Goal: Task Accomplishment & Management: Manage account settings

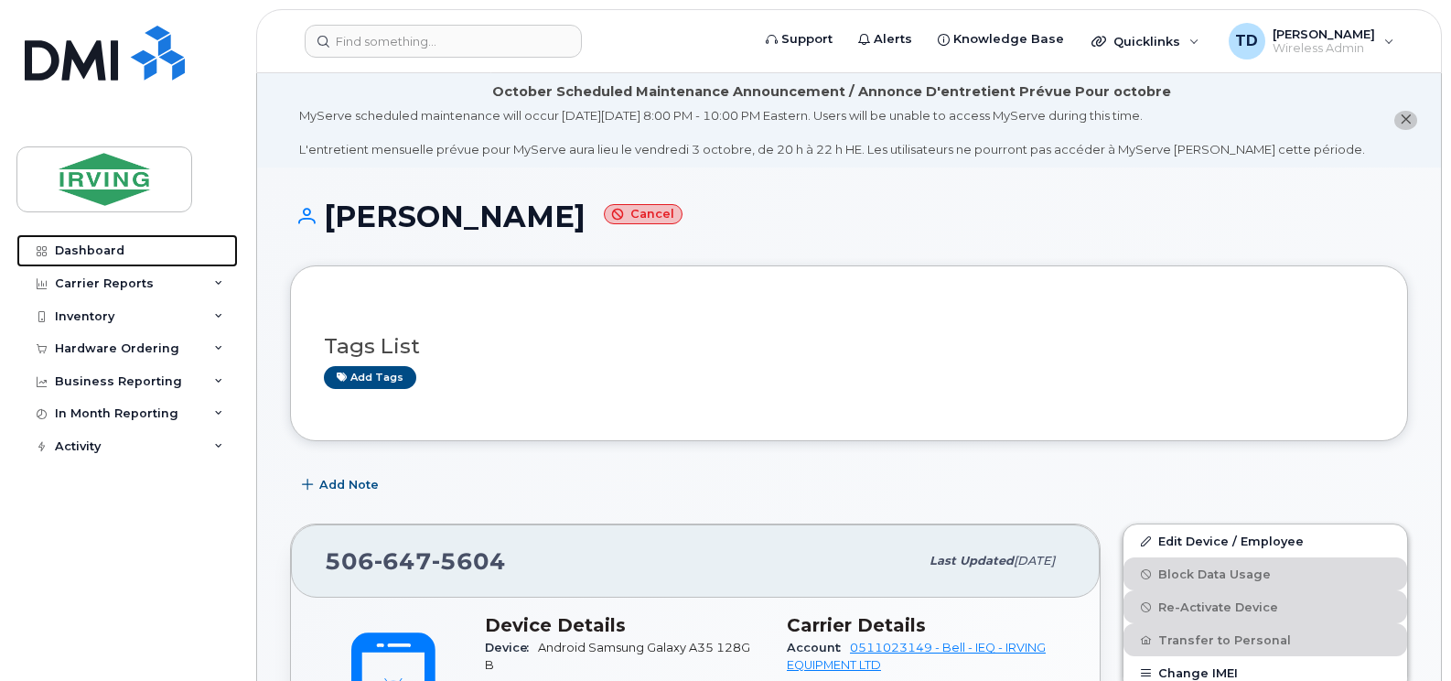
drag, startPoint x: 82, startPoint y: 246, endPoint x: 276, endPoint y: 269, distance: 195.3
click at [82, 246] on div "Dashboard" at bounding box center [90, 250] width 70 height 15
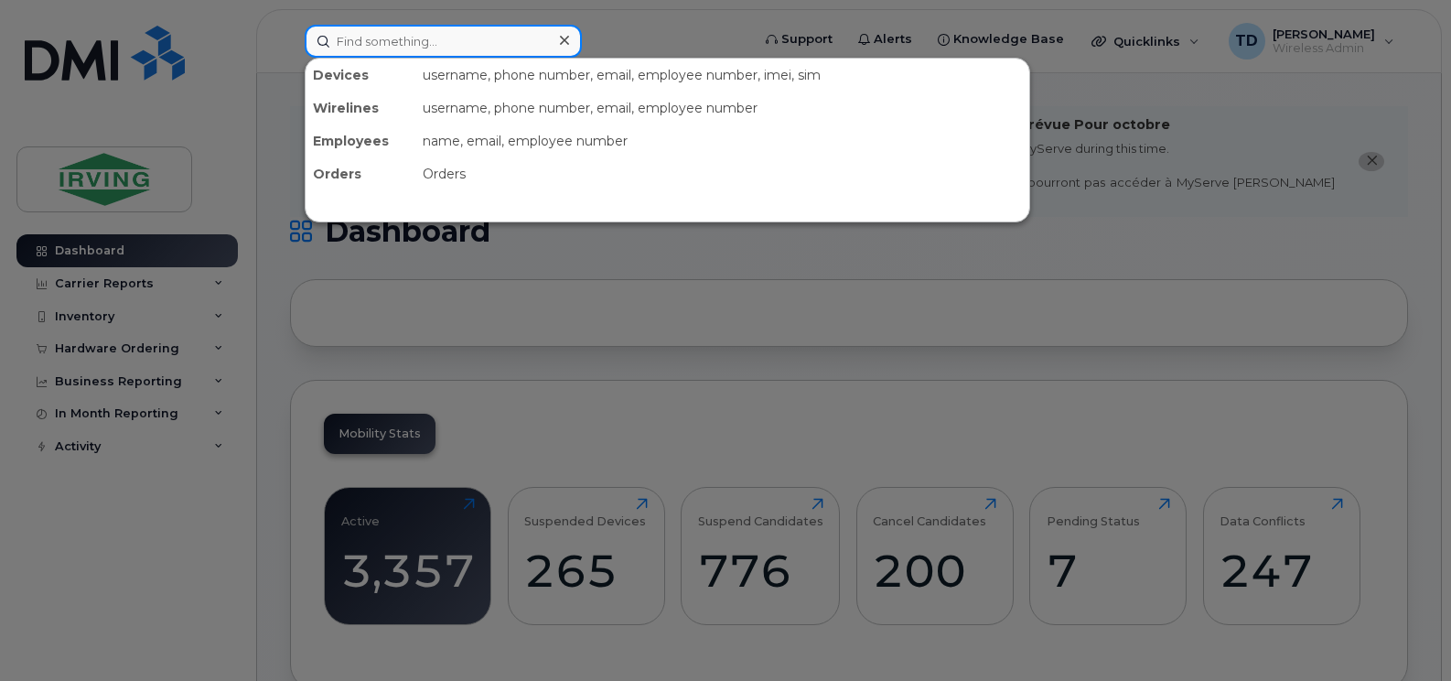
click at [456, 31] on input at bounding box center [443, 41] width 277 height 33
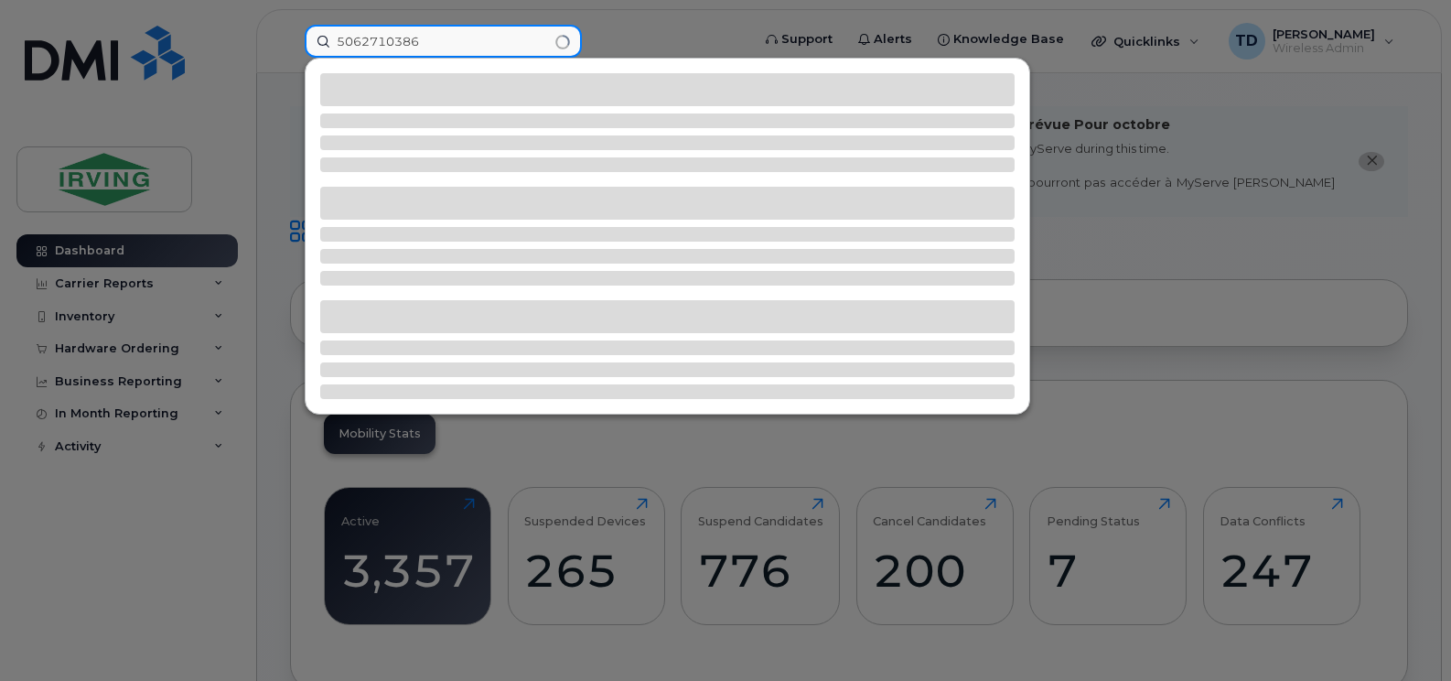
type input "5062710386"
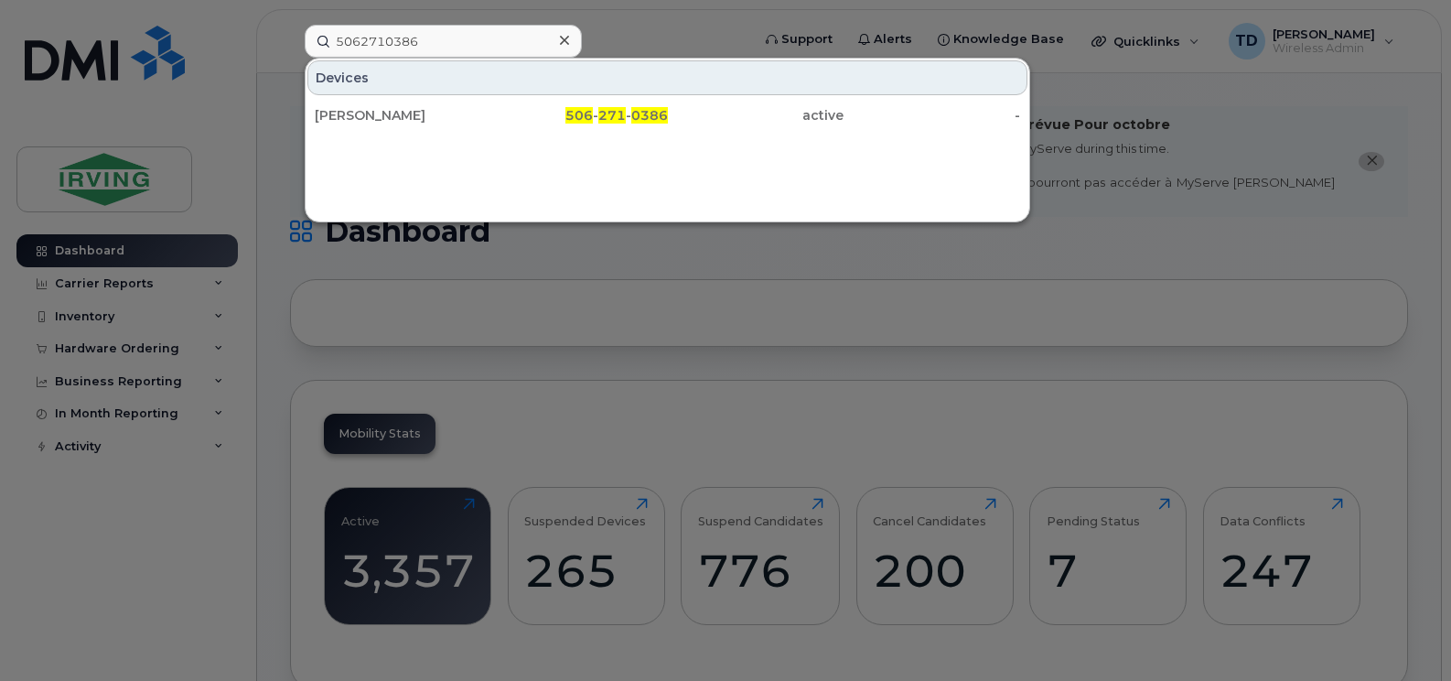
click at [614, 134] on div "Devices Joseph Anderson 506 - 271 - 0386 active -" at bounding box center [667, 140] width 725 height 165
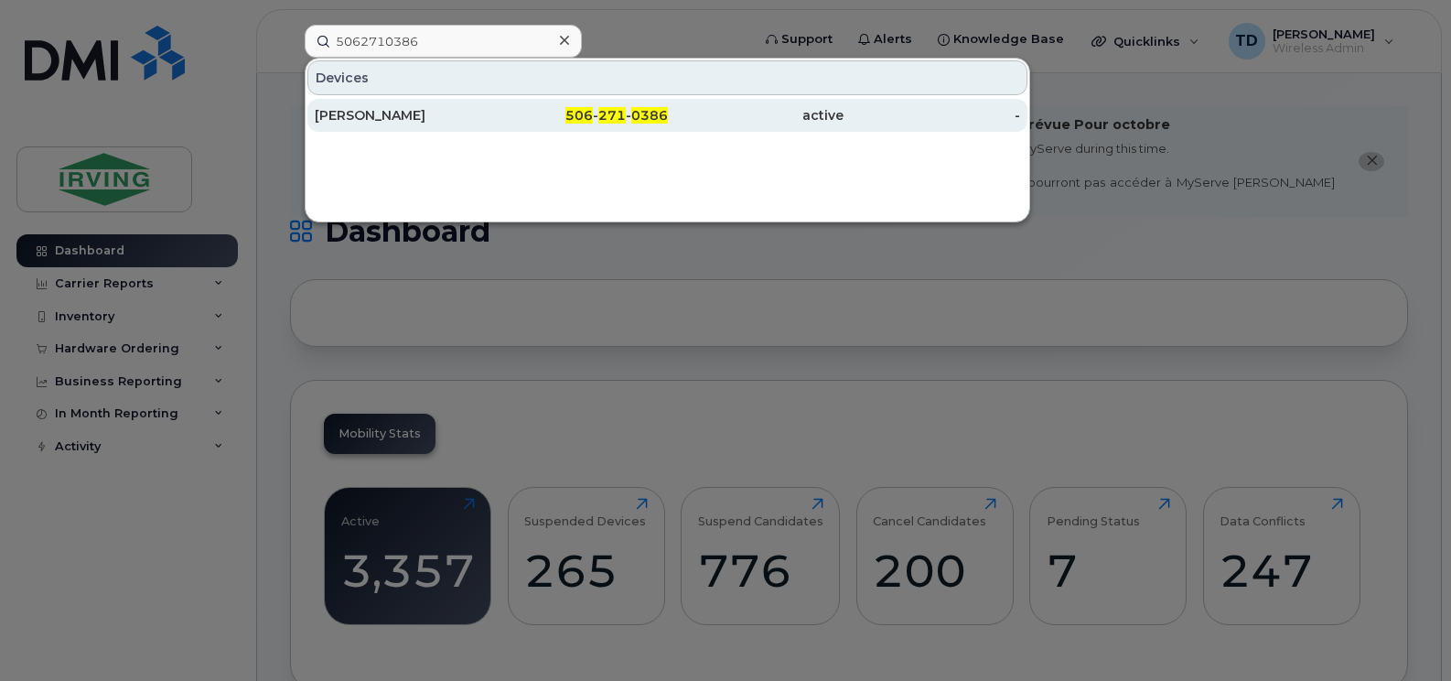
click at [619, 115] on span "271" at bounding box center [611, 115] width 27 height 16
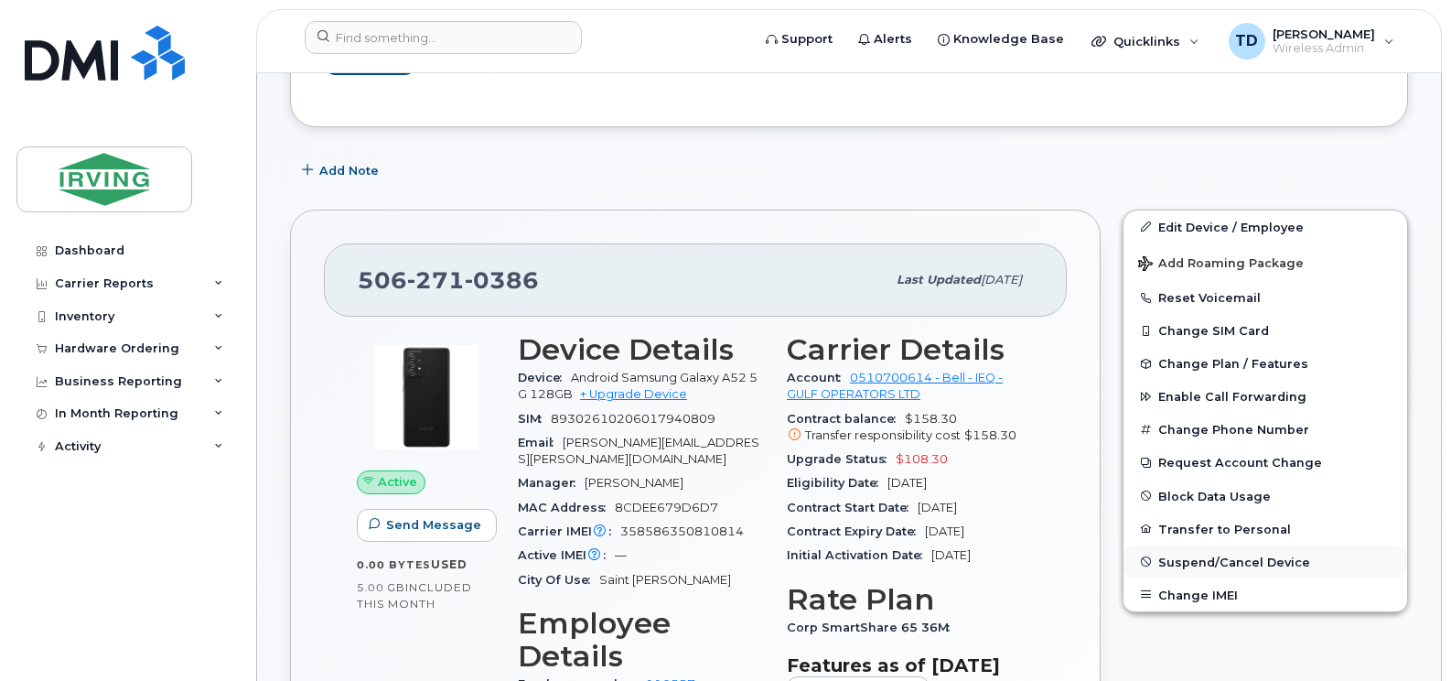
scroll to position [386, 0]
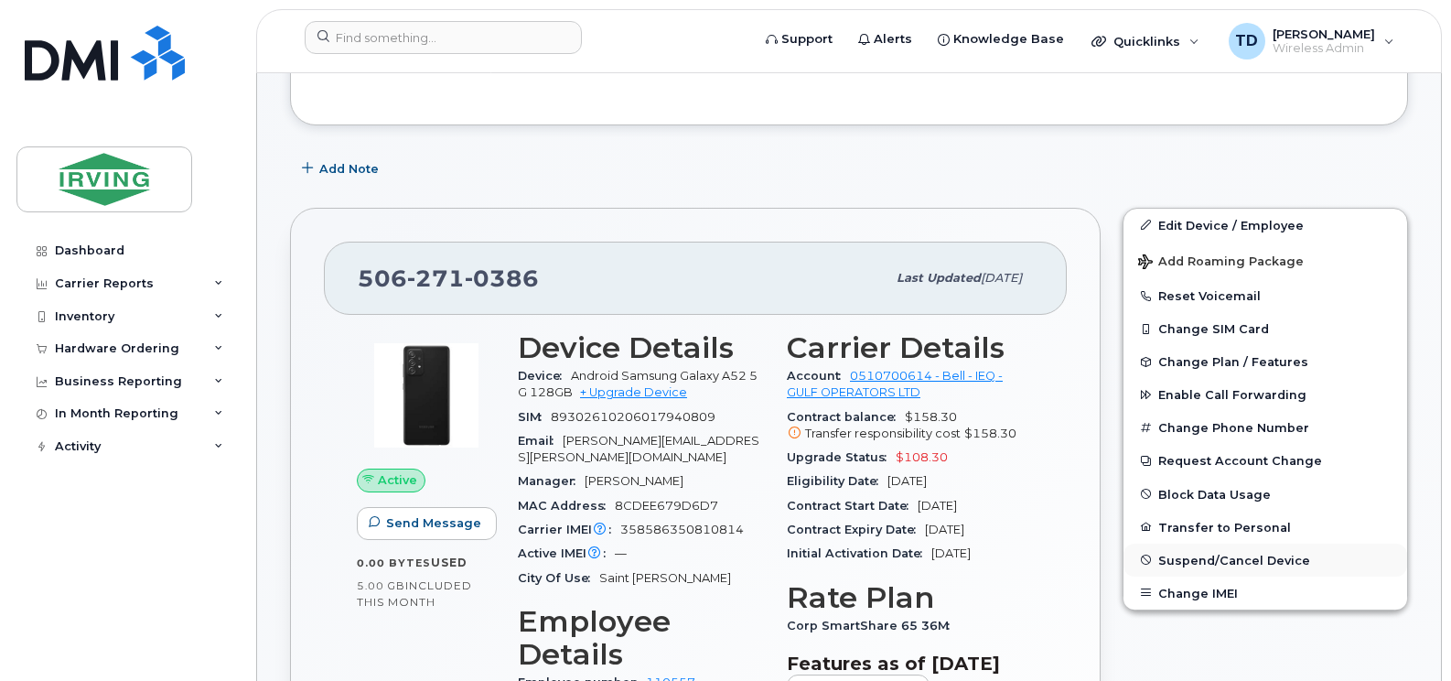
click at [1182, 550] on button "Suspend/Cancel Device" at bounding box center [1265, 559] width 284 height 33
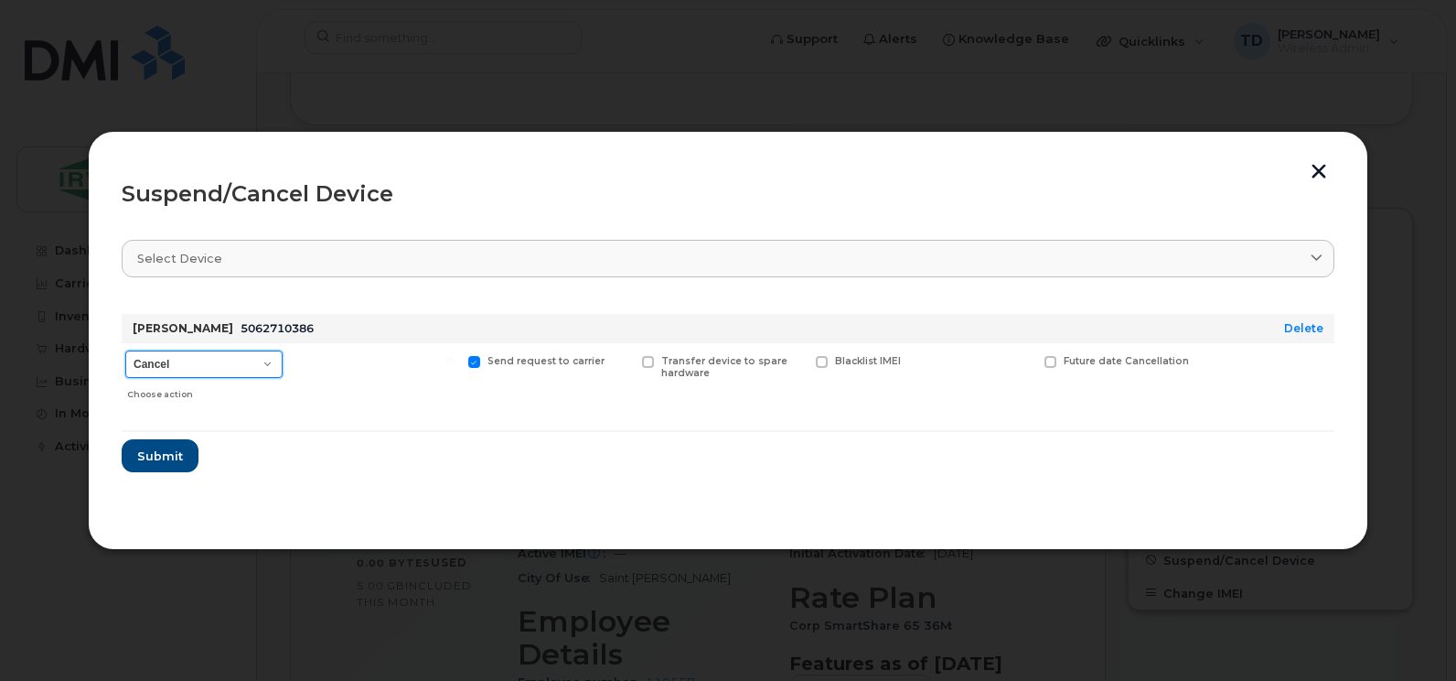
click at [280, 360] on select "Cancel Suspend - Extend Suspension Suspend - Reduced Rate Suspend - Full Rate S…" at bounding box center [203, 363] width 157 height 27
select select "[object Object]"
click at [125, 350] on select "Cancel Suspend - Extend Suspension Suspend - Reduced Rate Suspend - Full Rate S…" at bounding box center [203, 363] width 157 height 27
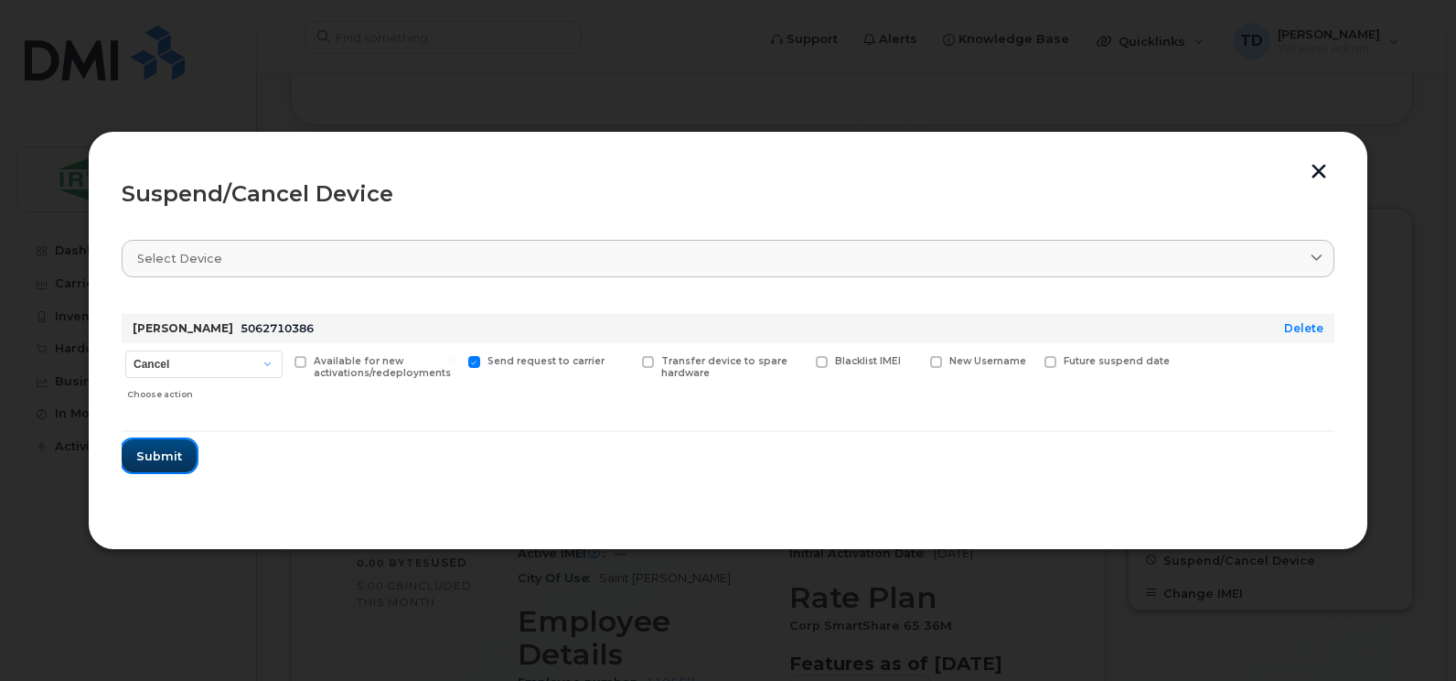
click at [159, 456] on span "Submit" at bounding box center [159, 455] width 46 height 17
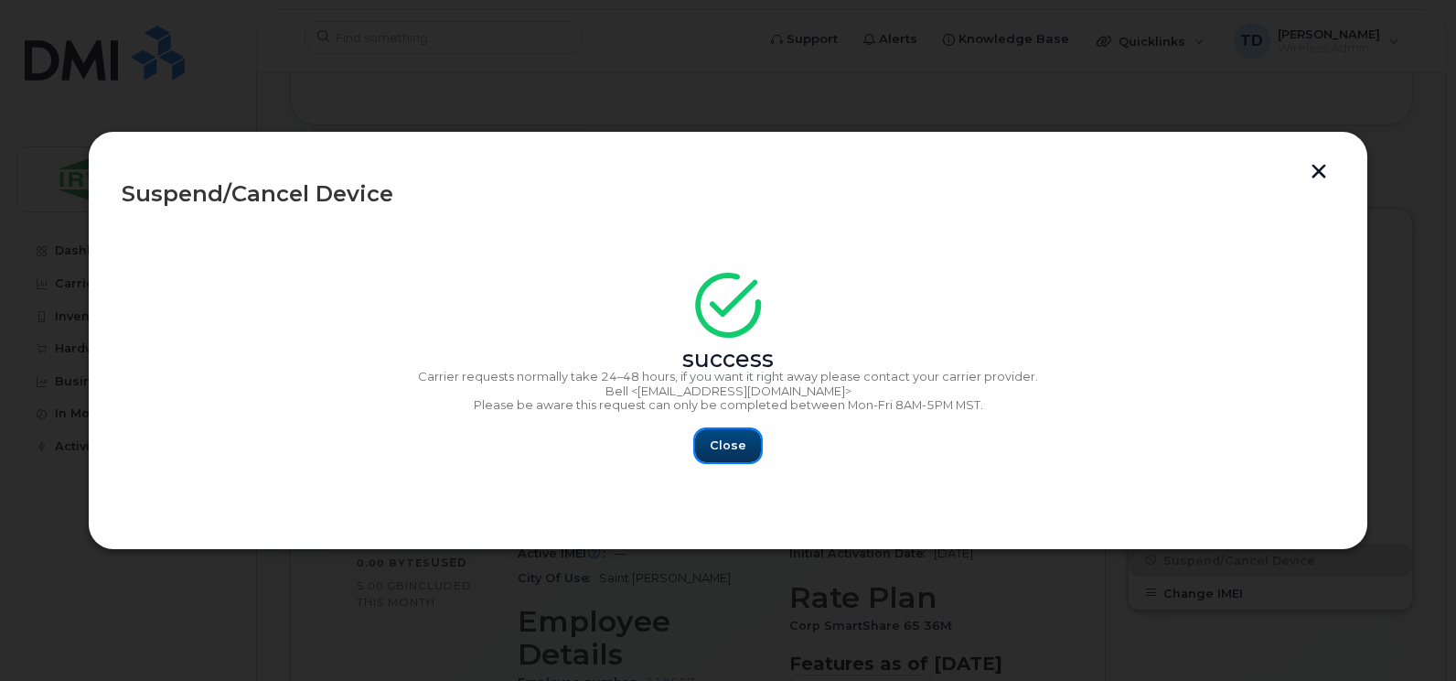
click at [710, 444] on button "Close" at bounding box center [728, 445] width 66 height 33
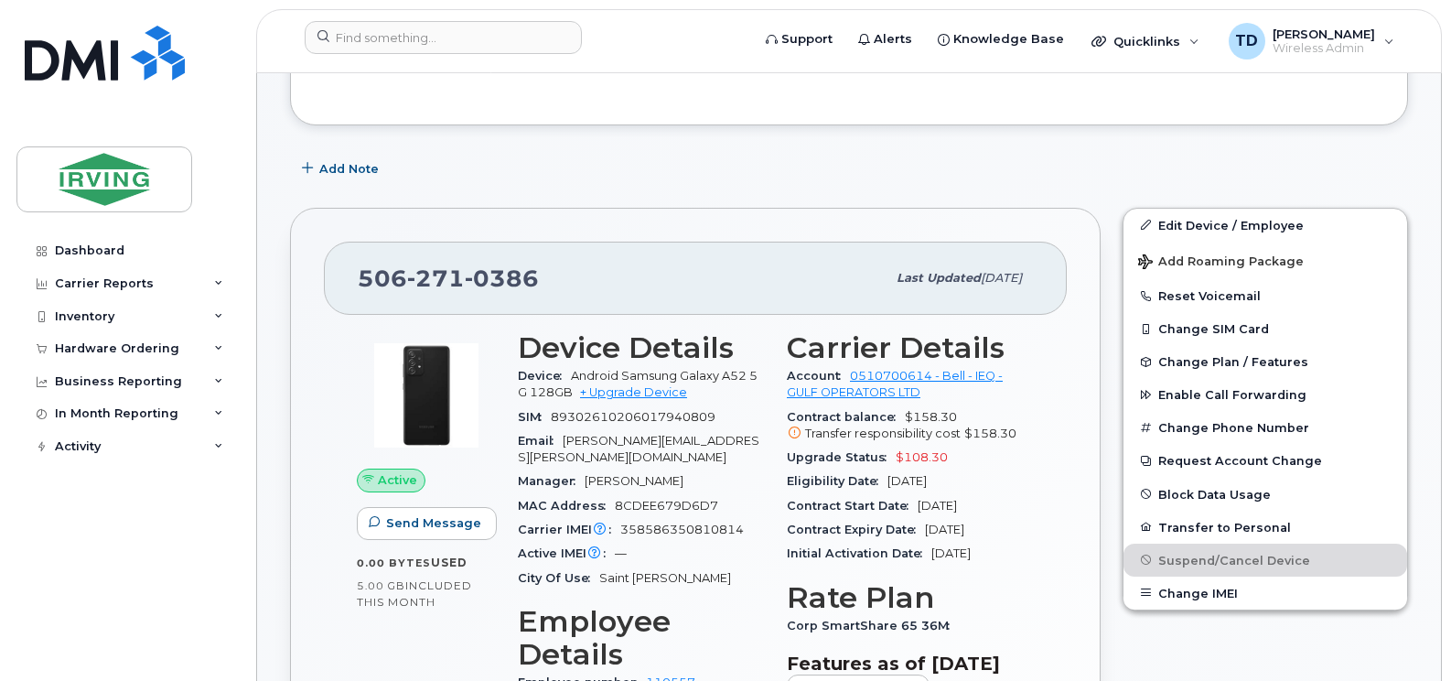
click at [425, 20] on header "Support Alerts Knowledge Base Quicklinks Suspend / Cancel Device Change SIM Car…" at bounding box center [849, 41] width 1186 height 64
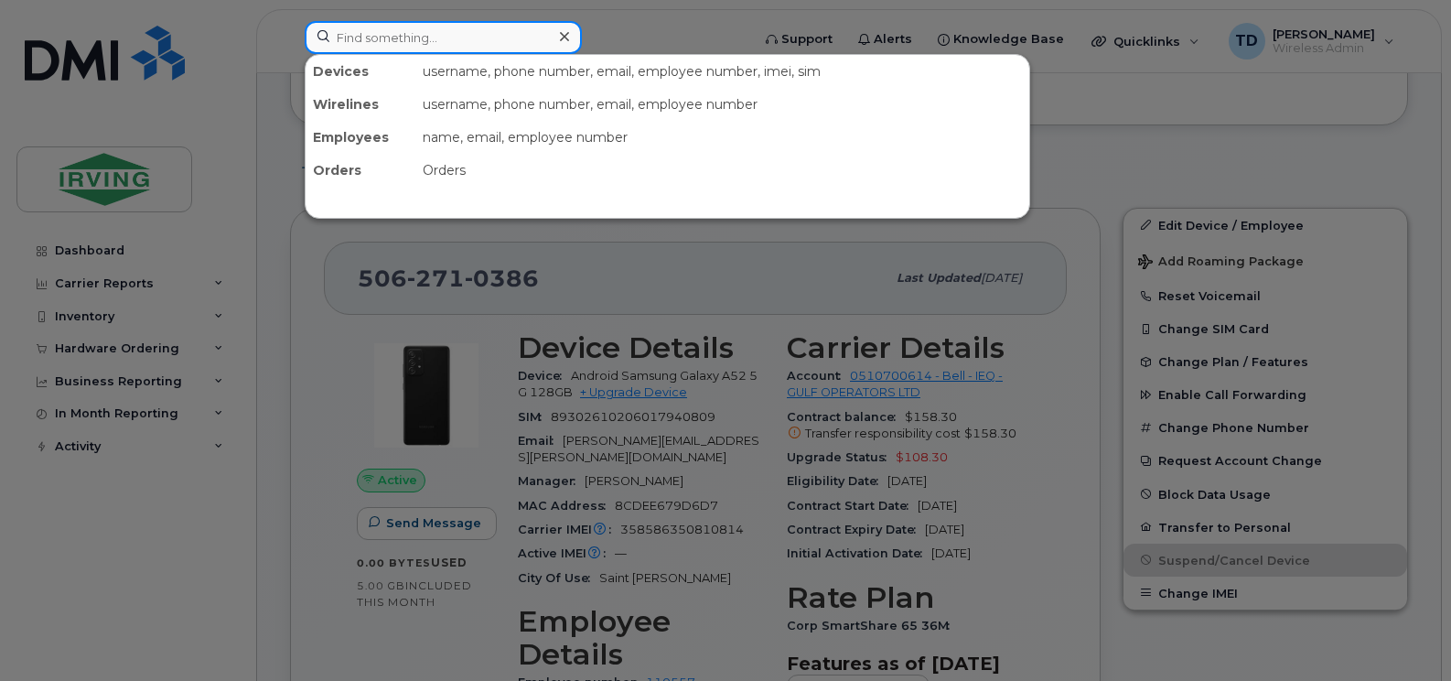
click at [428, 34] on input at bounding box center [443, 37] width 277 height 33
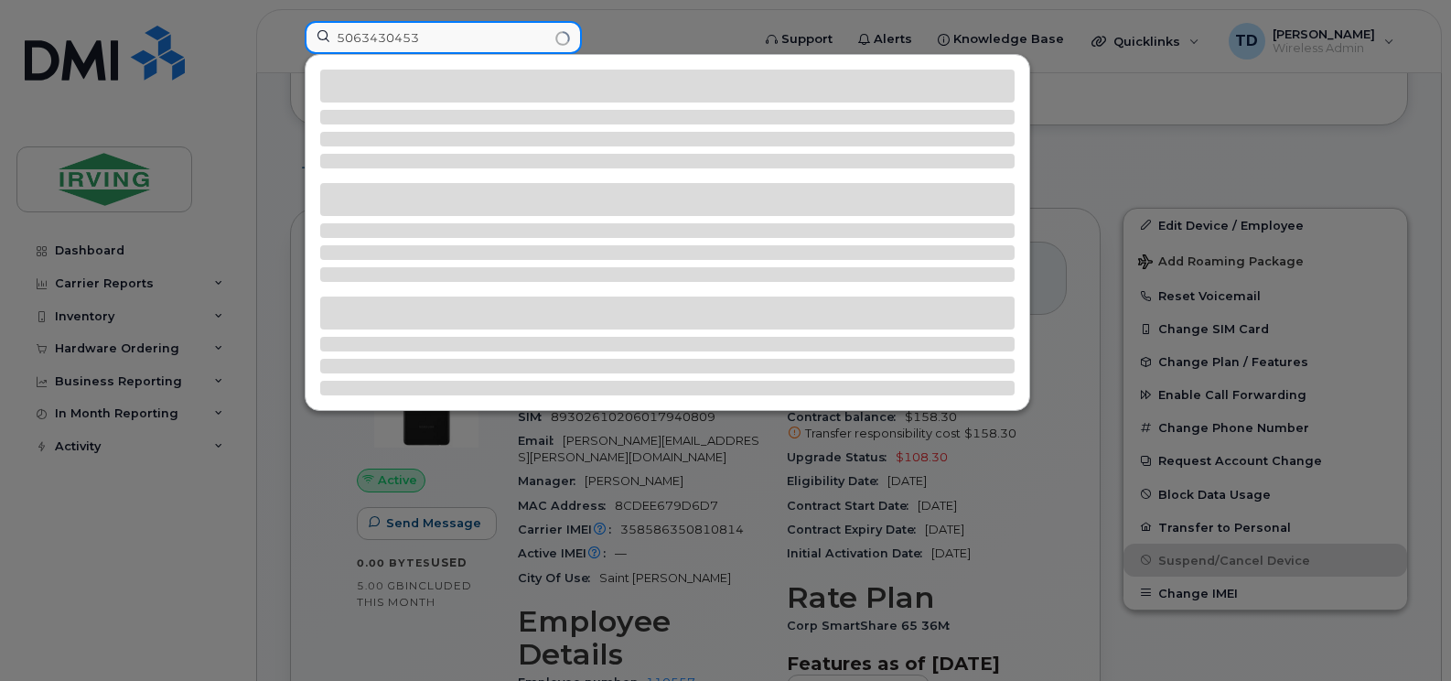
type input "5063430453"
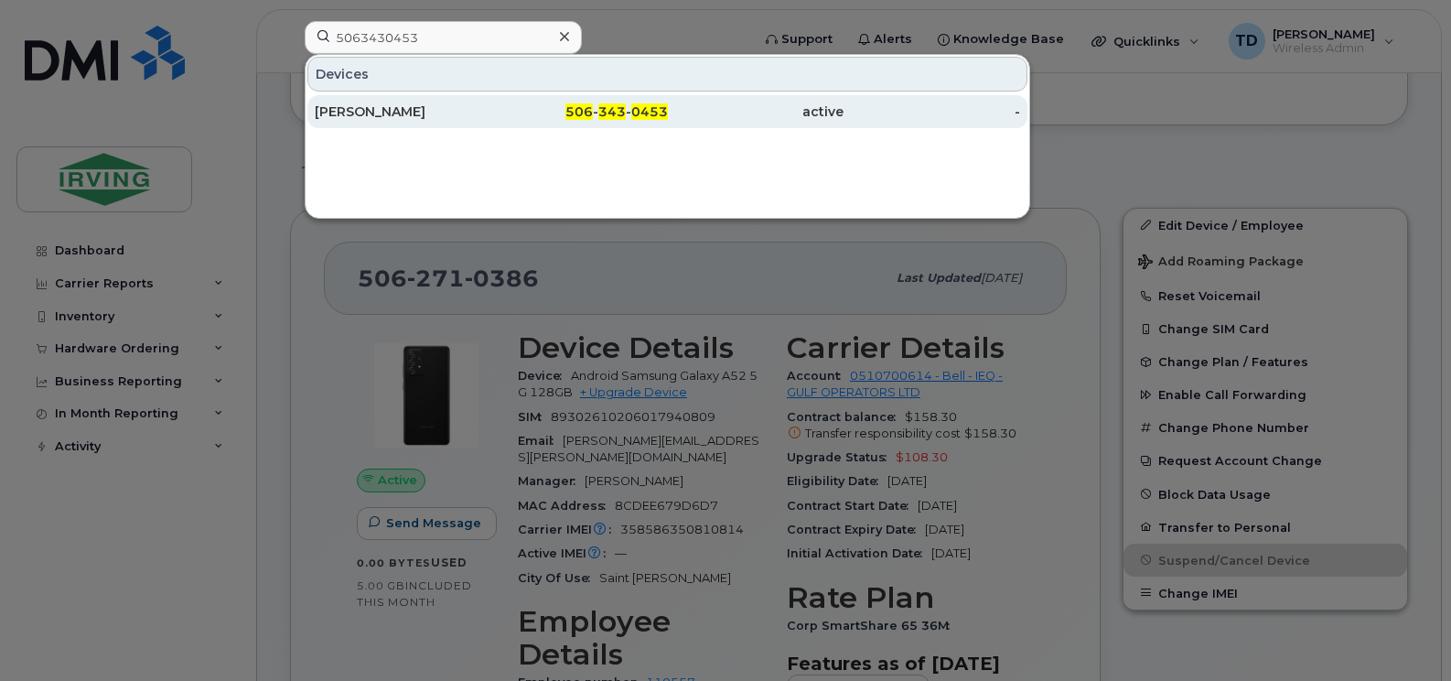
click at [558, 113] on div "506 - 343 - 0453" at bounding box center [579, 111] width 177 height 18
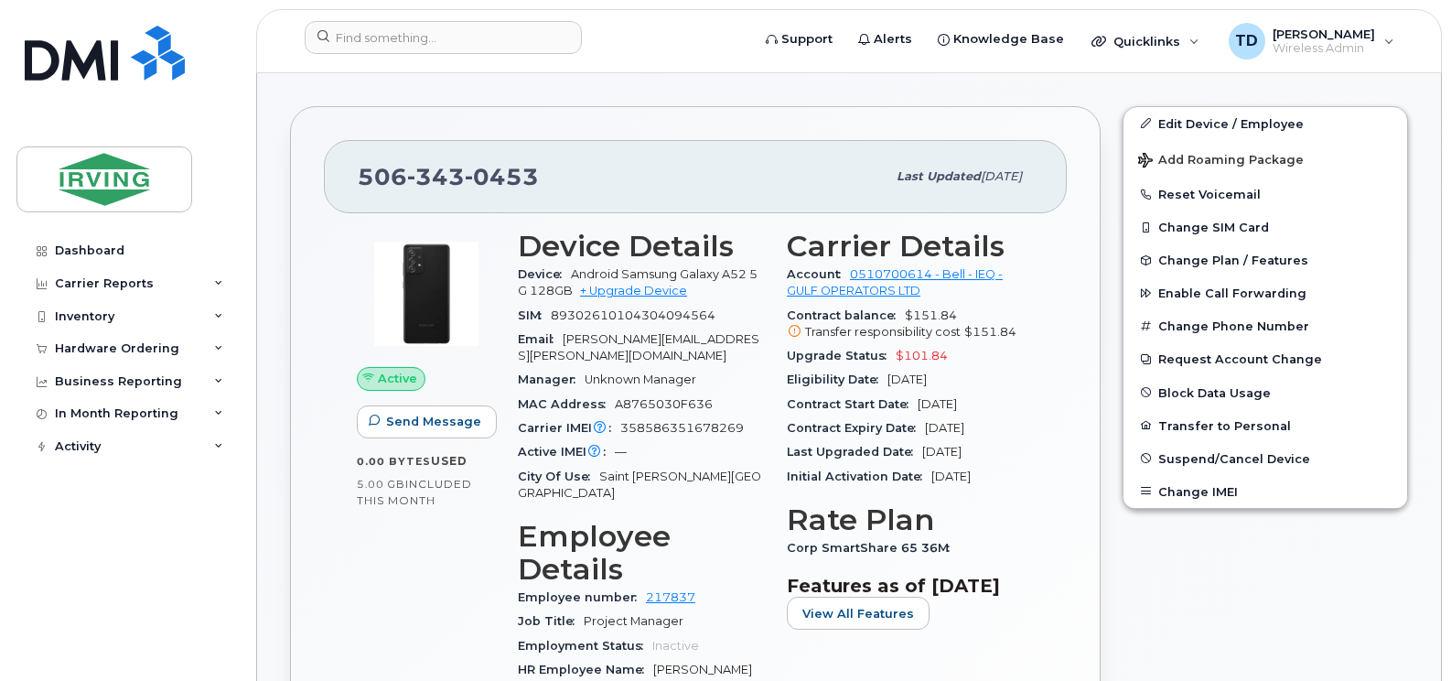
scroll to position [500, 0]
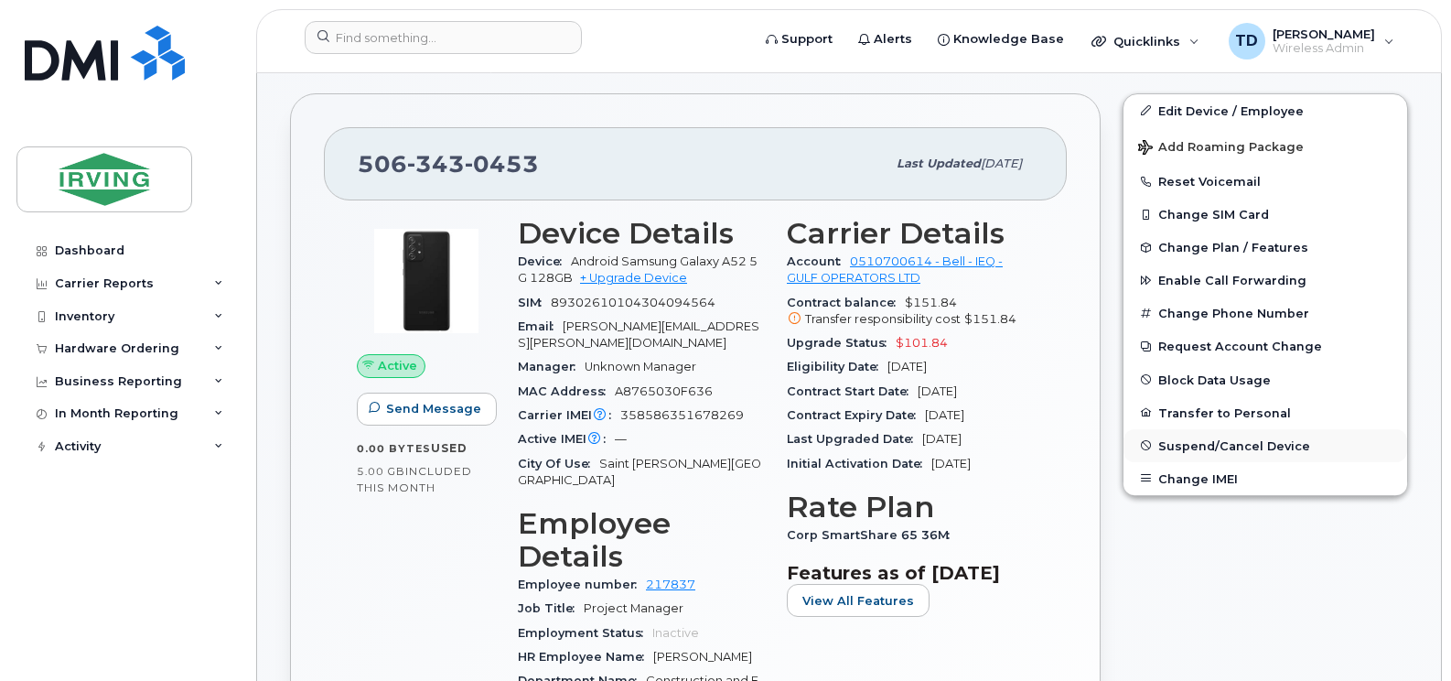
click at [1242, 453] on button "Suspend/Cancel Device" at bounding box center [1265, 445] width 284 height 33
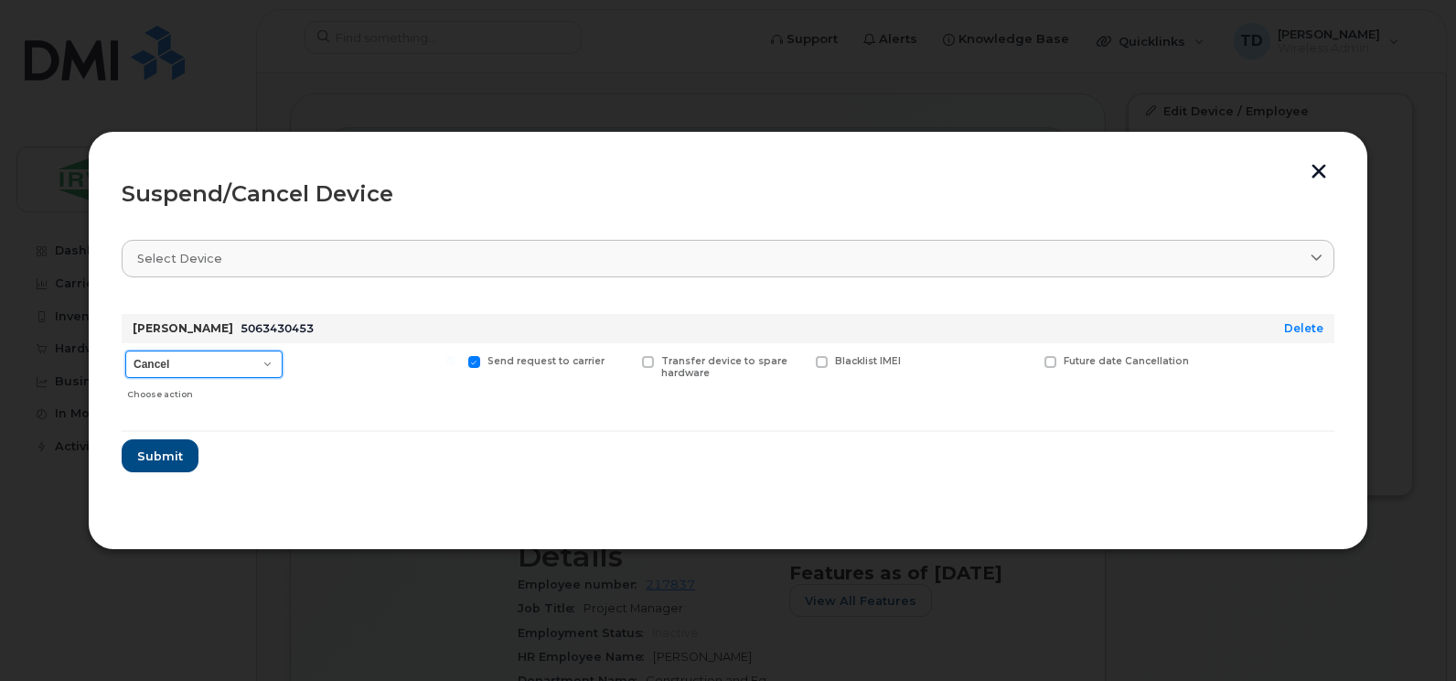
click at [221, 364] on select "Cancel Suspend - Extend Suspension Suspend - Reduced Rate Suspend - Full Rate S…" at bounding box center [203, 363] width 157 height 27
select select "[object Object]"
click at [125, 350] on select "Cancel Suspend - Extend Suspension Suspend - Reduced Rate Suspend - Full Rate S…" at bounding box center [203, 363] width 157 height 27
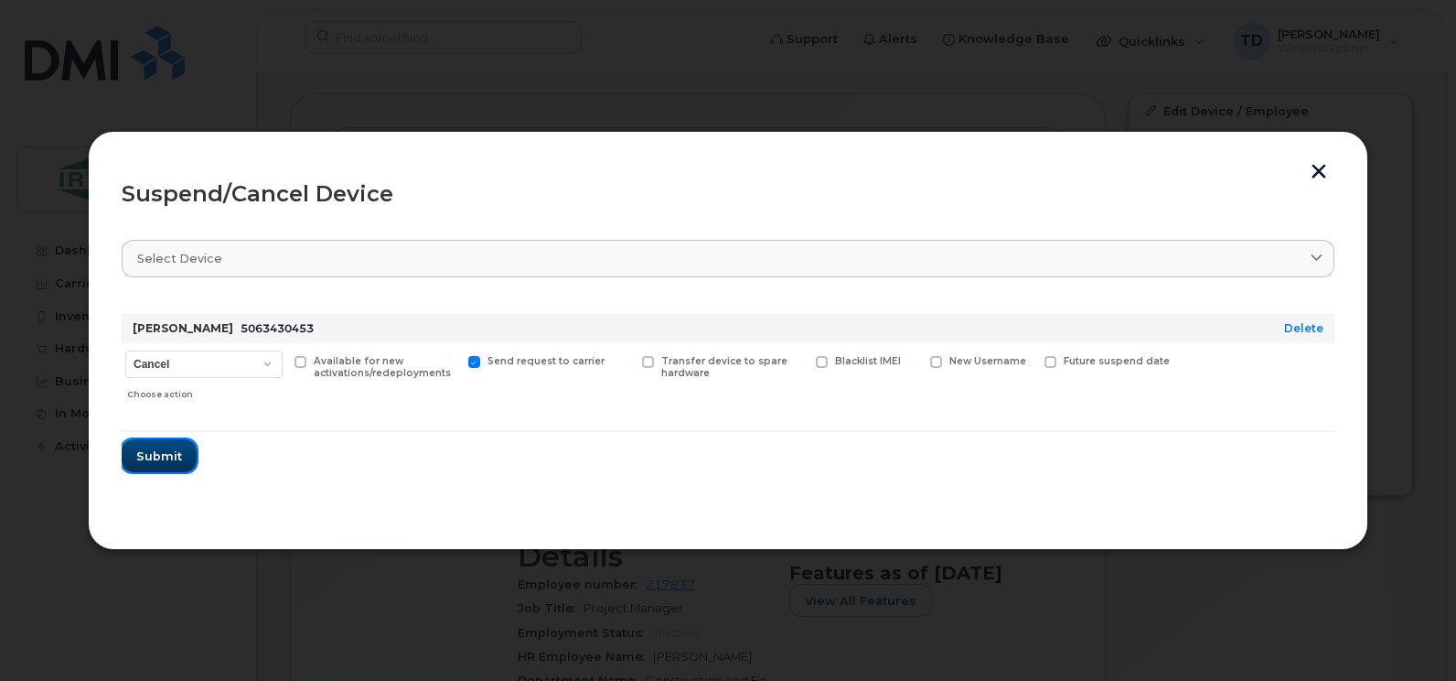
click at [160, 461] on span "Submit" at bounding box center [159, 455] width 46 height 17
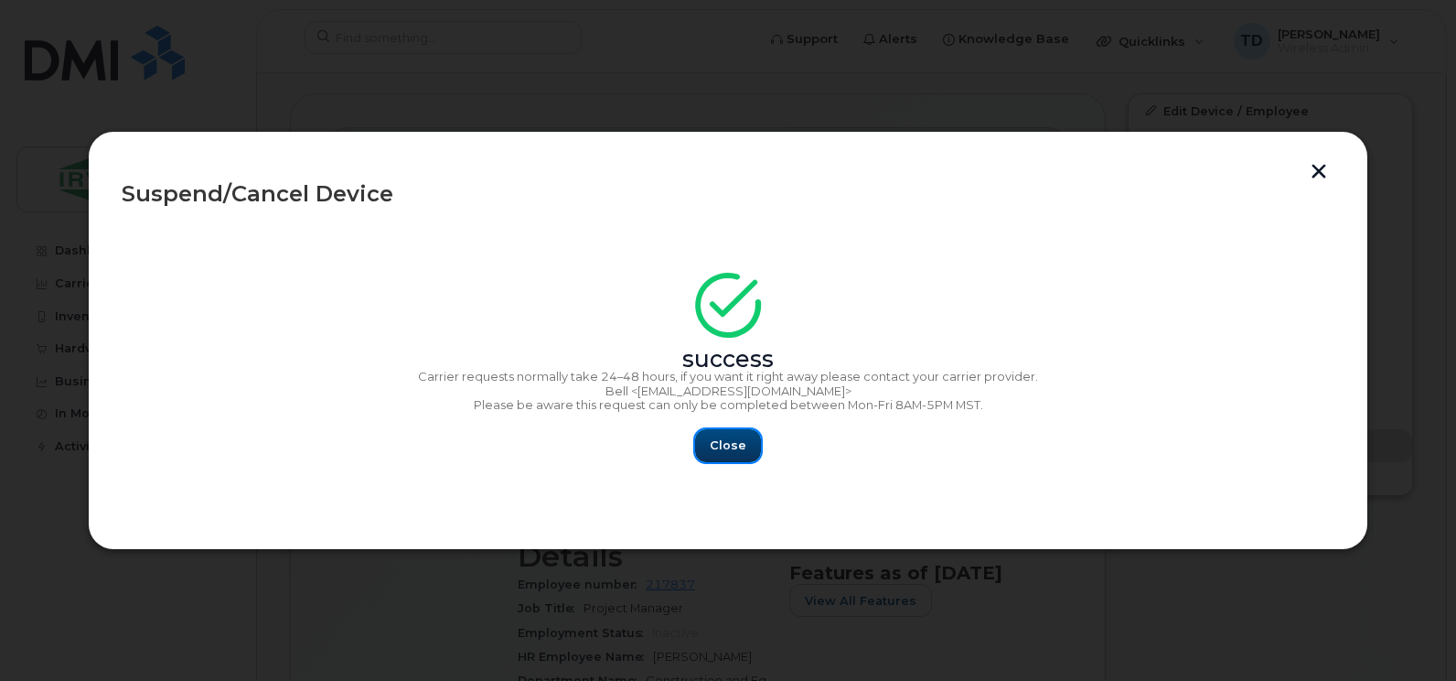
click at [720, 445] on span "Close" at bounding box center [728, 444] width 37 height 17
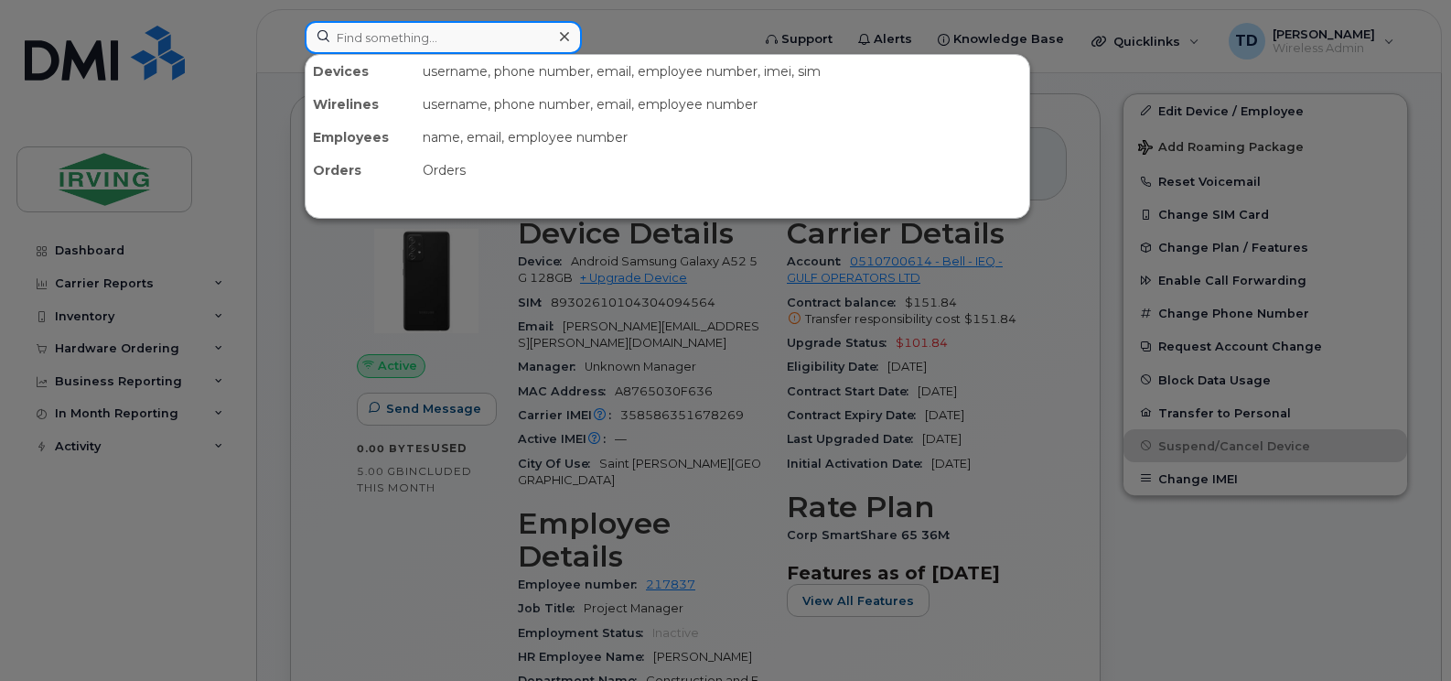
click at [393, 27] on input at bounding box center [443, 37] width 277 height 33
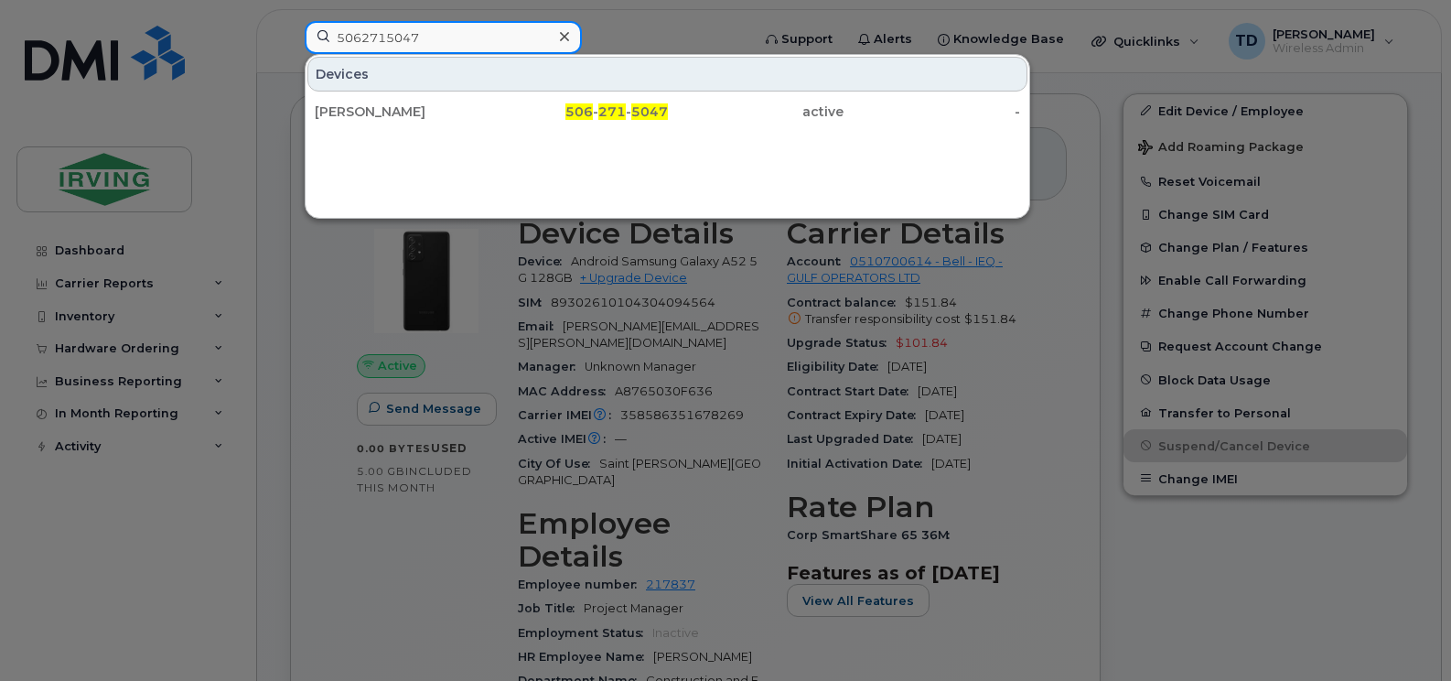
type input "5062715047"
drag, startPoint x: 608, startPoint y: 102, endPoint x: 617, endPoint y: 156, distance: 54.6
click at [608, 102] on div "506 - 271 - 5047" at bounding box center [579, 111] width 177 height 33
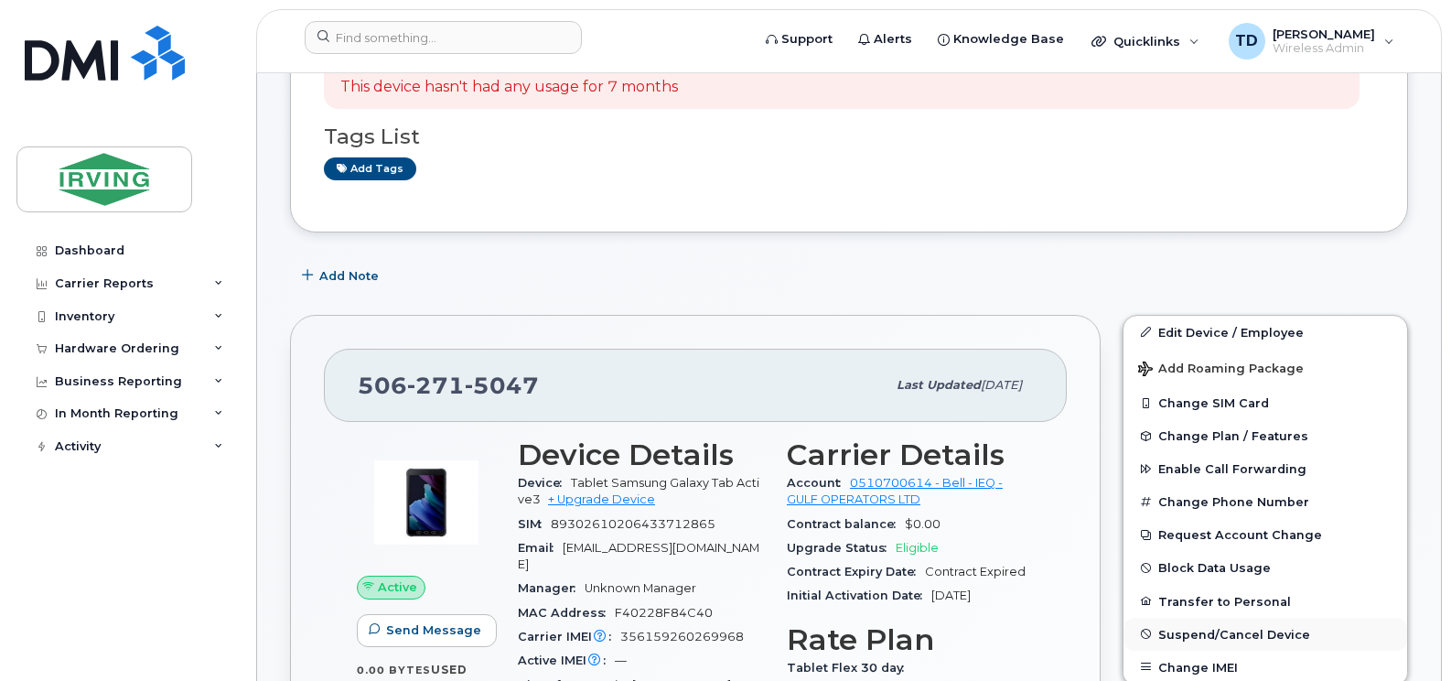
scroll to position [283, 0]
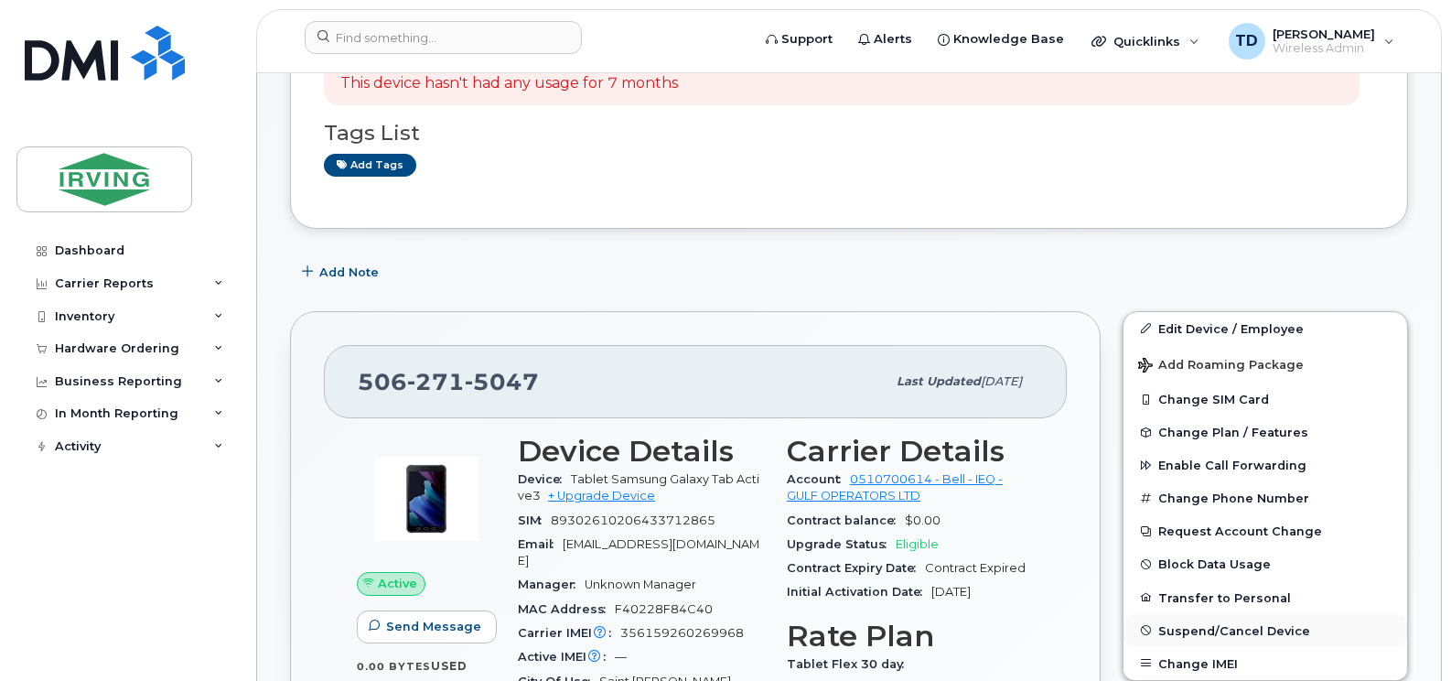
click at [1208, 620] on button "Suspend/Cancel Device" at bounding box center [1265, 630] width 284 height 33
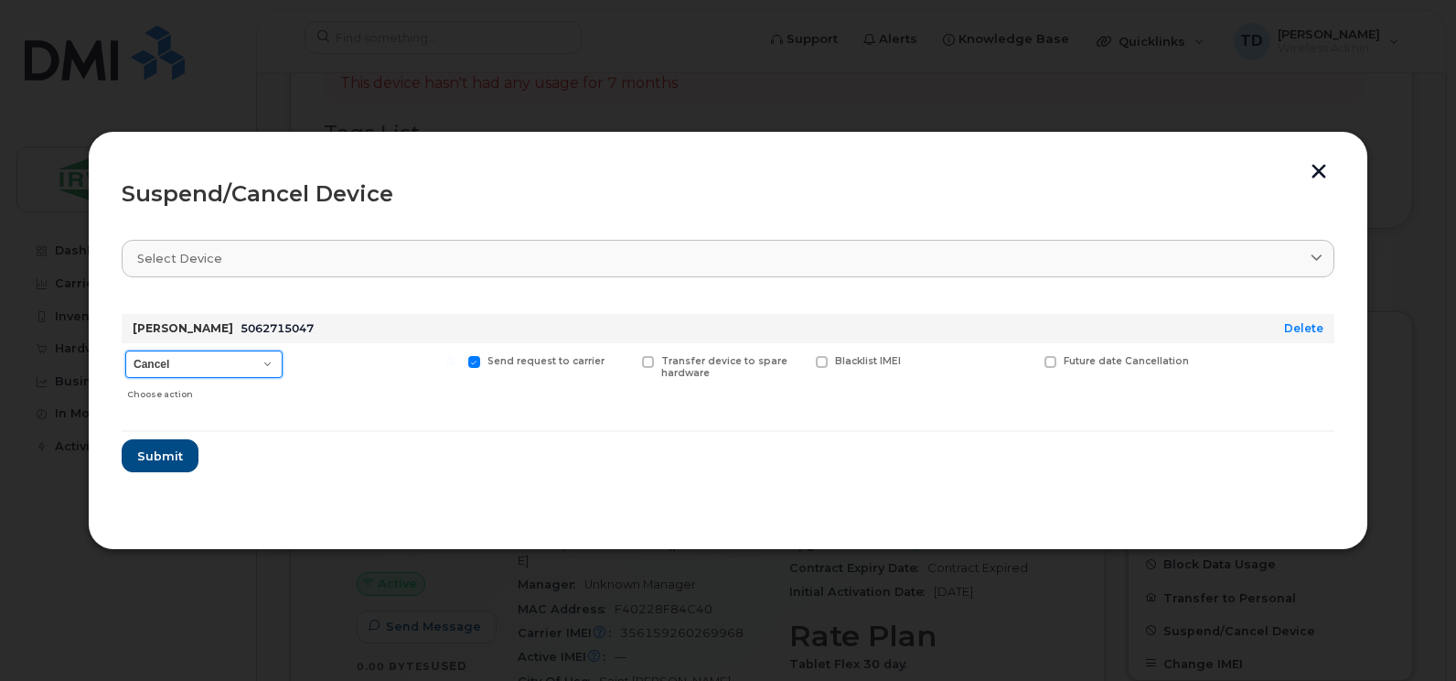
click at [233, 364] on select "Cancel Suspend - Extend Suspension Suspend - Reduced Rate Suspend - Full Rate S…" at bounding box center [203, 363] width 157 height 27
select select "[object Object]"
click at [125, 350] on select "Cancel Suspend - Extend Suspension Suspend - Reduced Rate Suspend - Full Rate S…" at bounding box center [203, 363] width 157 height 27
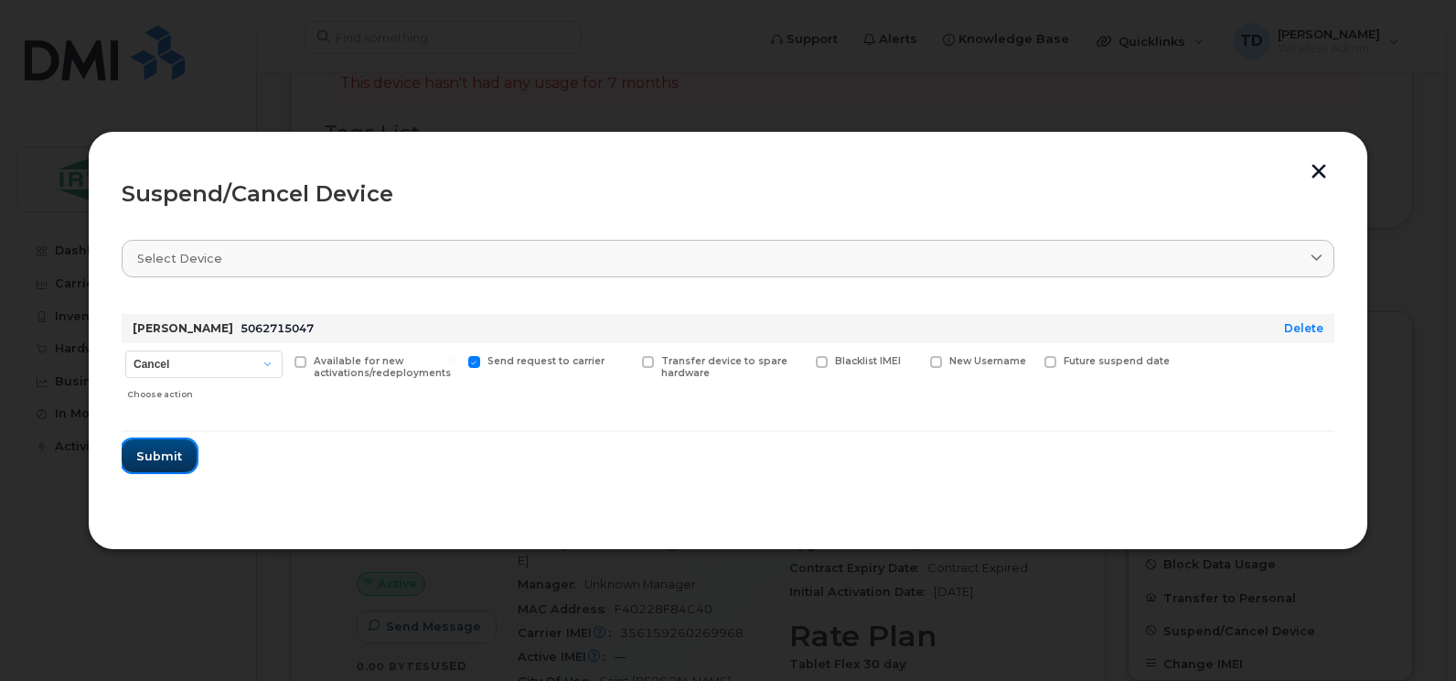
click at [142, 452] on span "Submit" at bounding box center [159, 455] width 46 height 17
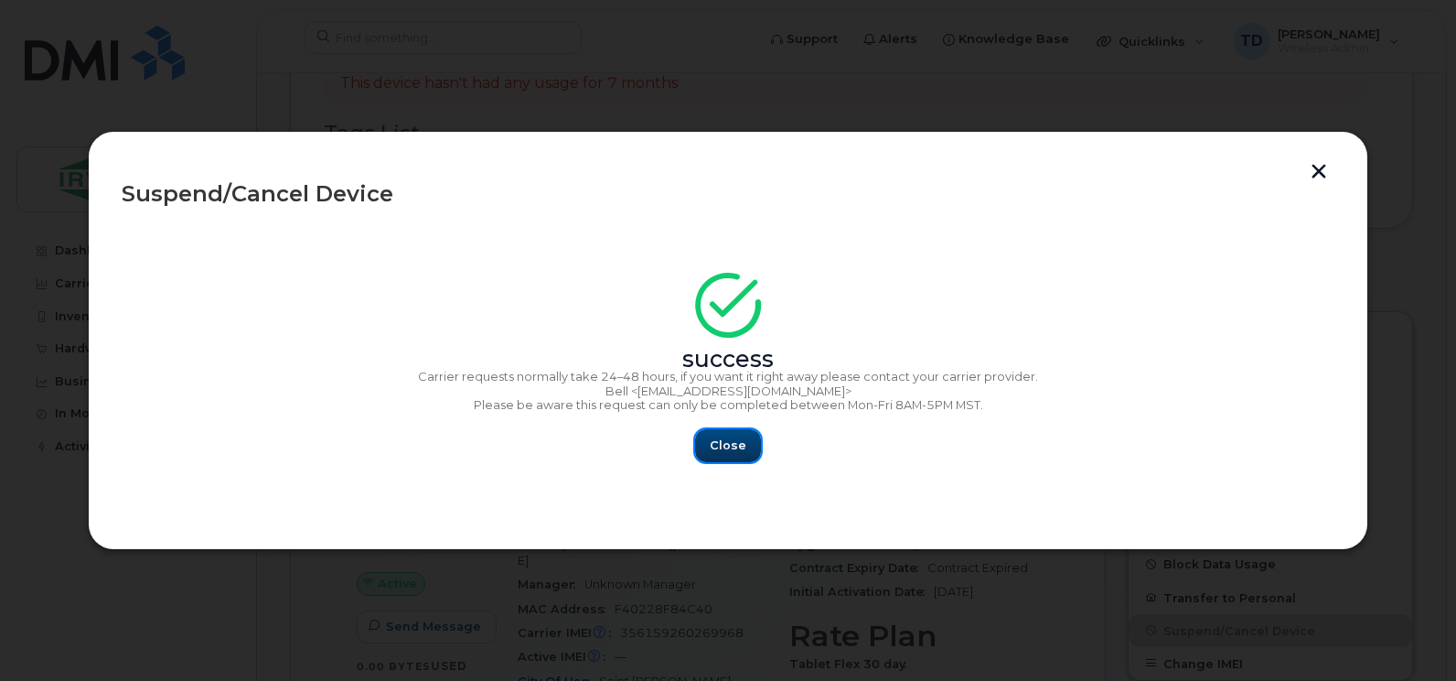
click at [730, 437] on span "Close" at bounding box center [728, 444] width 37 height 17
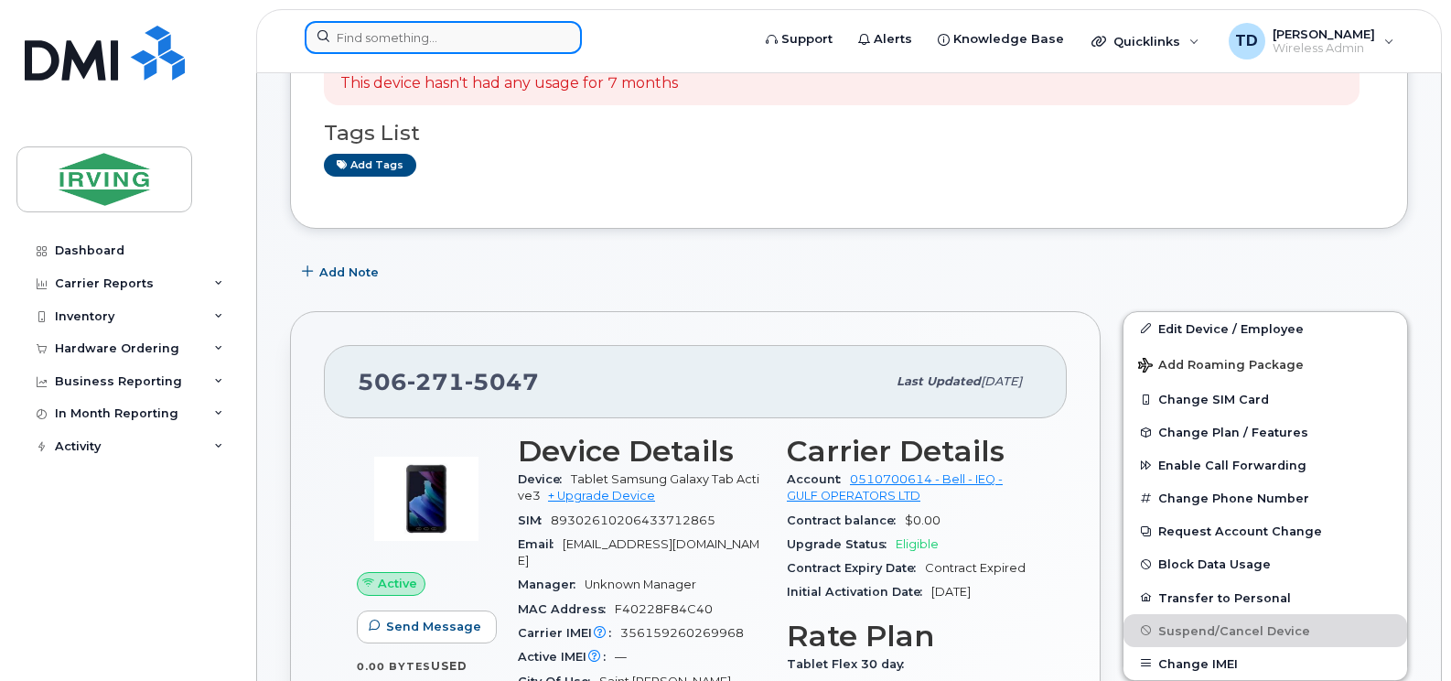
click at [445, 37] on input at bounding box center [443, 37] width 277 height 33
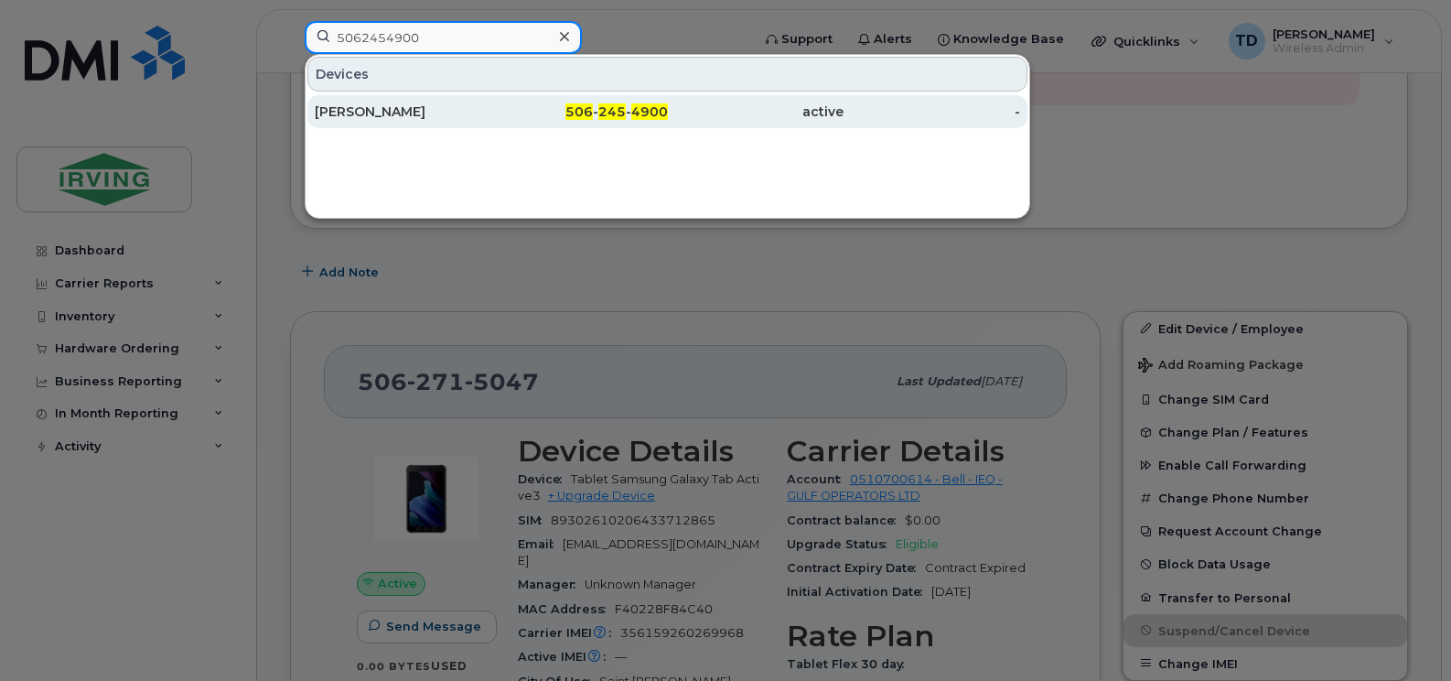
type input "5062454900"
click at [595, 102] on div "506 - 245 - 4900" at bounding box center [579, 111] width 177 height 33
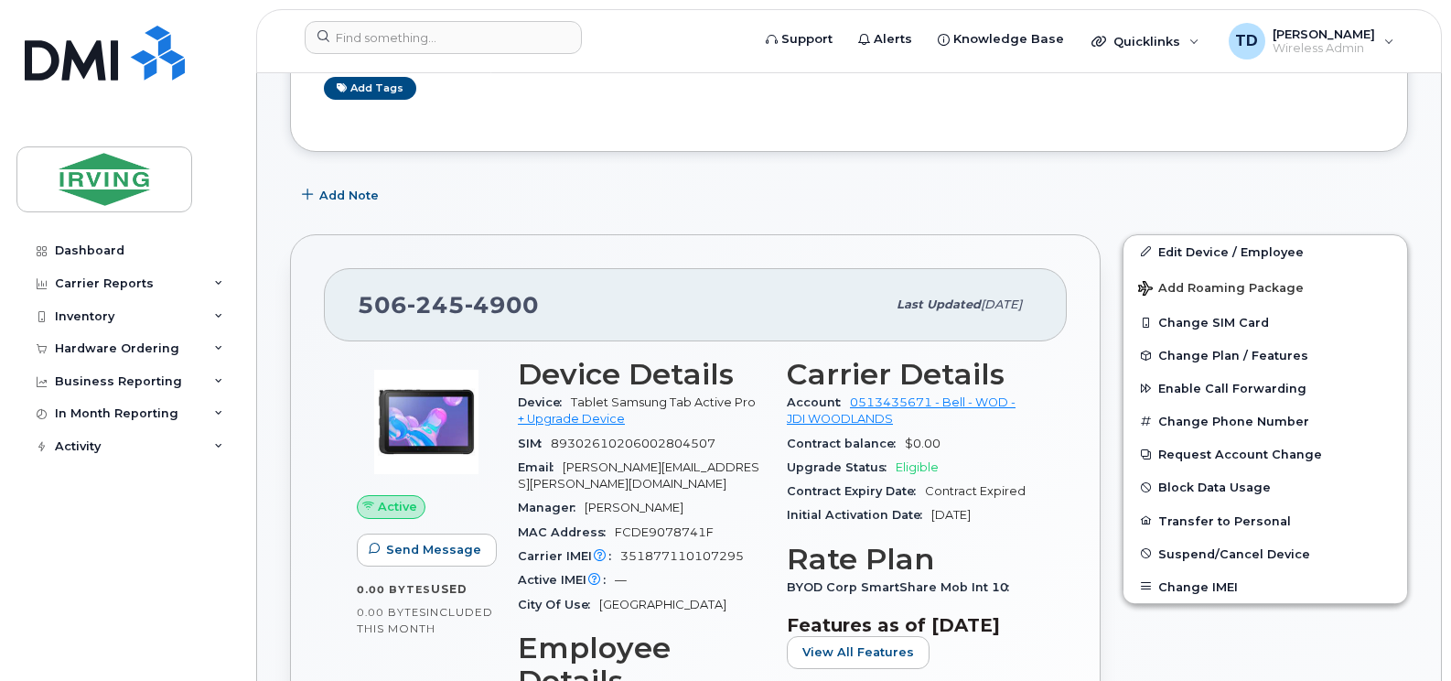
scroll to position [574, 0]
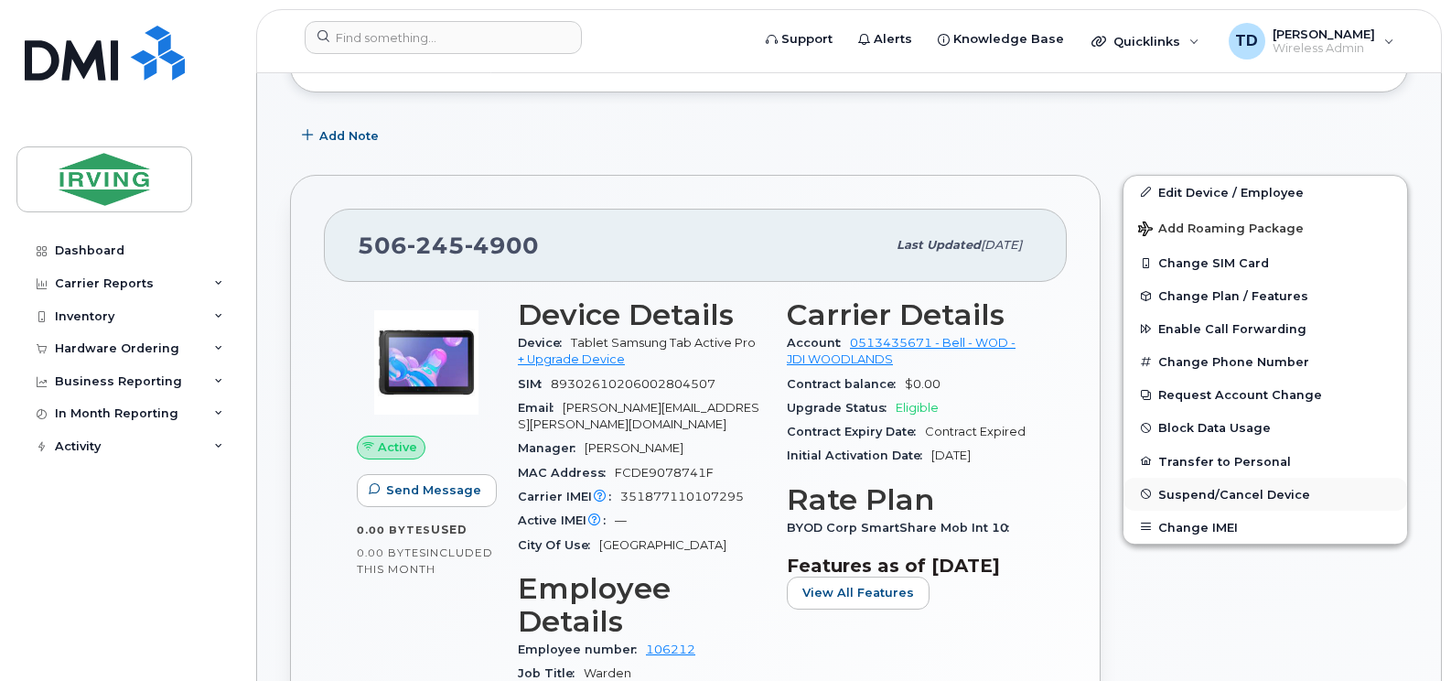
click at [1228, 488] on span "Suspend/Cancel Device" at bounding box center [1234, 494] width 152 height 14
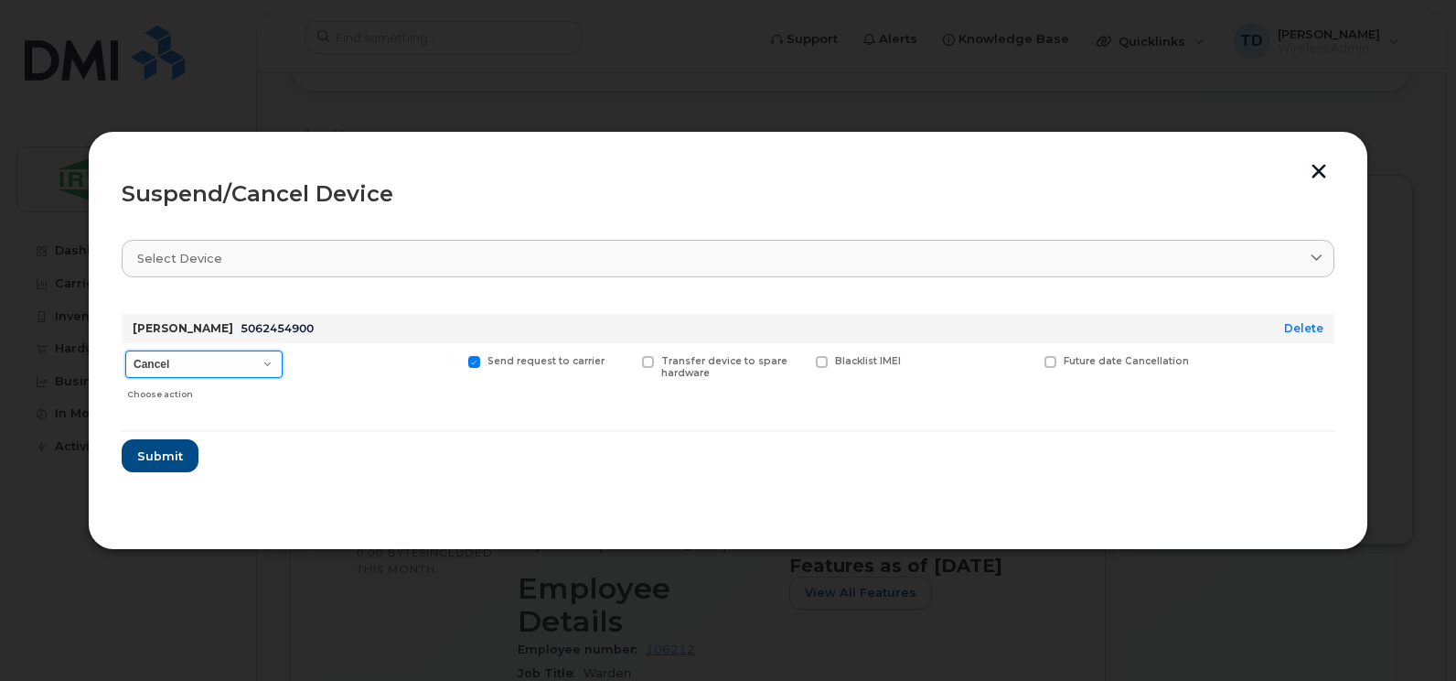
click at [177, 366] on select "Cancel Suspend - Extend Suspension Suspend - Reduced Rate Suspend - Full Rate S…" at bounding box center [203, 363] width 157 height 27
select select "[object Object]"
click at [125, 350] on select "Cancel Suspend - Extend Suspension Suspend - Reduced Rate Suspend - Full Rate S…" at bounding box center [203, 363] width 157 height 27
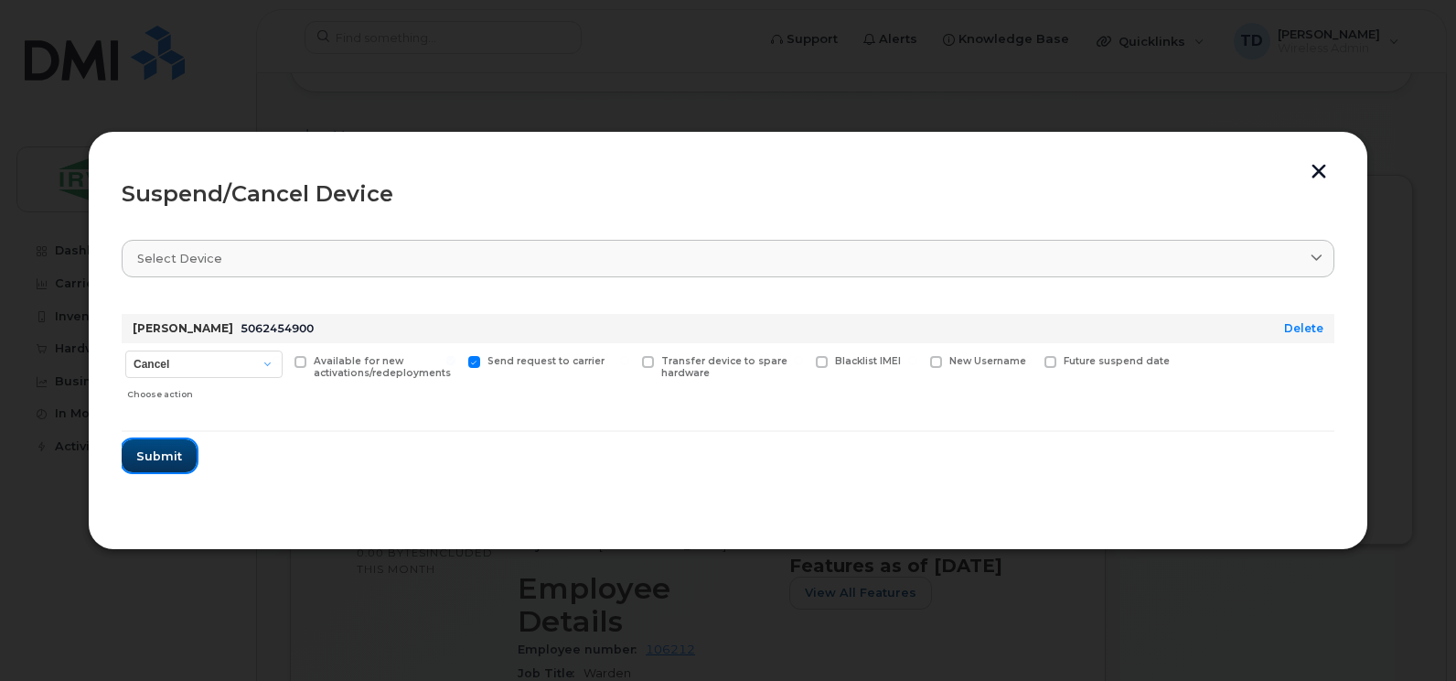
click at [160, 464] on span "Submit" at bounding box center [159, 455] width 46 height 17
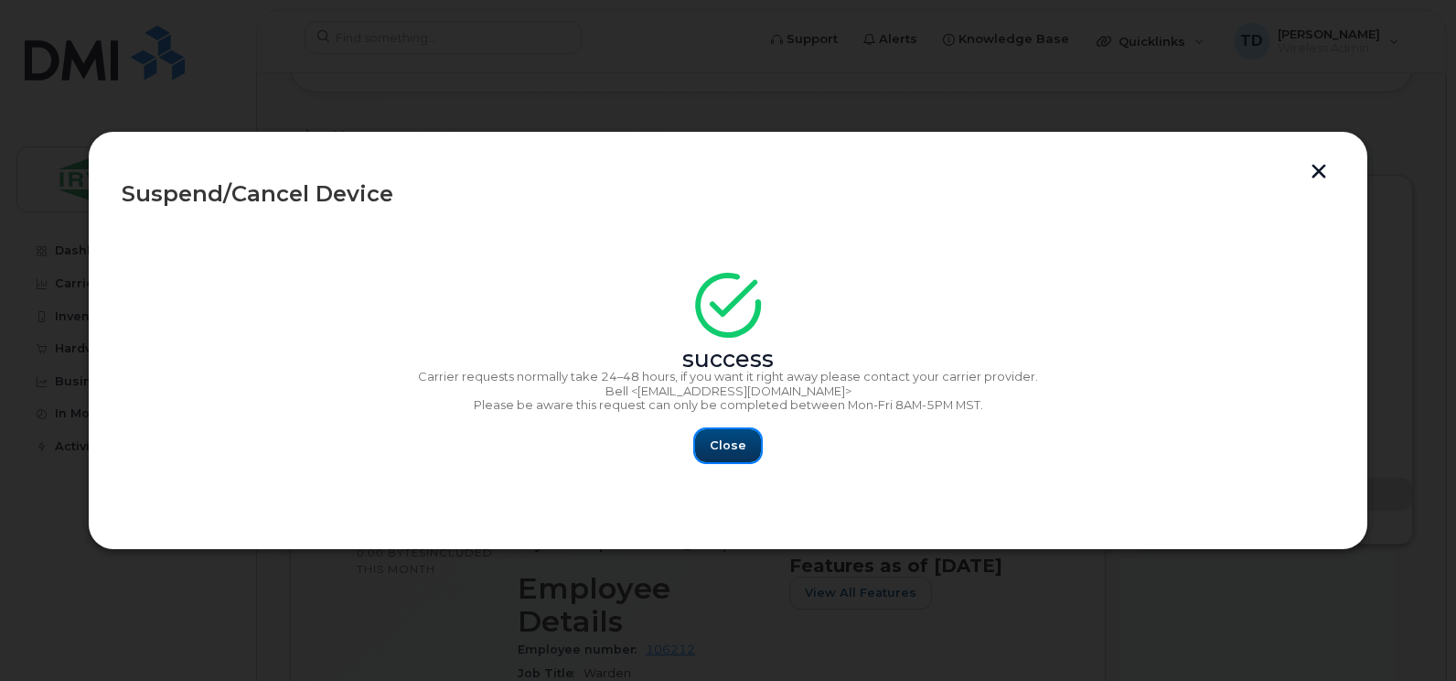
click at [723, 445] on span "Close" at bounding box center [728, 444] width 37 height 17
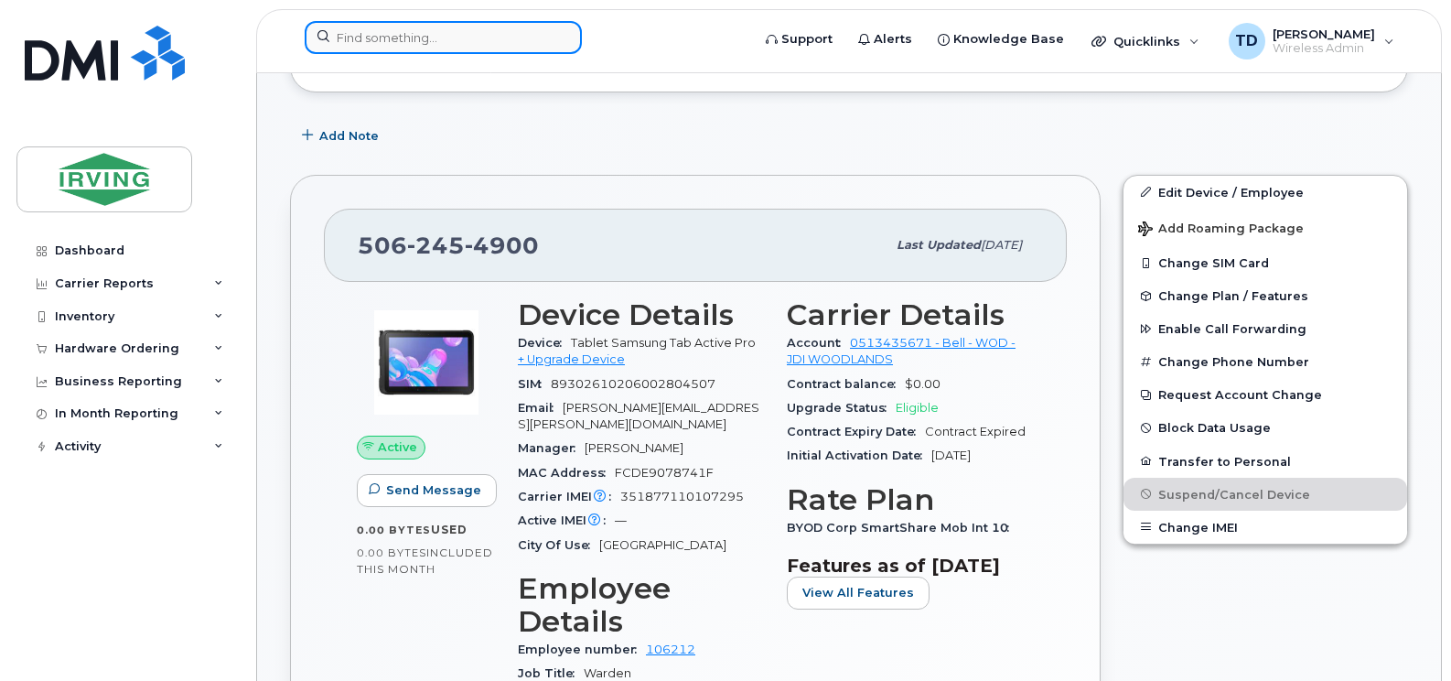
click at [510, 34] on input at bounding box center [443, 37] width 277 height 33
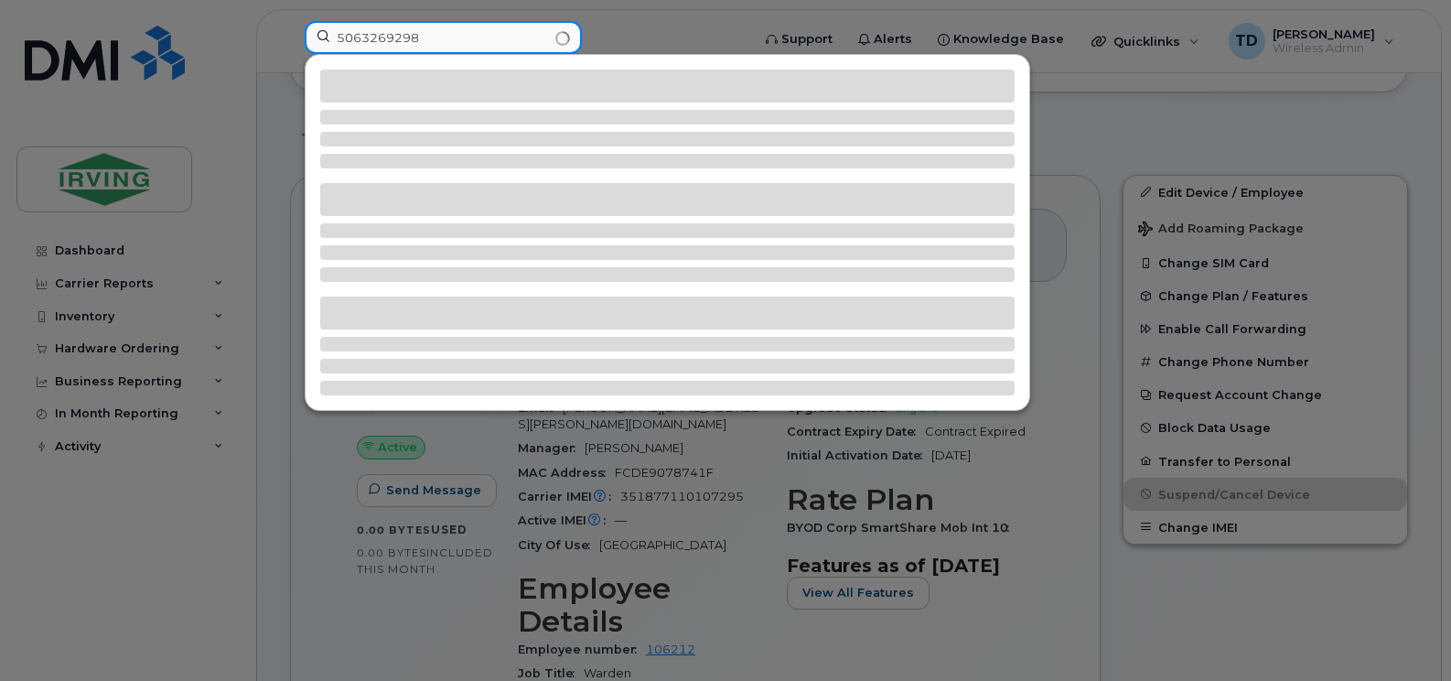
click at [510, 34] on input "5063269298" at bounding box center [443, 37] width 277 height 33
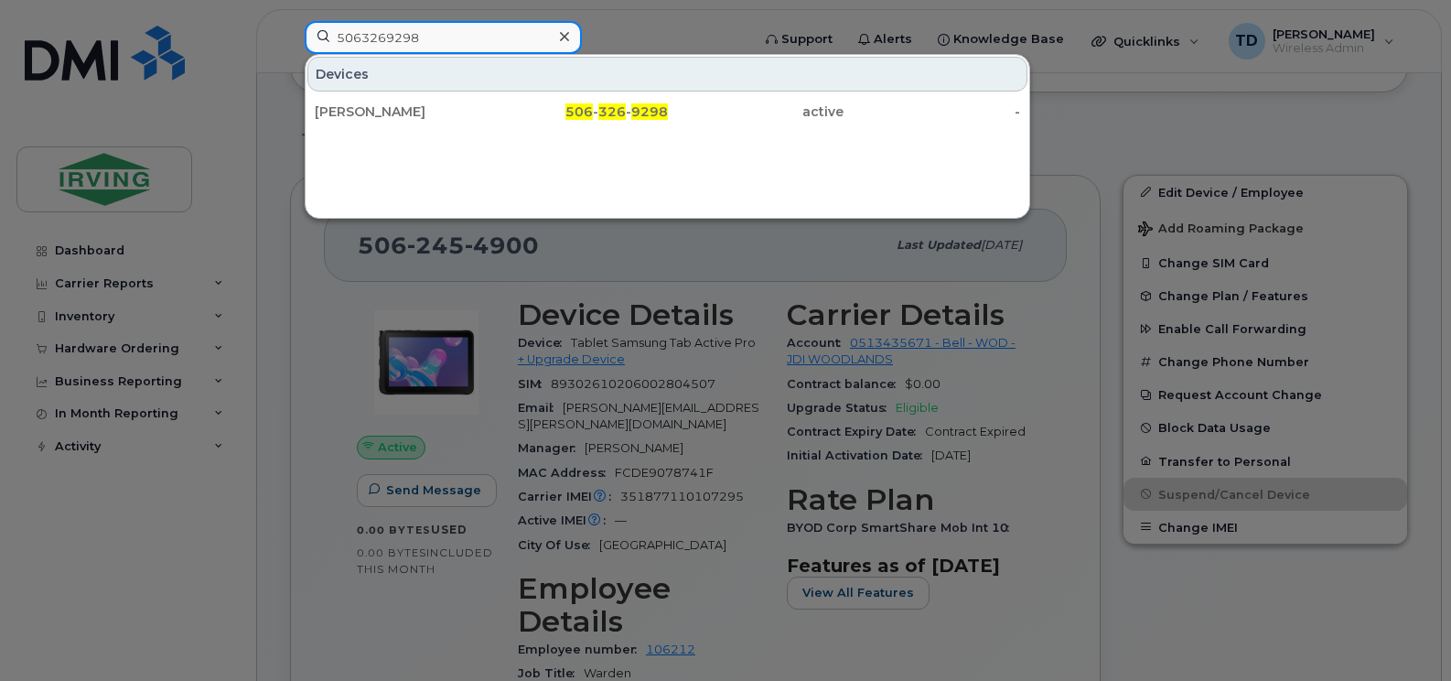
click at [510, 34] on input "5063269298" at bounding box center [443, 37] width 277 height 33
type input "5063269298"
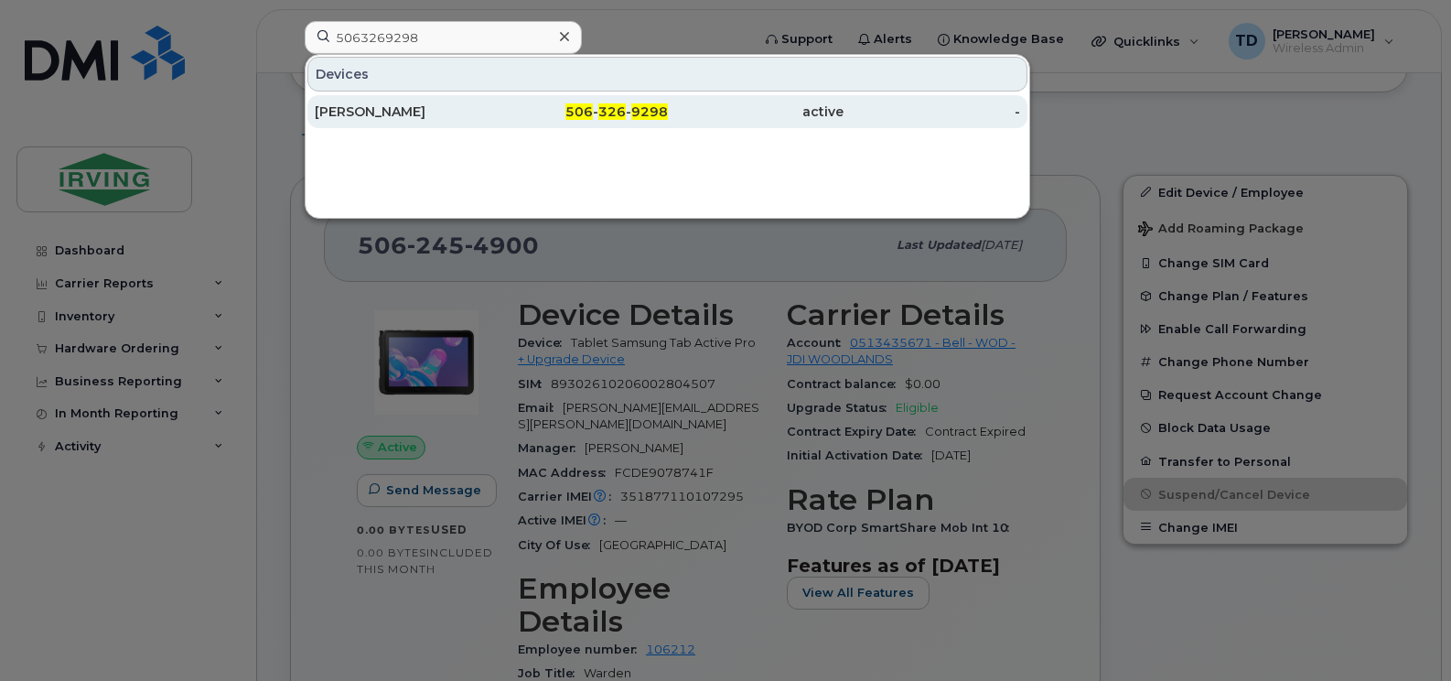
click at [381, 112] on div "Harmen Van Roeden" at bounding box center [403, 111] width 177 height 18
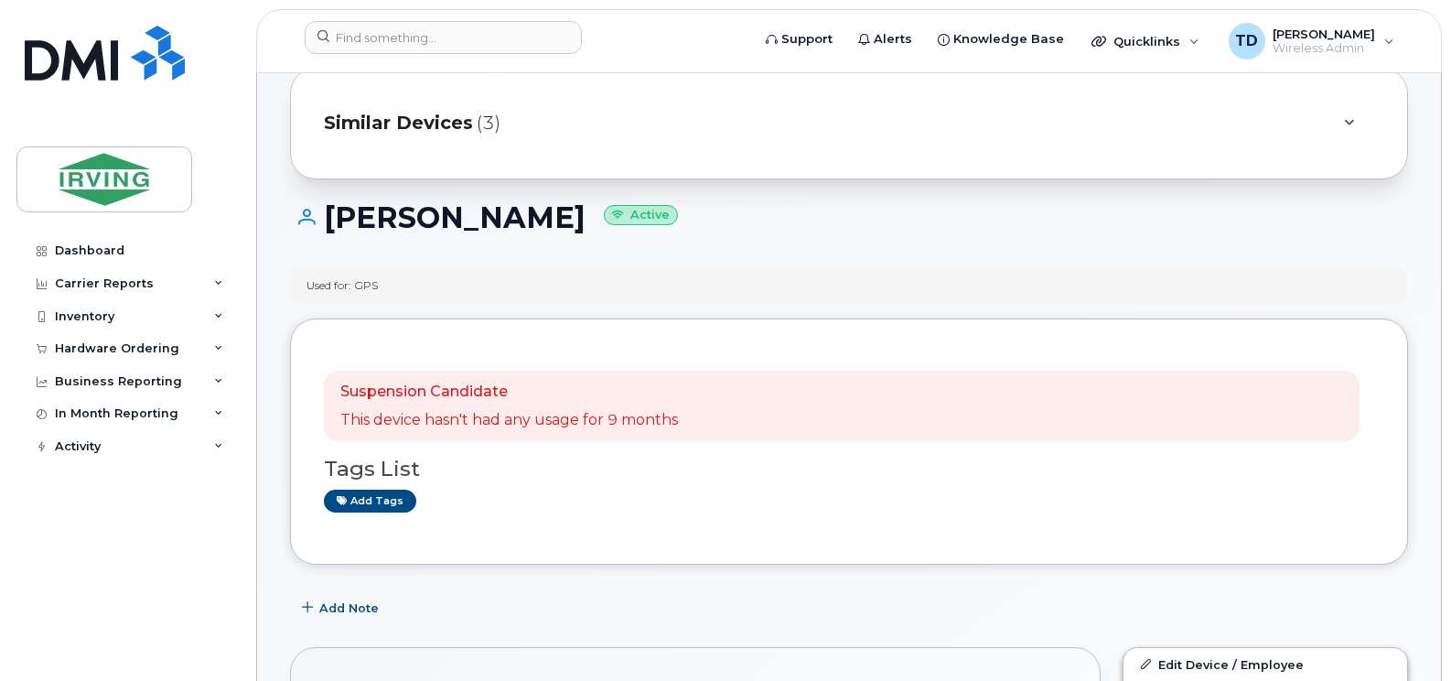
scroll to position [629, 0]
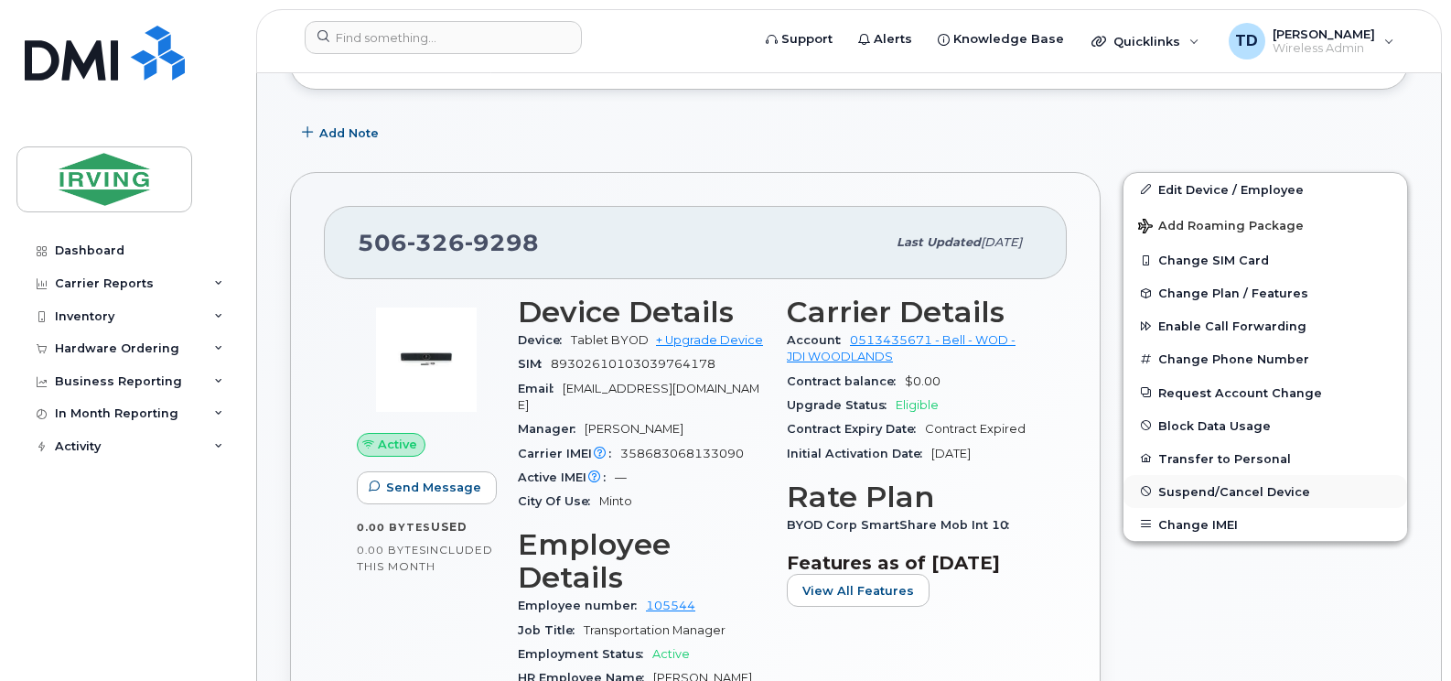
click at [1242, 493] on span "Suspend/Cancel Device" at bounding box center [1234, 491] width 152 height 14
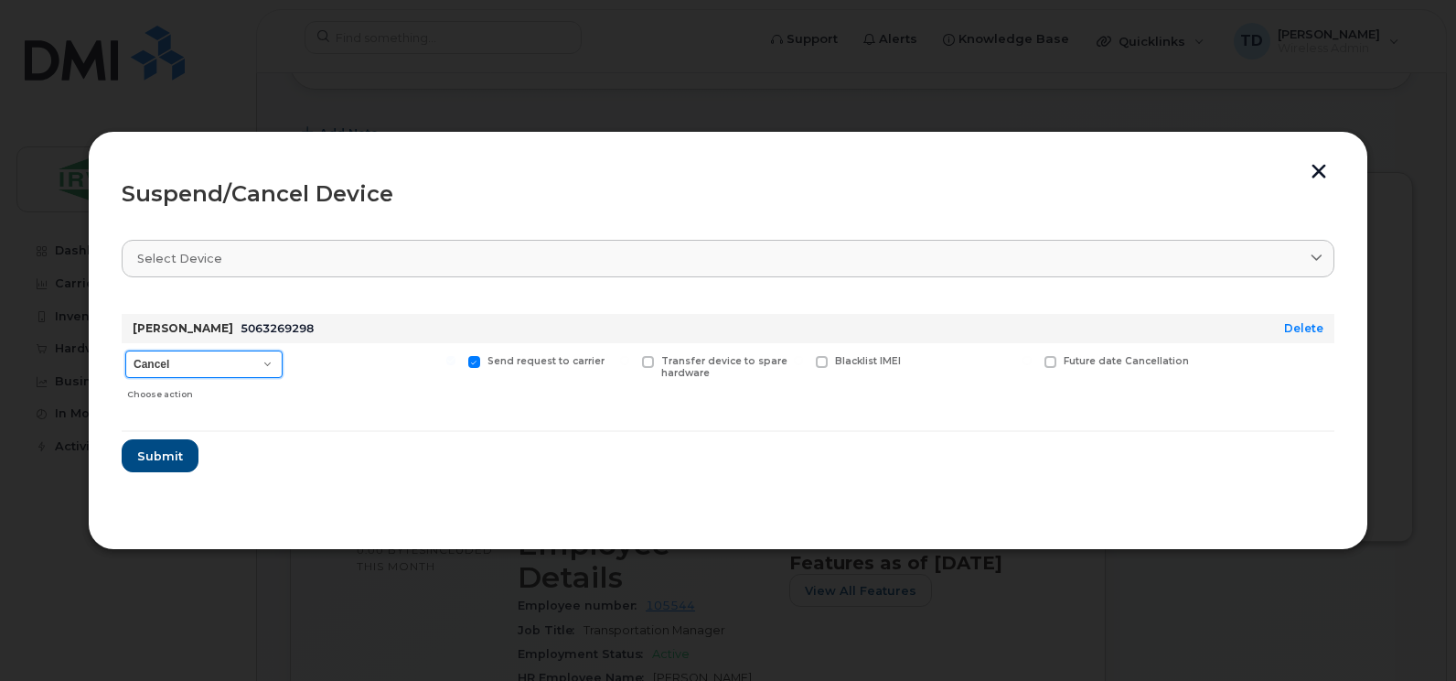
click at [189, 361] on select "Cancel Suspend - Extend Suspension Suspend - Reduced Rate Suspend - Full Rate S…" at bounding box center [203, 363] width 157 height 27
select select "[object Object]"
click at [125, 350] on select "Cancel Suspend - Extend Suspension Suspend - Reduced Rate Suspend - Full Rate S…" at bounding box center [203, 363] width 157 height 27
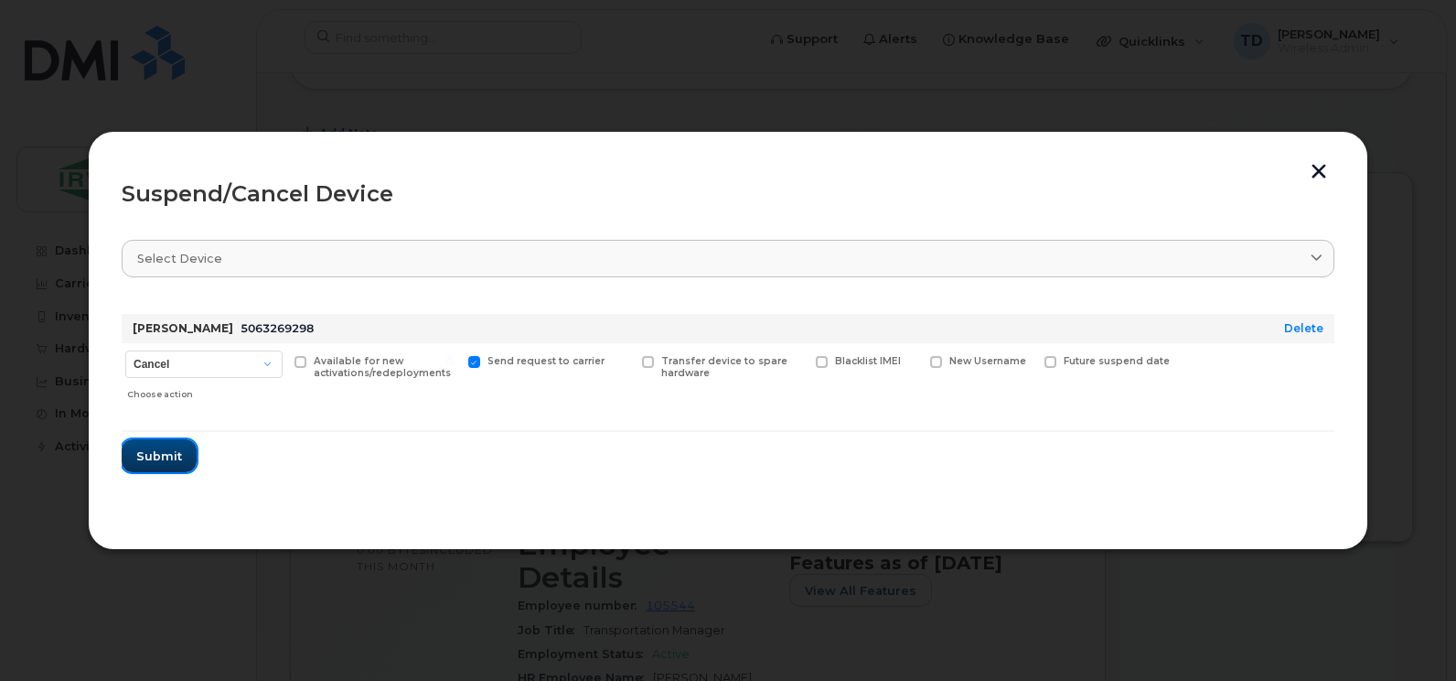
click at [157, 456] on span "Submit" at bounding box center [159, 455] width 46 height 17
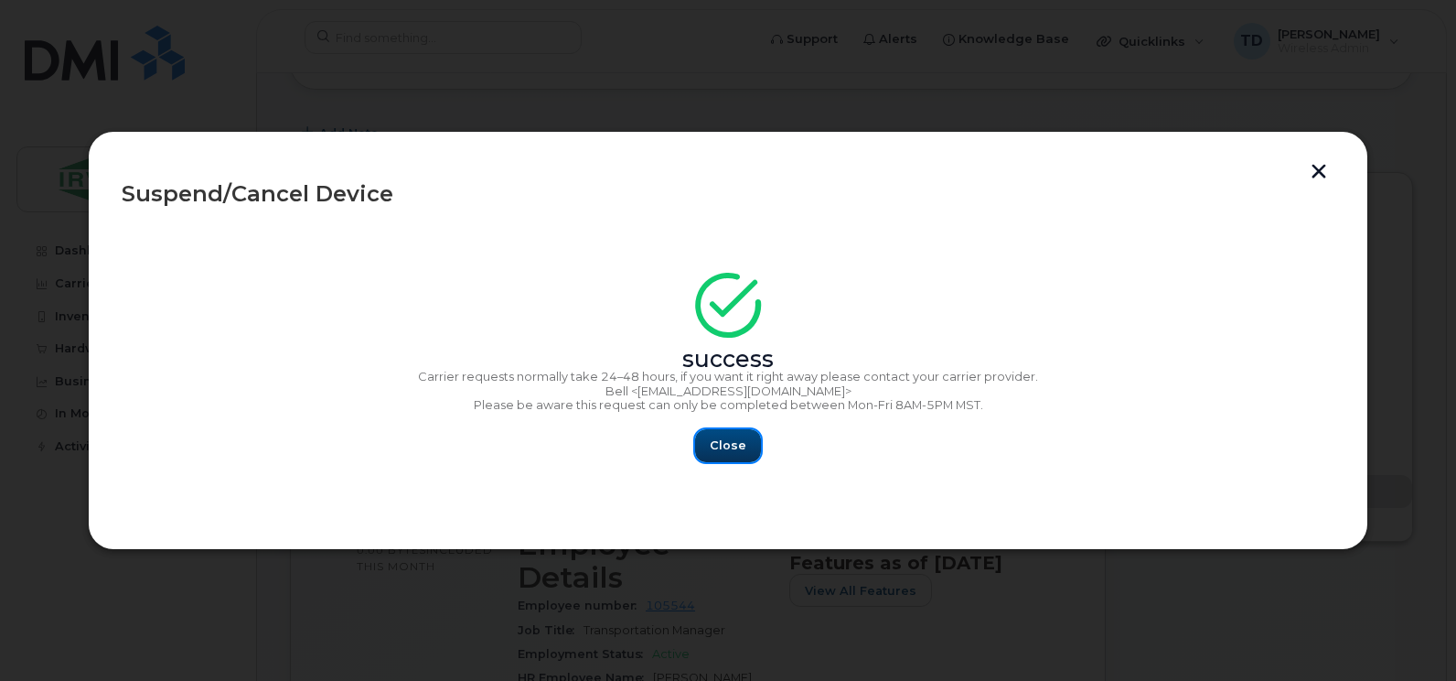
click at [716, 431] on button "Close" at bounding box center [728, 445] width 66 height 33
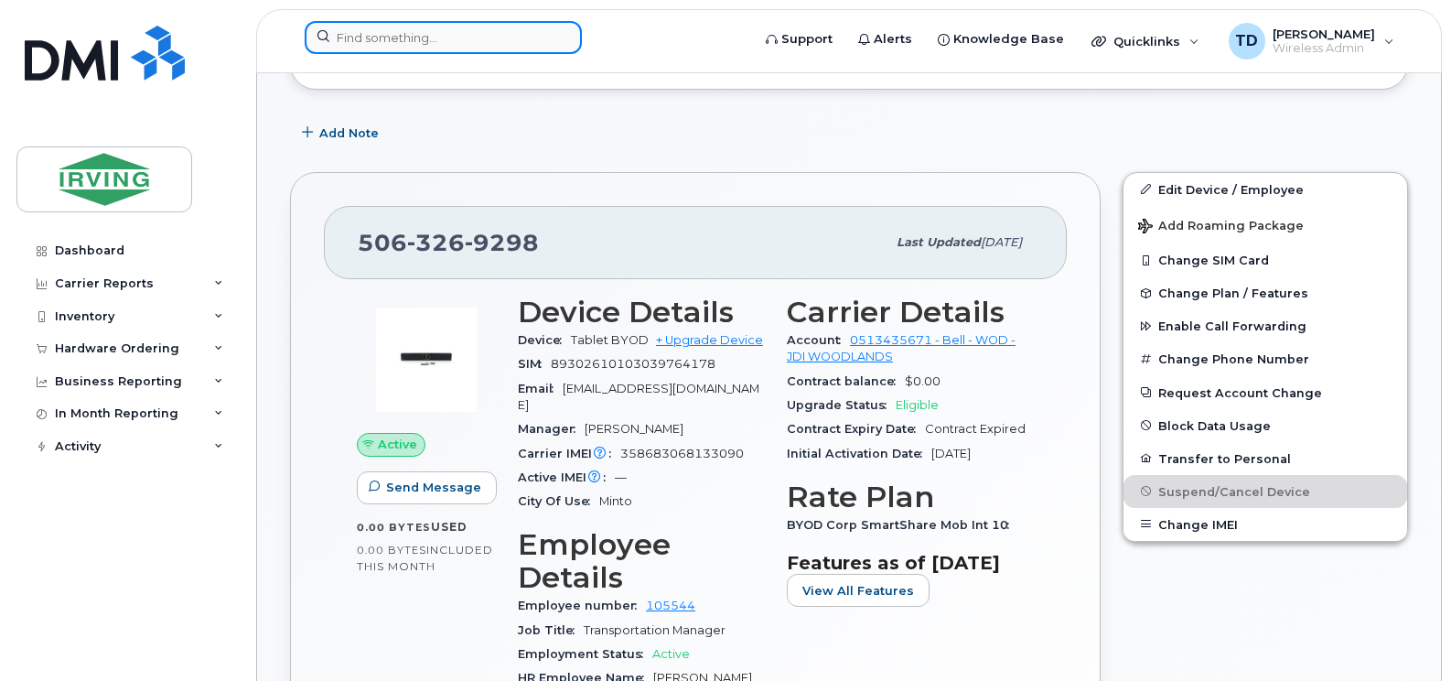
click at [400, 42] on input at bounding box center [443, 37] width 277 height 33
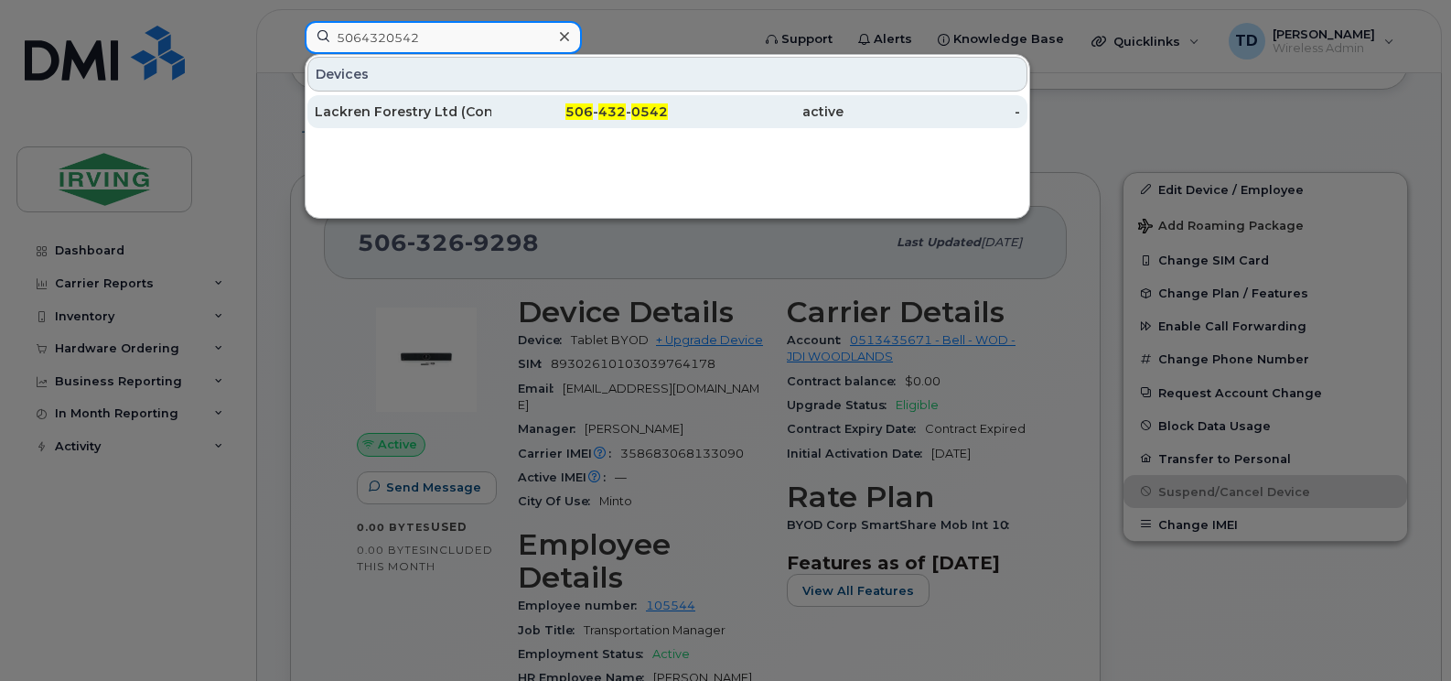
type input "5064320542"
click at [424, 106] on div "Lackren Forestry Ltd (Contractor) Whitney Hiltz" at bounding box center [403, 111] width 177 height 18
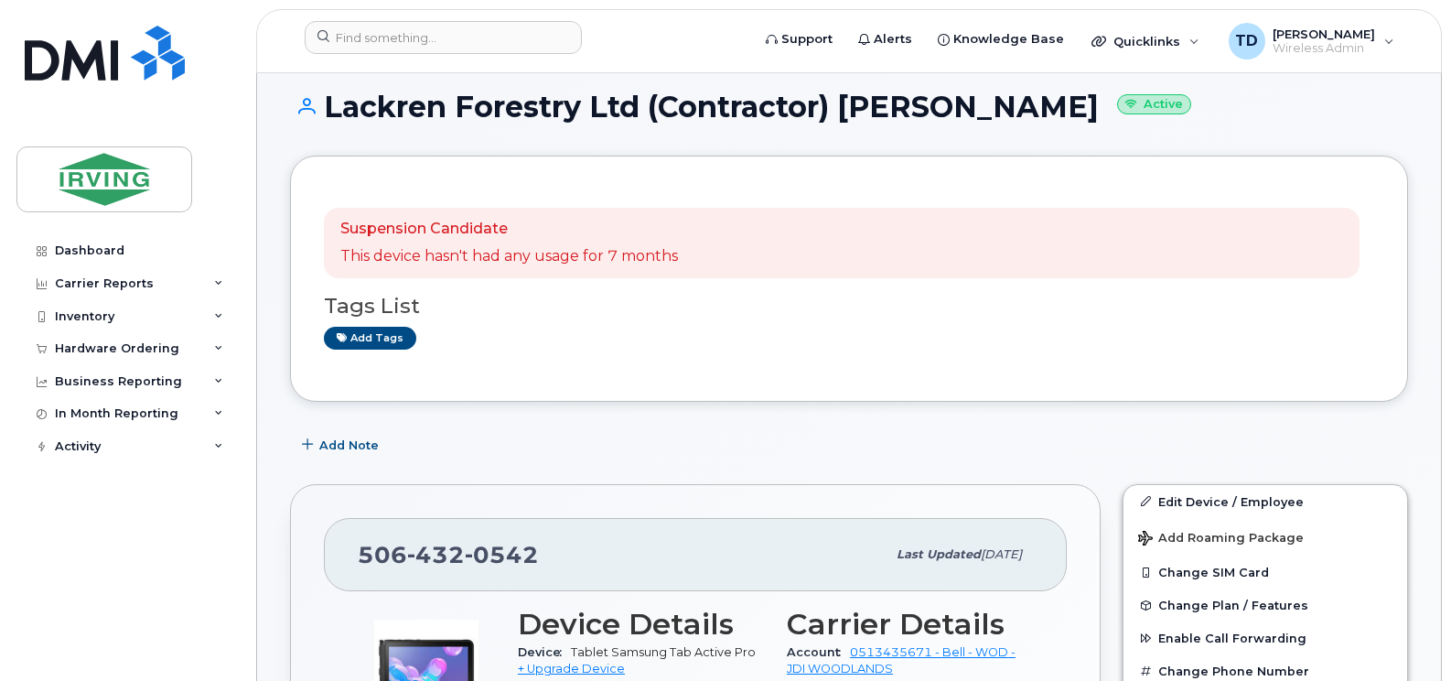
scroll to position [113, 0]
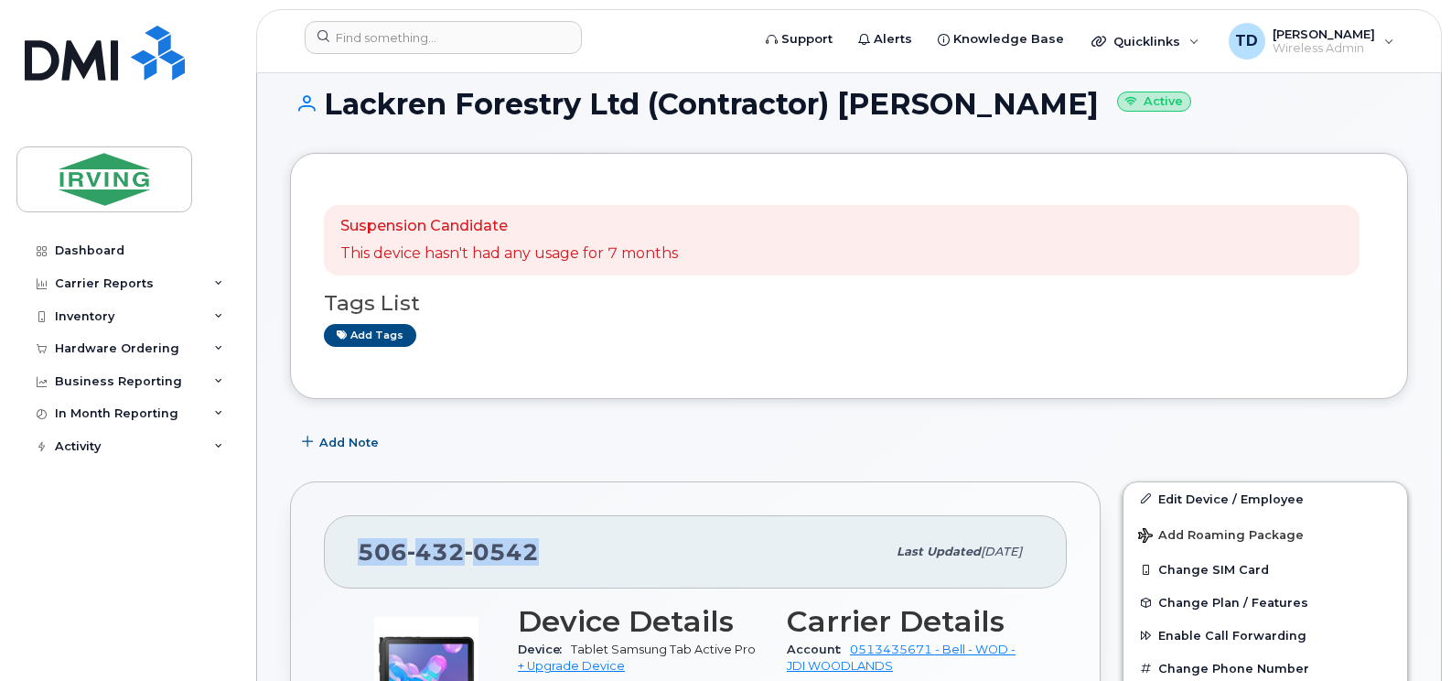
drag, startPoint x: 547, startPoint y: 547, endPoint x: 338, endPoint y: 532, distance: 210.0
click at [338, 532] on div "[PHONE_NUMBER] Last updated [DATE]" at bounding box center [695, 551] width 743 height 73
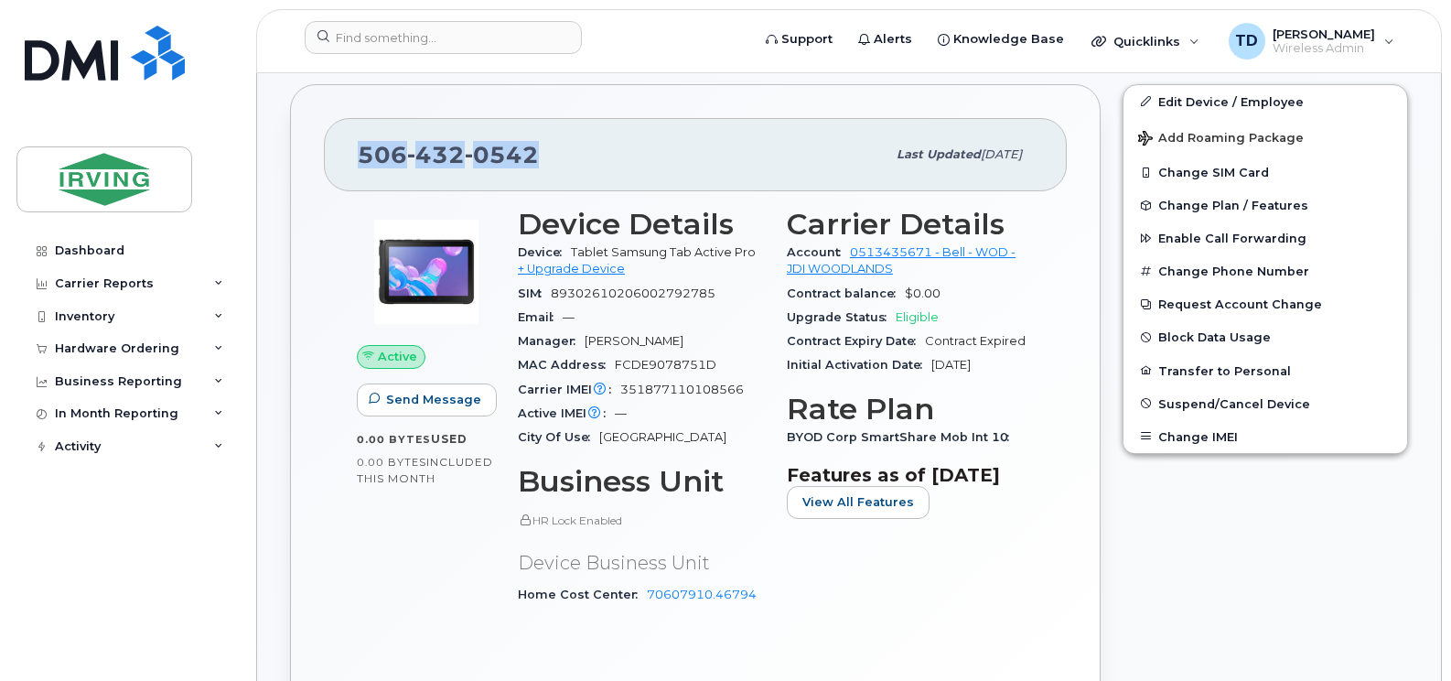
scroll to position [525, 0]
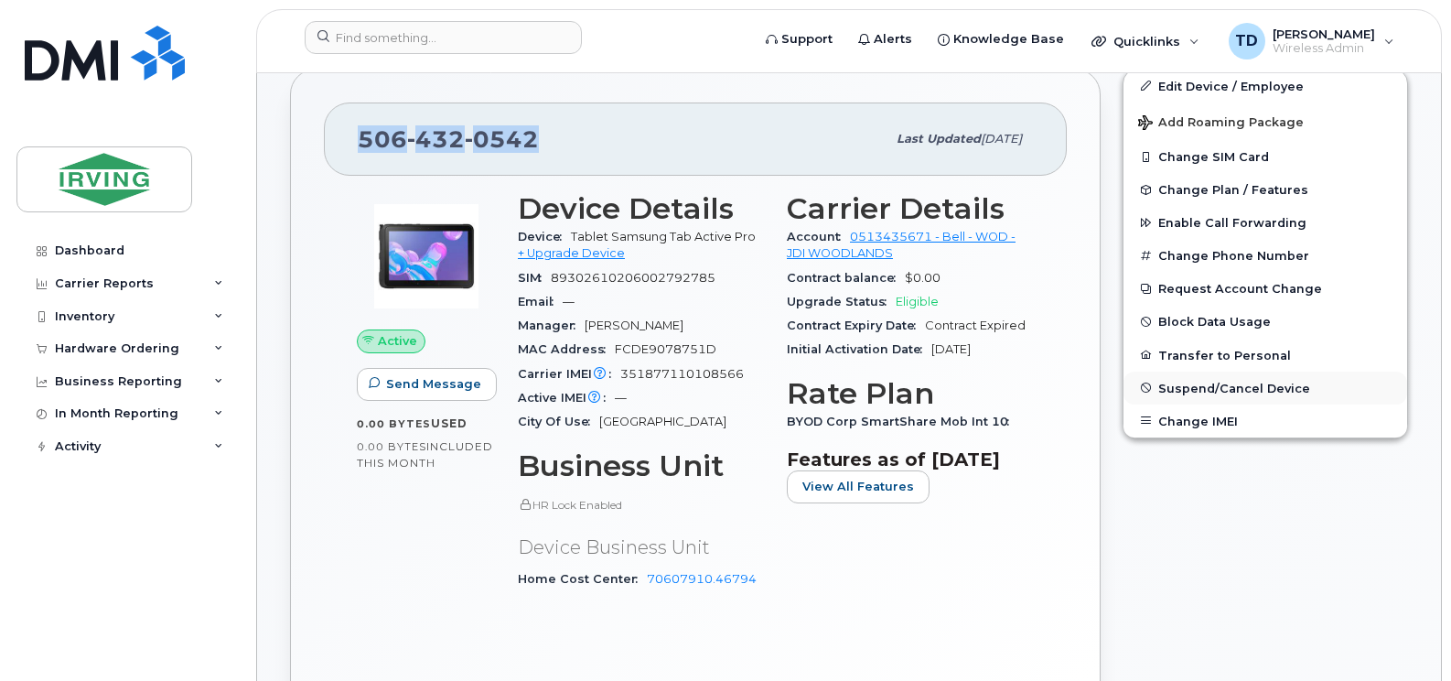
click at [1224, 388] on span "Suspend/Cancel Device" at bounding box center [1234, 388] width 152 height 14
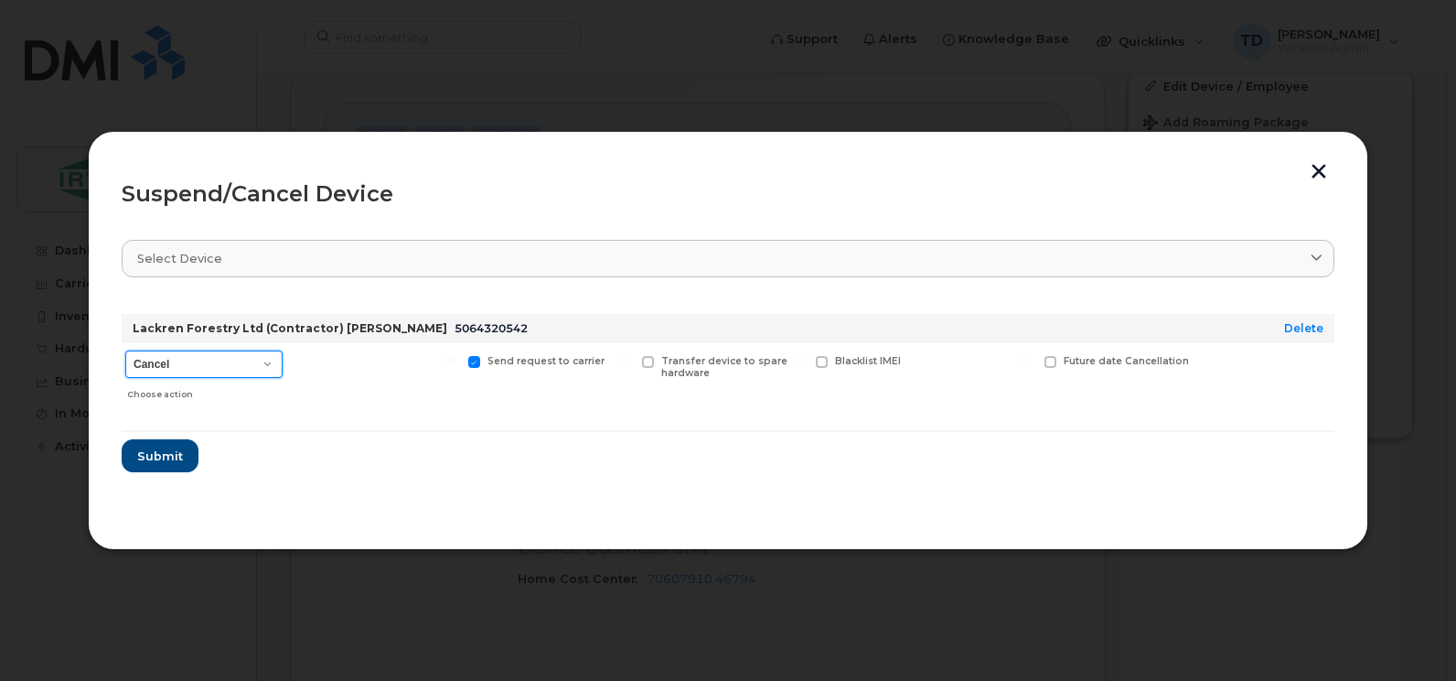
click at [260, 361] on select "Cancel Suspend - Extend Suspension Suspend - Reduced Rate Suspend - Full Rate S…" at bounding box center [203, 363] width 157 height 27
select select "[object Object]"
click at [125, 350] on select "Cancel Suspend - Extend Suspension Suspend - Reduced Rate Suspend - Full Rate S…" at bounding box center [203, 363] width 157 height 27
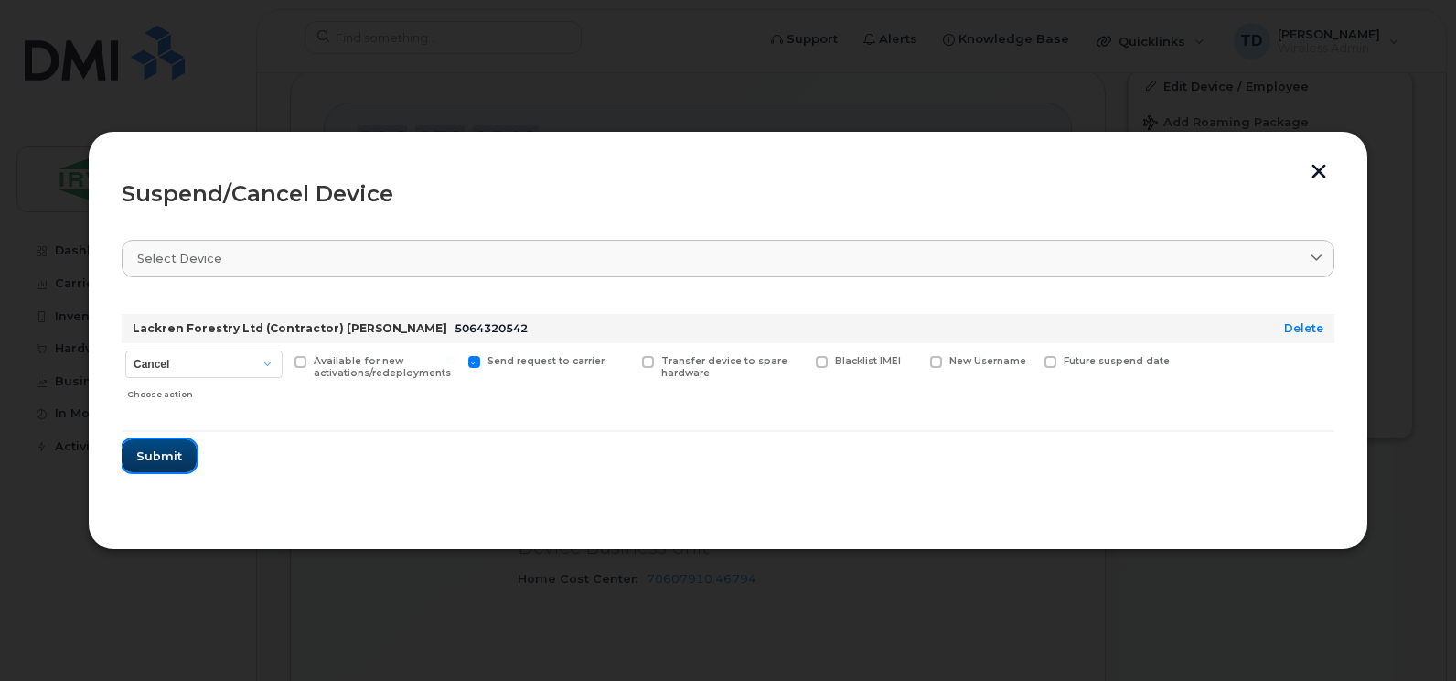
click at [170, 460] on span "Submit" at bounding box center [159, 455] width 46 height 17
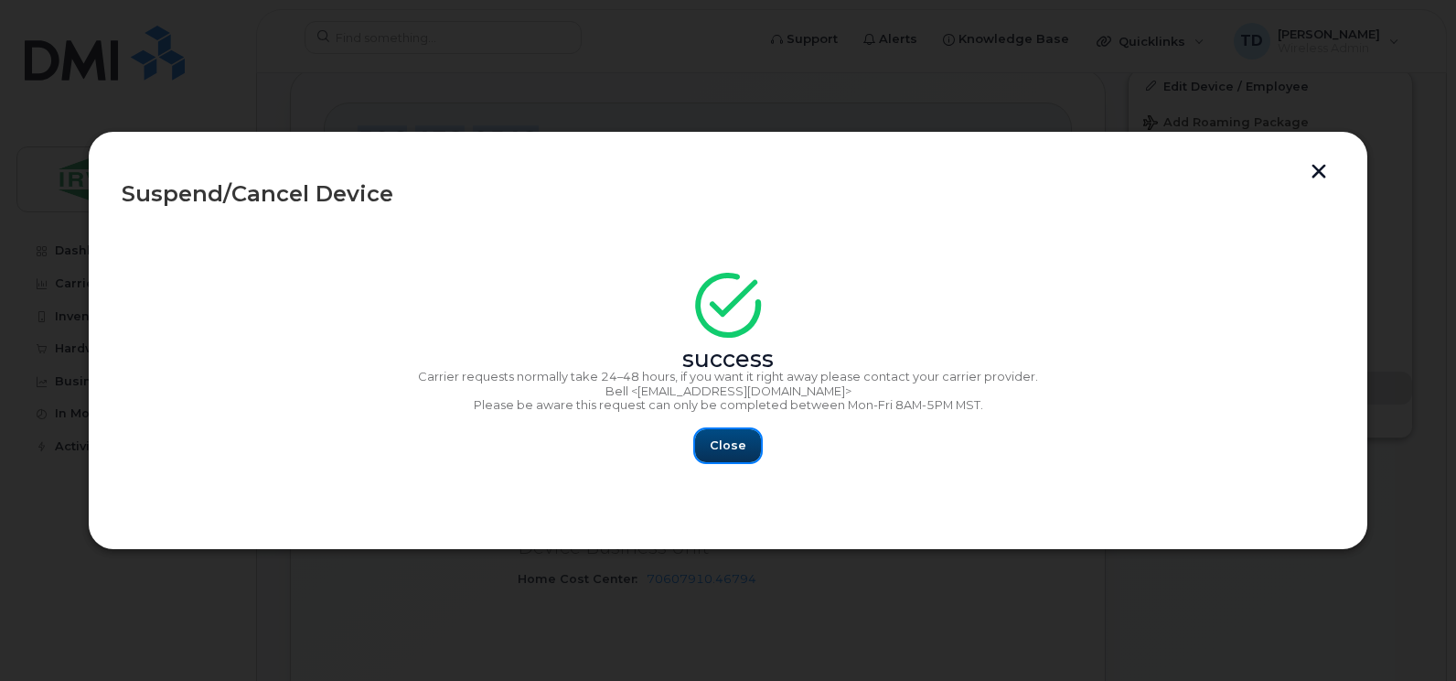
click at [722, 439] on span "Close" at bounding box center [728, 444] width 37 height 17
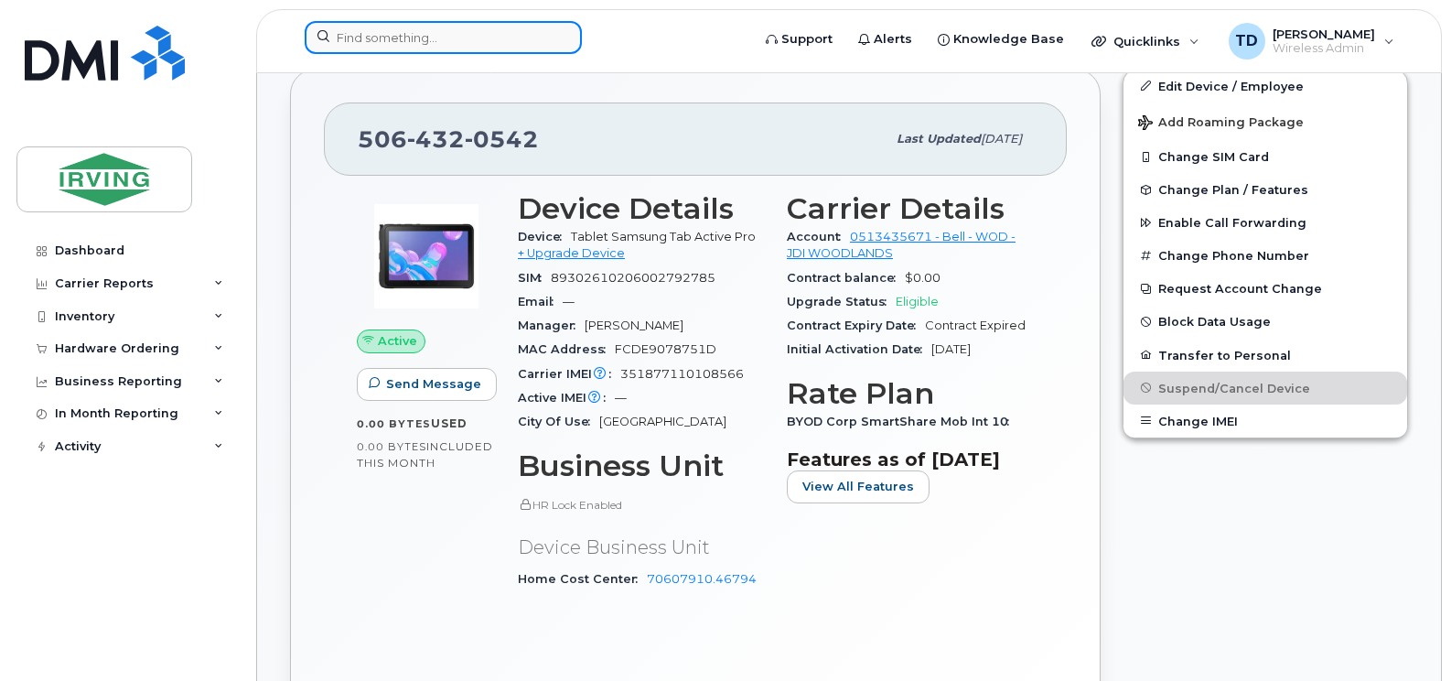
click at [441, 39] on input at bounding box center [443, 37] width 277 height 33
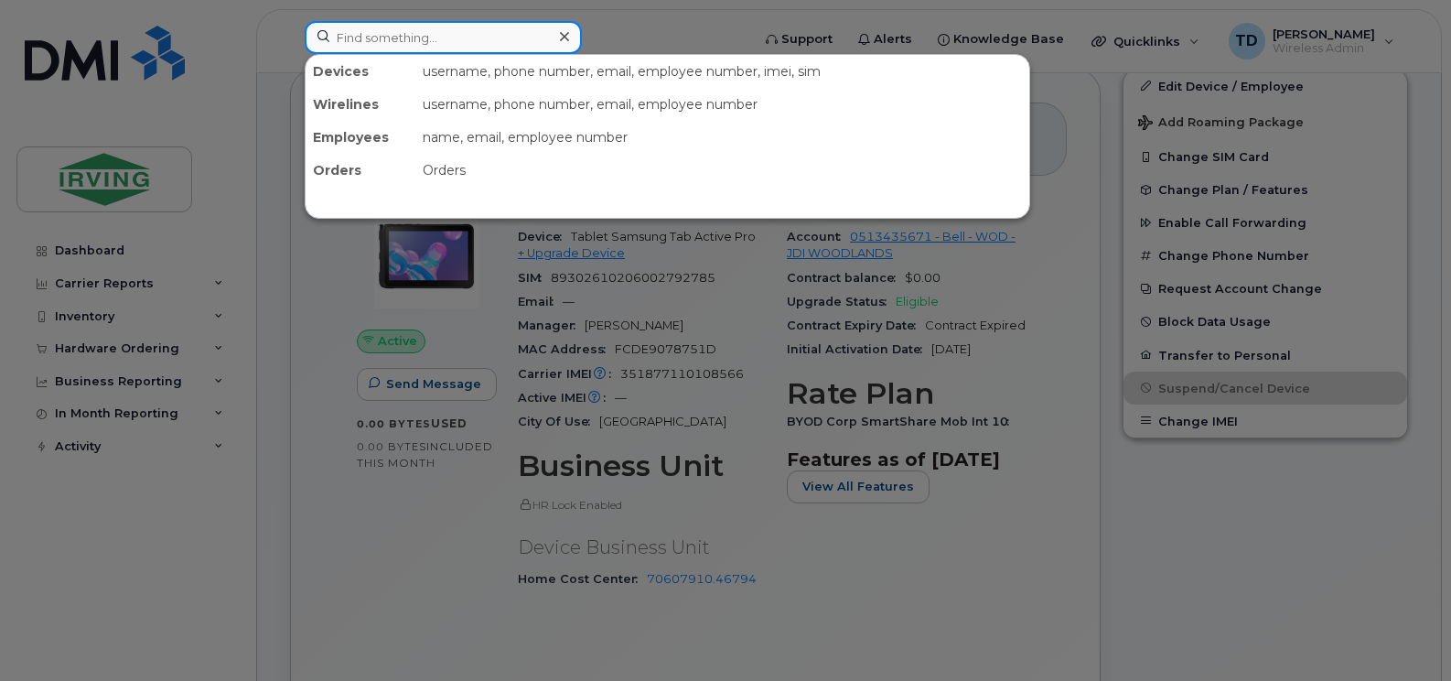
paste input "DISCONNECTED-10/06/2025"
type input "DISCONNECTED-10/06/2025"
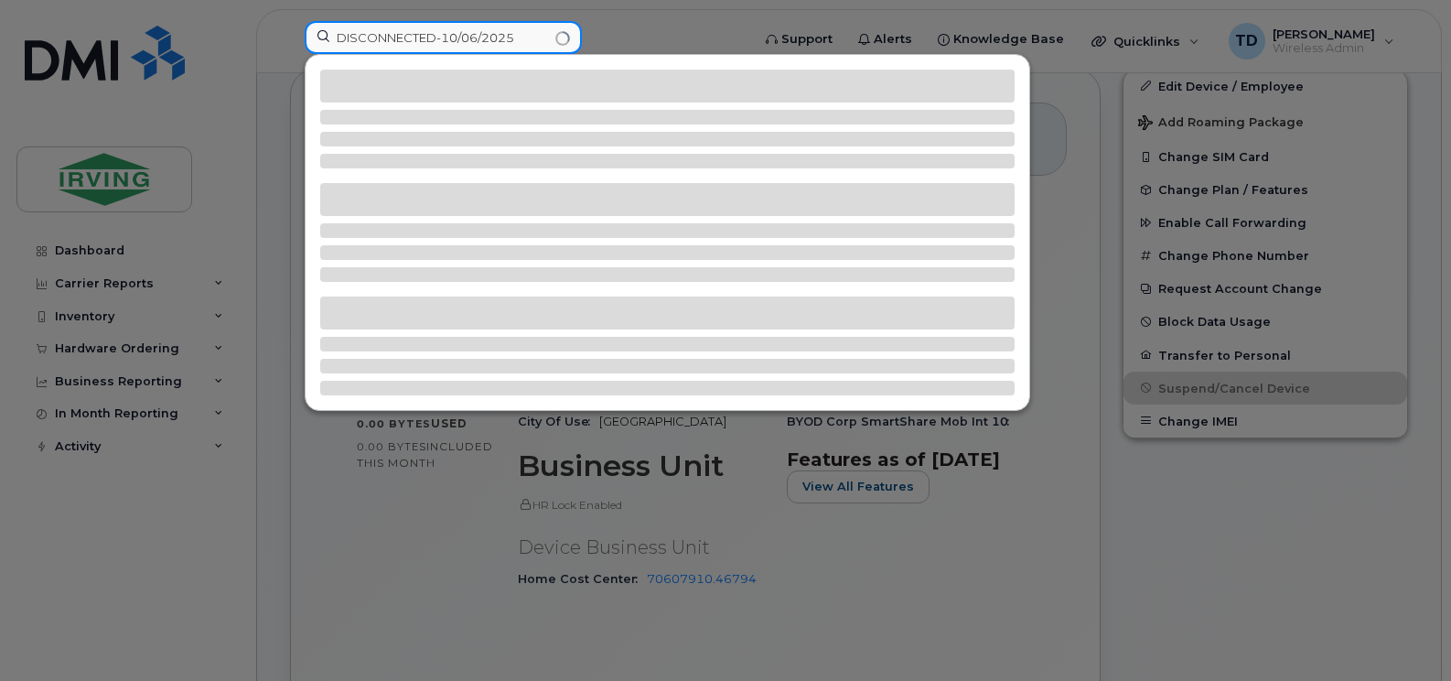
click at [441, 39] on input "DISCONNECTED-10/06/2025" at bounding box center [443, 37] width 277 height 33
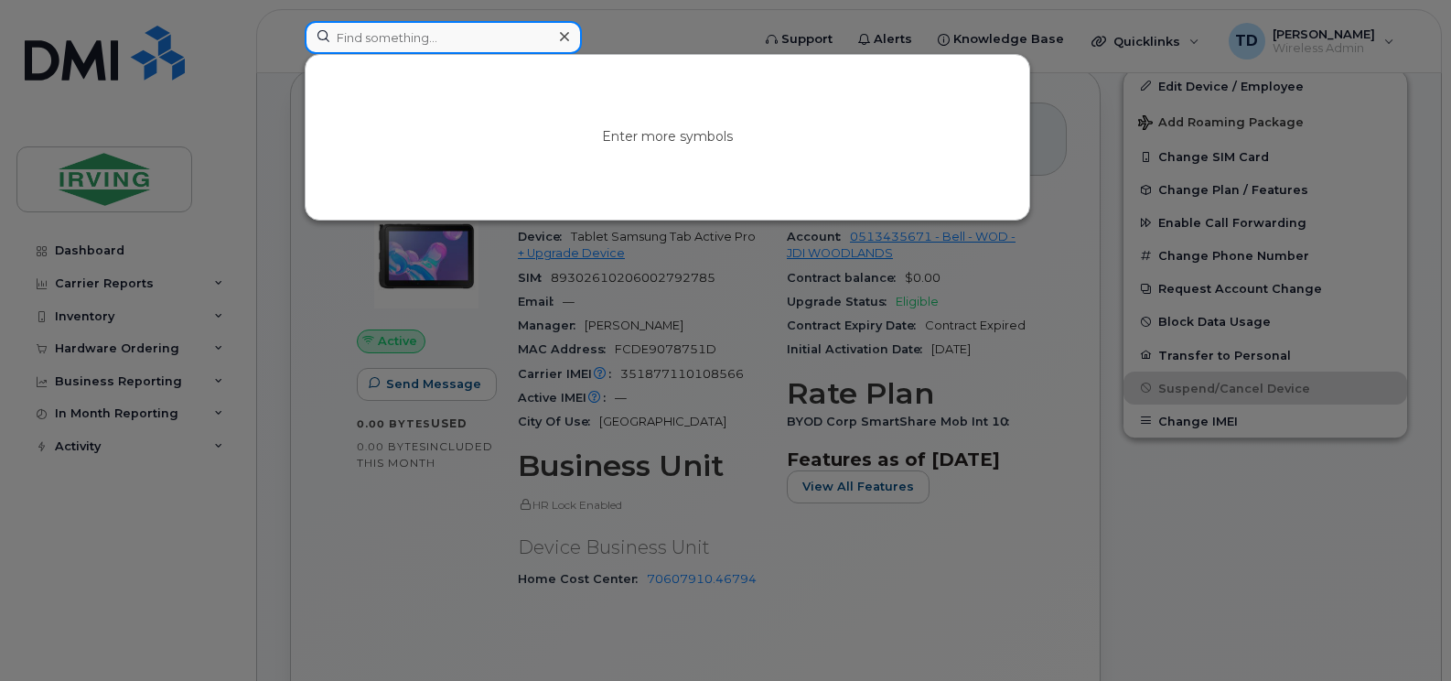
paste input "5064341631"
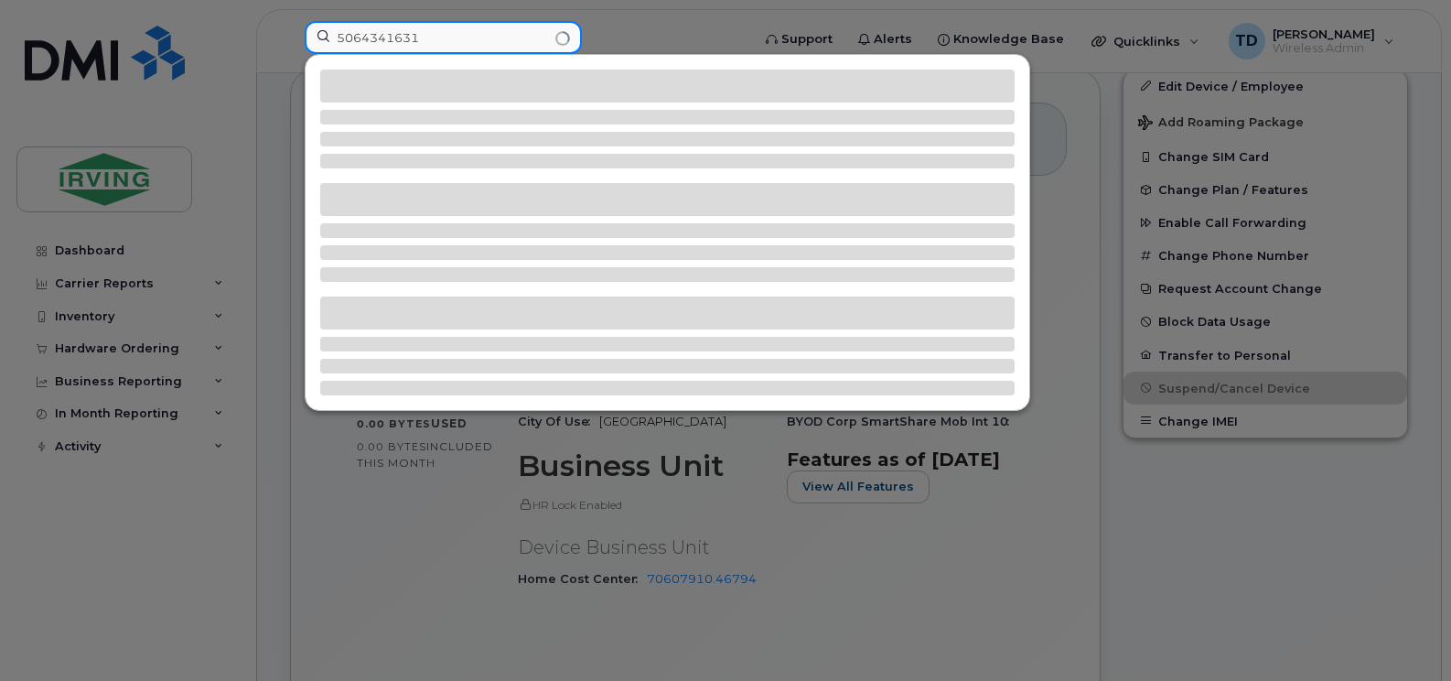
type input "5064341631"
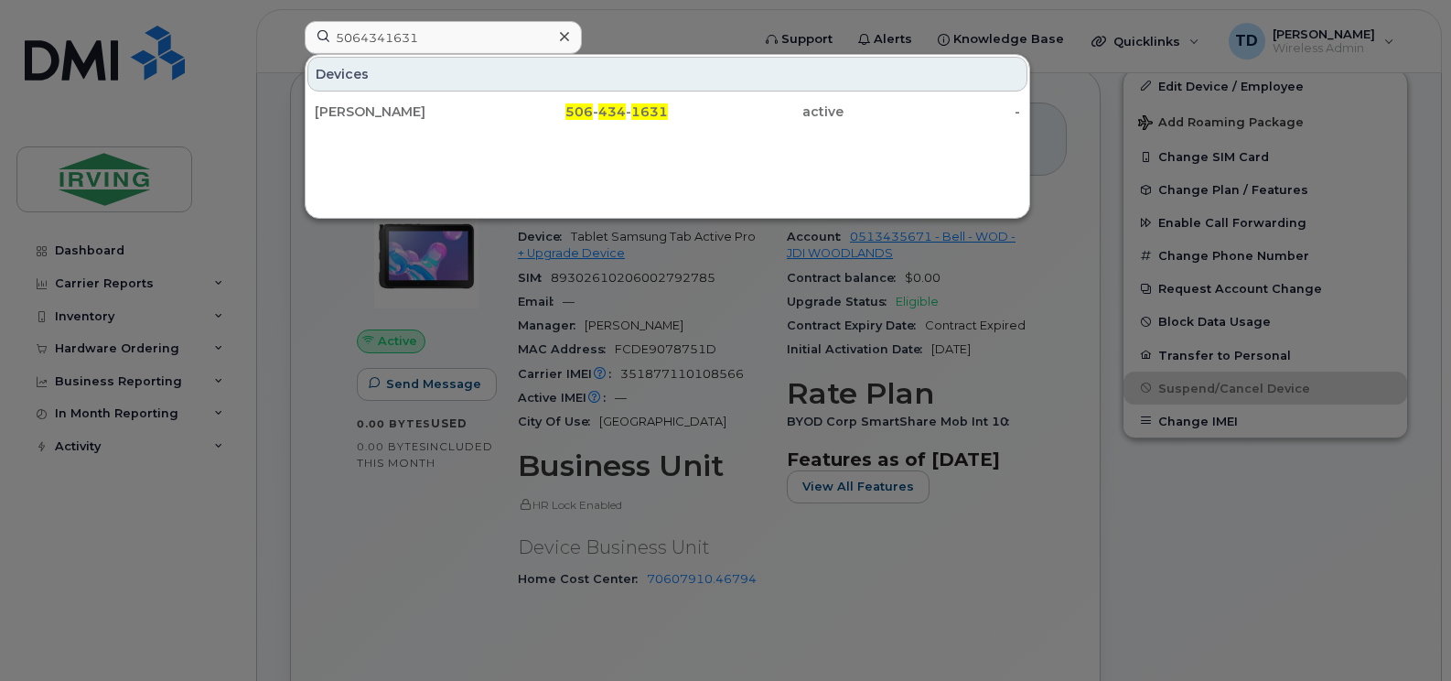
drag, startPoint x: 603, startPoint y: 103, endPoint x: 675, endPoint y: 182, distance: 106.8
click at [603, 103] on div "506 - 434 - 1631" at bounding box center [579, 111] width 177 height 18
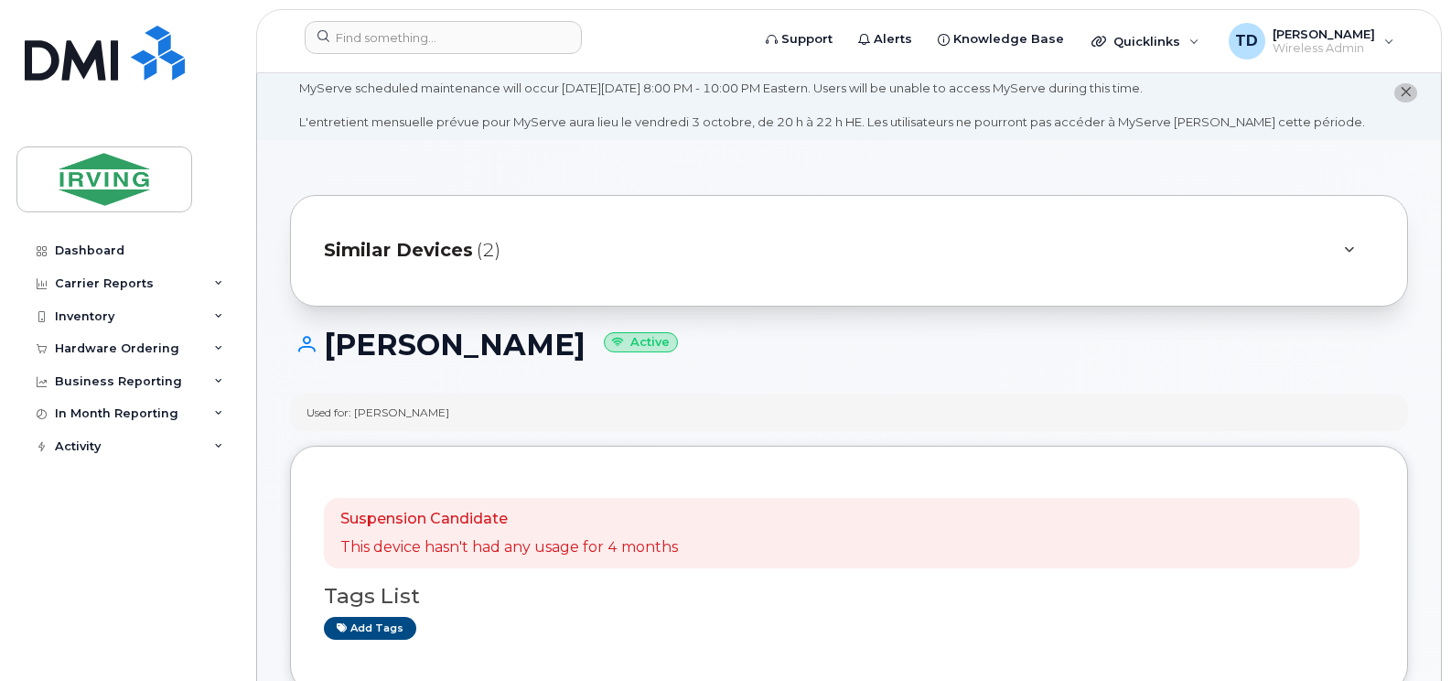
scroll to position [32, 0]
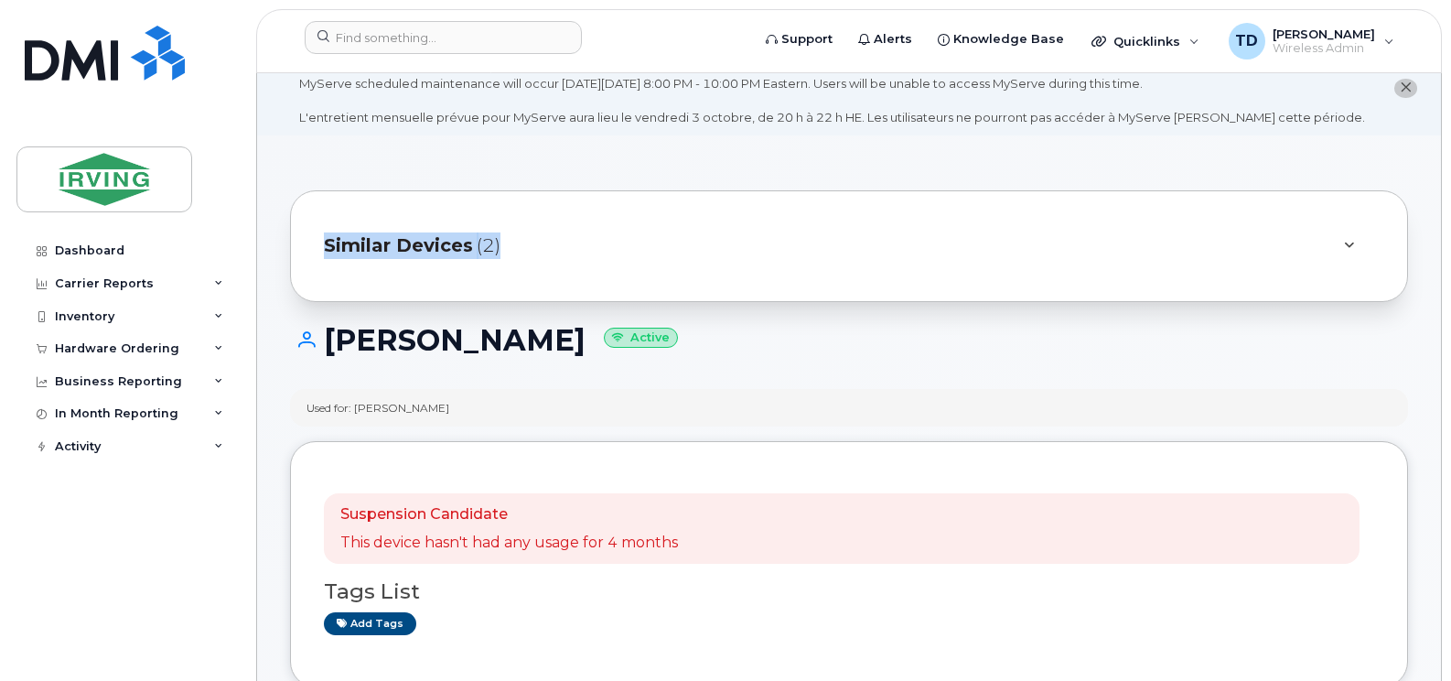
drag, startPoint x: 1450, startPoint y: 61, endPoint x: 1454, endPoint y: 136, distance: 75.1
drag, startPoint x: 1454, startPoint y: 136, endPoint x: 1375, endPoint y: 227, distance: 120.0
click at [1376, 227] on div "Similar Devices (2)" at bounding box center [849, 246] width 1118 height 112
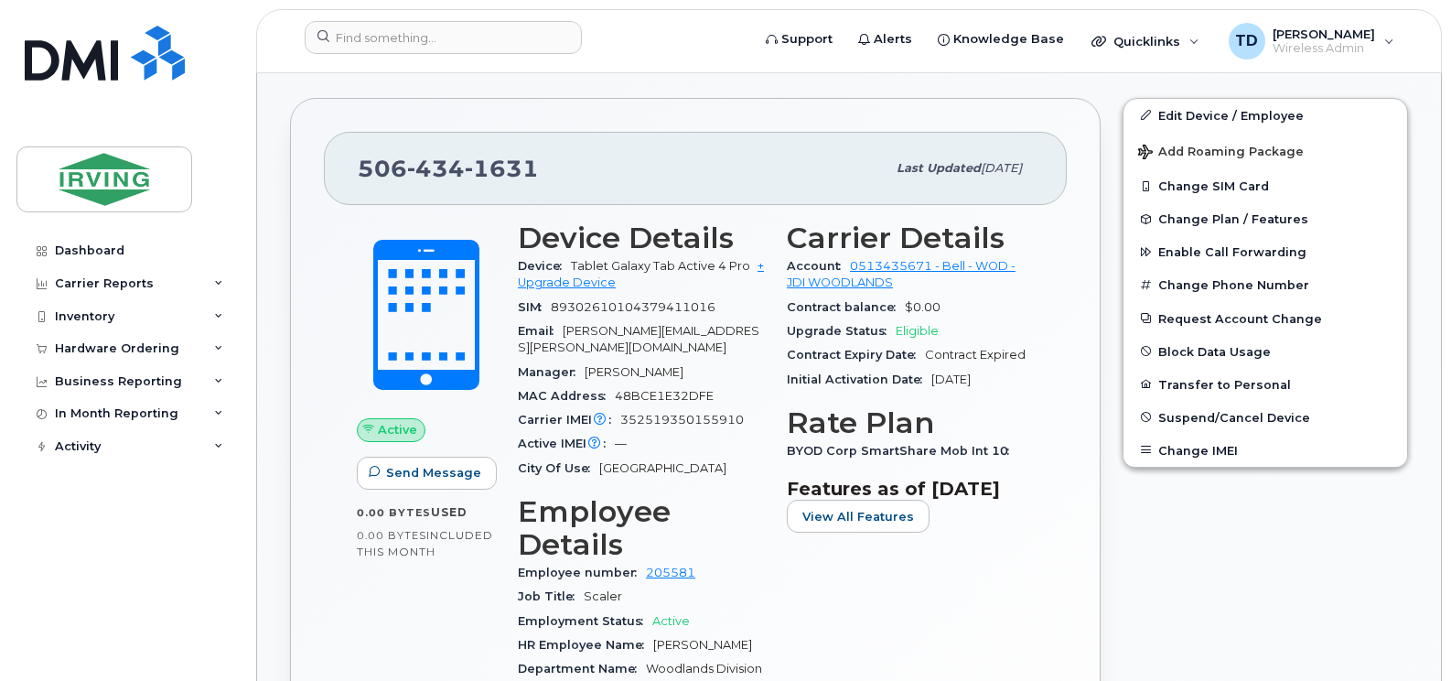
scroll to position [768, 0]
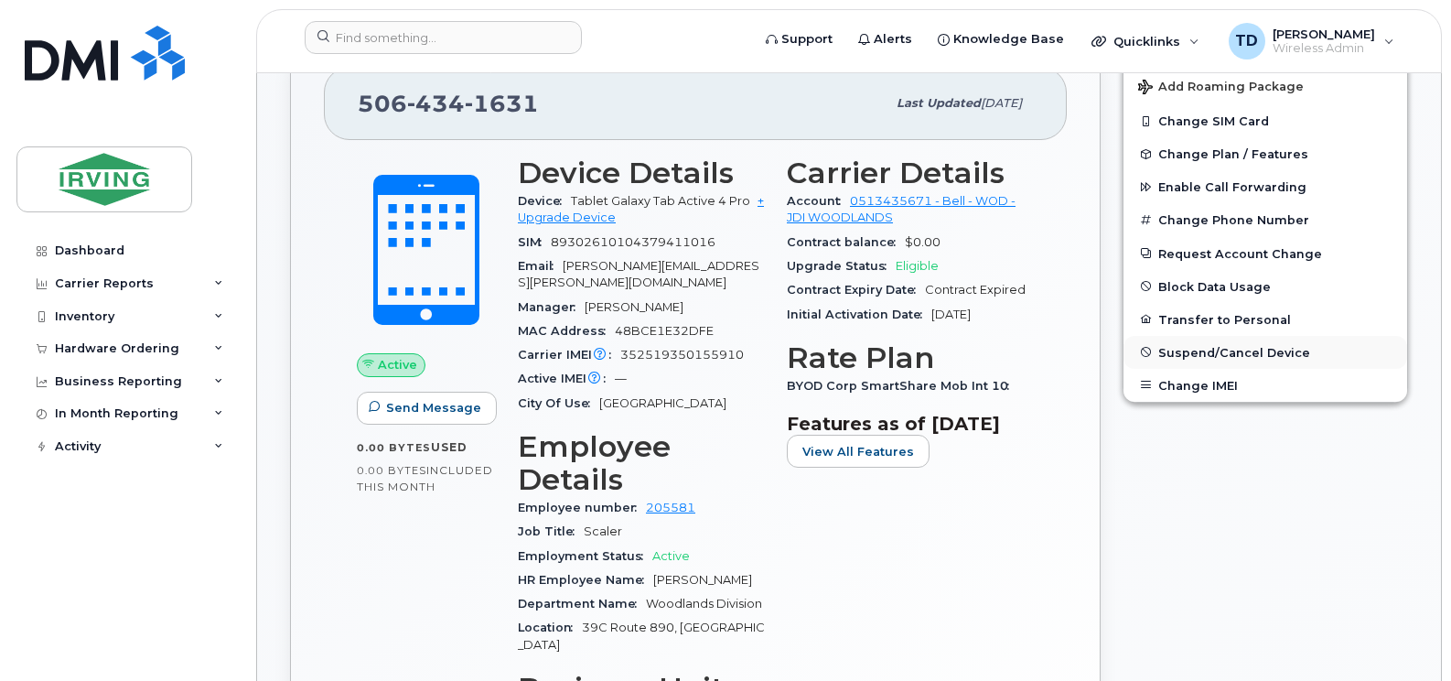
click at [1217, 348] on span "Suspend/Cancel Device" at bounding box center [1234, 352] width 152 height 14
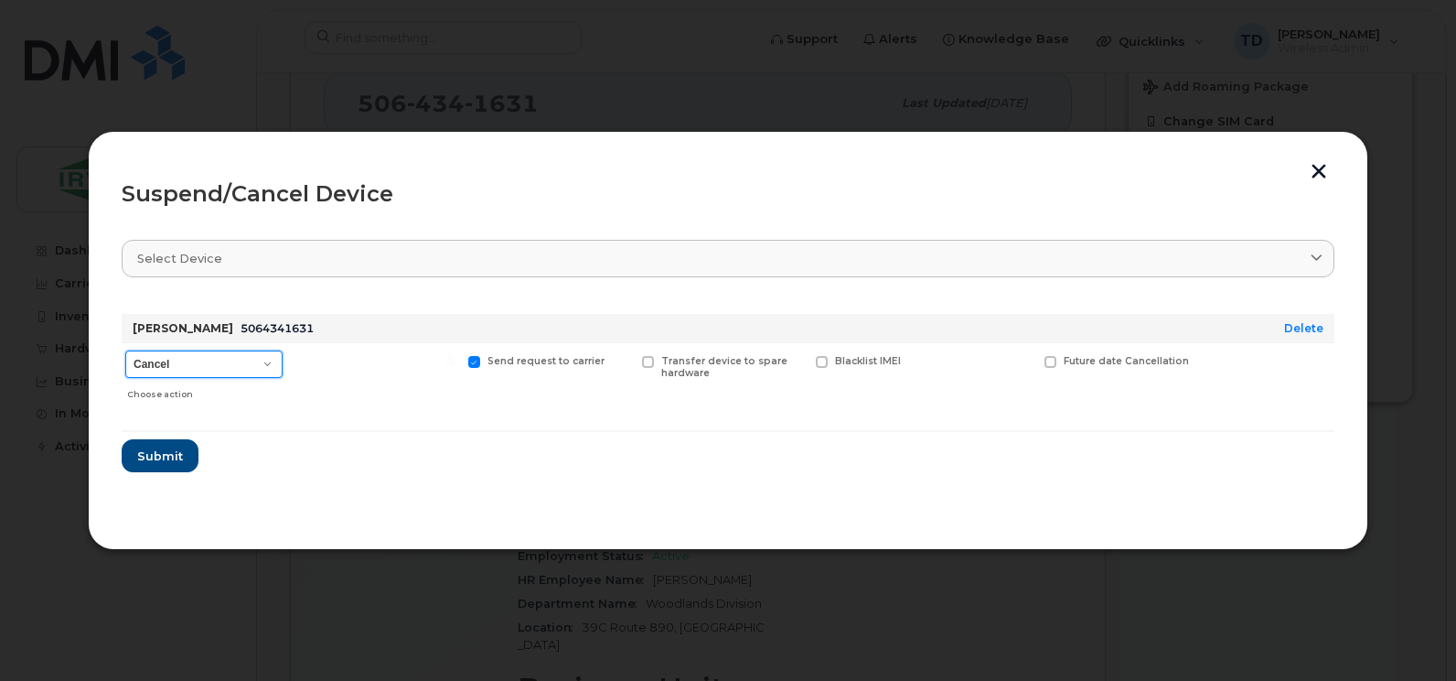
click at [209, 370] on select "Cancel Suspend - Extend Suspension Suspend - Reduced Rate Suspend - Full Rate S…" at bounding box center [203, 363] width 157 height 27
select select "[object Object]"
click at [125, 350] on select "Cancel Suspend - Extend Suspension Suspend - Reduced Rate Suspend - Full Rate S…" at bounding box center [203, 363] width 157 height 27
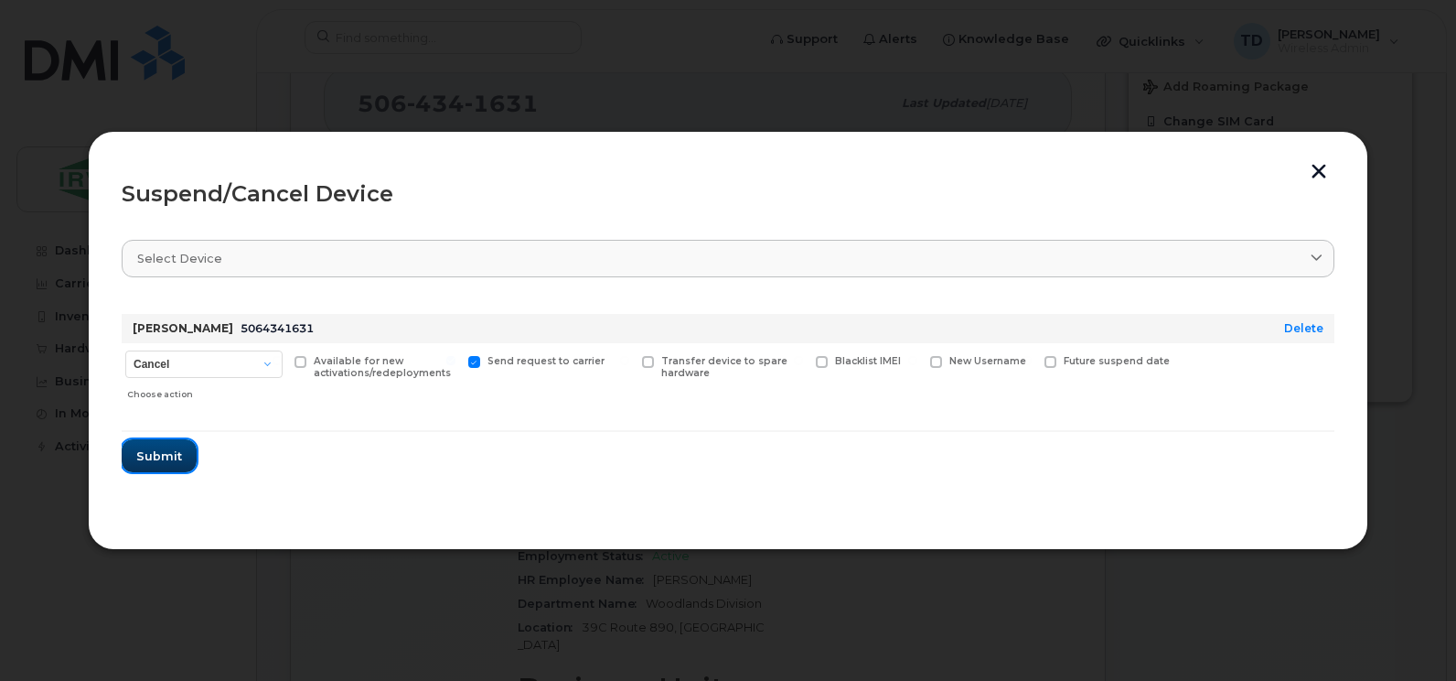
click at [178, 447] on span "Submit" at bounding box center [159, 455] width 46 height 17
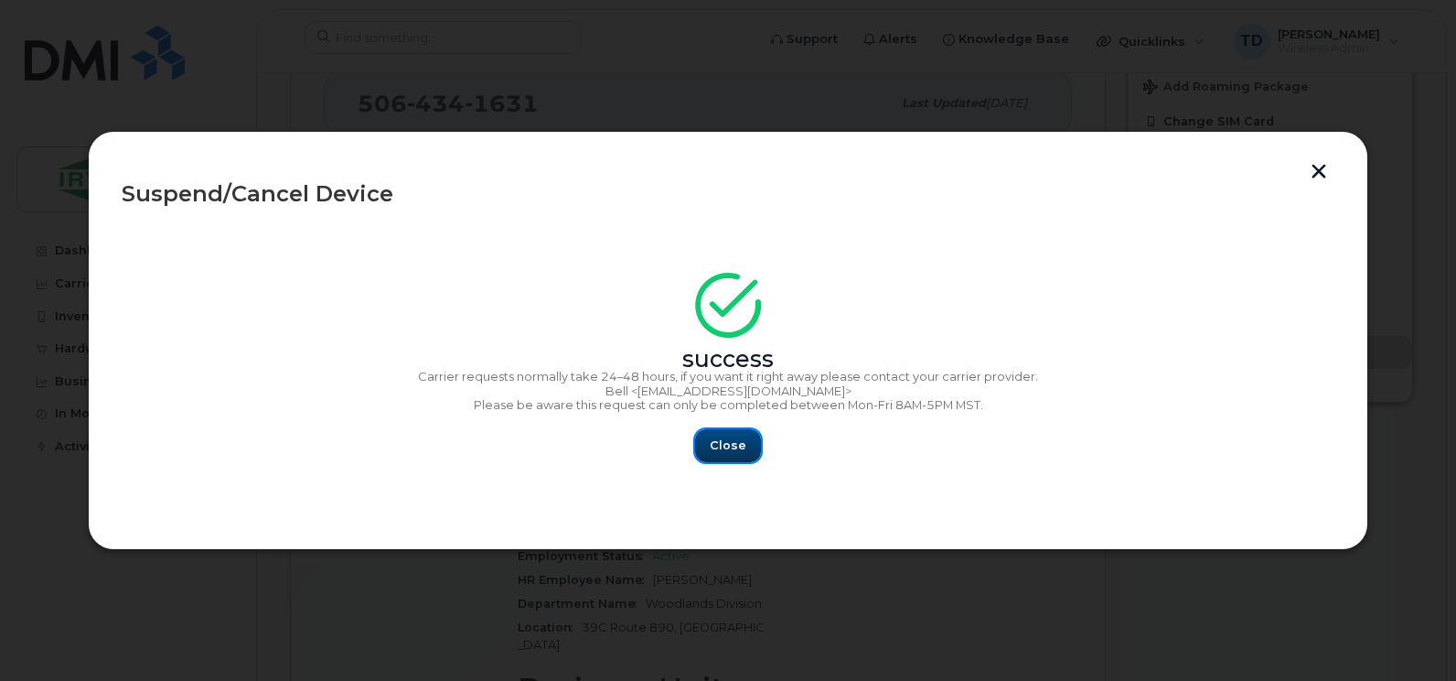
click at [719, 438] on span "Close" at bounding box center [728, 444] width 37 height 17
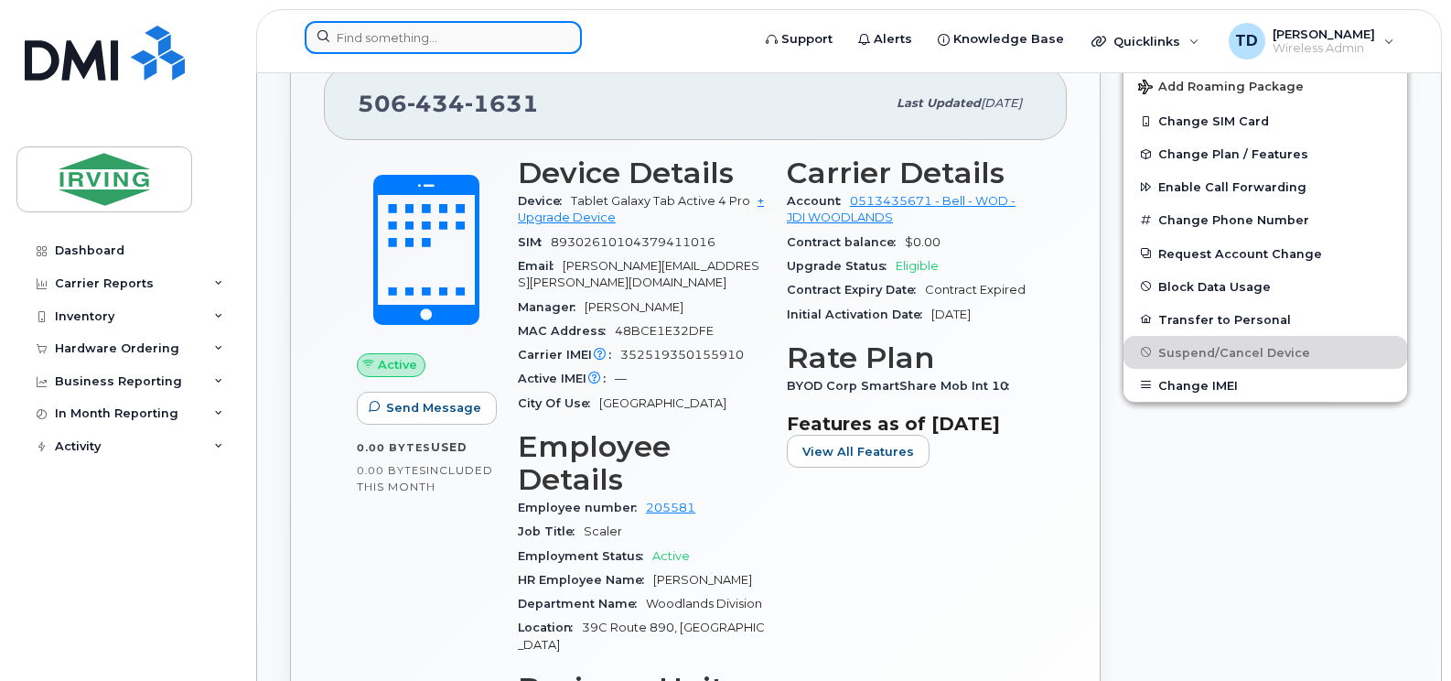
click at [410, 30] on input at bounding box center [443, 37] width 277 height 33
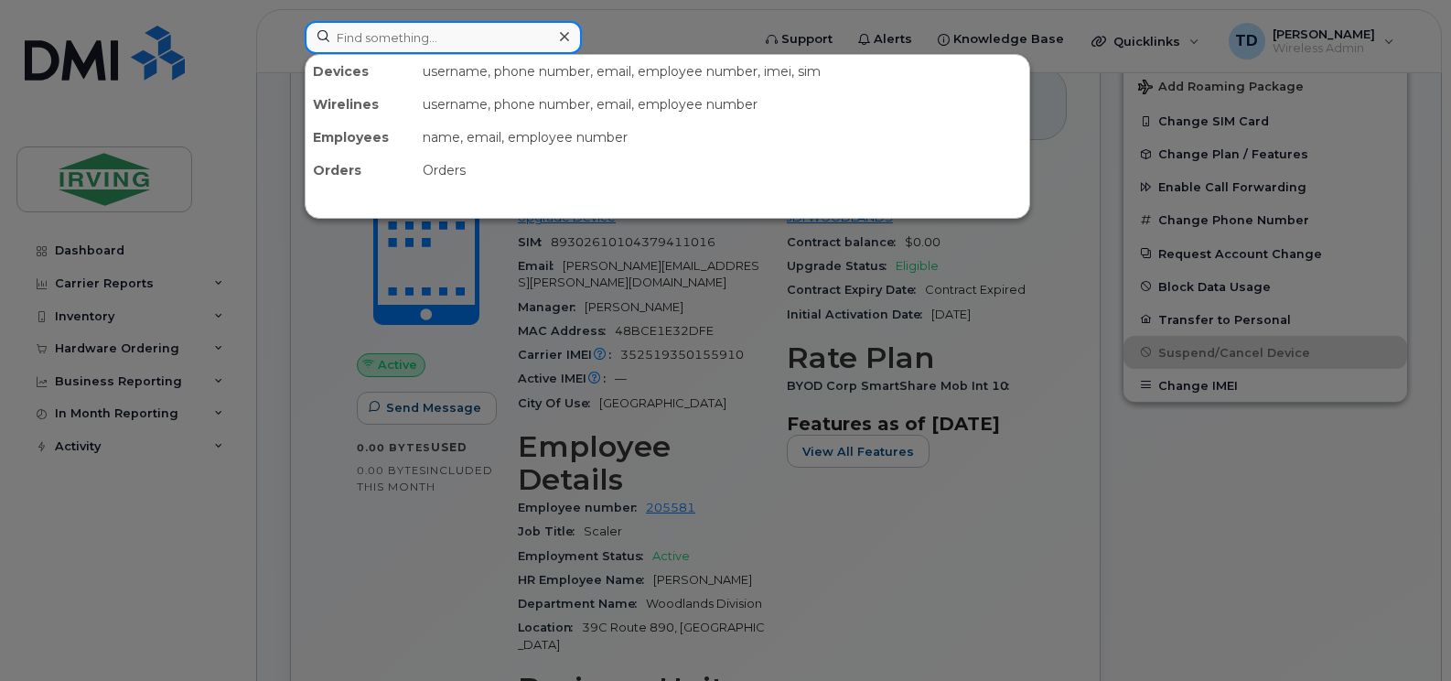
click at [410, 30] on input at bounding box center [443, 37] width 277 height 33
paste input "5064341960"
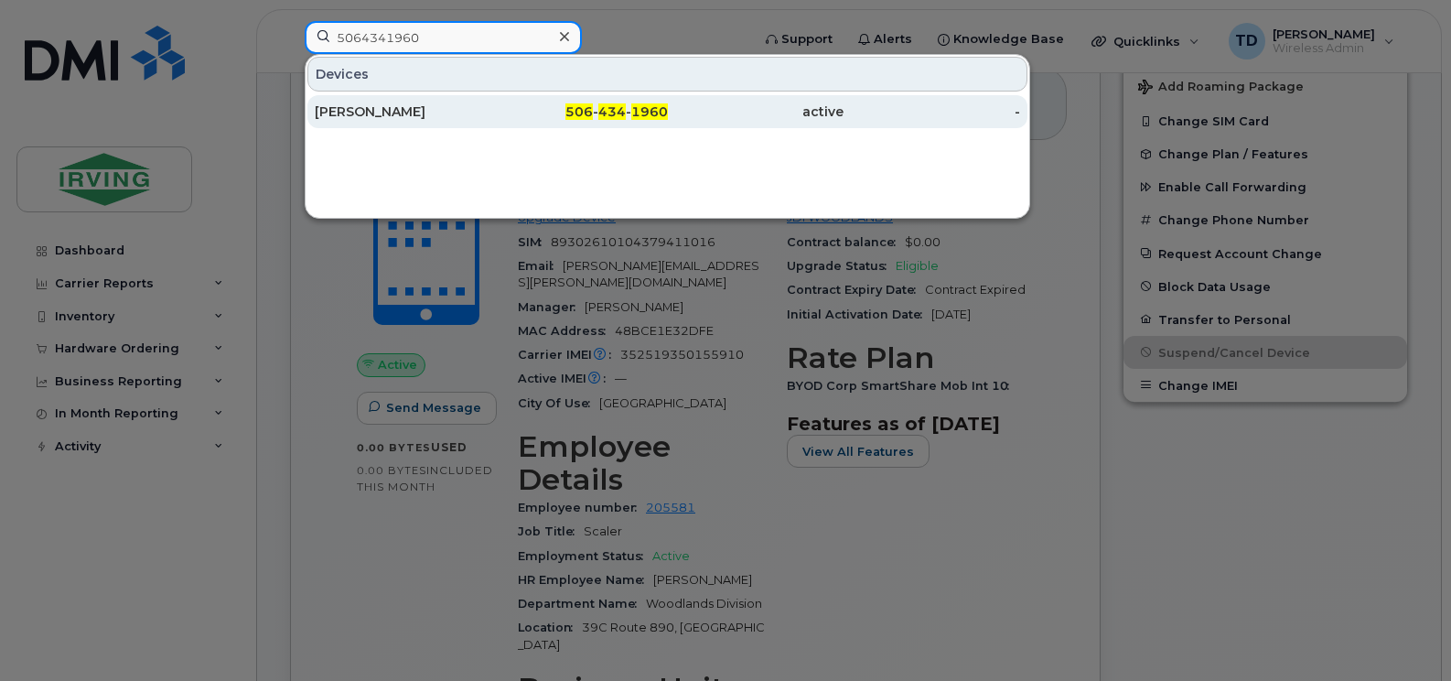
type input "5064341960"
click at [570, 110] on span "506" at bounding box center [578, 111] width 27 height 16
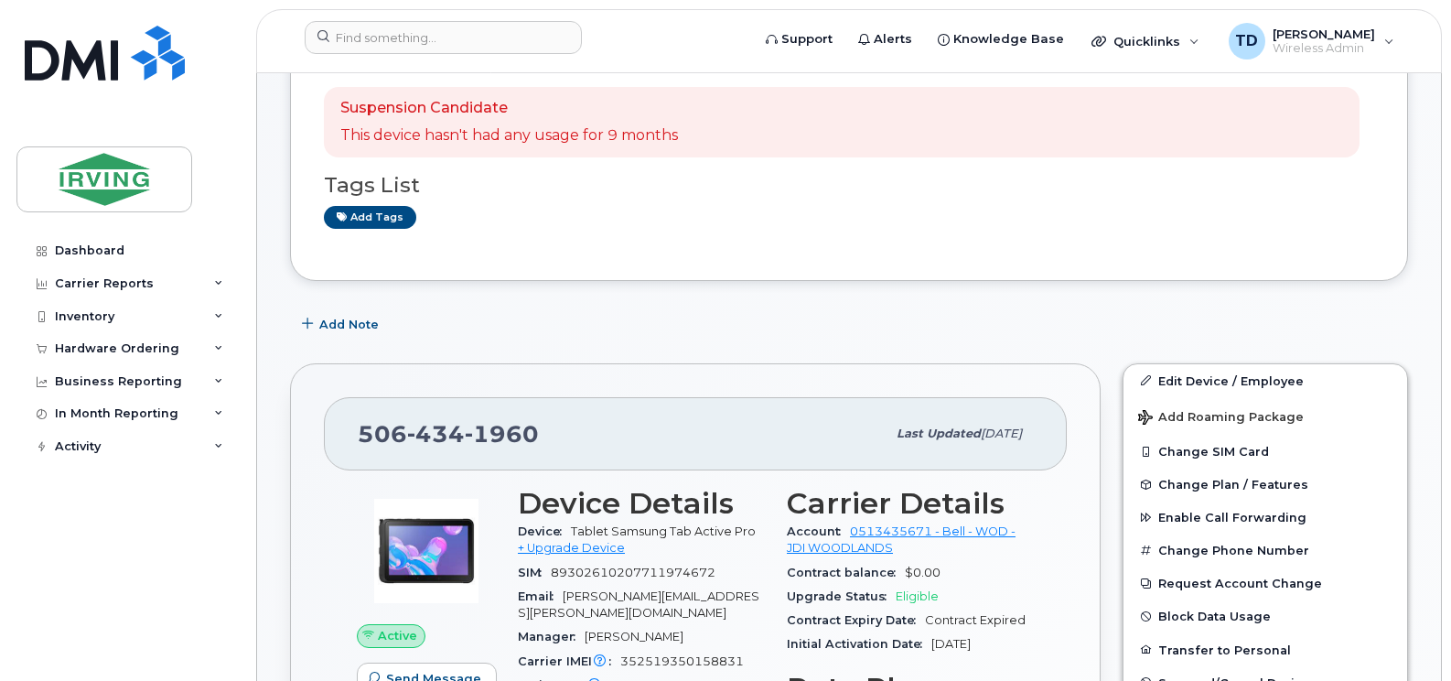
scroll to position [414, 0]
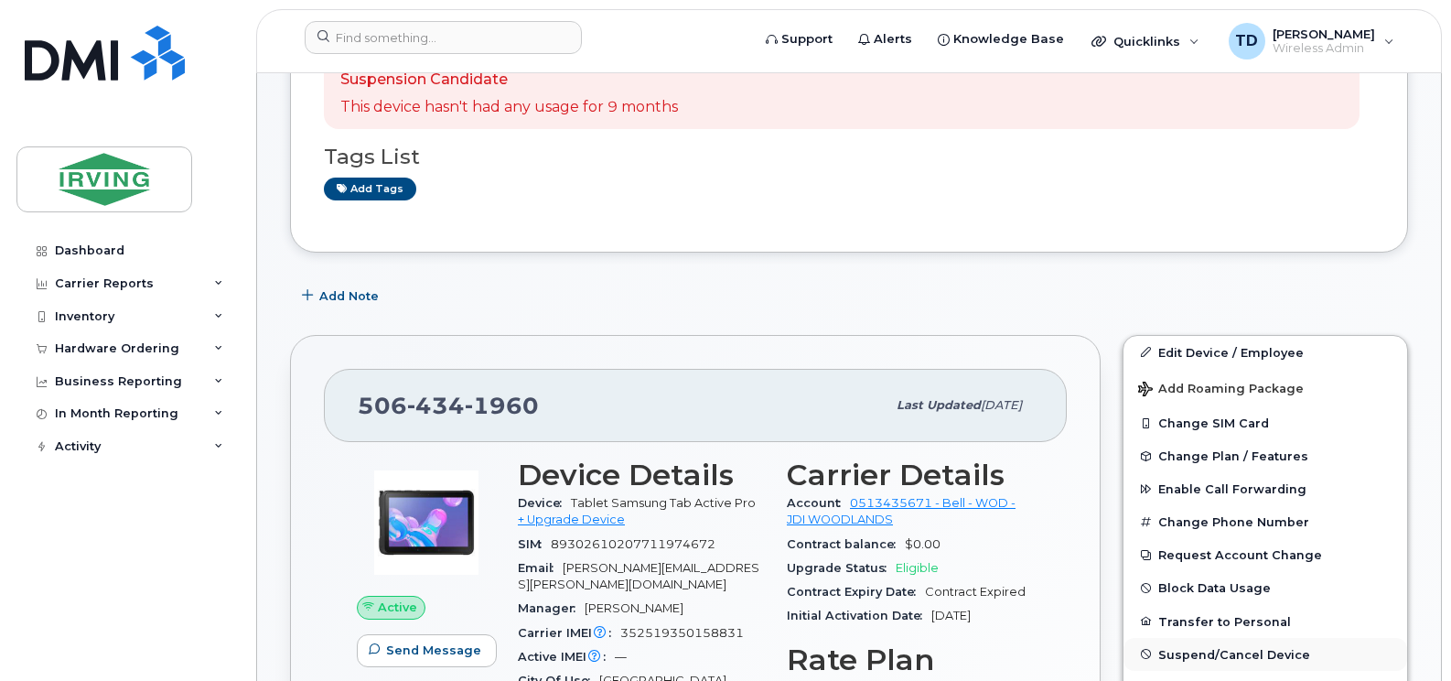
click at [1233, 660] on span "Suspend/Cancel Device" at bounding box center [1234, 654] width 152 height 14
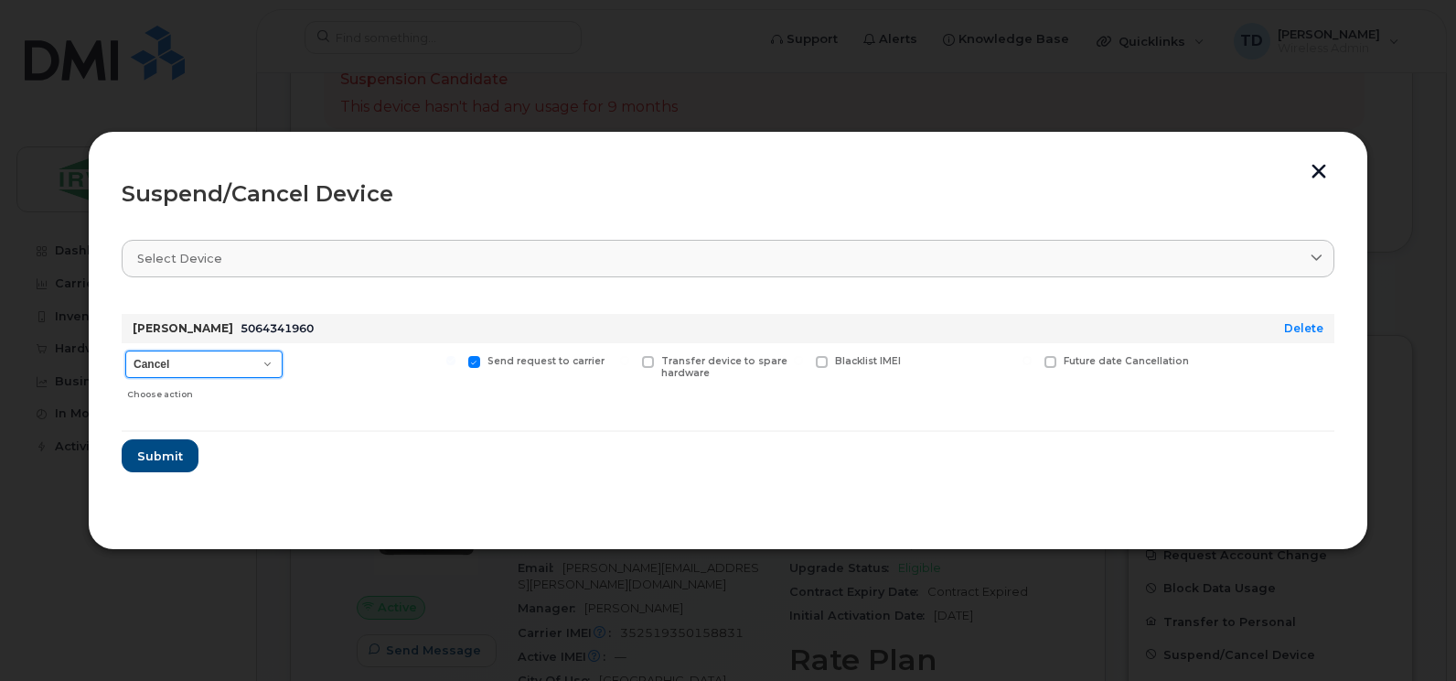
drag, startPoint x: 217, startPoint y: 371, endPoint x: 208, endPoint y: 372, distance: 9.2
click at [217, 371] on select "Cancel Suspend - Extend Suspension Suspend - Reduced Rate Suspend - Full Rate S…" at bounding box center [203, 363] width 157 height 27
select select "[object Object]"
click at [125, 350] on select "Cancel Suspend - Extend Suspension Suspend - Reduced Rate Suspend - Full Rate S…" at bounding box center [203, 363] width 157 height 27
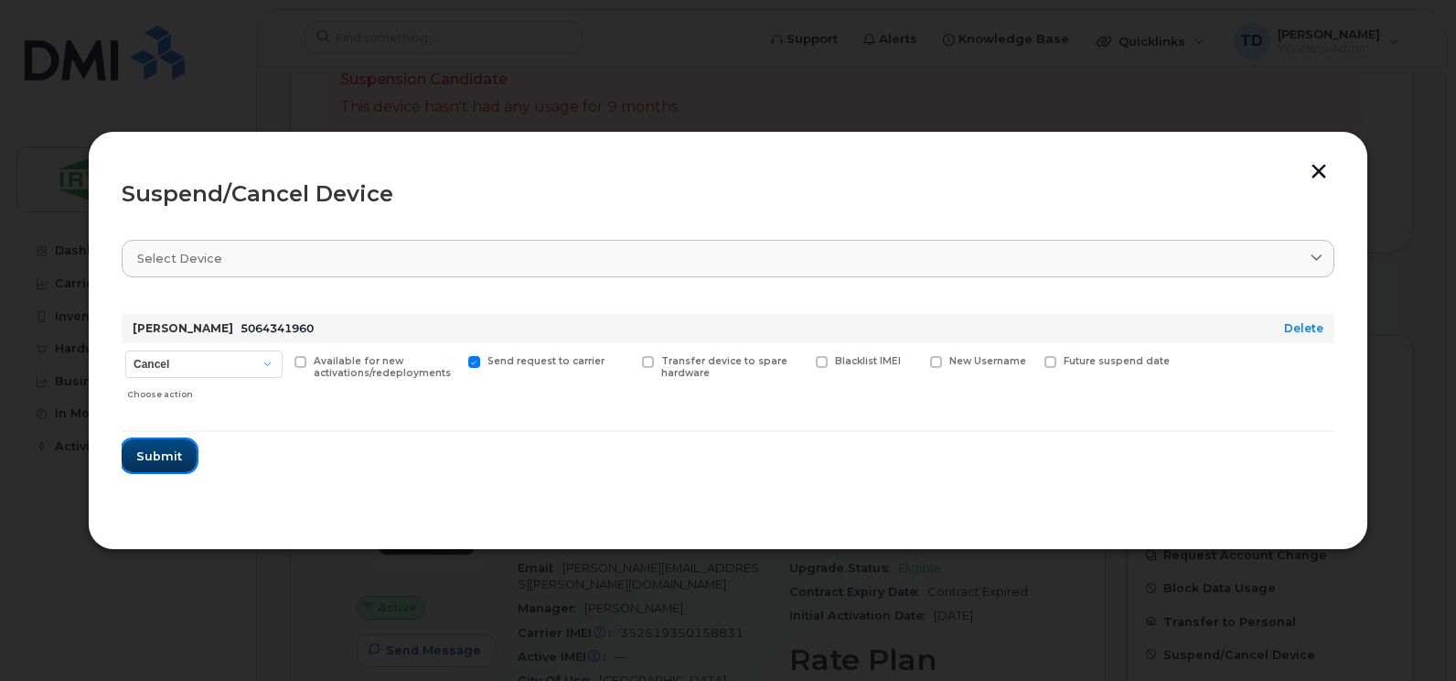
click at [154, 456] on span "Submit" at bounding box center [159, 455] width 46 height 17
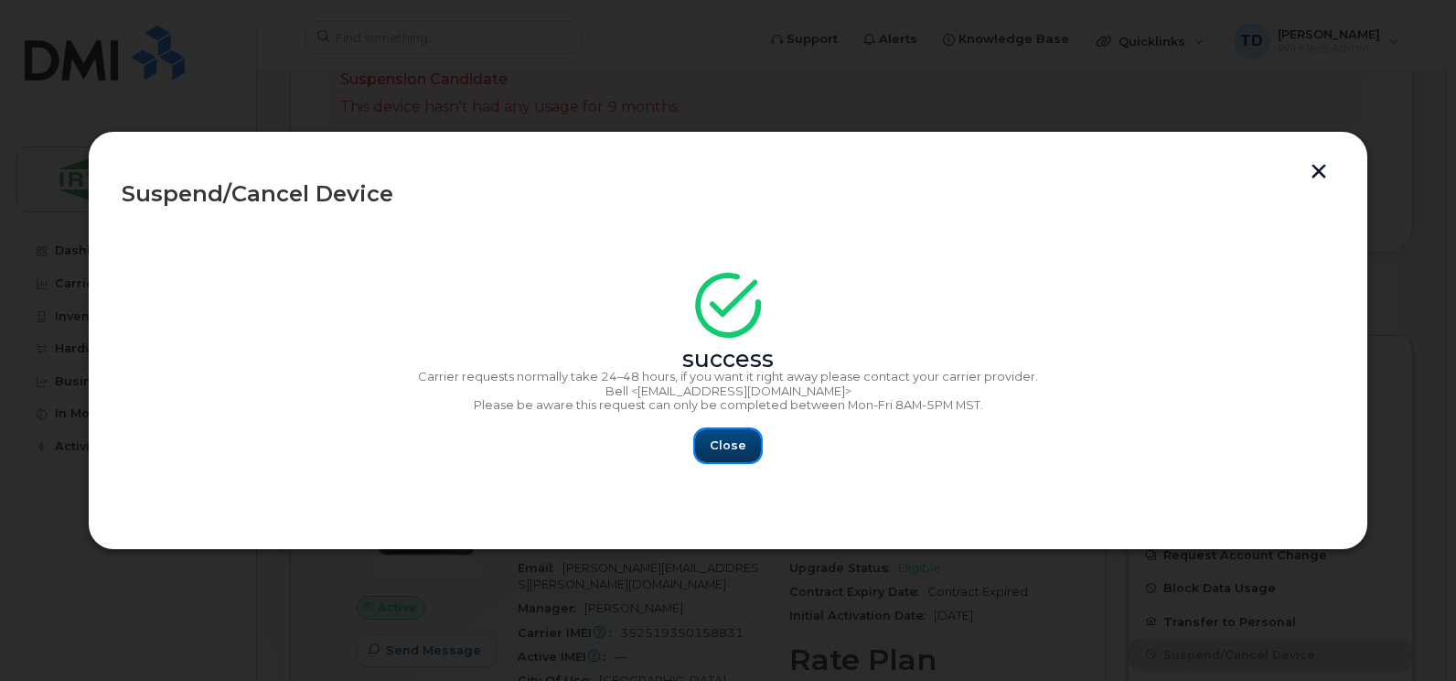
click at [722, 455] on button "Close" at bounding box center [728, 445] width 66 height 33
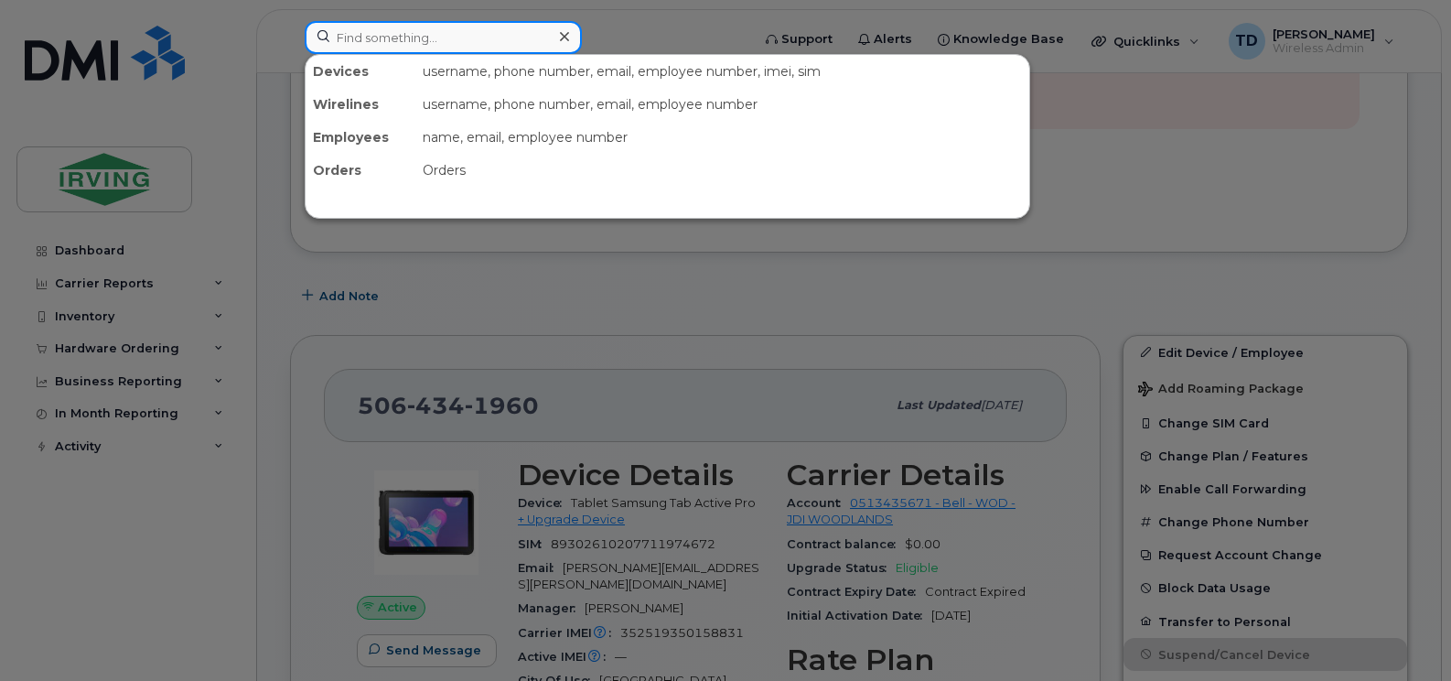
click at [435, 38] on input at bounding box center [443, 37] width 277 height 33
type input "5064342170"
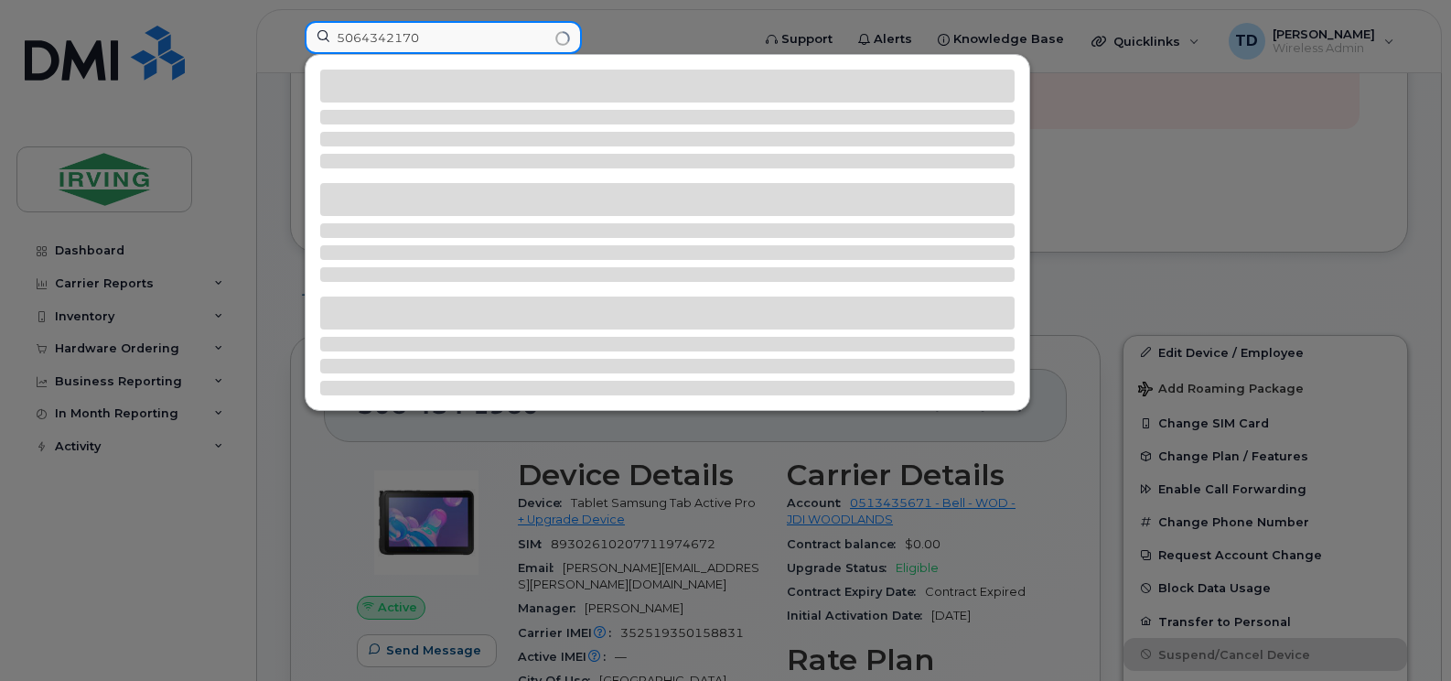
click at [435, 38] on input "5064342170" at bounding box center [443, 37] width 277 height 33
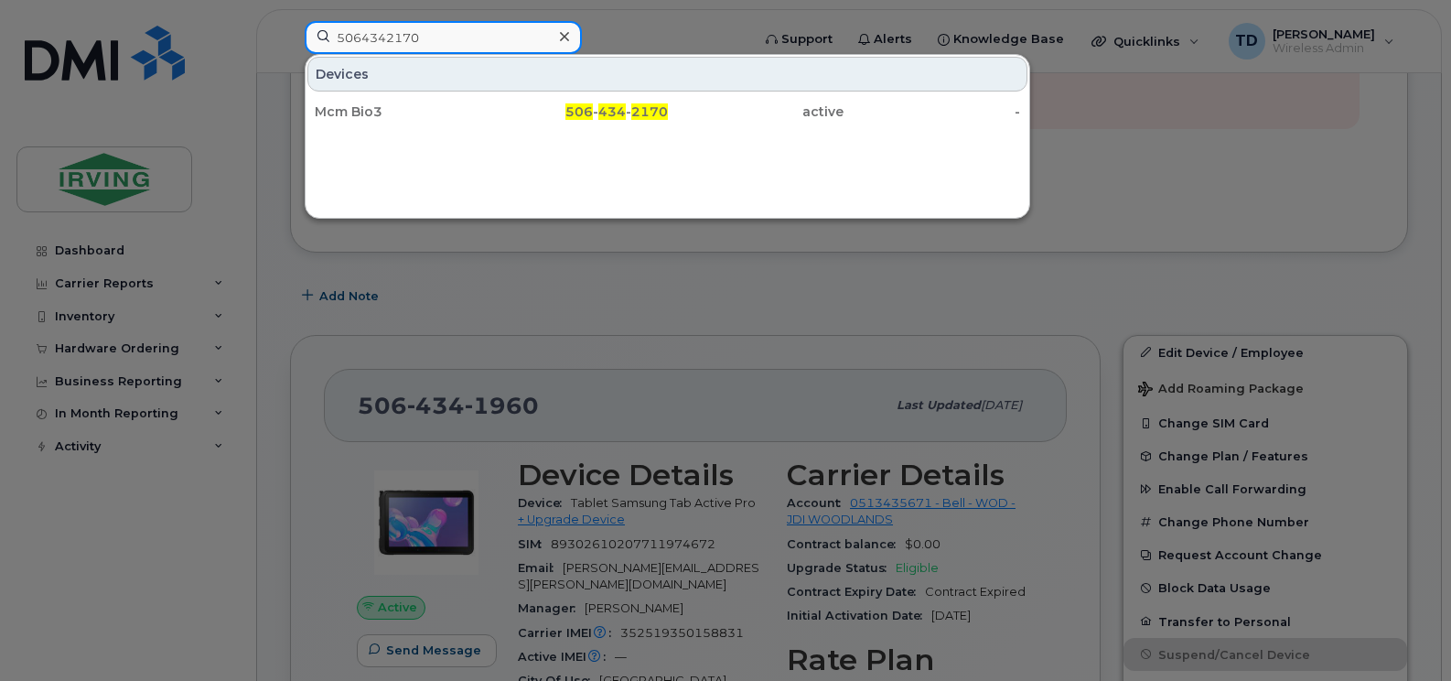
click at [435, 38] on input "5064342170" at bounding box center [443, 37] width 277 height 33
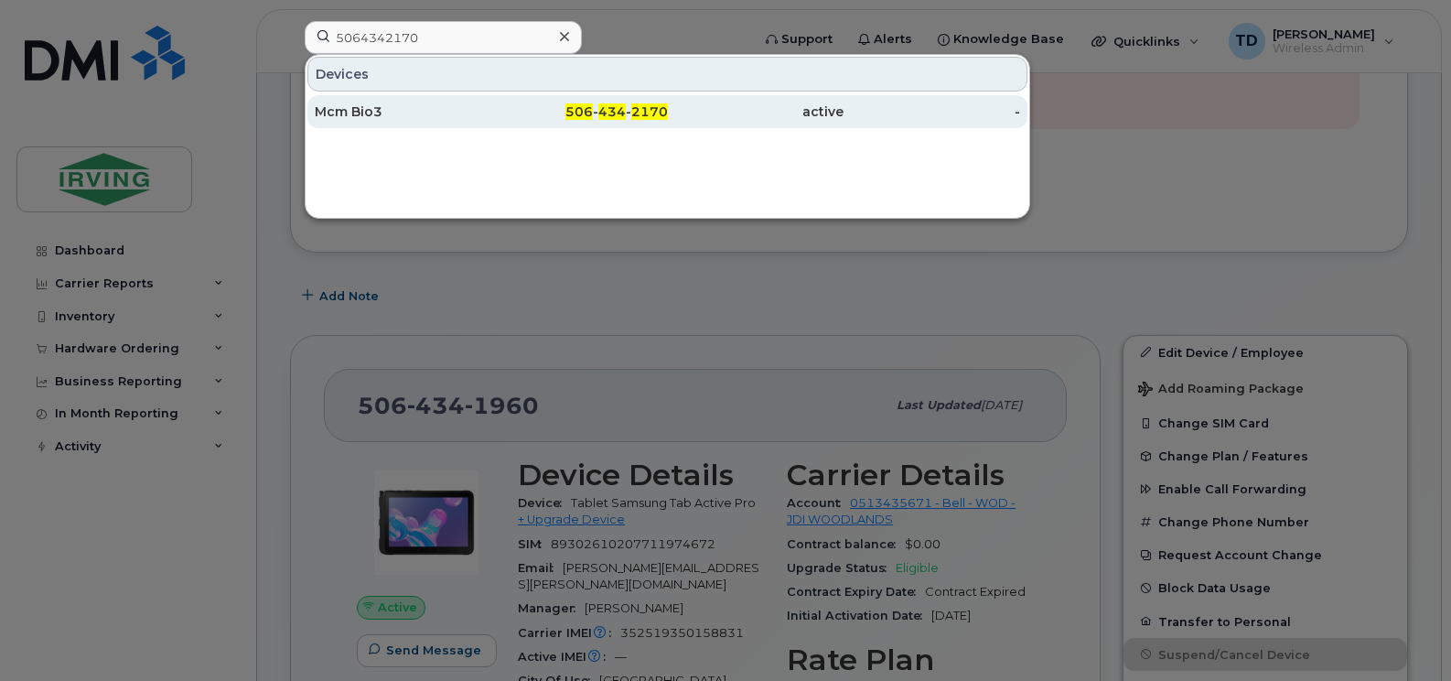
click at [545, 117] on div "506 - 434 - 2170" at bounding box center [579, 111] width 177 height 18
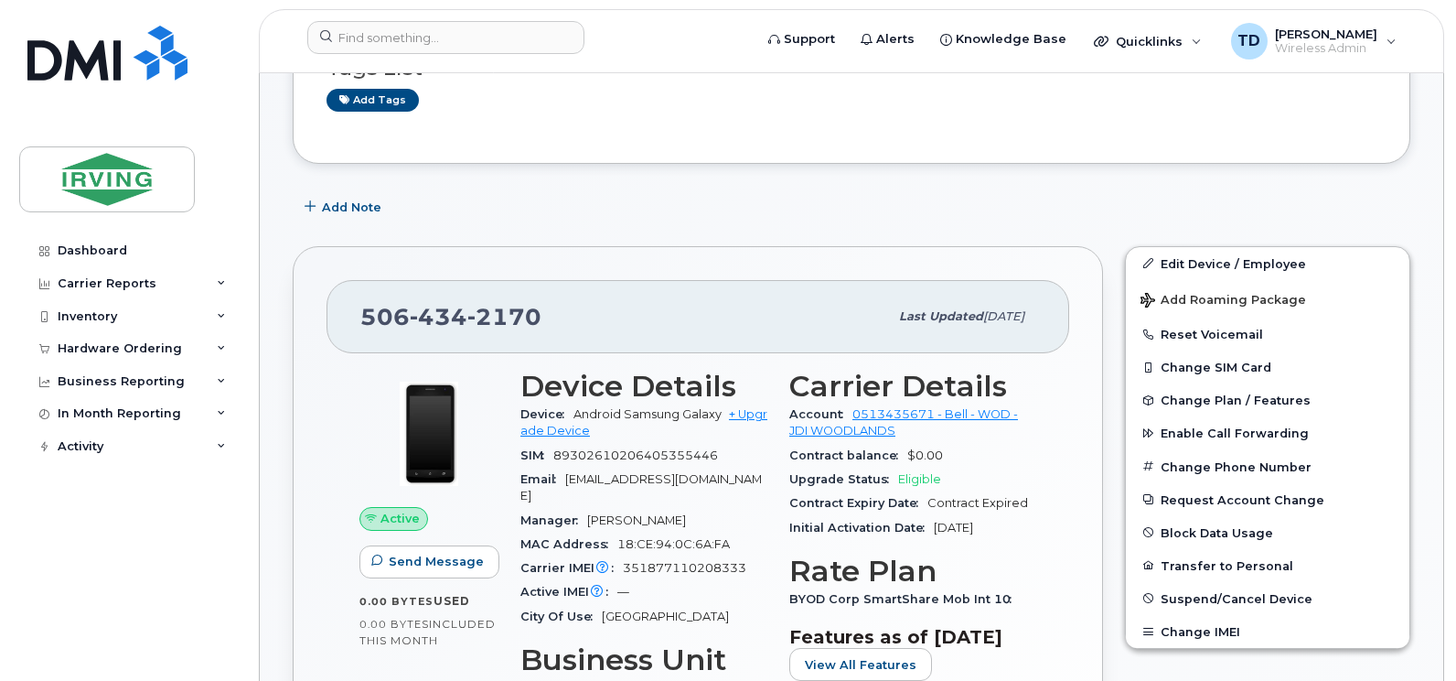
scroll to position [546, 0]
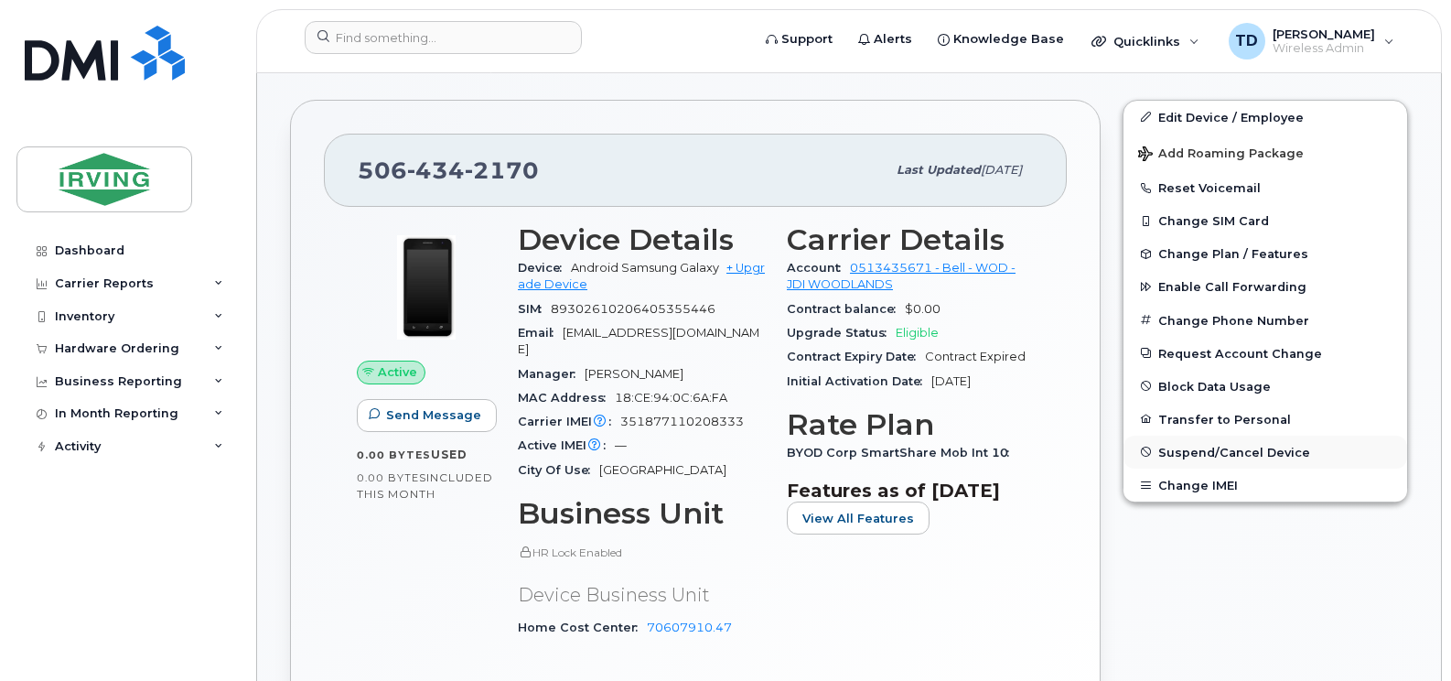
click at [1197, 456] on span "Suspend/Cancel Device" at bounding box center [1234, 452] width 152 height 14
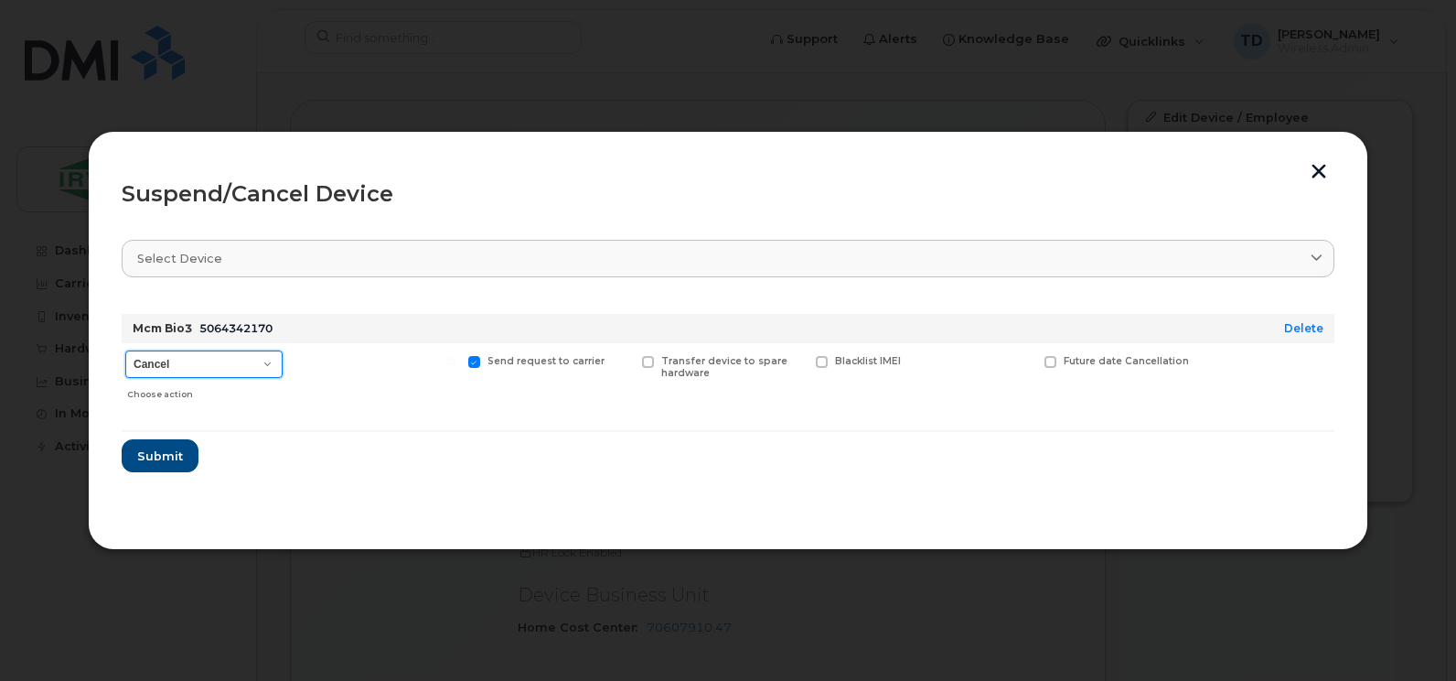
click at [214, 354] on select "Cancel Suspend - Extend Suspension Suspend - Reduced Rate Suspend - Full Rate S…" at bounding box center [203, 363] width 157 height 27
select select "[object Object]"
click at [125, 350] on select "Cancel Suspend - Extend Suspension Suspend - Reduced Rate Suspend - Full Rate S…" at bounding box center [203, 363] width 157 height 27
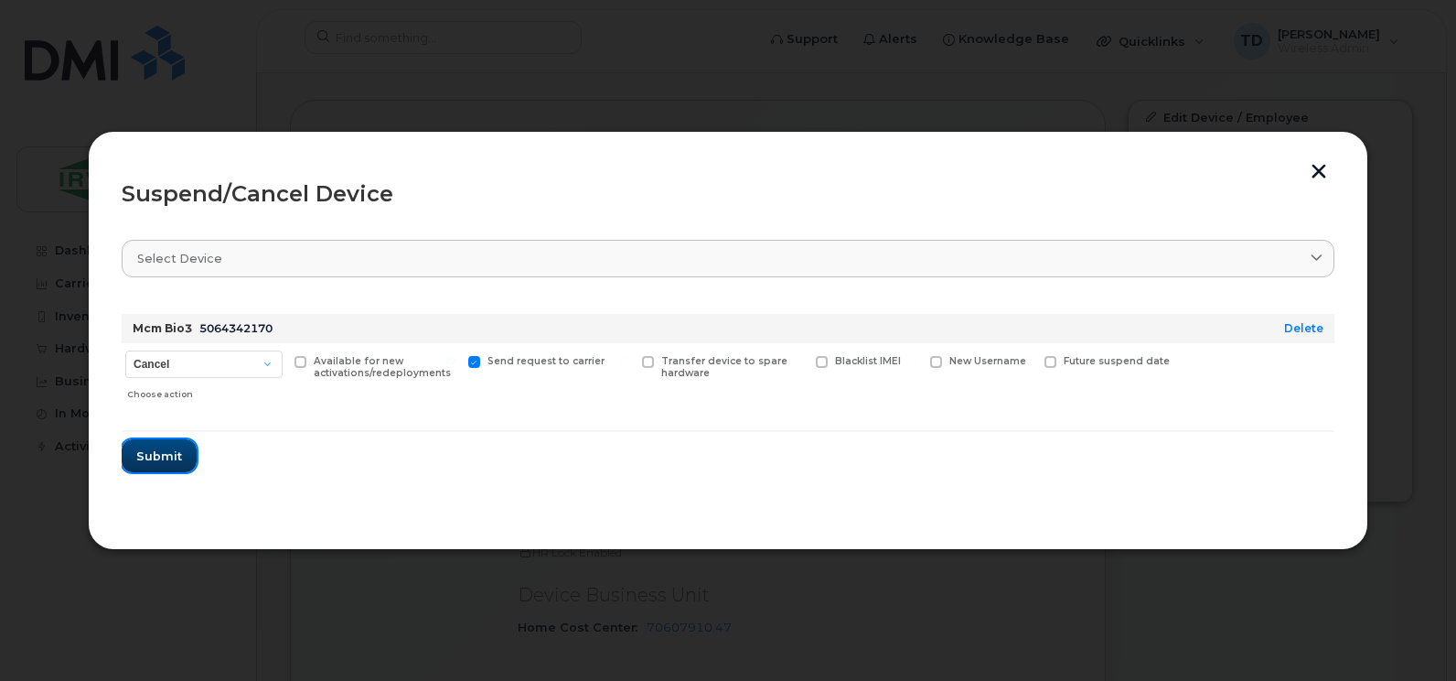
click at [171, 457] on span "Submit" at bounding box center [159, 455] width 46 height 17
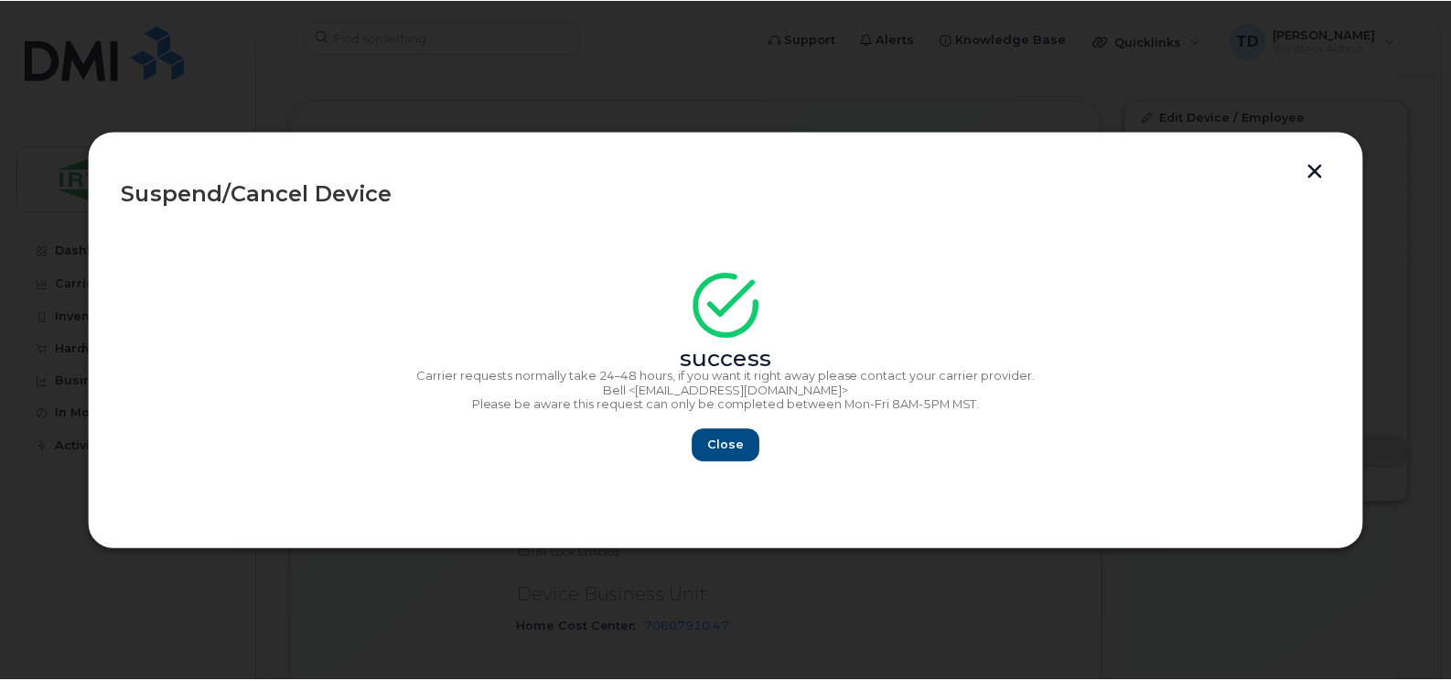
scroll to position [702, 0]
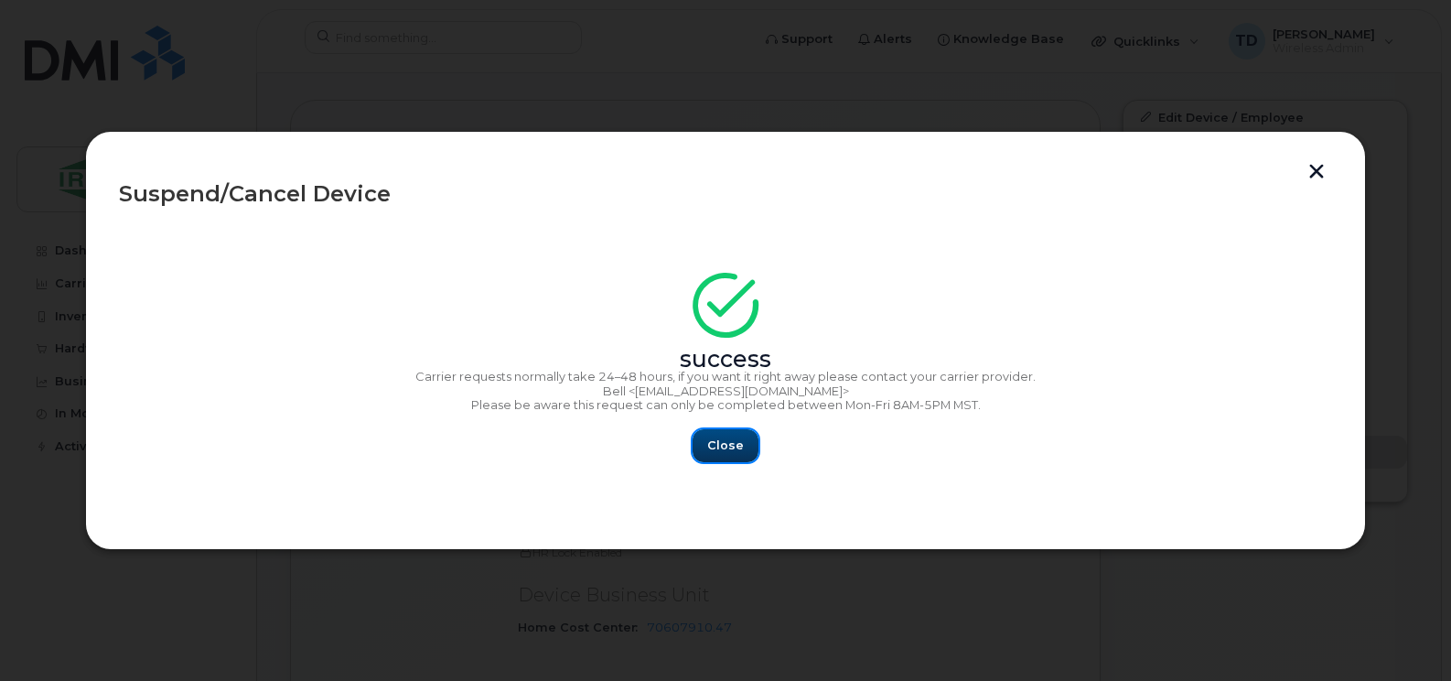
click at [714, 458] on button "Close" at bounding box center [725, 445] width 66 height 33
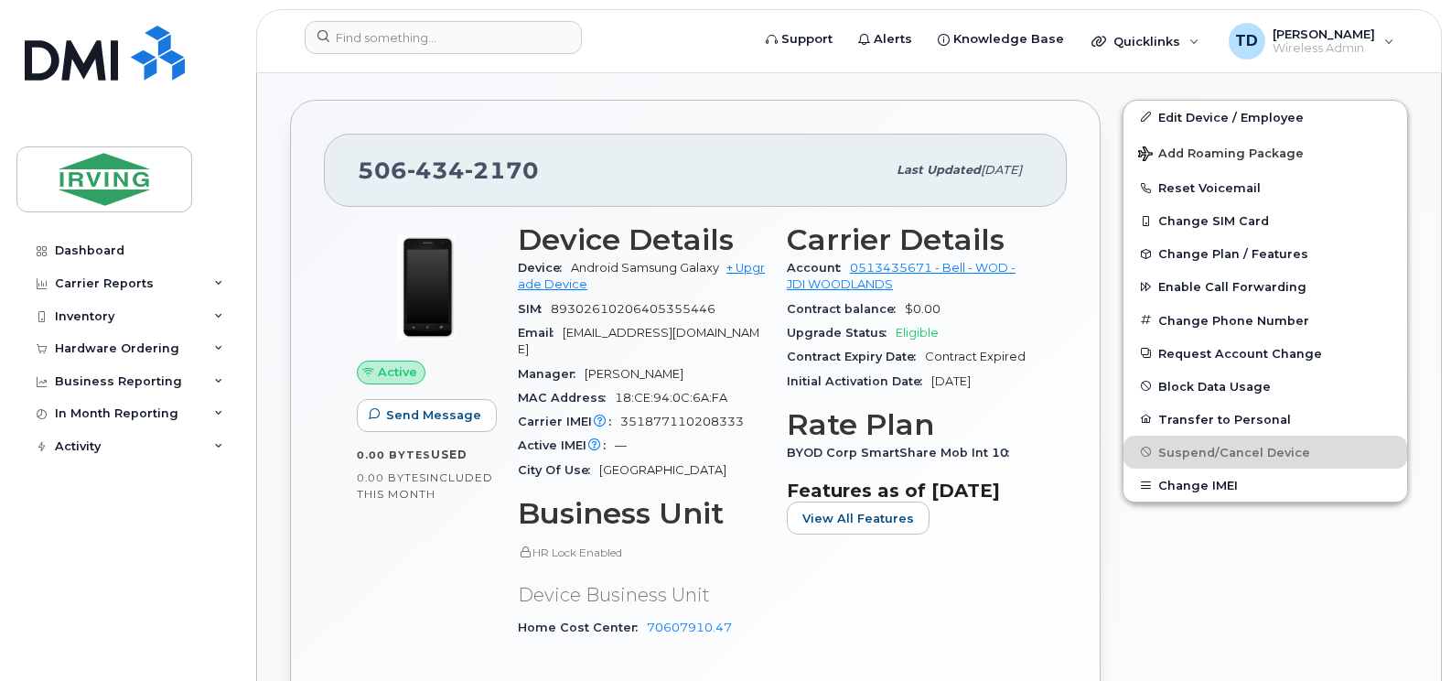
click at [429, 18] on header "Support Alerts Knowledge Base Quicklinks Suspend / Cancel Device Change SIM Car…" at bounding box center [849, 41] width 1186 height 64
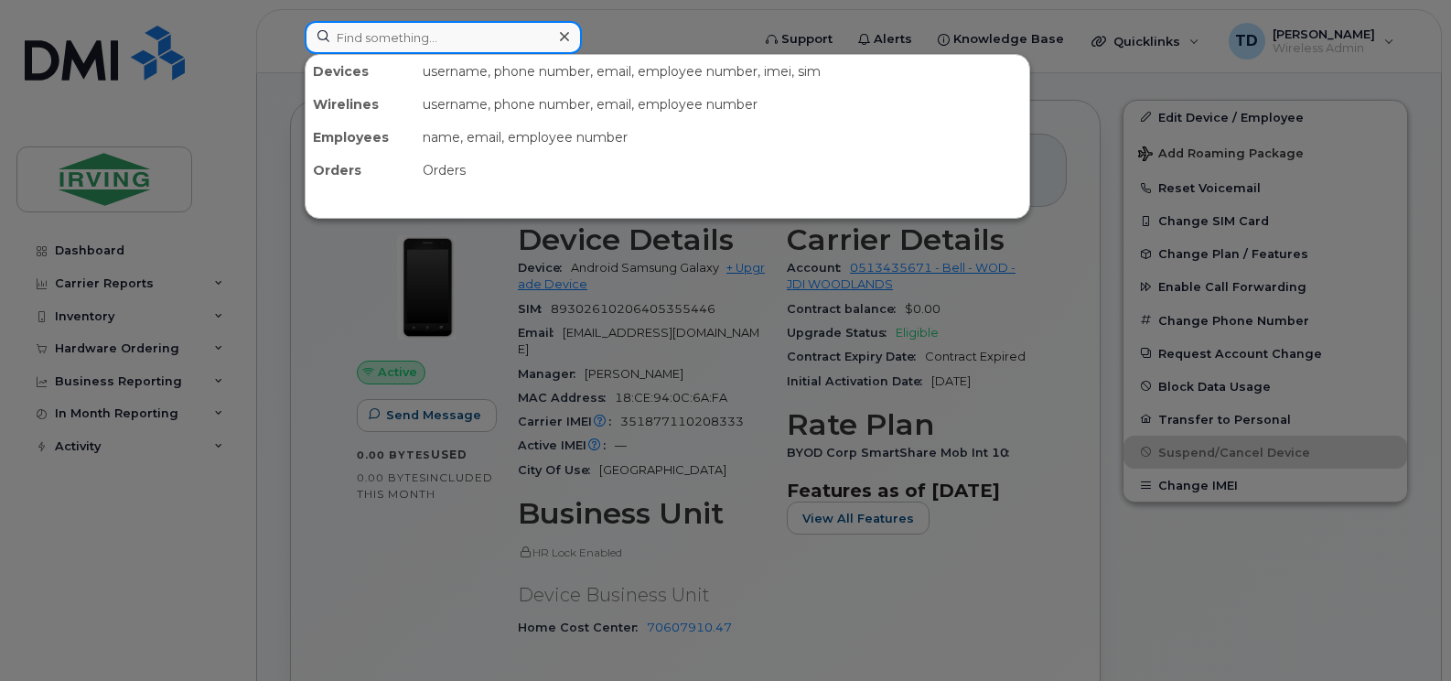
click at [430, 34] on input at bounding box center [443, 37] width 277 height 33
paste input "5064342268"
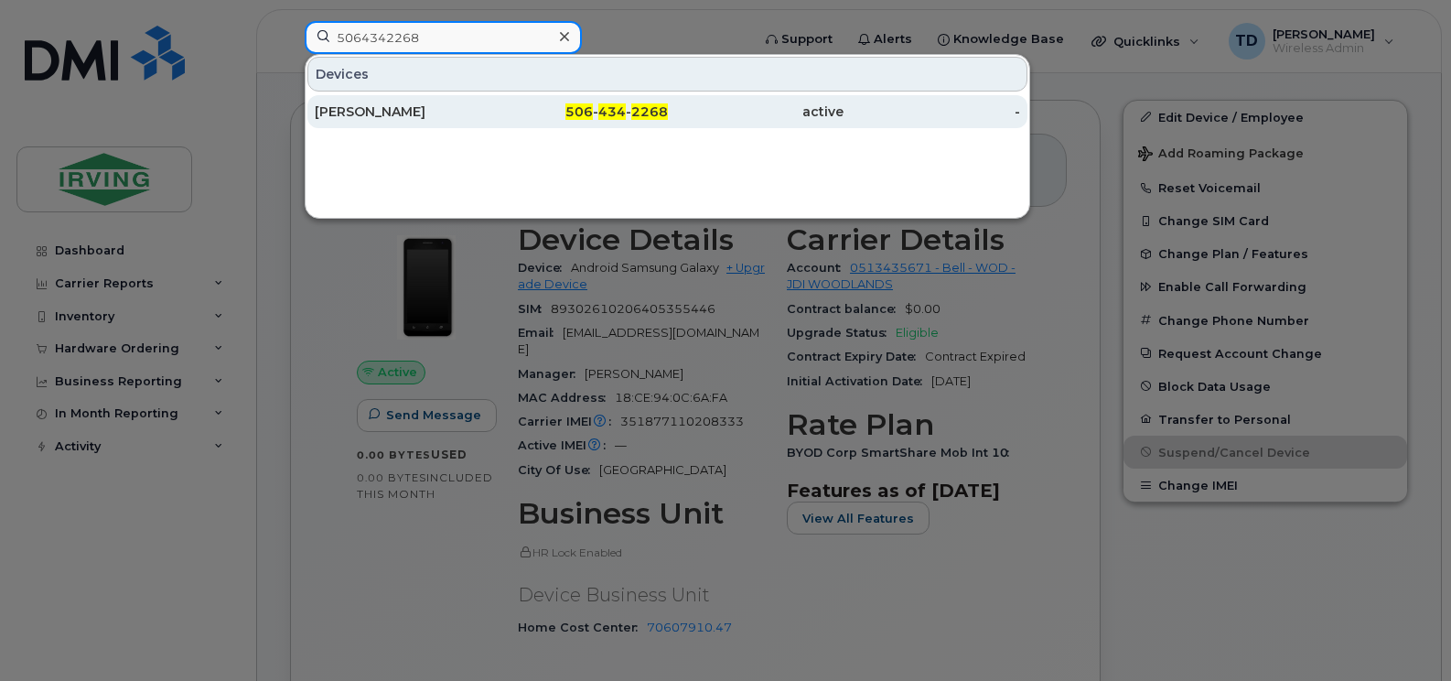
type input "5064342268"
click at [529, 113] on div "506 - 434 - 2268" at bounding box center [579, 111] width 177 height 18
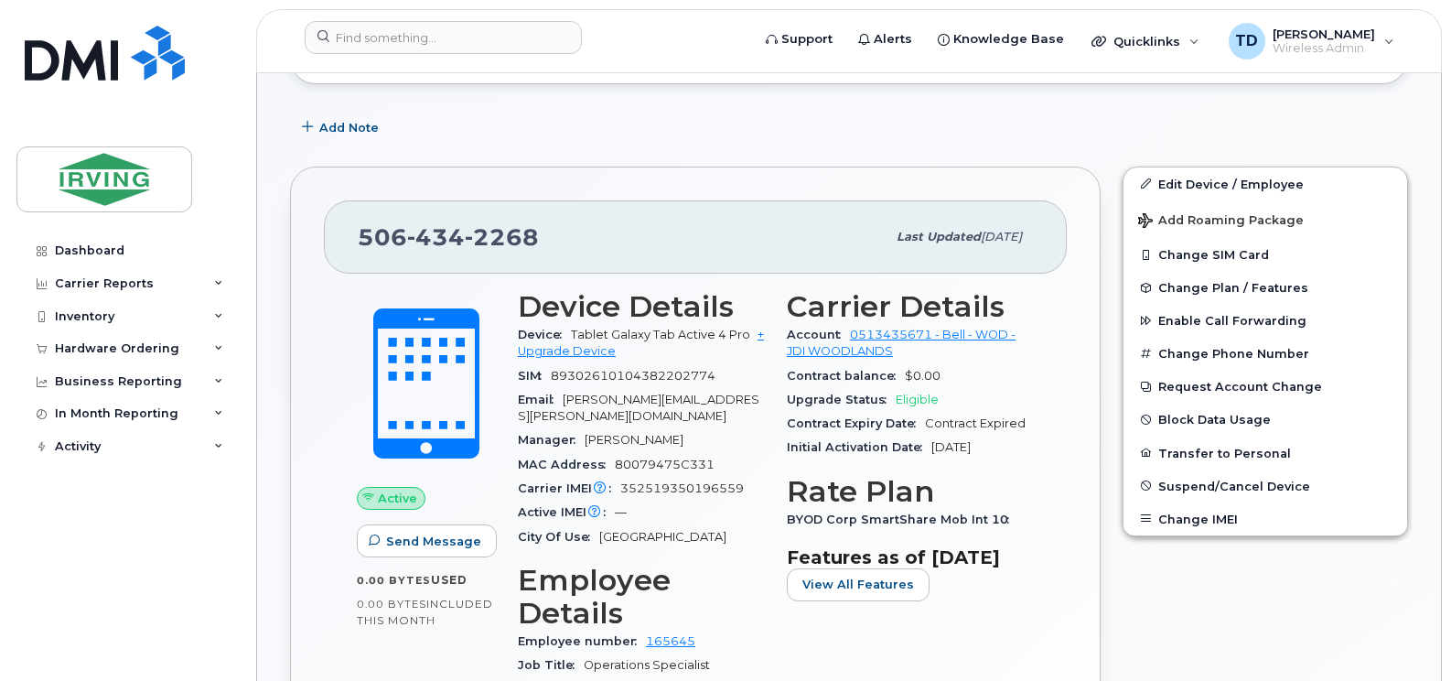
scroll to position [588, 0]
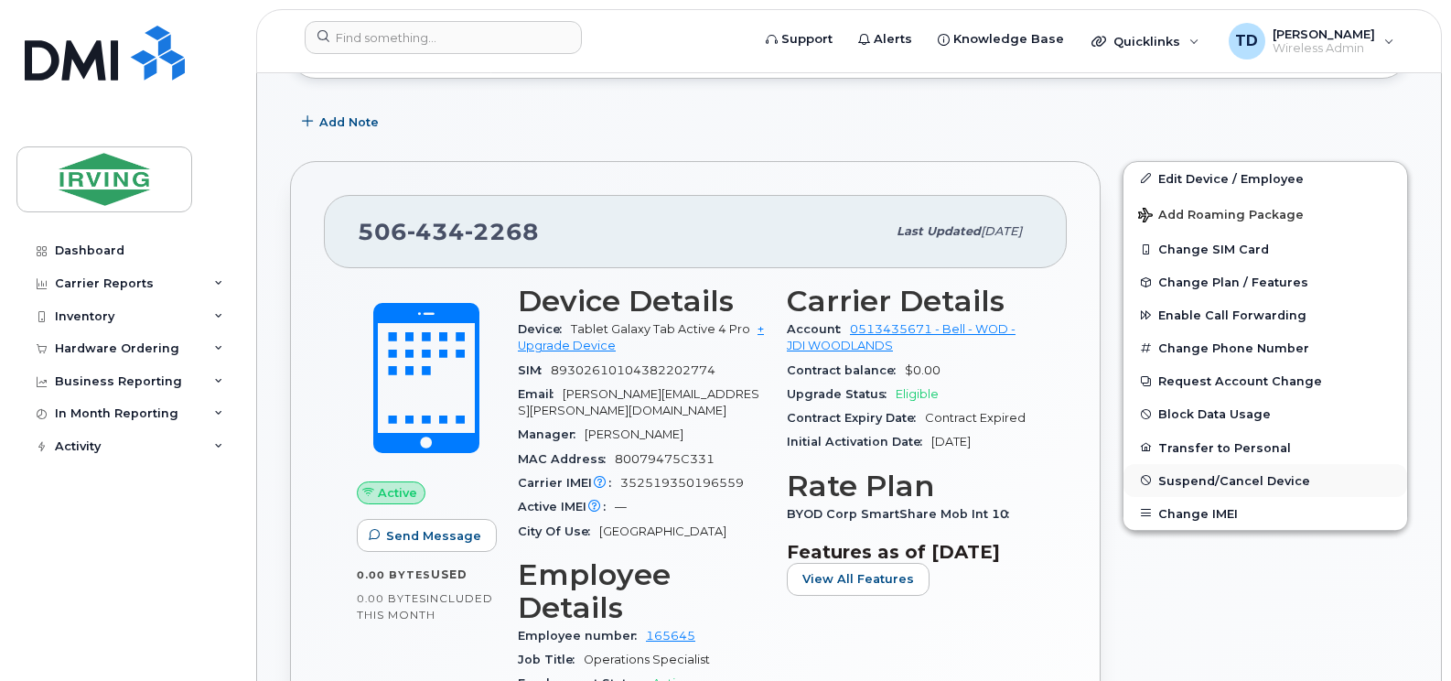
click at [1256, 481] on span "Suspend/Cancel Device" at bounding box center [1234, 480] width 152 height 14
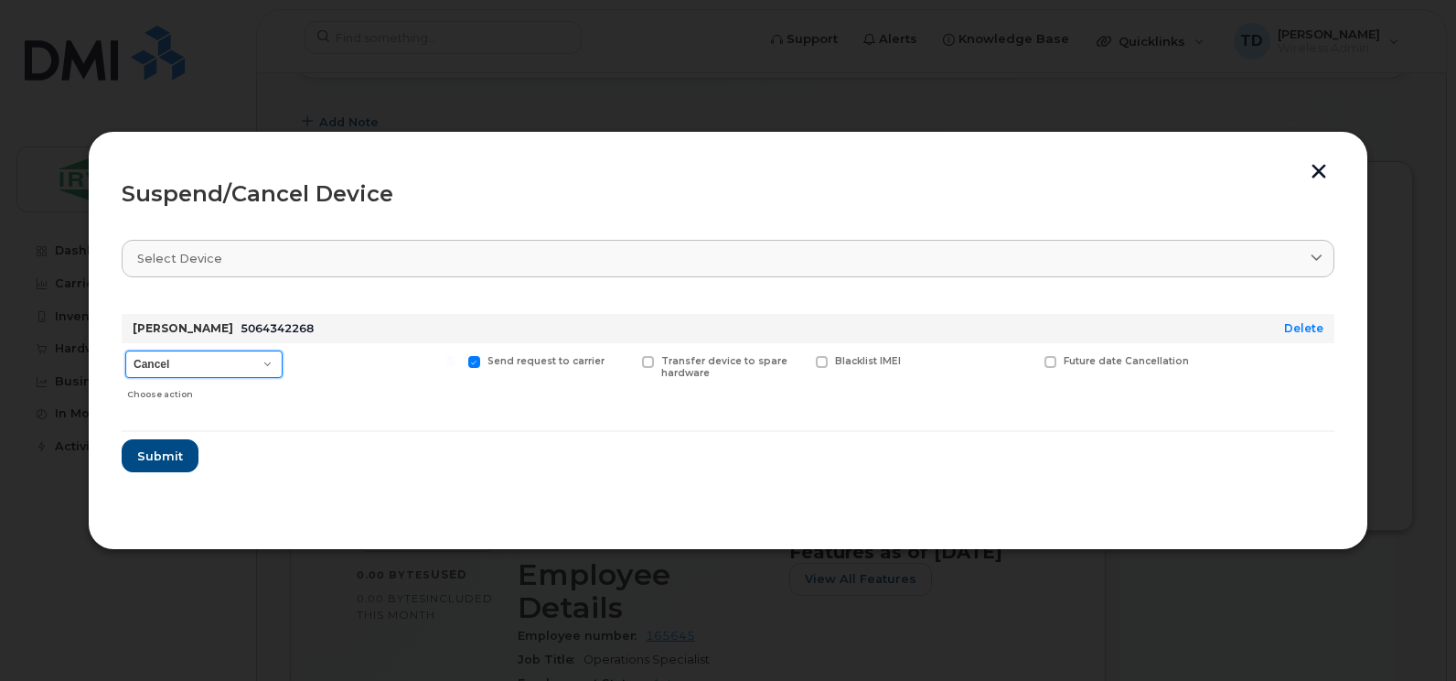
click at [207, 367] on select "Cancel Suspend - Extend Suspension Suspend - Reduced Rate Suspend - Full Rate S…" at bounding box center [203, 363] width 157 height 27
select select "[object Object]"
click at [125, 350] on select "Cancel Suspend - Extend Suspension Suspend - Reduced Rate Suspend - Full Rate S…" at bounding box center [203, 363] width 157 height 27
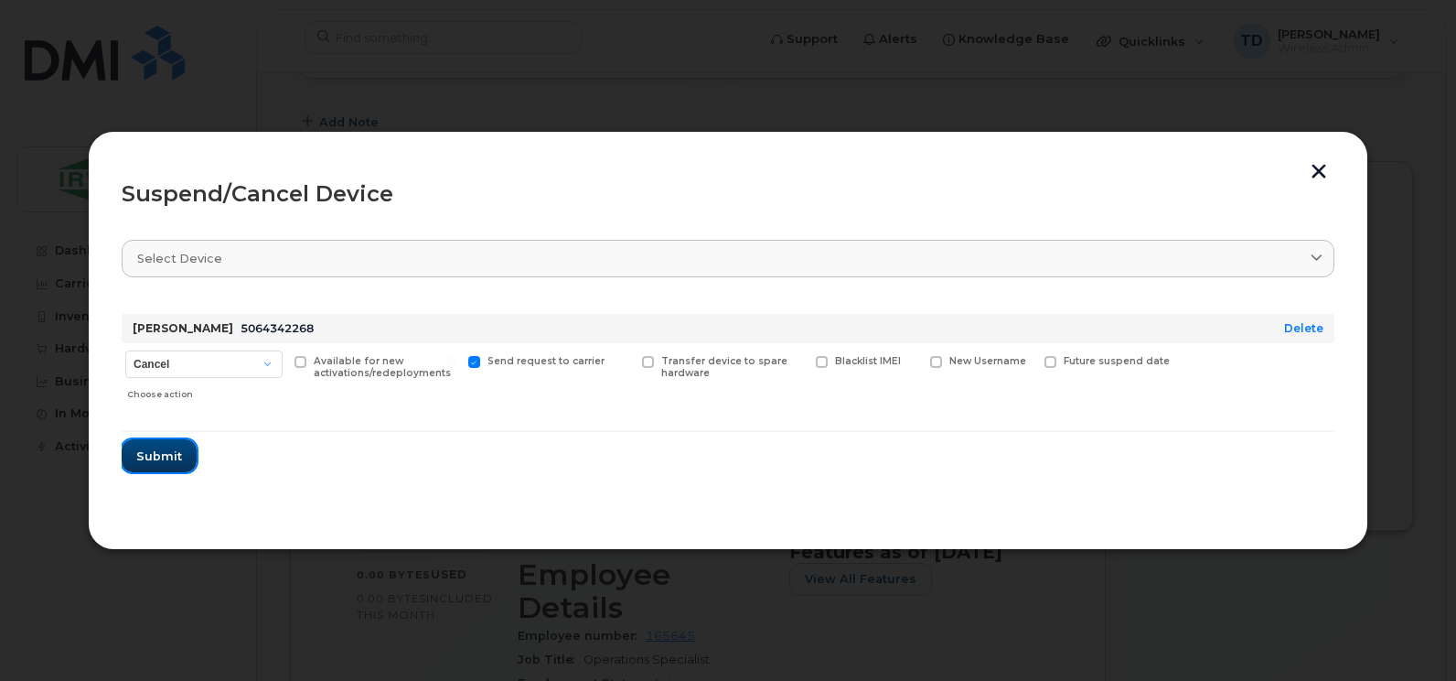
click at [155, 452] on span "Submit" at bounding box center [159, 455] width 46 height 17
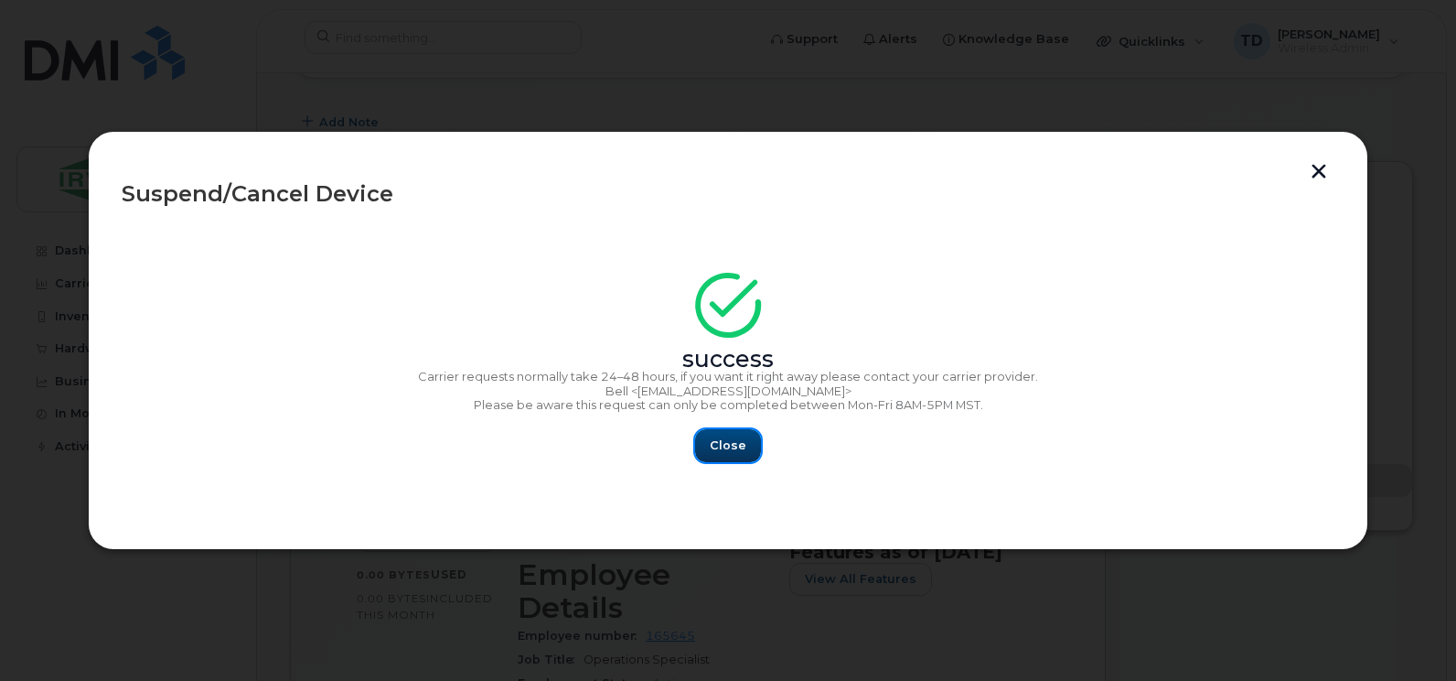
click at [735, 446] on span "Close" at bounding box center [728, 444] width 37 height 17
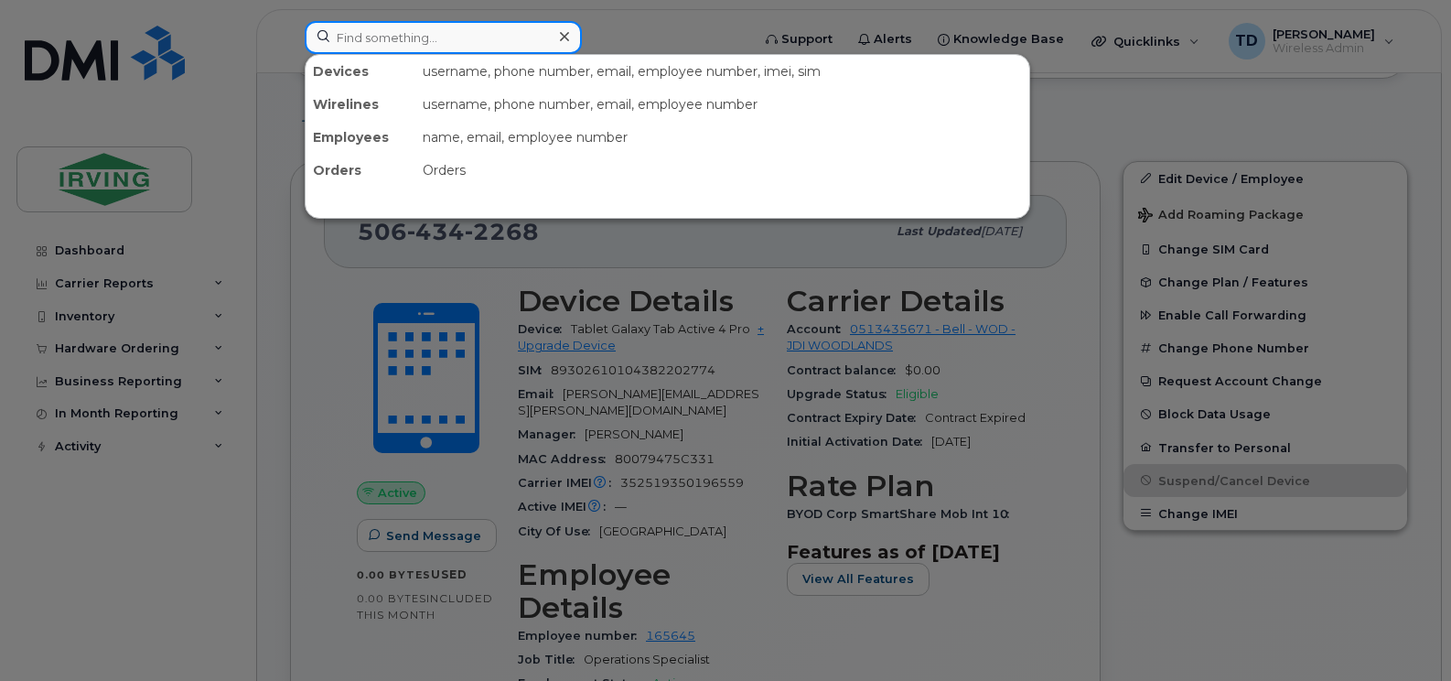
click at [405, 30] on input at bounding box center [443, 37] width 277 height 33
paste input "5064342786"
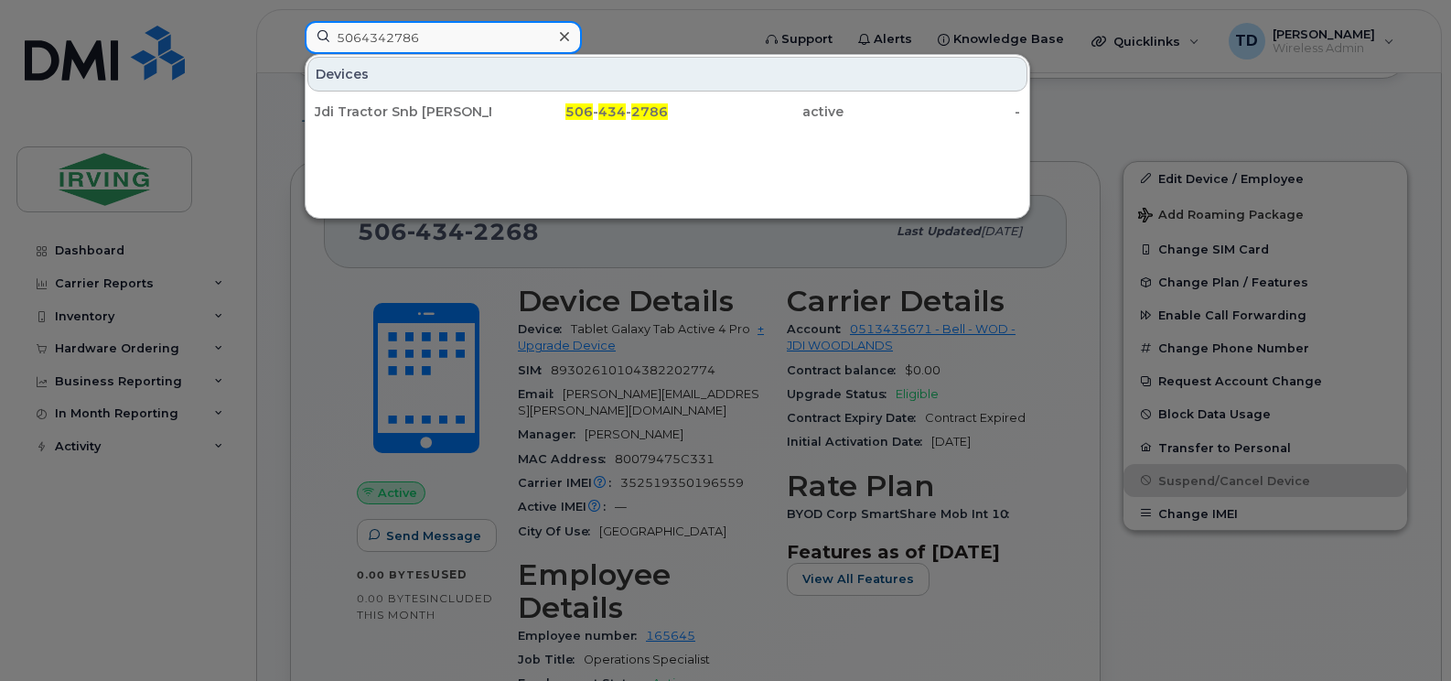
type input "5064342786"
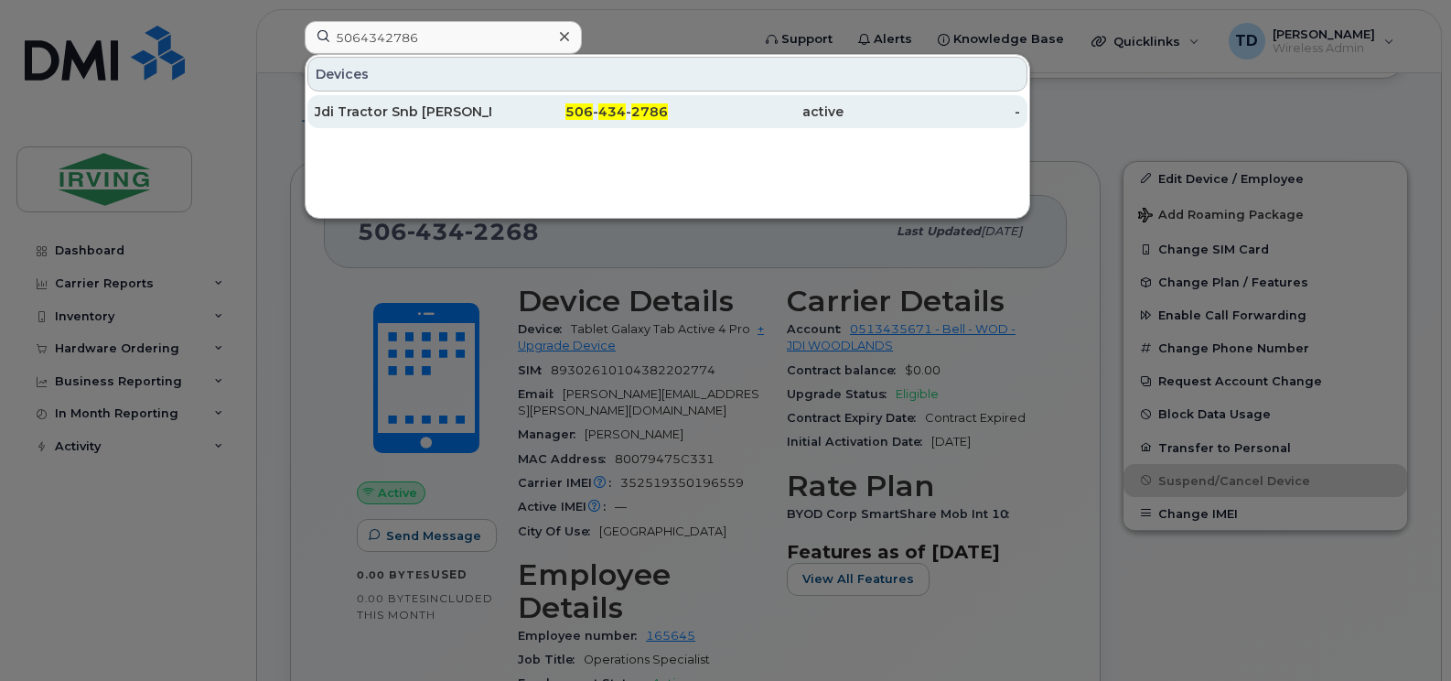
click at [600, 102] on div "506 - 434 - 2786" at bounding box center [579, 111] width 177 height 33
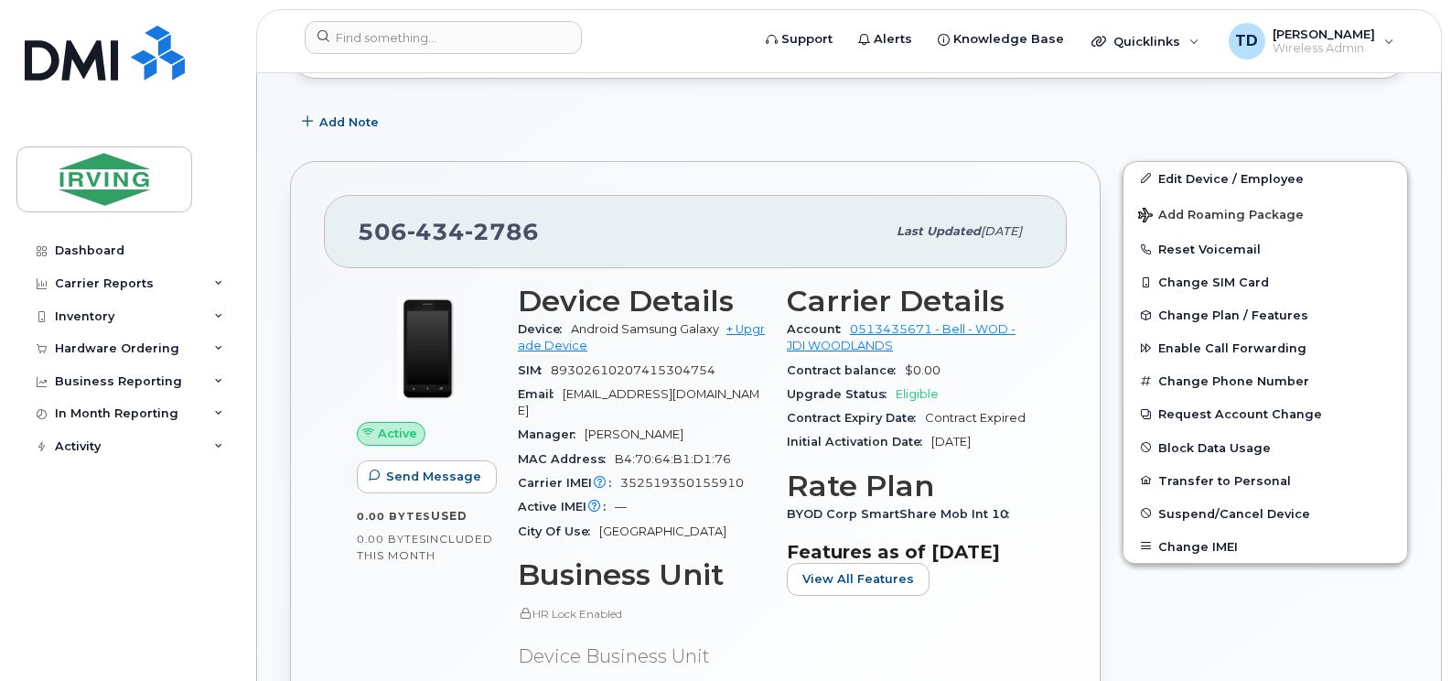
scroll to position [437, 0]
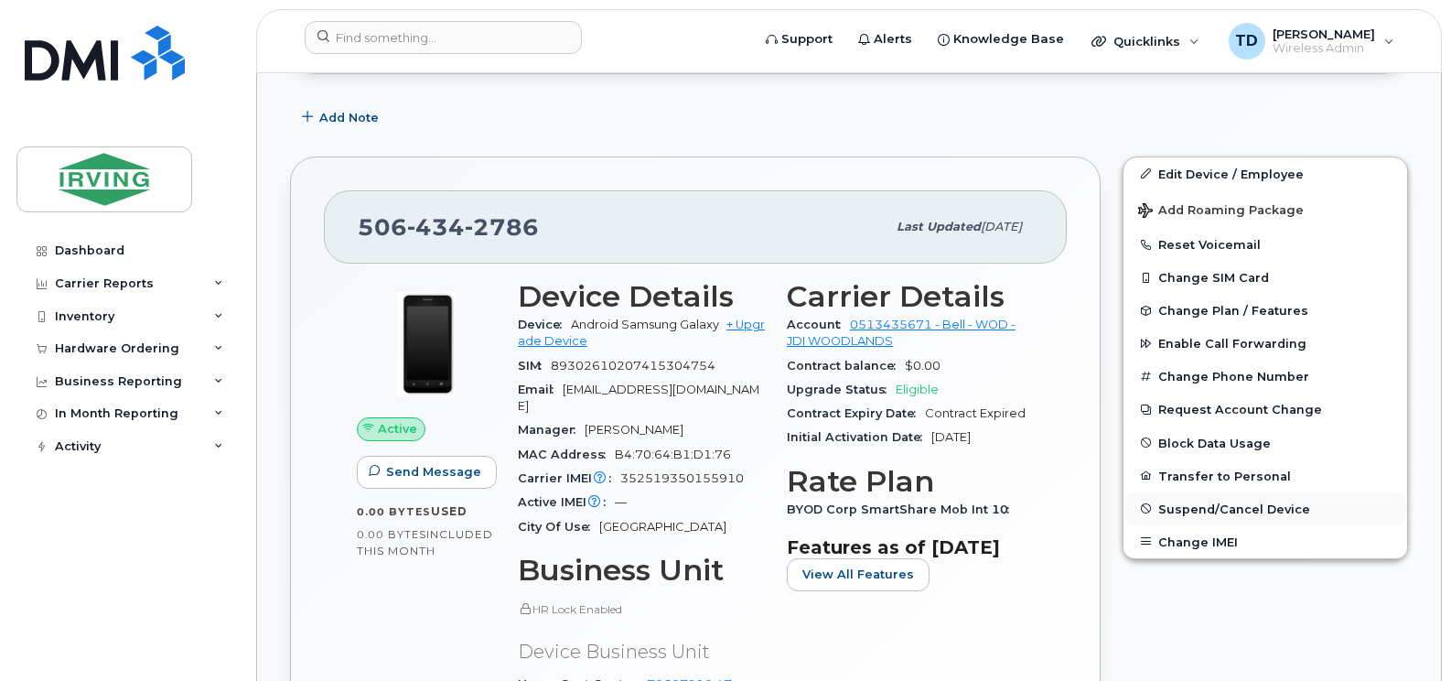
click at [1203, 501] on span "Suspend/Cancel Device" at bounding box center [1234, 508] width 152 height 14
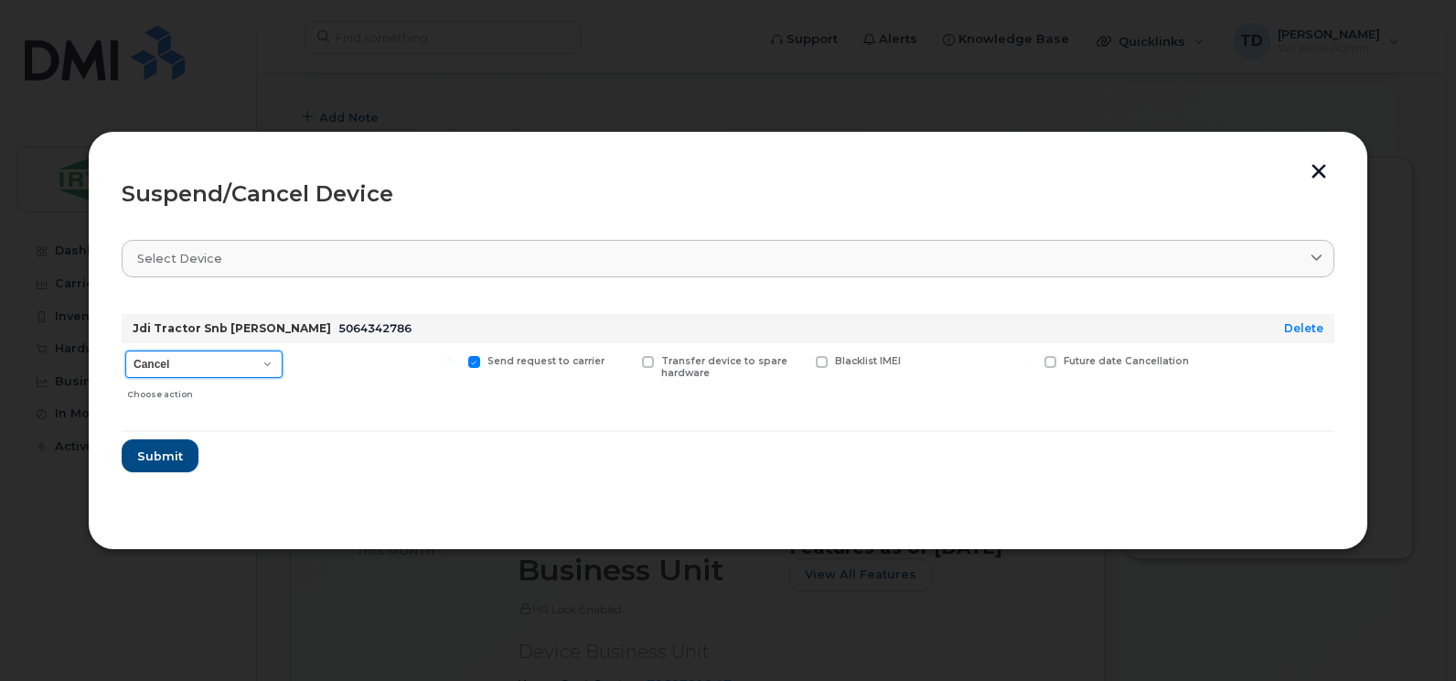
click at [209, 367] on select "Cancel Suspend - Extend Suspension Suspend - Reduced Rate Suspend - Full Rate S…" at bounding box center [203, 363] width 157 height 27
select select "[object Object]"
click at [125, 350] on select "Cancel Suspend - Extend Suspension Suspend - Reduced Rate Suspend - Full Rate S…" at bounding box center [203, 363] width 157 height 27
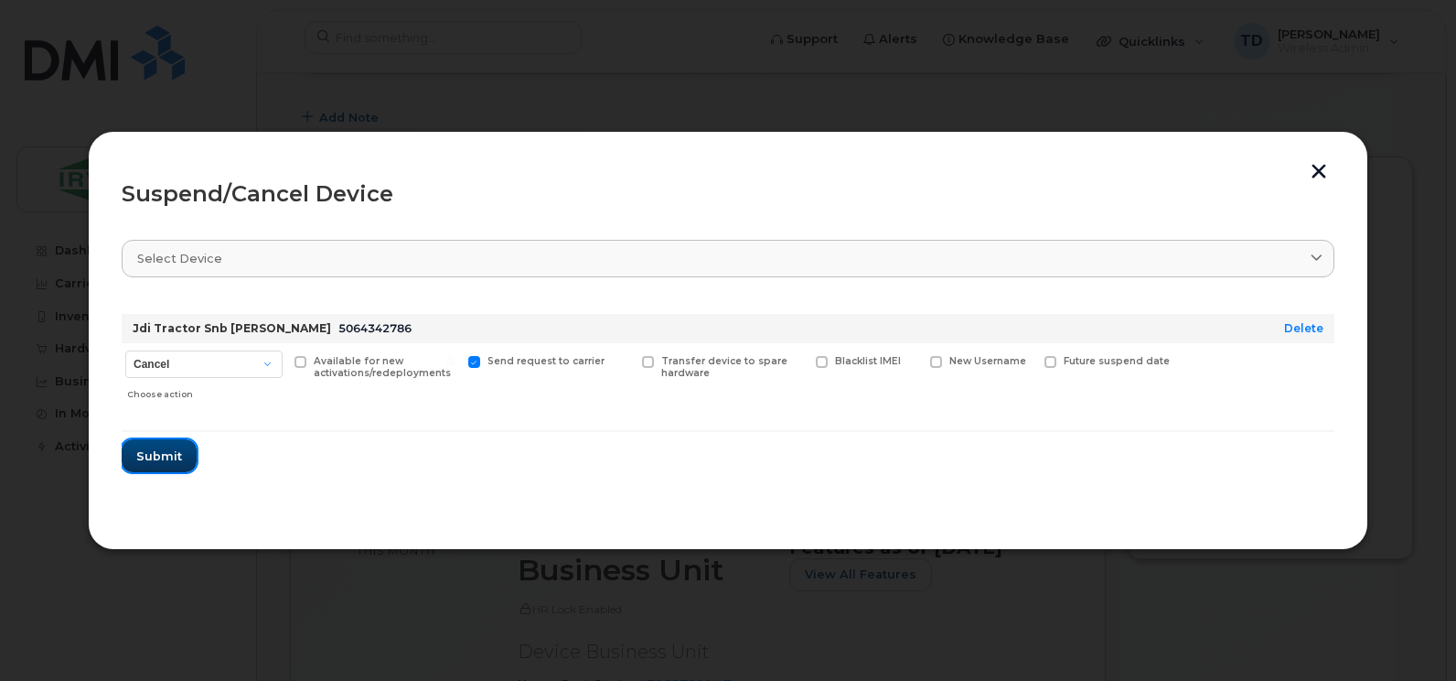
click at [173, 450] on span "Submit" at bounding box center [159, 455] width 46 height 17
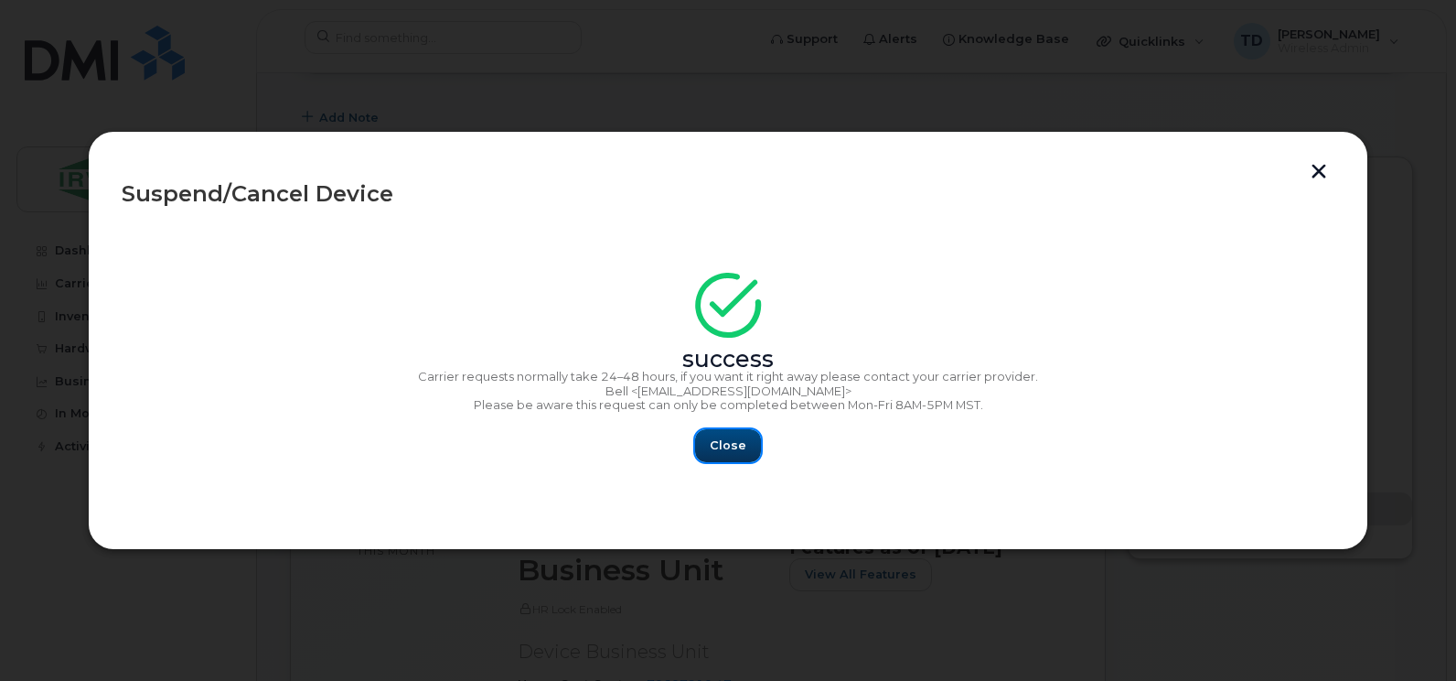
click at [735, 445] on span "Close" at bounding box center [728, 444] width 37 height 17
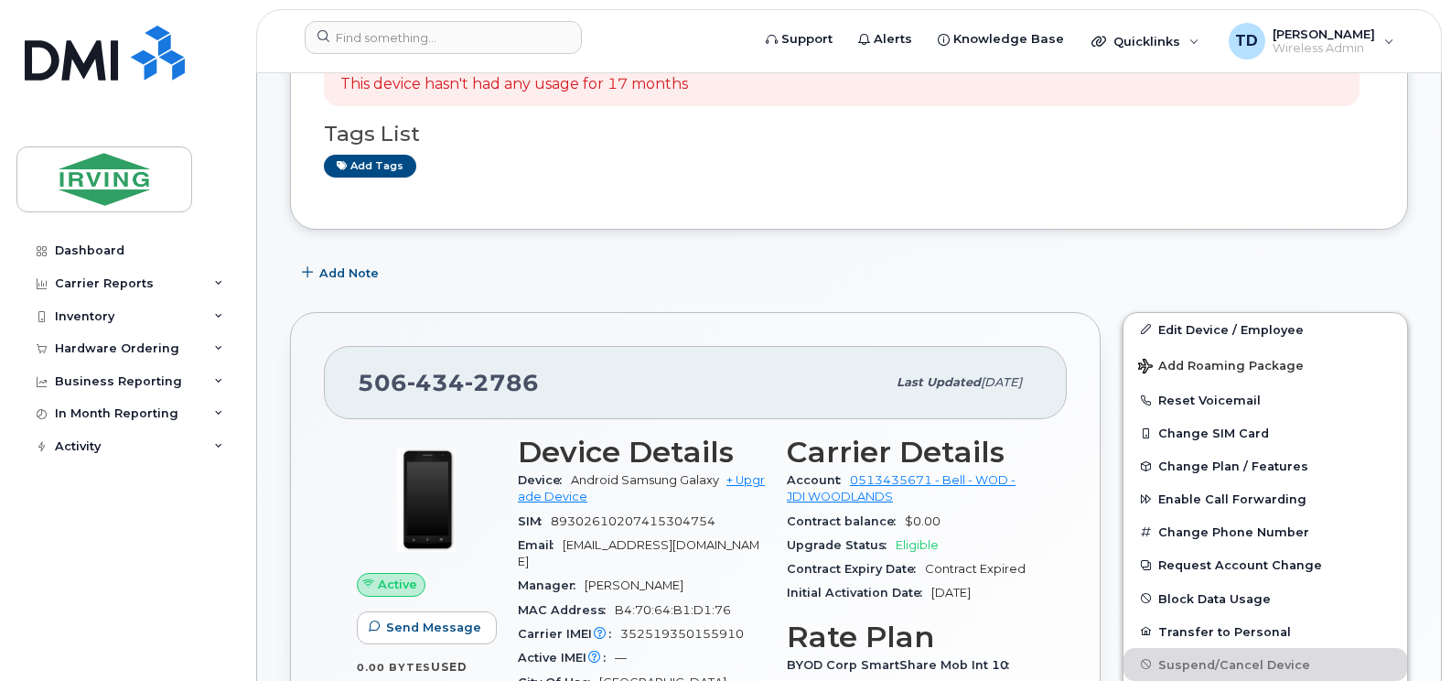
scroll to position [593, 0]
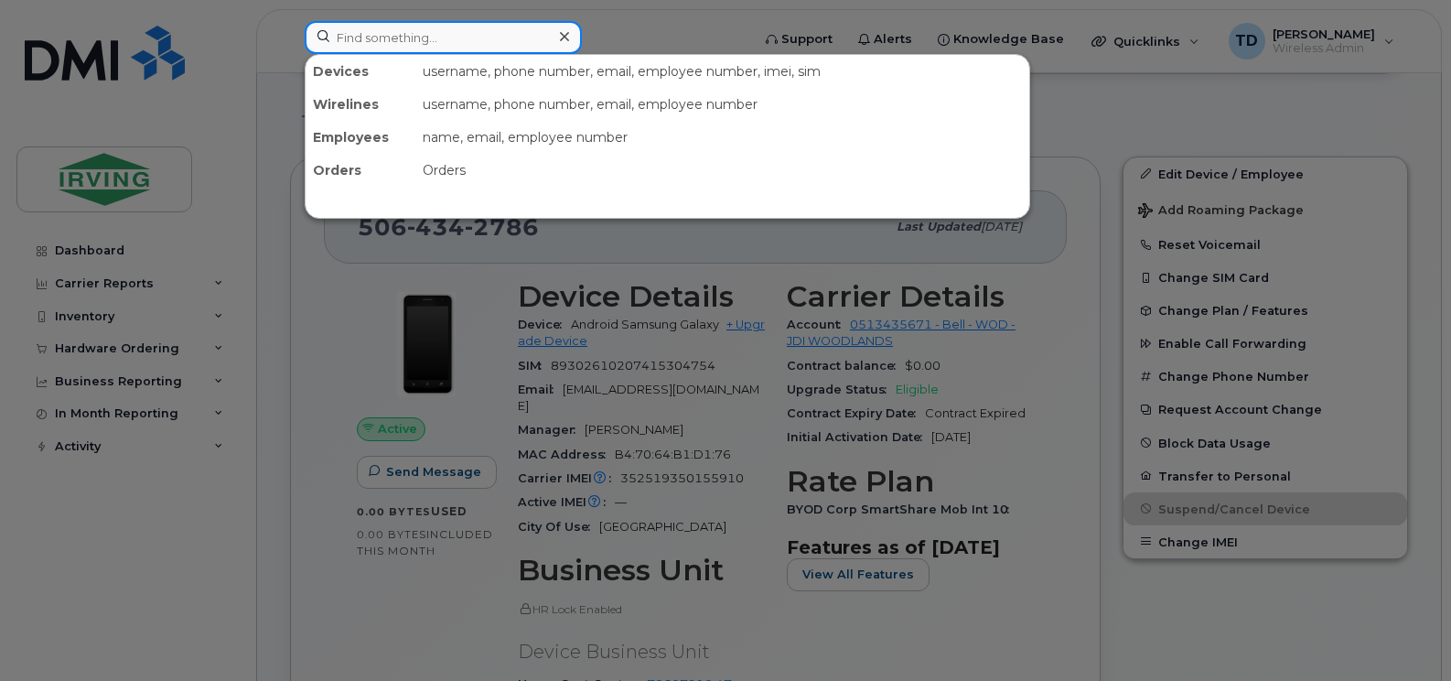
click at [466, 39] on input at bounding box center [443, 37] width 277 height 33
paste input "5064344035"
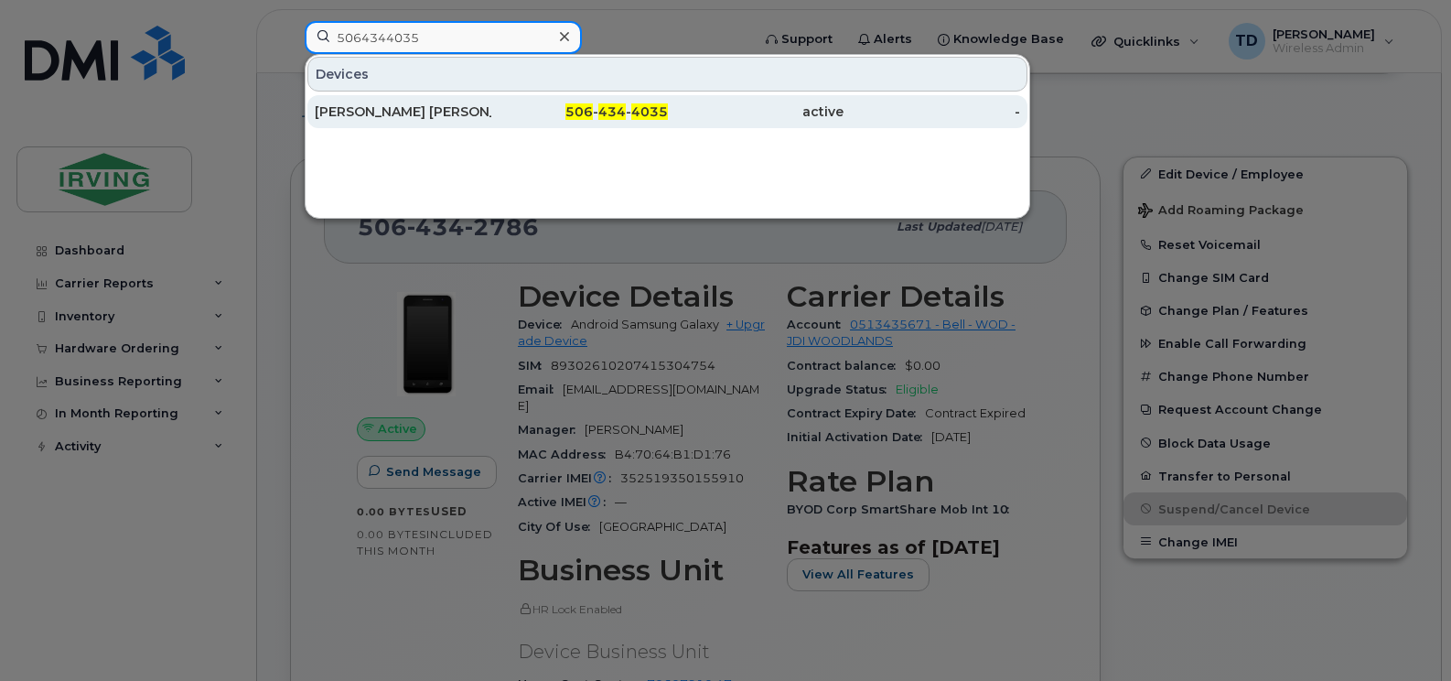
type input "5064344035"
click at [456, 120] on div "Whitney Hiltz Keith Middleton" at bounding box center [403, 111] width 177 height 18
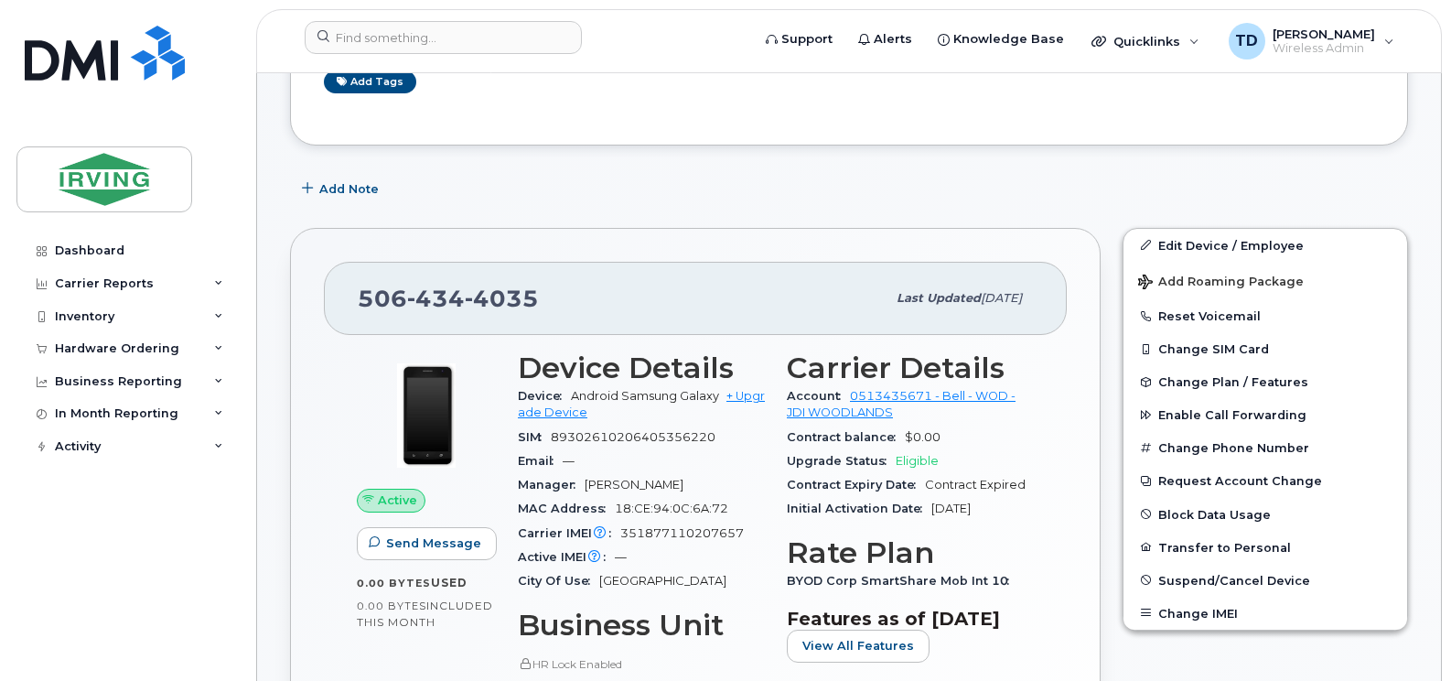
scroll to position [395, 0]
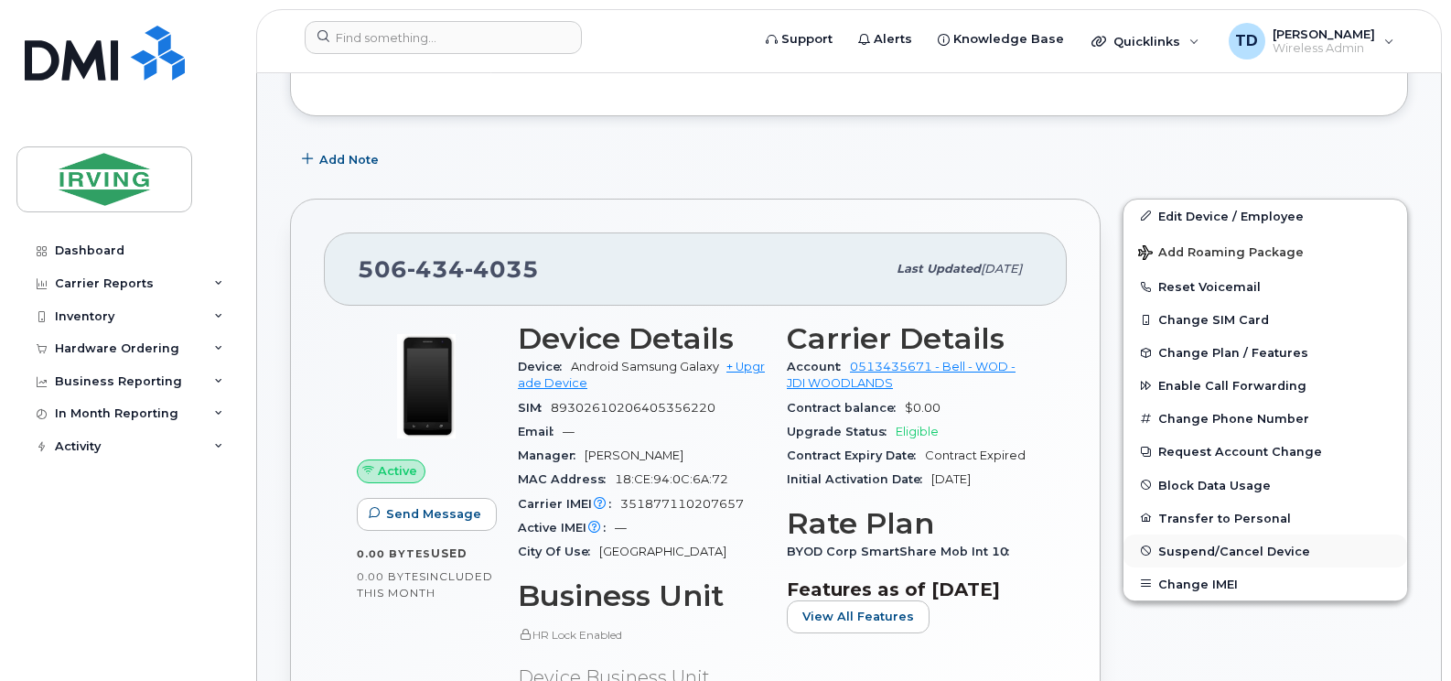
click at [1262, 543] on span "Suspend/Cancel Device" at bounding box center [1234, 550] width 152 height 14
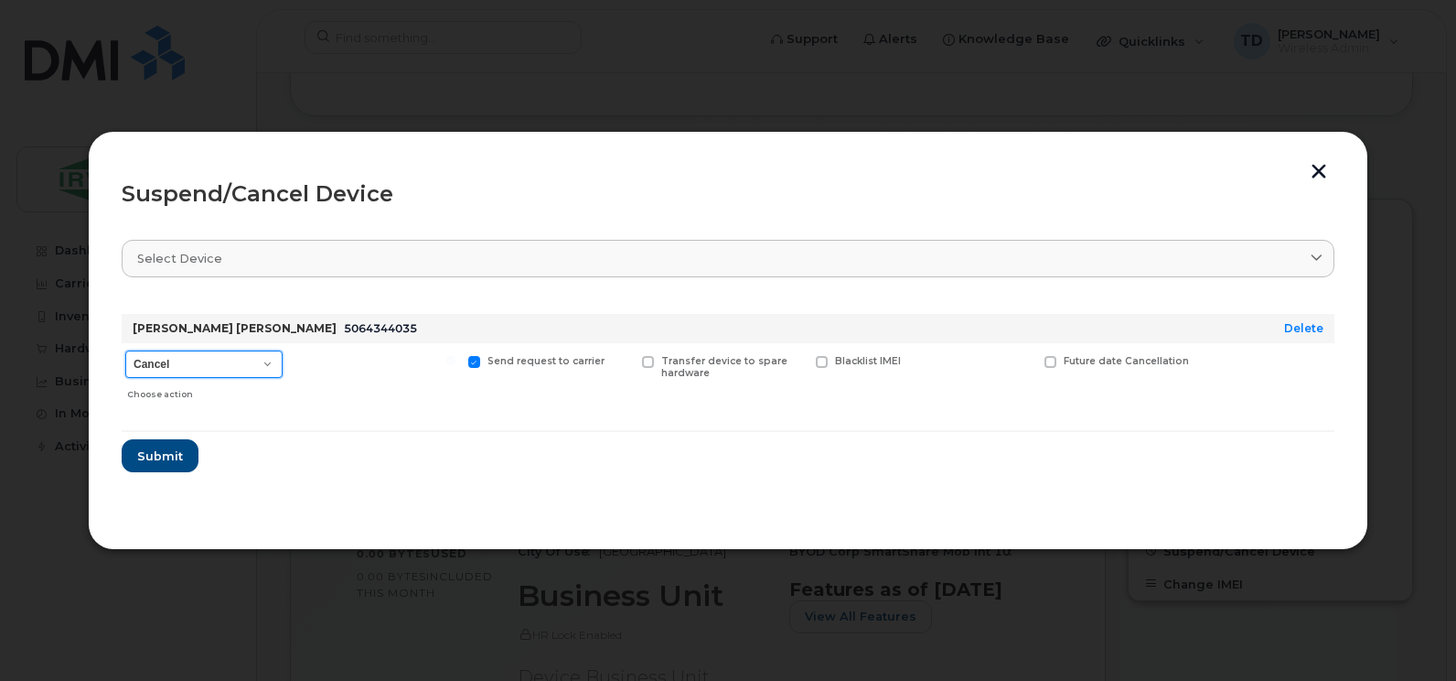
click at [216, 366] on select "Cancel Suspend - Extend Suspension Suspend - Reduced Rate Suspend - Full Rate S…" at bounding box center [203, 363] width 157 height 27
select select "[object Object]"
click at [125, 350] on select "Cancel Suspend - Extend Suspension Suspend - Reduced Rate Suspend - Full Rate S…" at bounding box center [203, 363] width 157 height 27
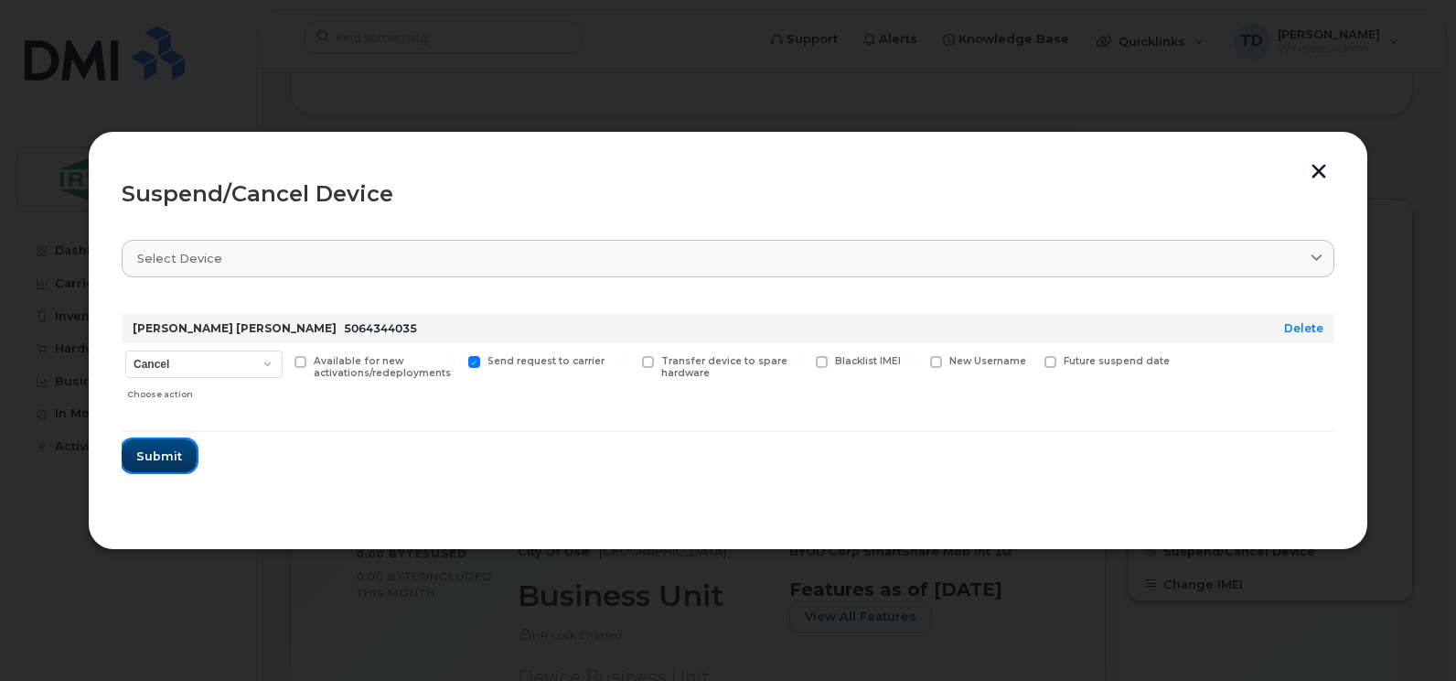
click at [149, 457] on span "Submit" at bounding box center [159, 455] width 46 height 17
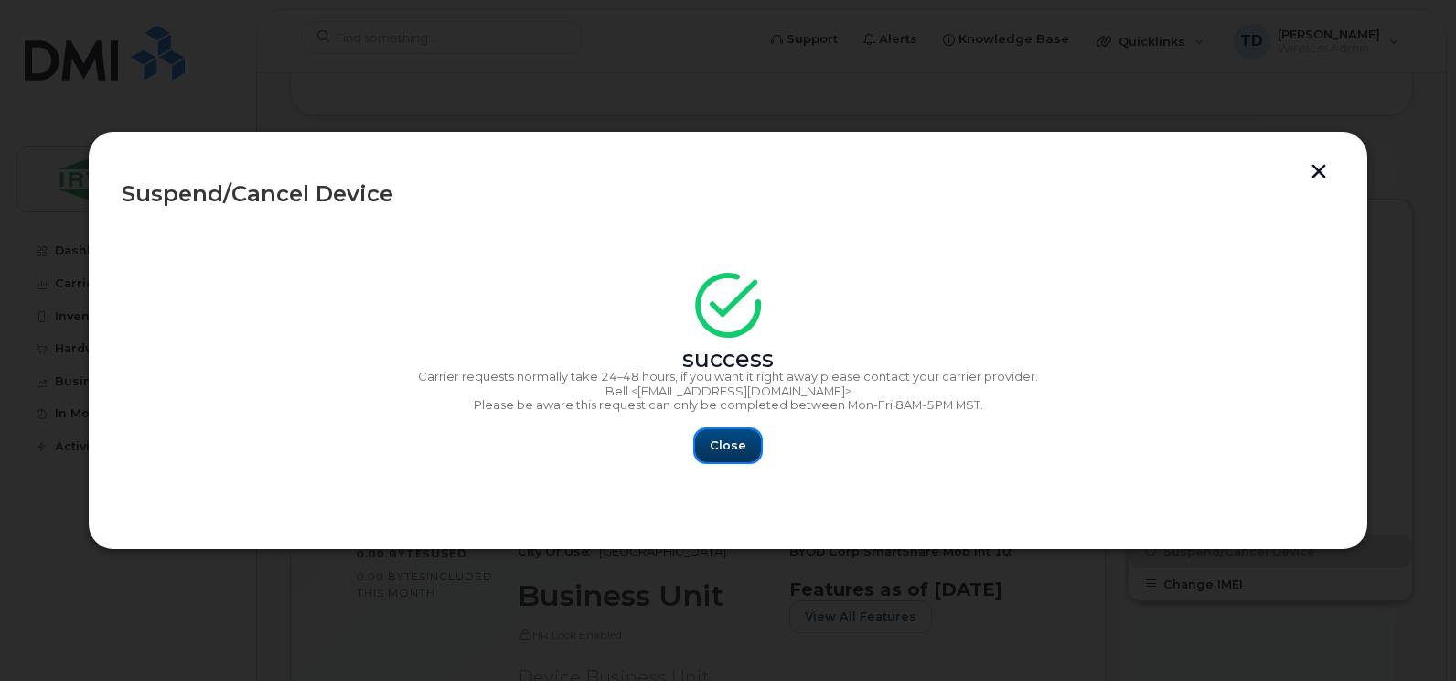
click at [739, 443] on span "Close" at bounding box center [728, 444] width 37 height 17
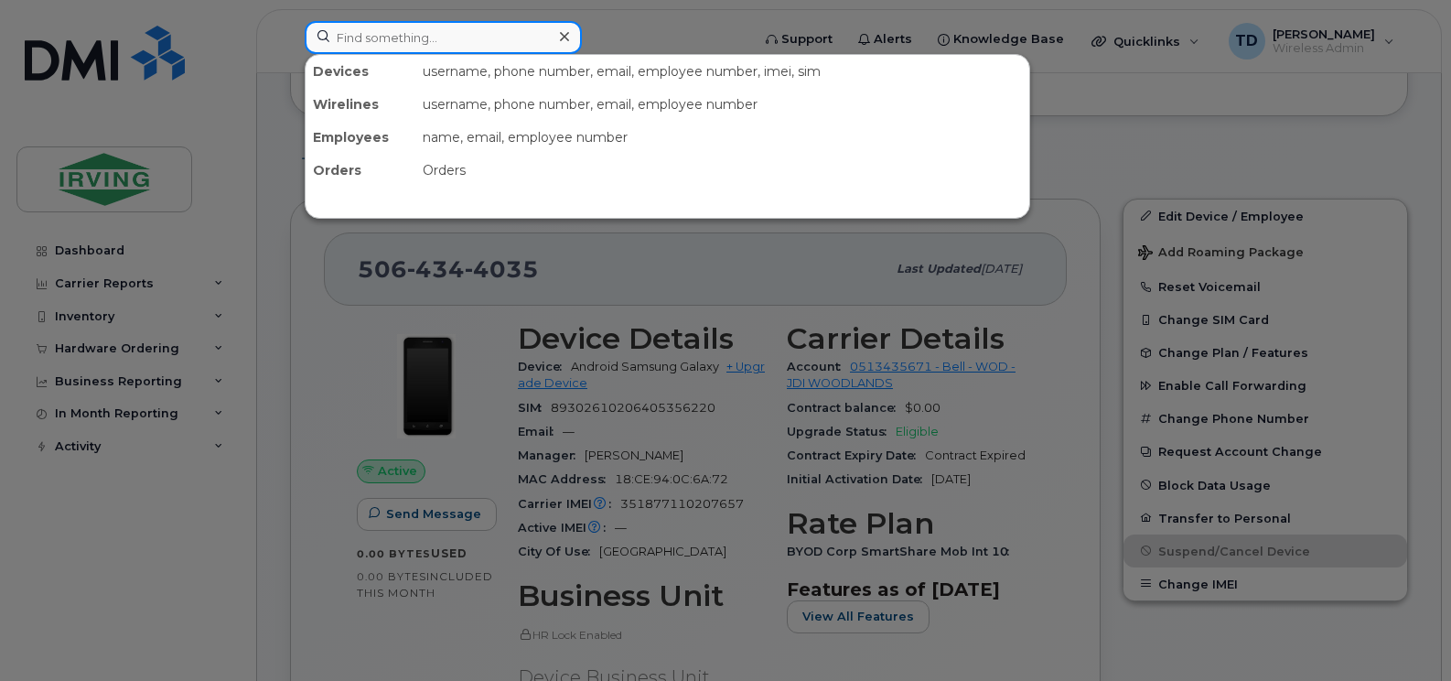
click at [412, 32] on input at bounding box center [443, 37] width 277 height 33
paste input "5064344286"
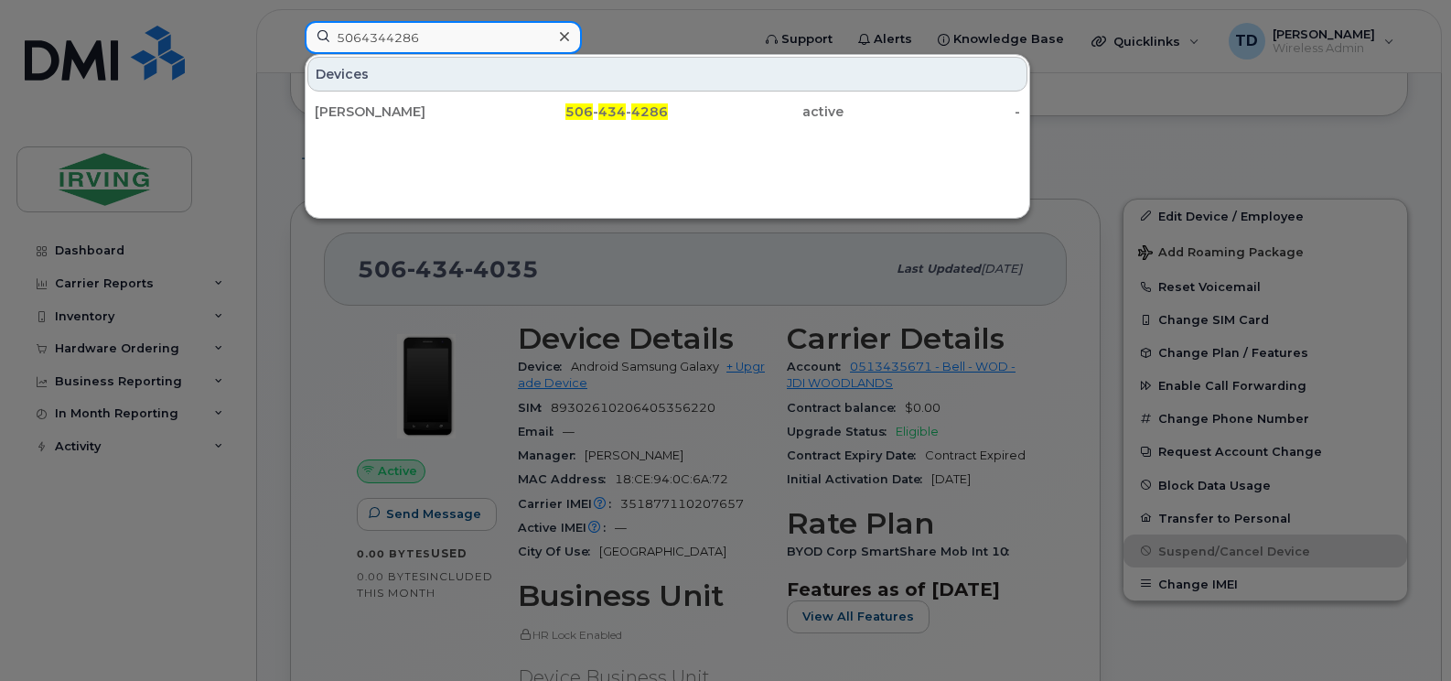
type input "5064344286"
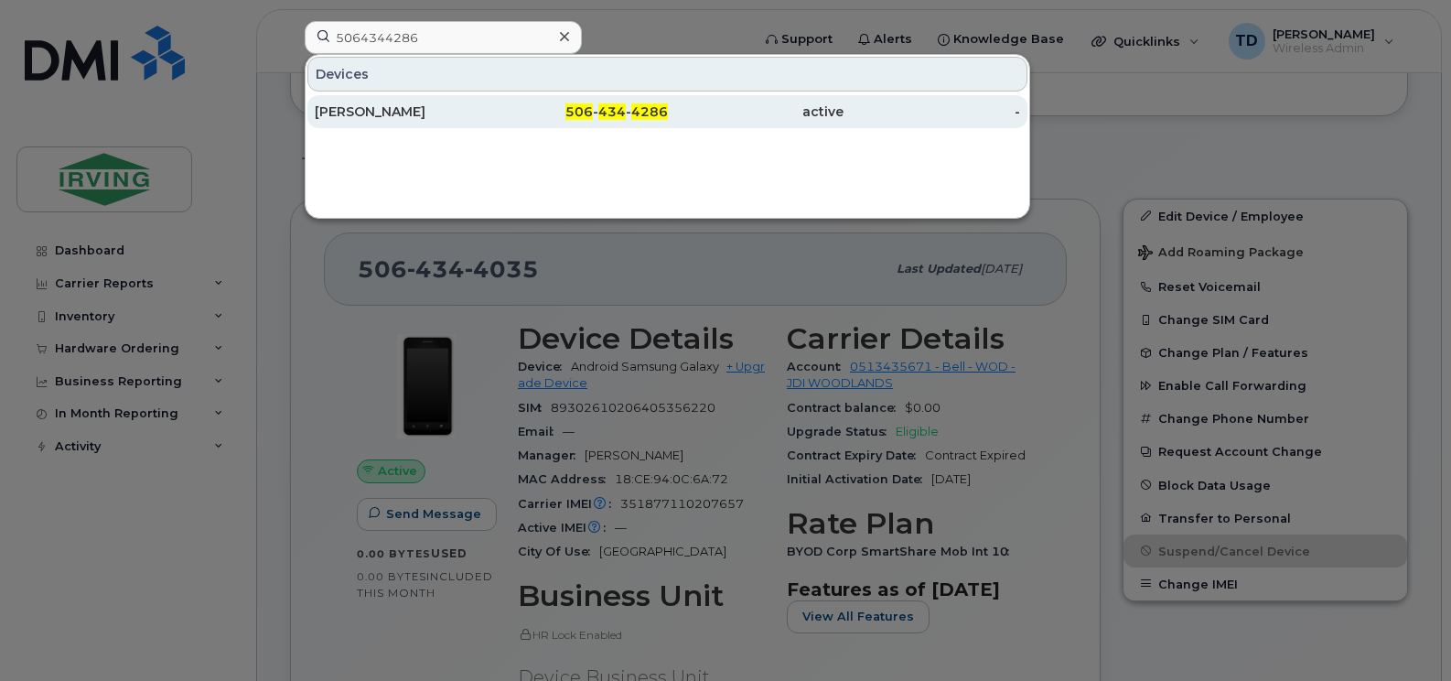
click at [457, 102] on div "Eric Bowes" at bounding box center [403, 111] width 177 height 33
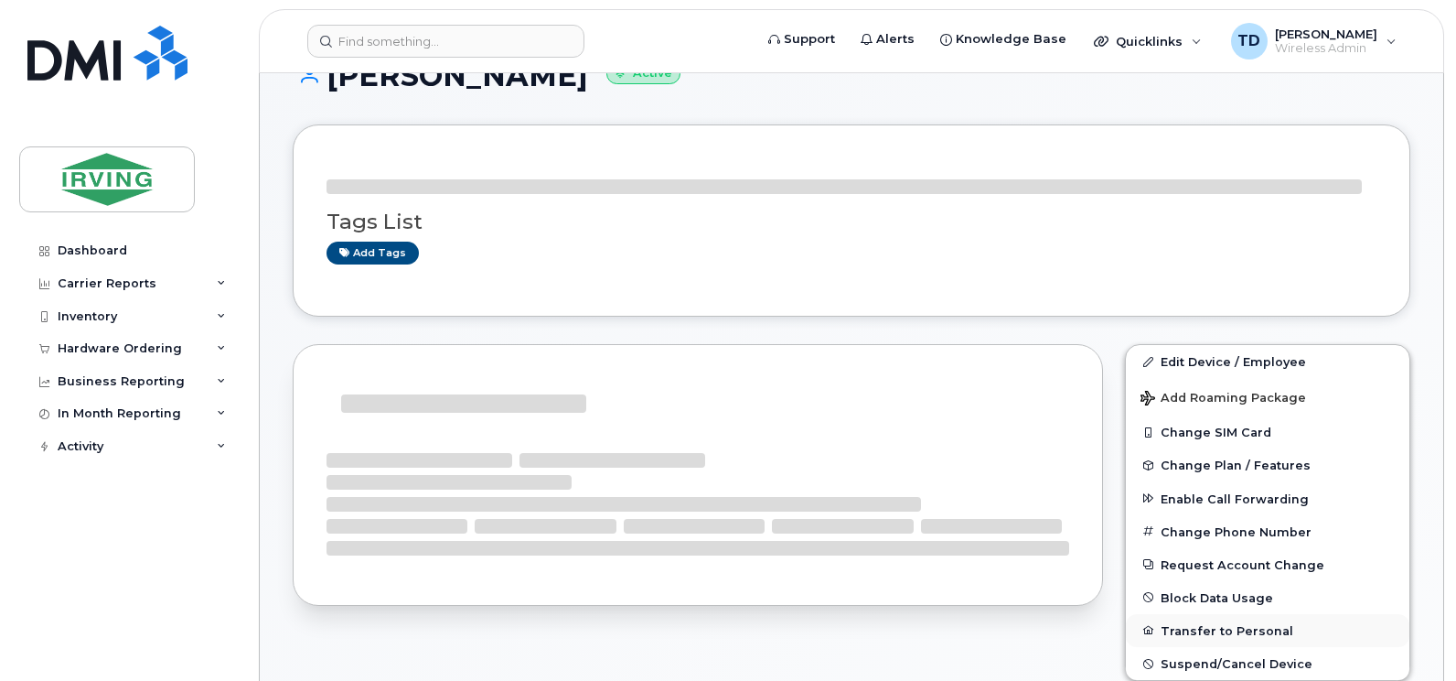
scroll to position [59, 0]
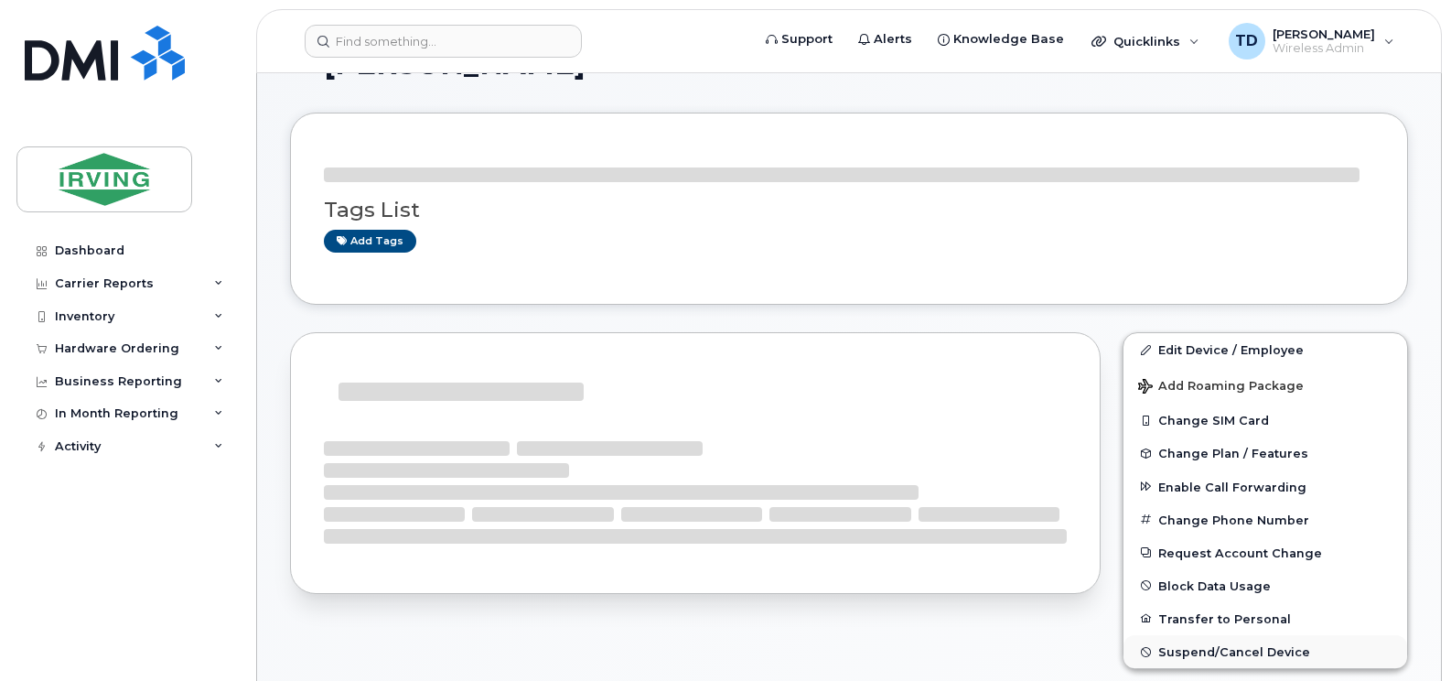
click at [1256, 650] on span "Suspend/Cancel Device" at bounding box center [1234, 652] width 152 height 14
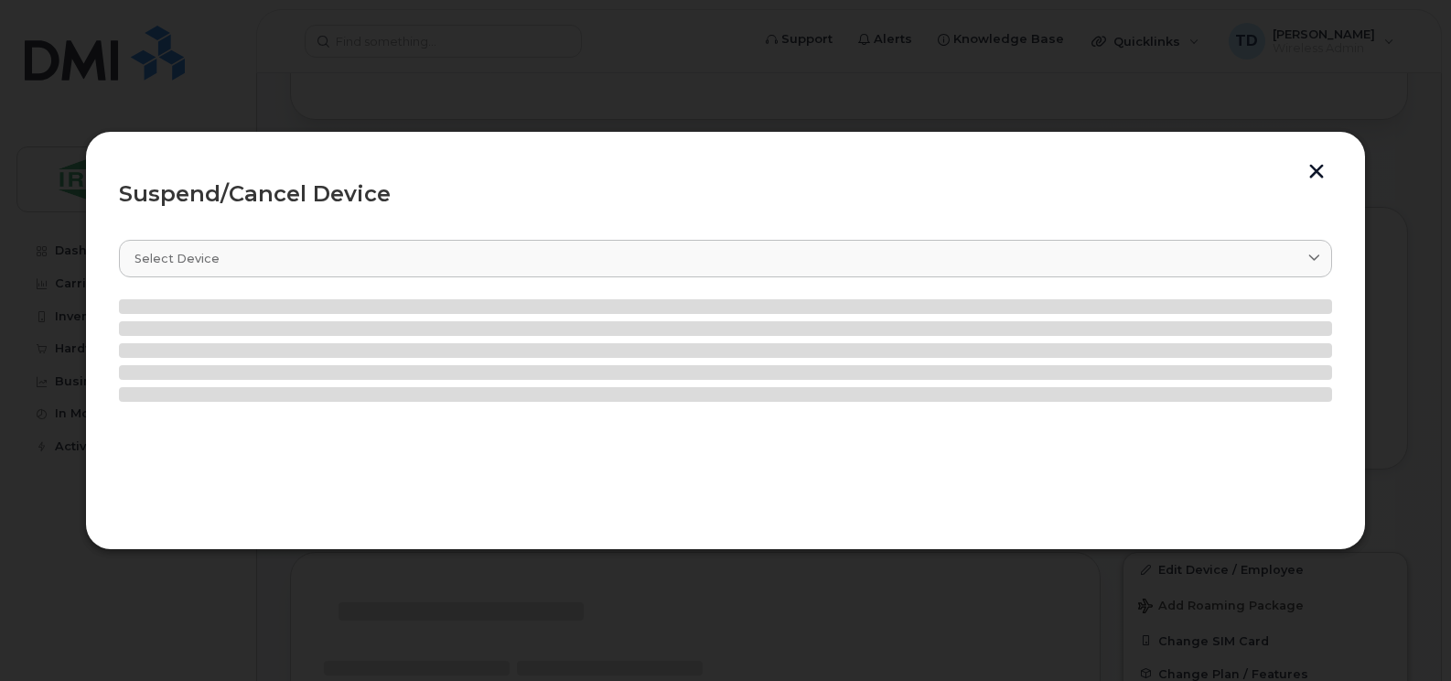
scroll to position [308, 0]
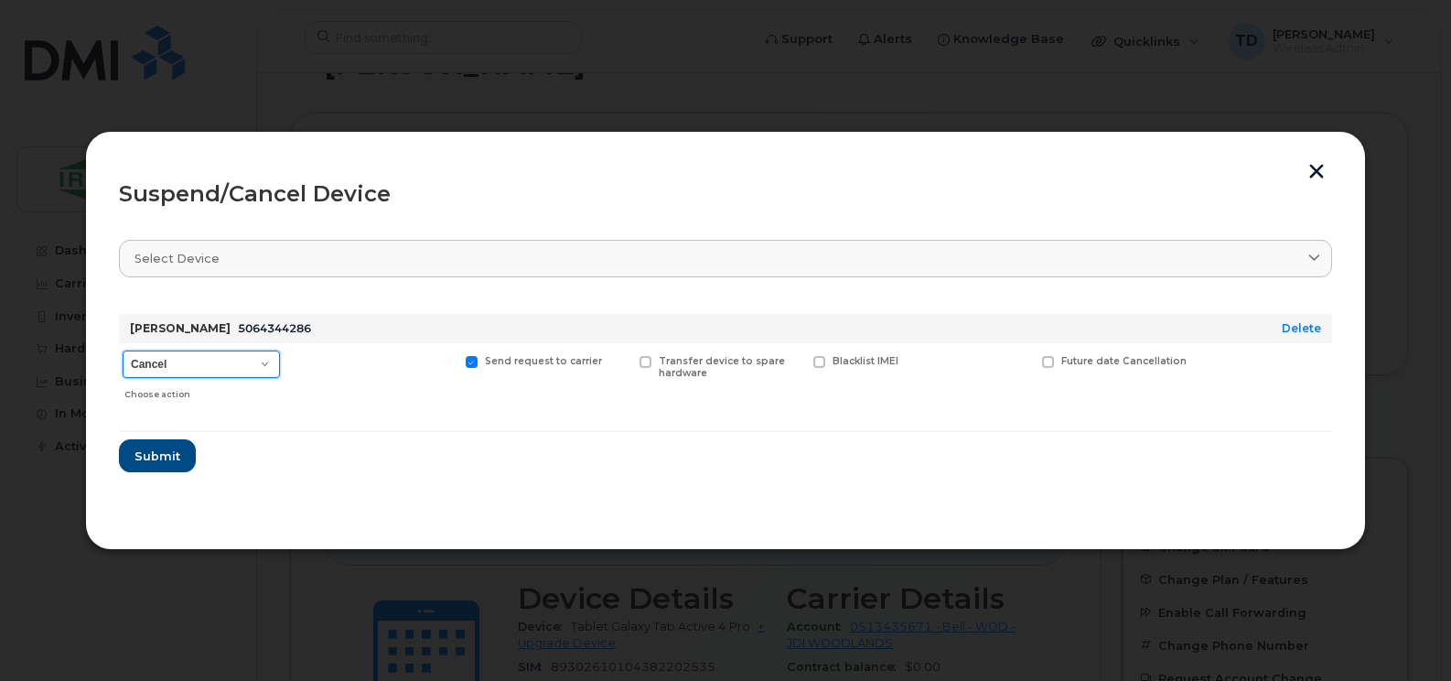
click at [257, 365] on select "Cancel Suspend - Extend Suspension Suspend - Reduced Rate Suspend - Full Rate S…" at bounding box center [201, 363] width 157 height 27
select select "[object Object]"
click at [123, 350] on select "Cancel Suspend - Extend Suspension Suspend - Reduced Rate Suspend - Full Rate S…" at bounding box center [201, 363] width 157 height 27
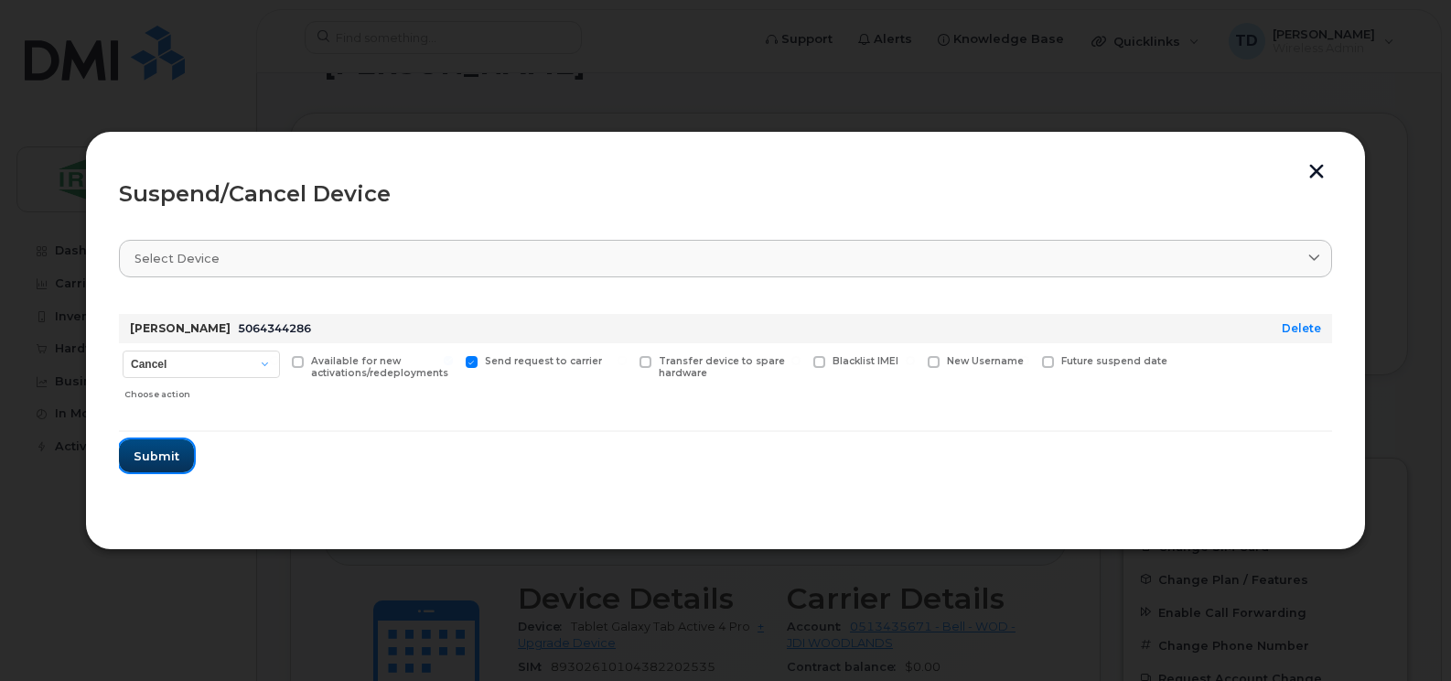
click at [169, 459] on span "Submit" at bounding box center [157, 455] width 46 height 17
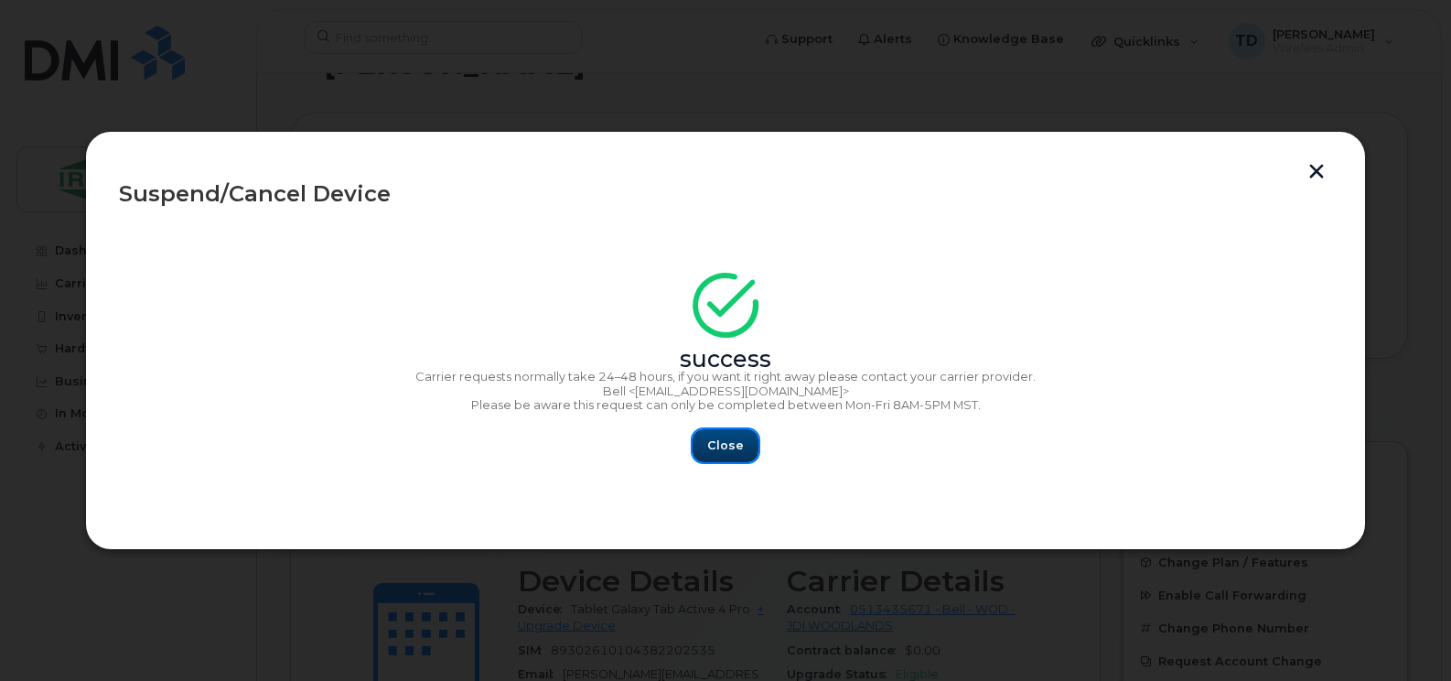
click at [713, 441] on span "Close" at bounding box center [725, 444] width 37 height 17
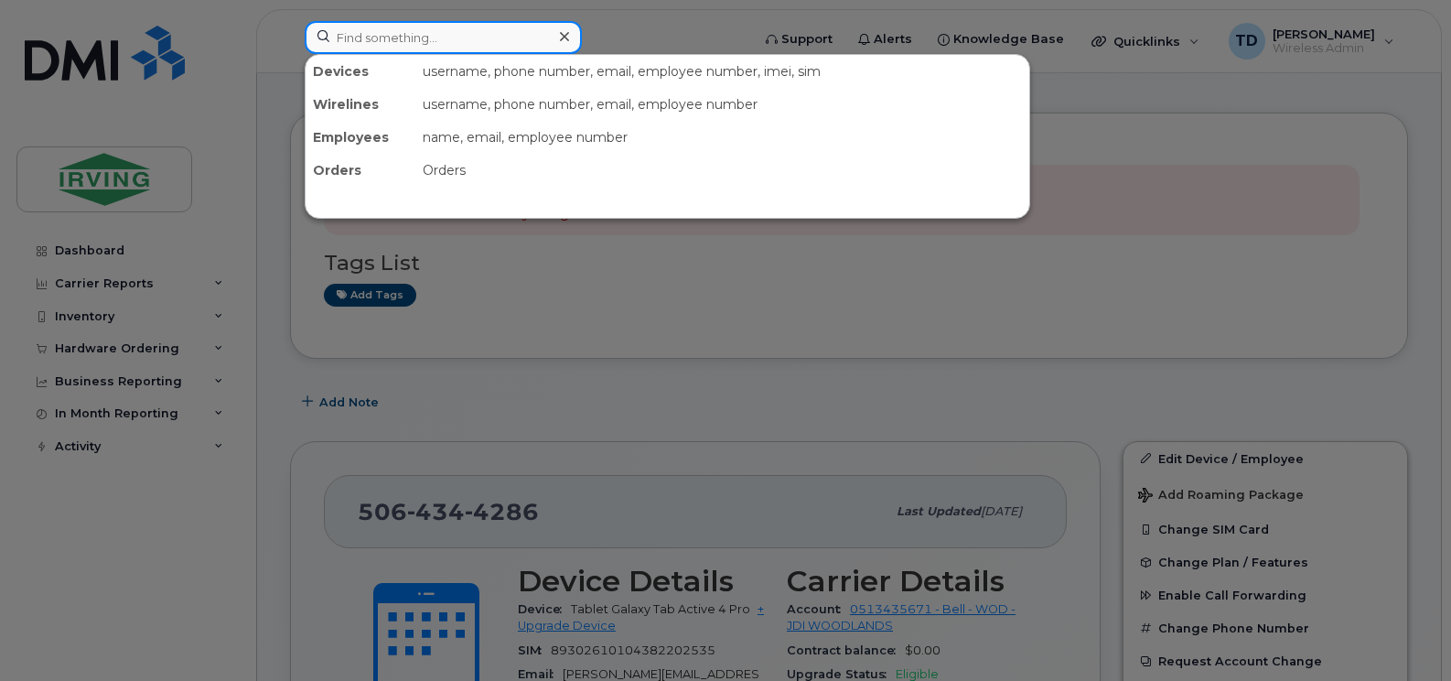
click at [463, 41] on input at bounding box center [443, 37] width 277 height 33
paste input "5064344619"
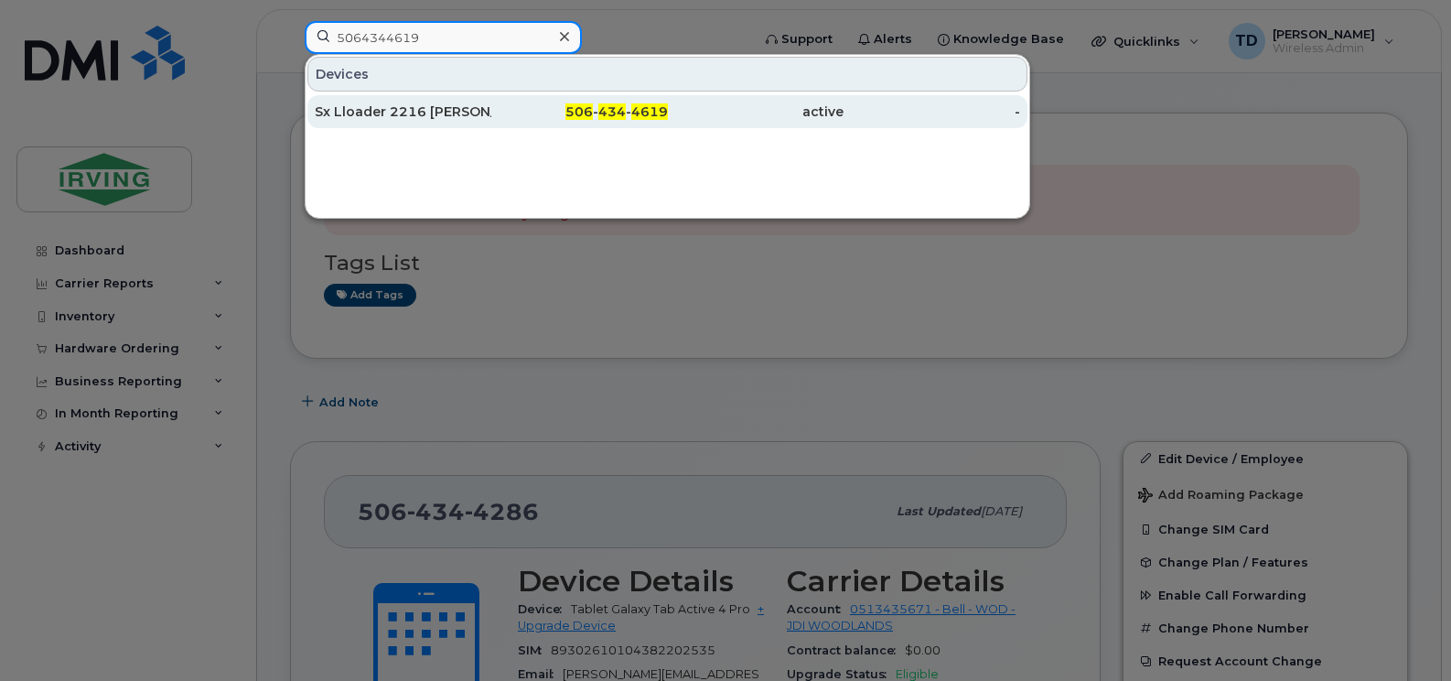
type input "5064344619"
click at [468, 107] on div "Sx Lloader 2216 Mike Coates" at bounding box center [403, 111] width 177 height 18
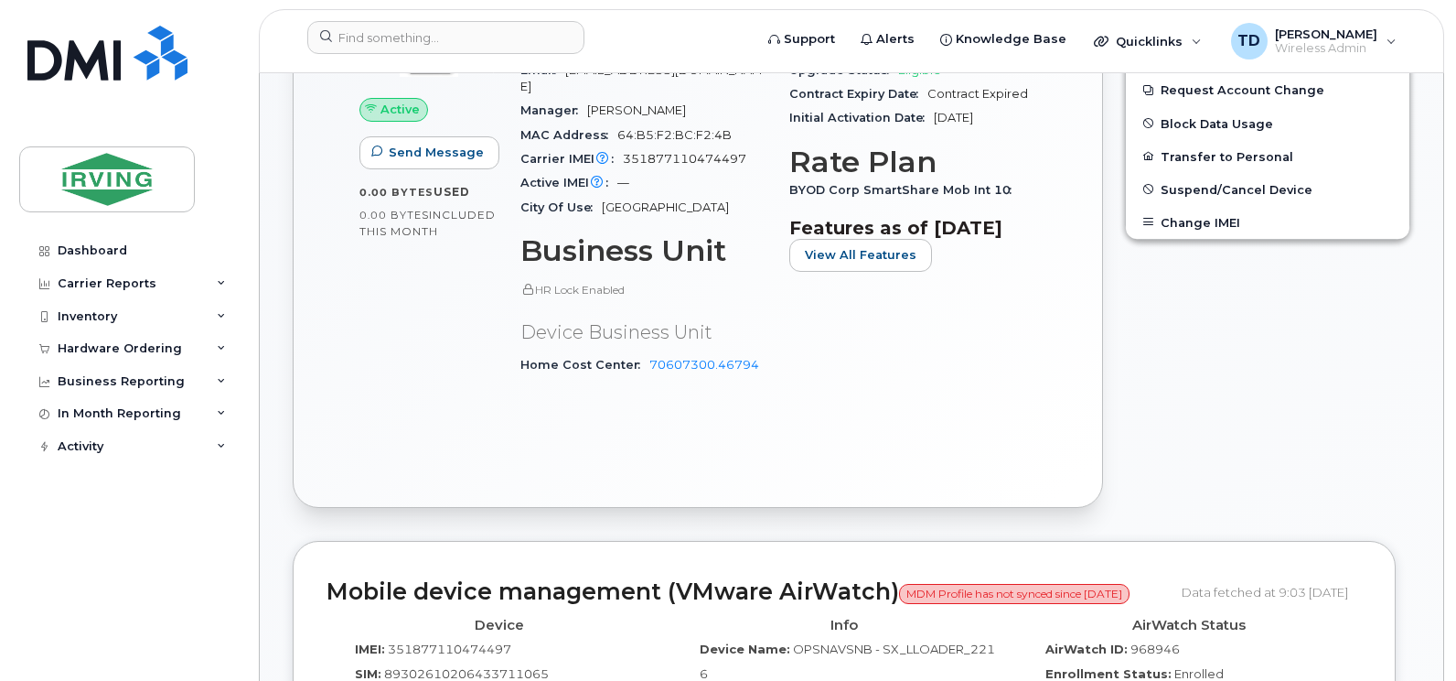
scroll to position [761, 0]
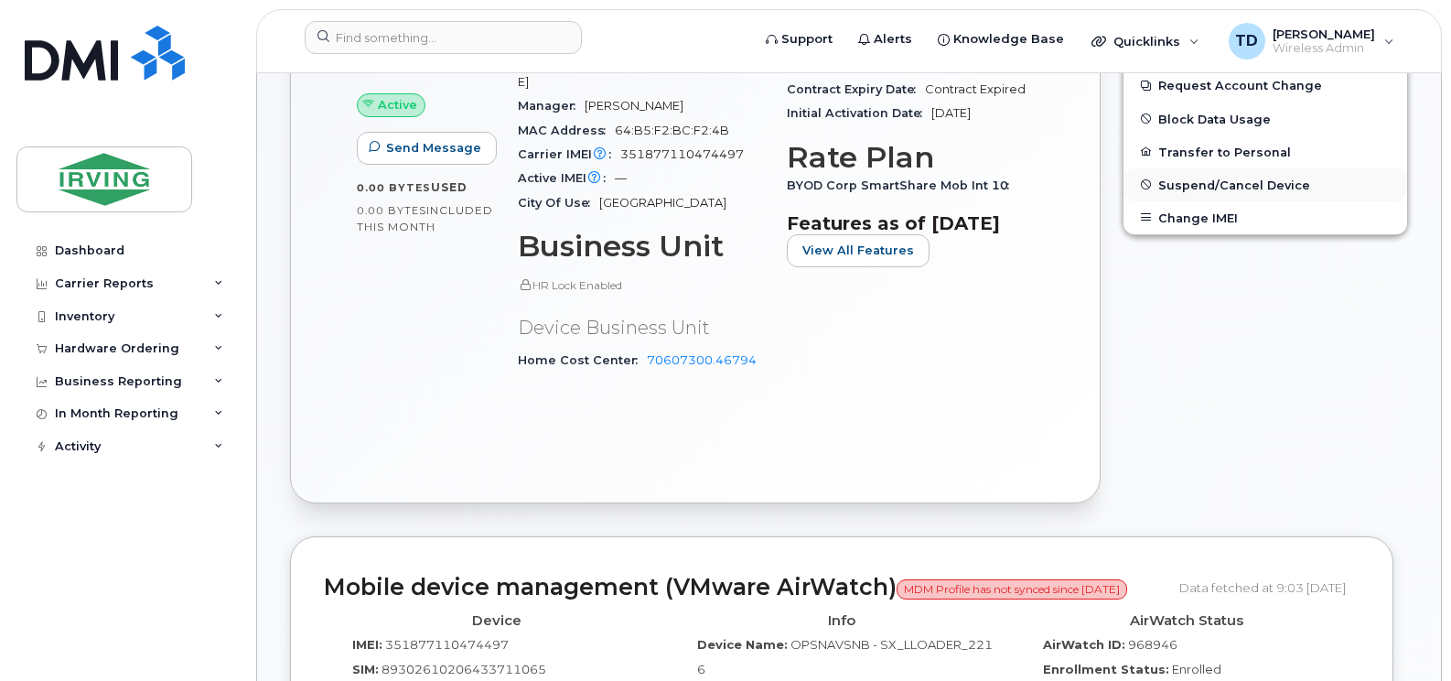
click at [1243, 179] on span "Suspend/Cancel Device" at bounding box center [1234, 184] width 152 height 14
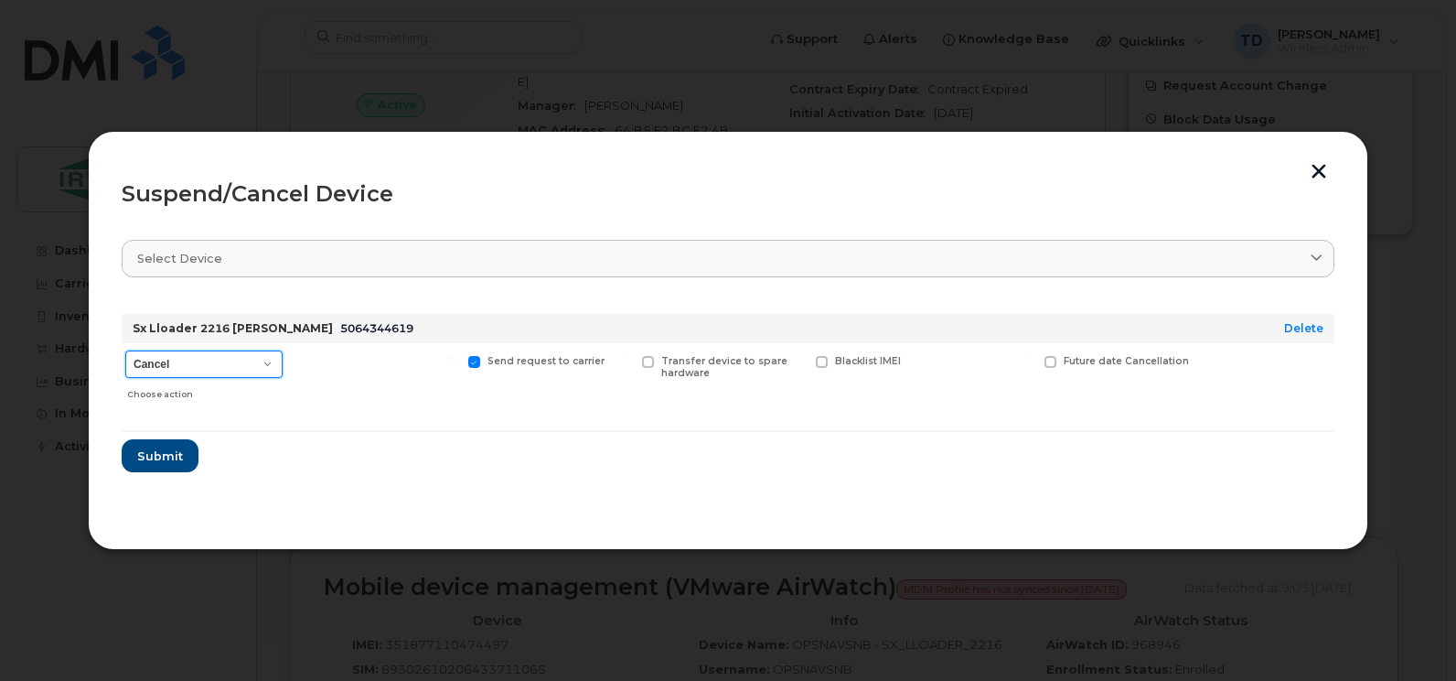
click at [199, 361] on select "Cancel Suspend - Extend Suspension Suspend - Reduced Rate Suspend - Full Rate S…" at bounding box center [203, 363] width 157 height 27
select select "[object Object]"
click at [125, 350] on select "Cancel Suspend - Extend Suspension Suspend - Reduced Rate Suspend - Full Rate S…" at bounding box center [203, 363] width 157 height 27
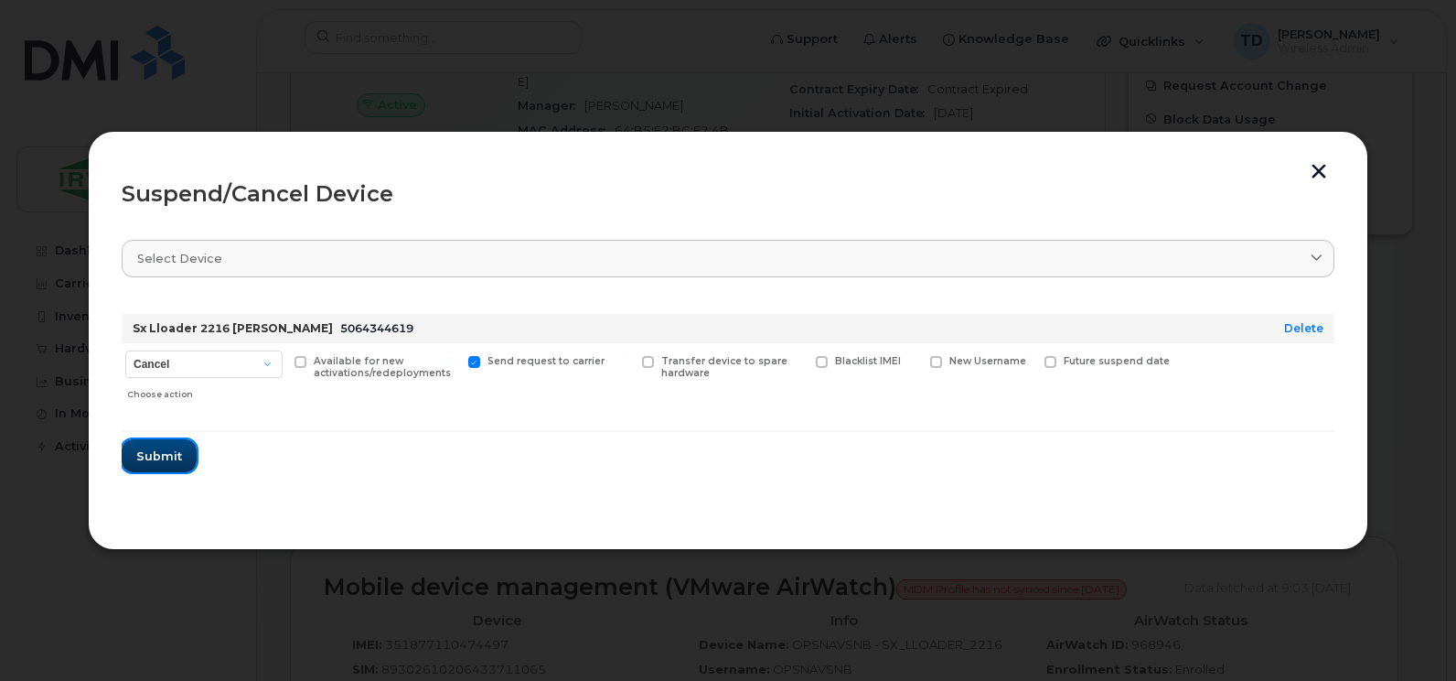
click at [156, 462] on span "Submit" at bounding box center [159, 455] width 46 height 17
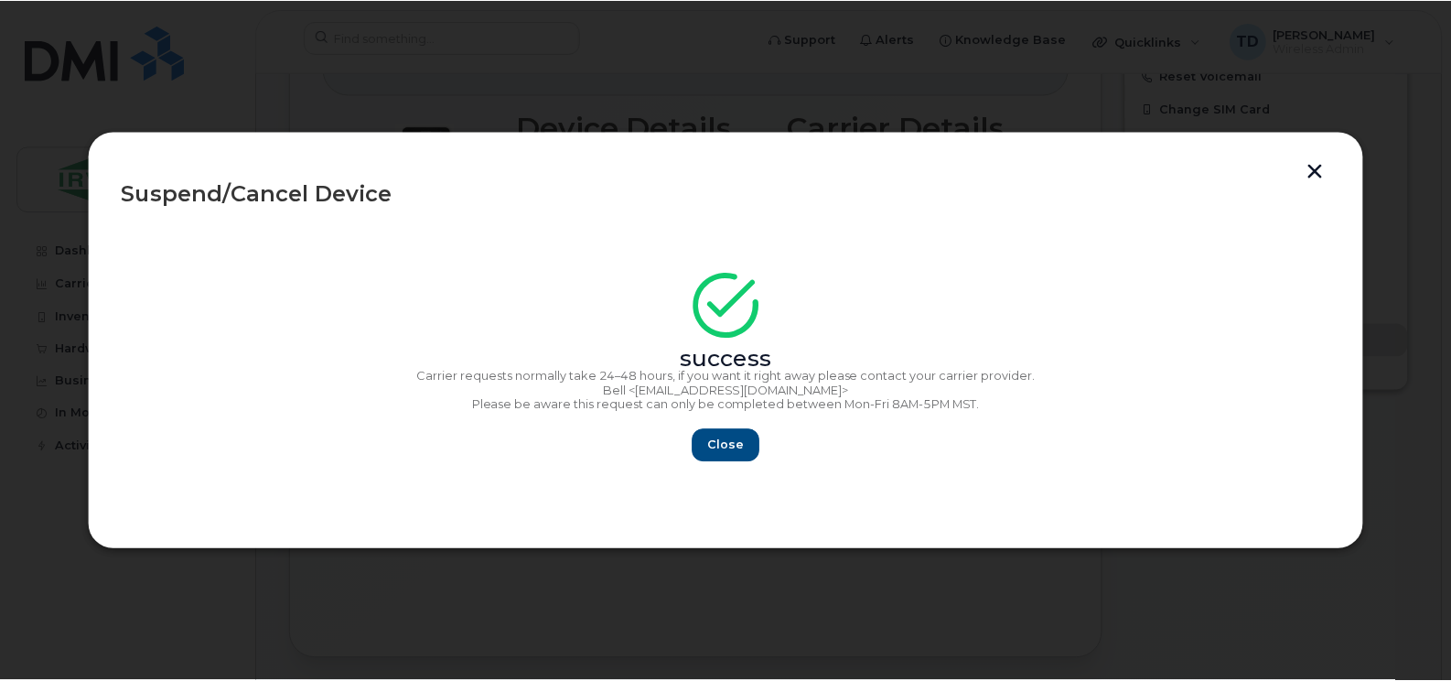
scroll to position [917, 0]
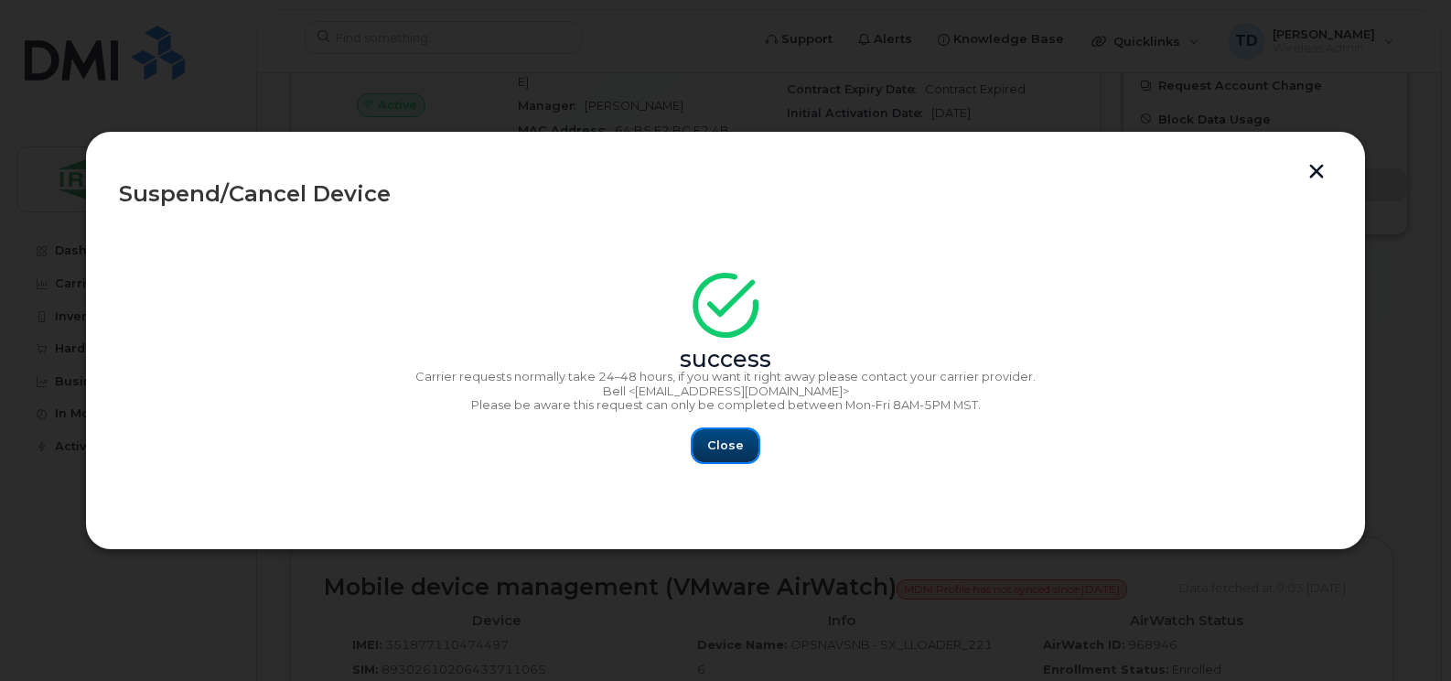
click at [709, 433] on button "Close" at bounding box center [725, 445] width 66 height 33
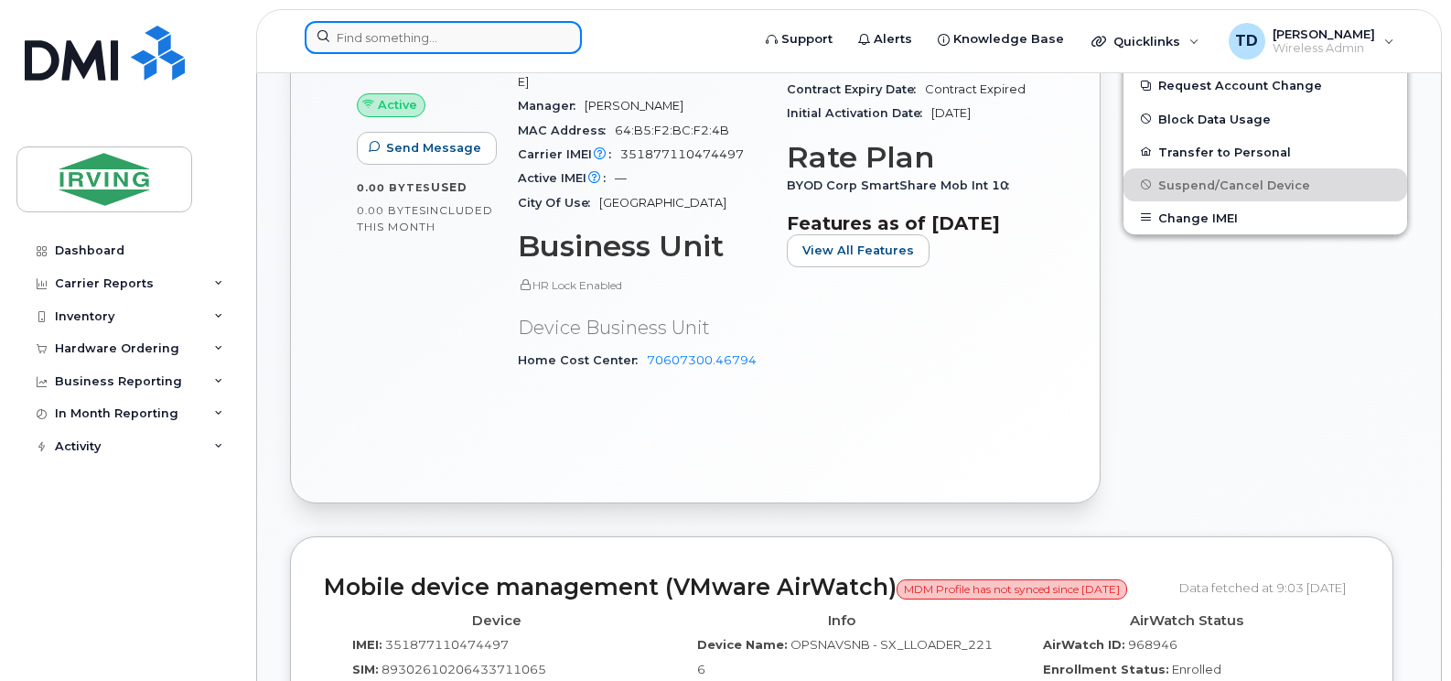
click at [426, 44] on input at bounding box center [443, 37] width 277 height 33
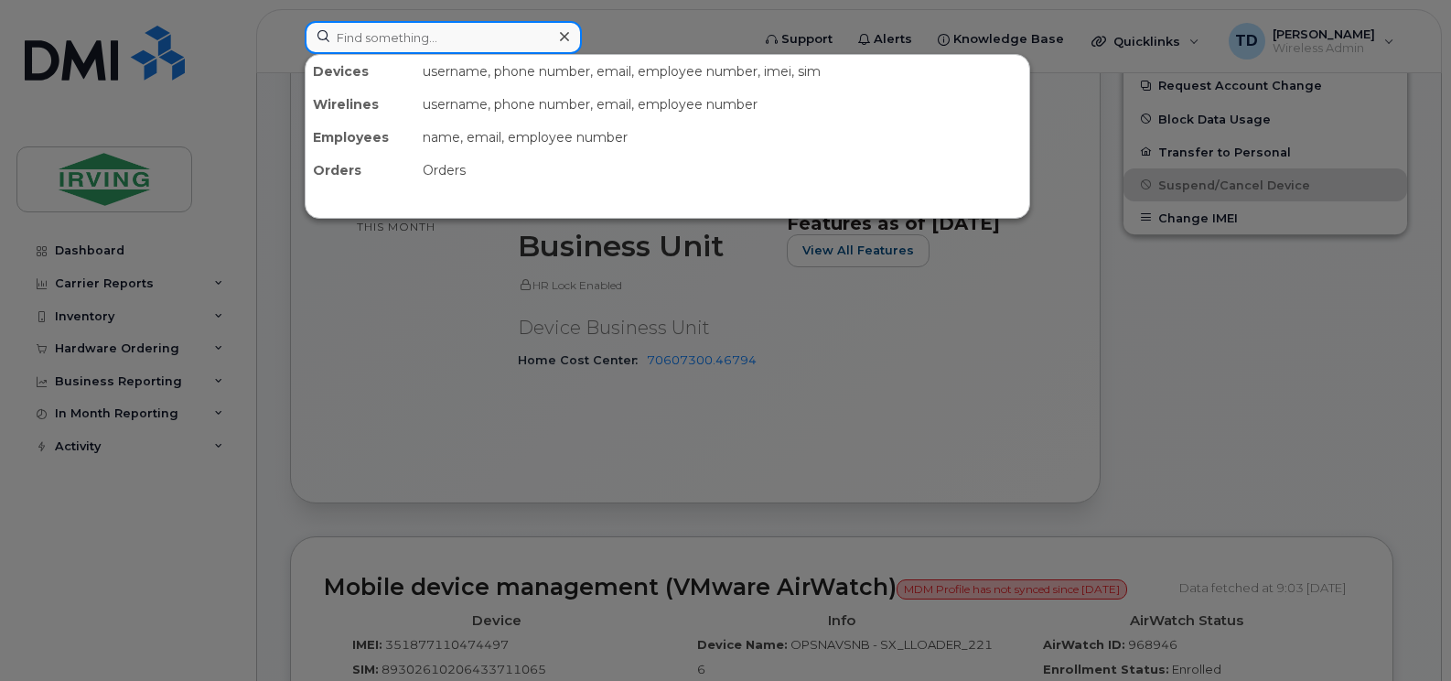
paste input "5064344863"
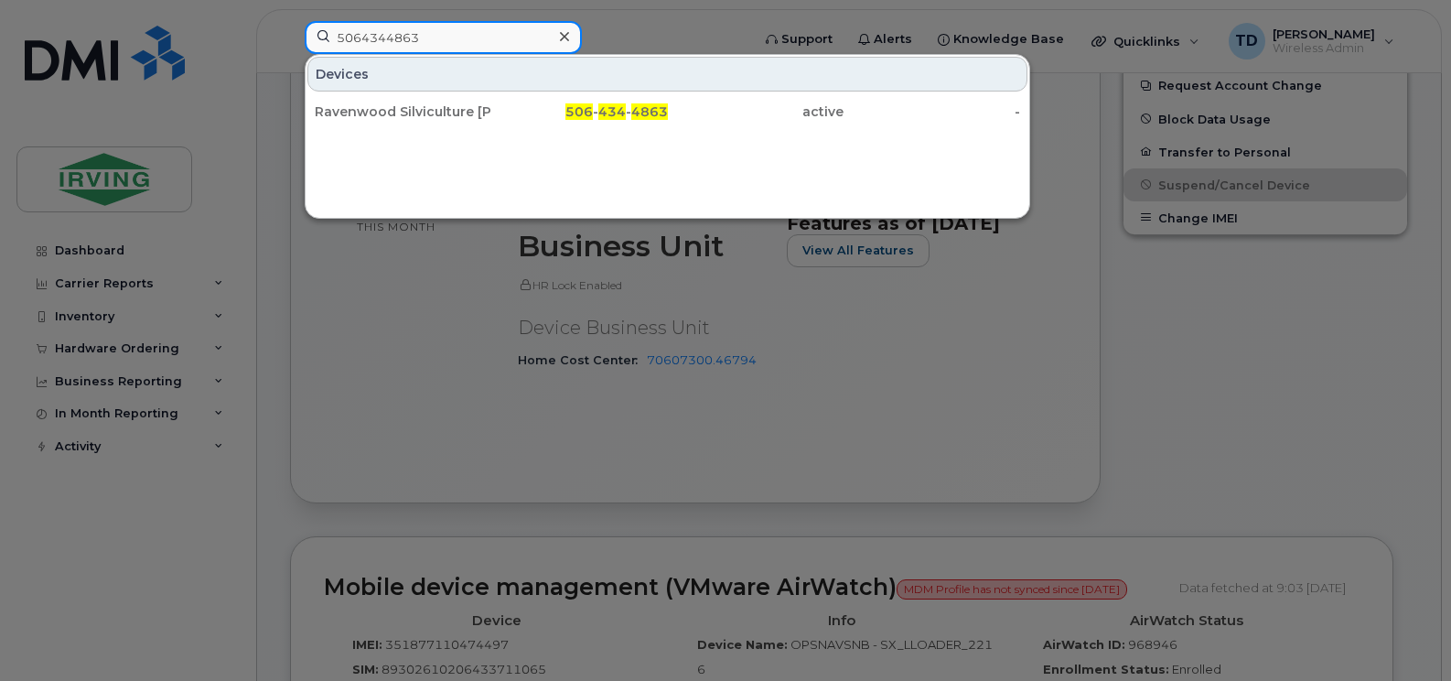
type input "5064344863"
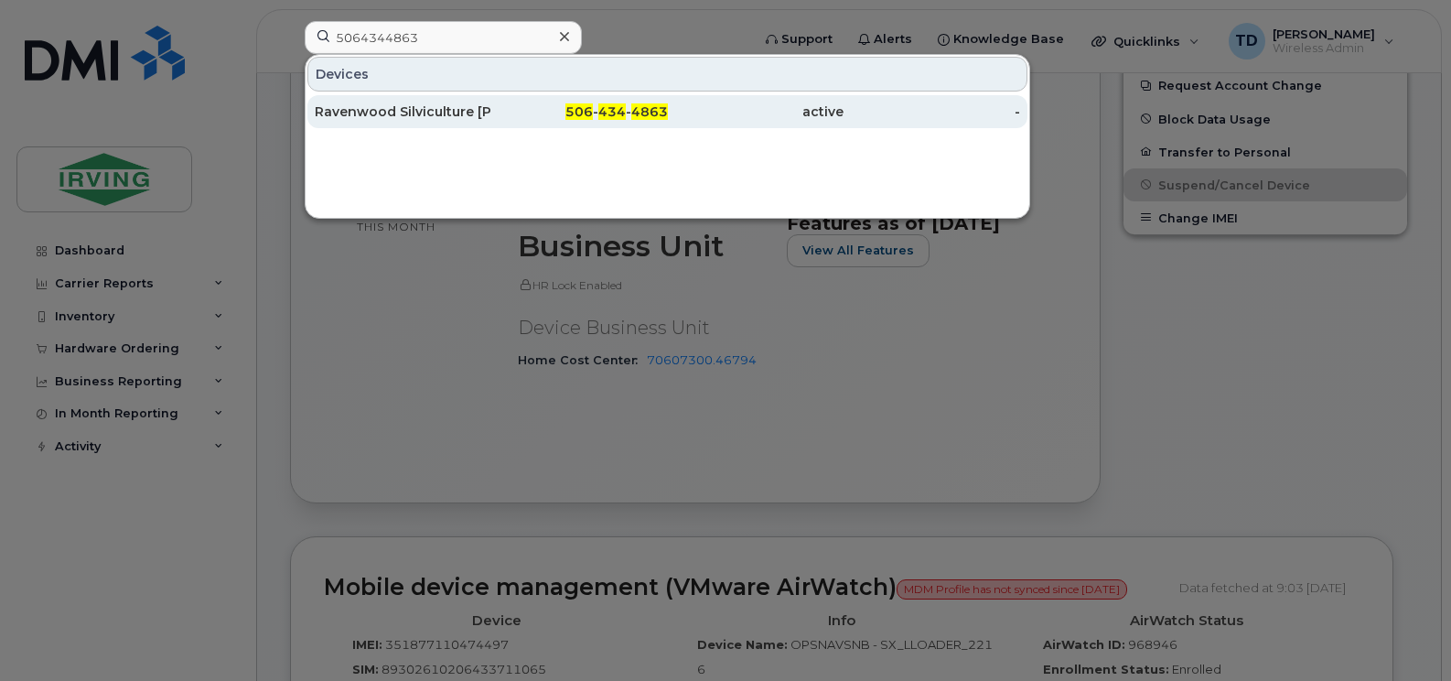
click at [503, 114] on div "506 - 434 - 4863" at bounding box center [579, 111] width 177 height 18
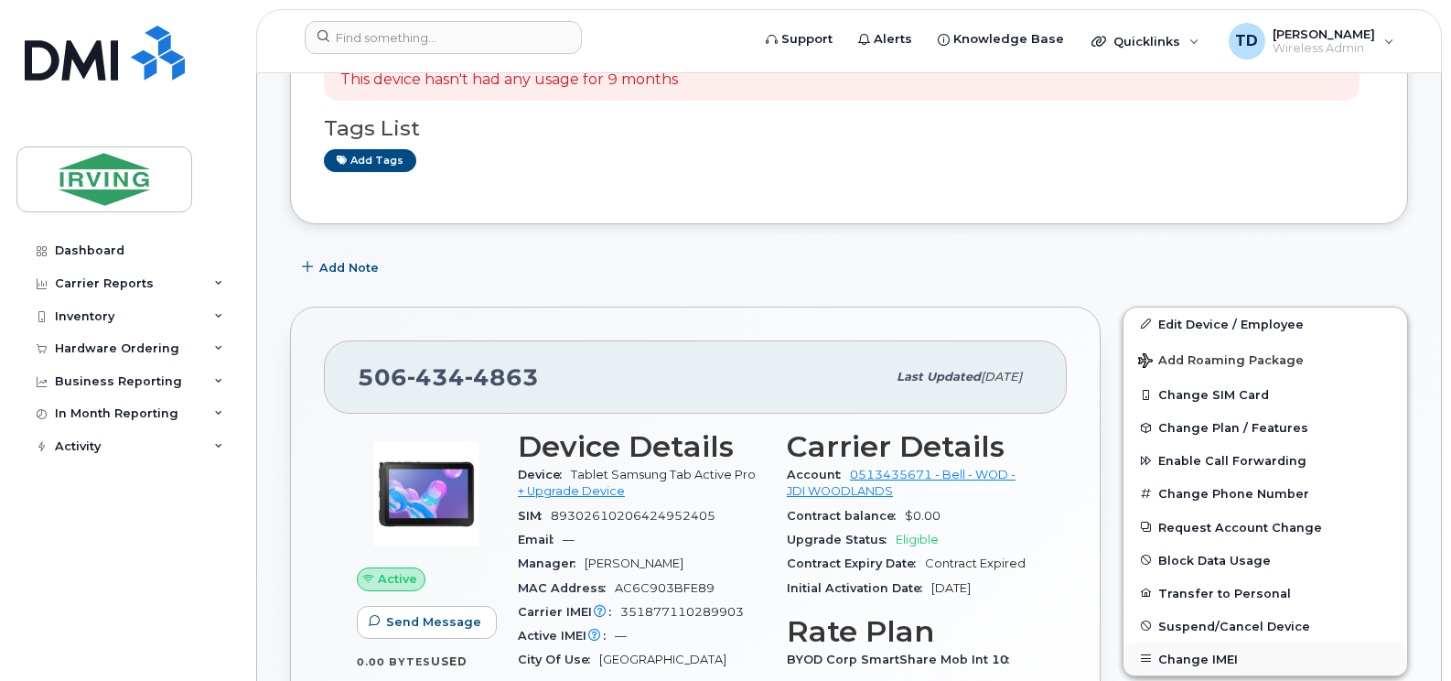
scroll to position [341, 0]
click at [1257, 626] on span "Suspend/Cancel Device" at bounding box center [1234, 624] width 152 height 14
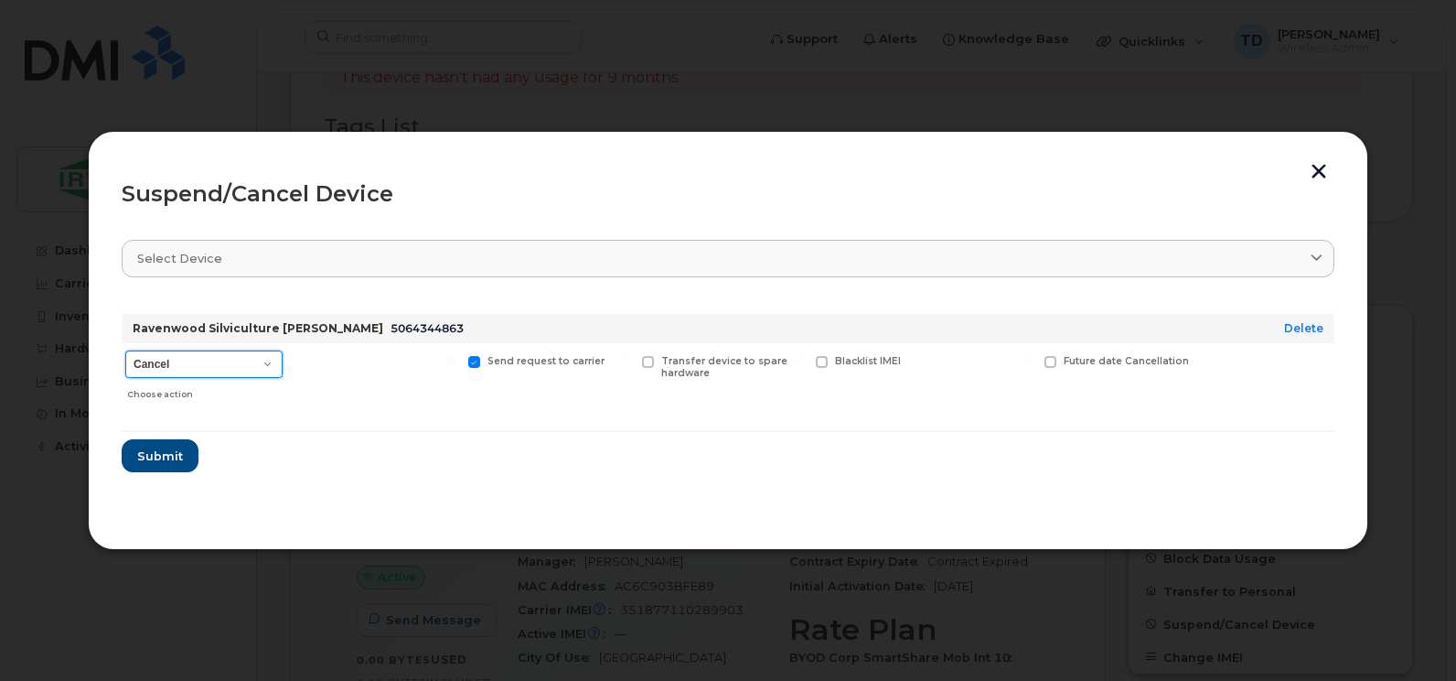
click at [191, 367] on select "Cancel Suspend - Extend Suspension Suspend - Reduced Rate Suspend - Full Rate S…" at bounding box center [203, 363] width 157 height 27
select select "[object Object]"
click at [125, 350] on select "Cancel Suspend - Extend Suspension Suspend - Reduced Rate Suspend - Full Rate S…" at bounding box center [203, 363] width 157 height 27
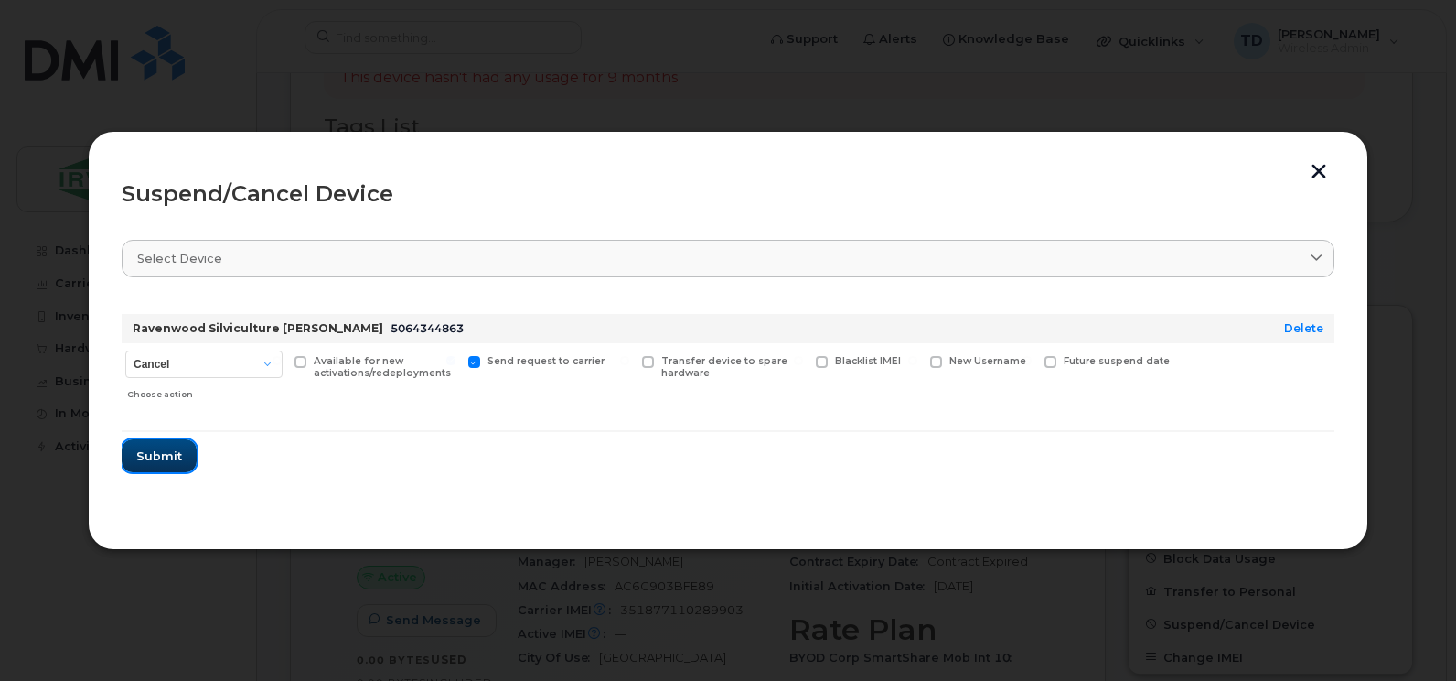
click at [166, 455] on span "Submit" at bounding box center [159, 455] width 46 height 17
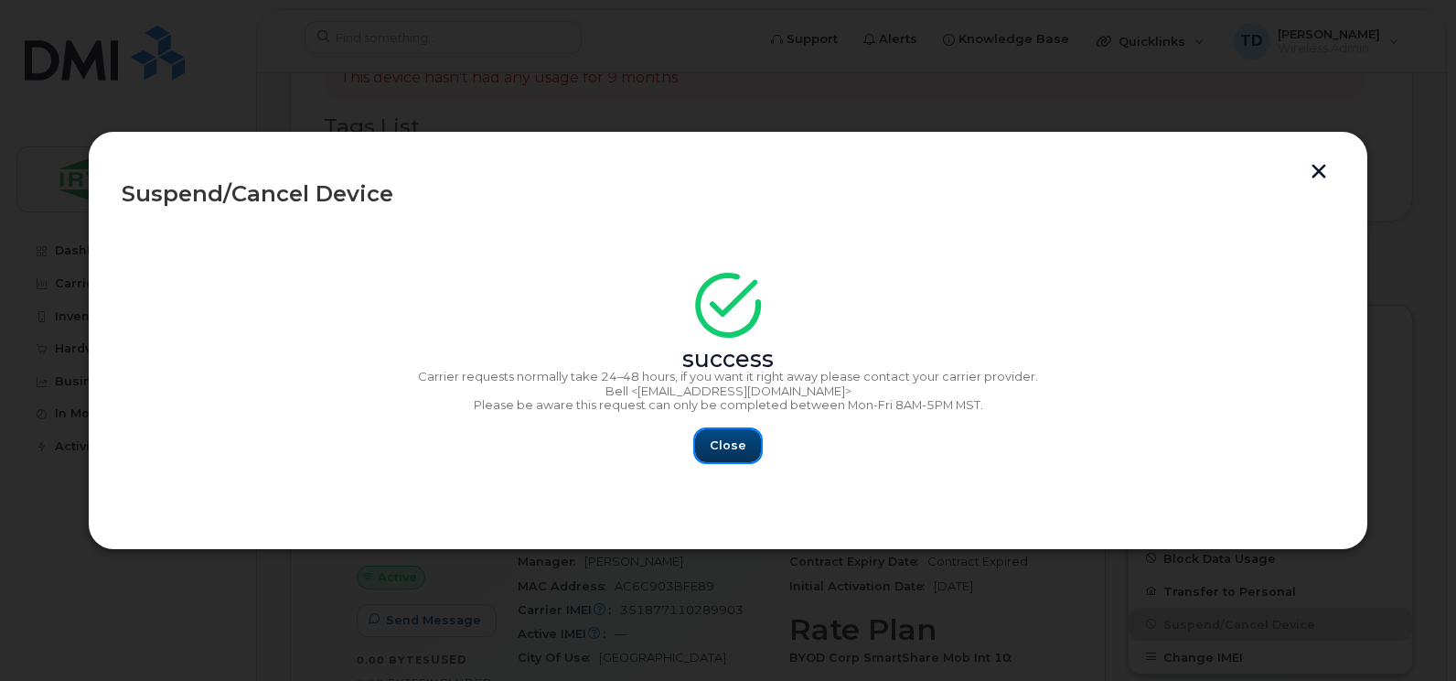
click at [728, 450] on span "Close" at bounding box center [728, 444] width 37 height 17
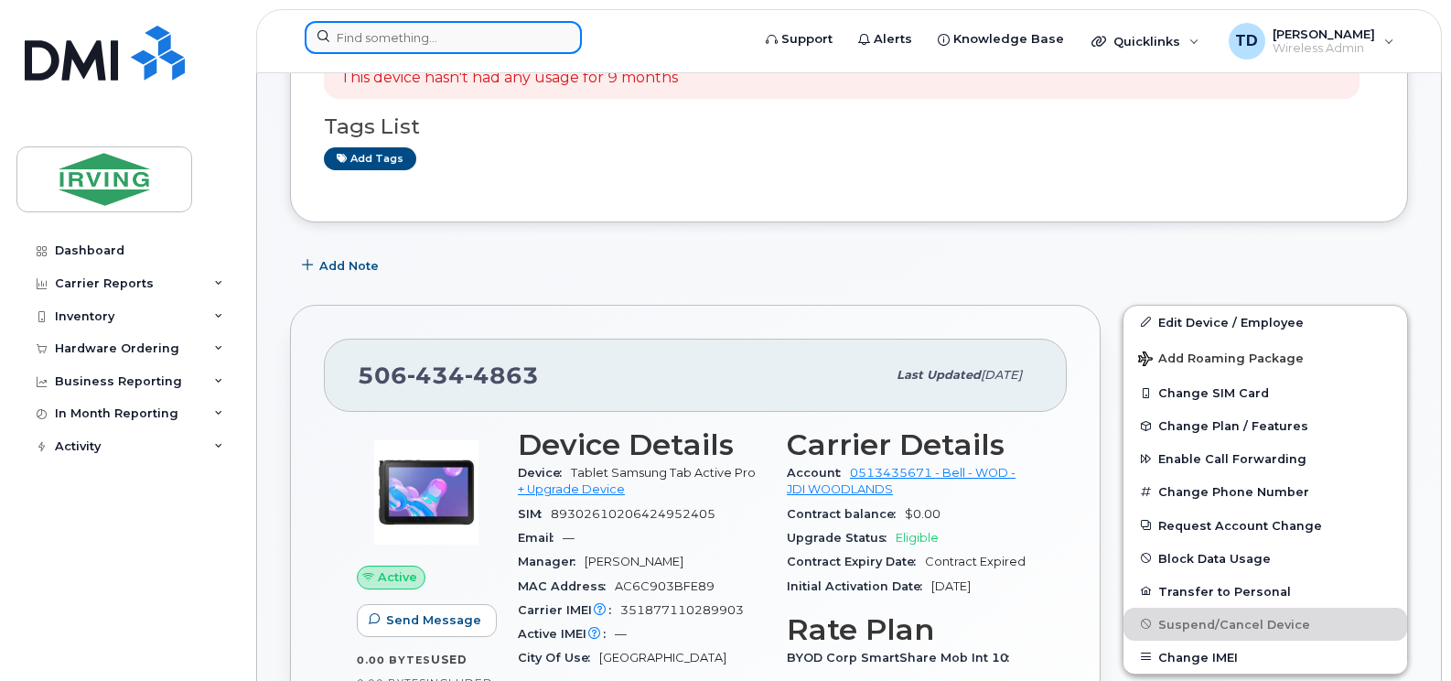
click at [429, 42] on input at bounding box center [443, 37] width 277 height 33
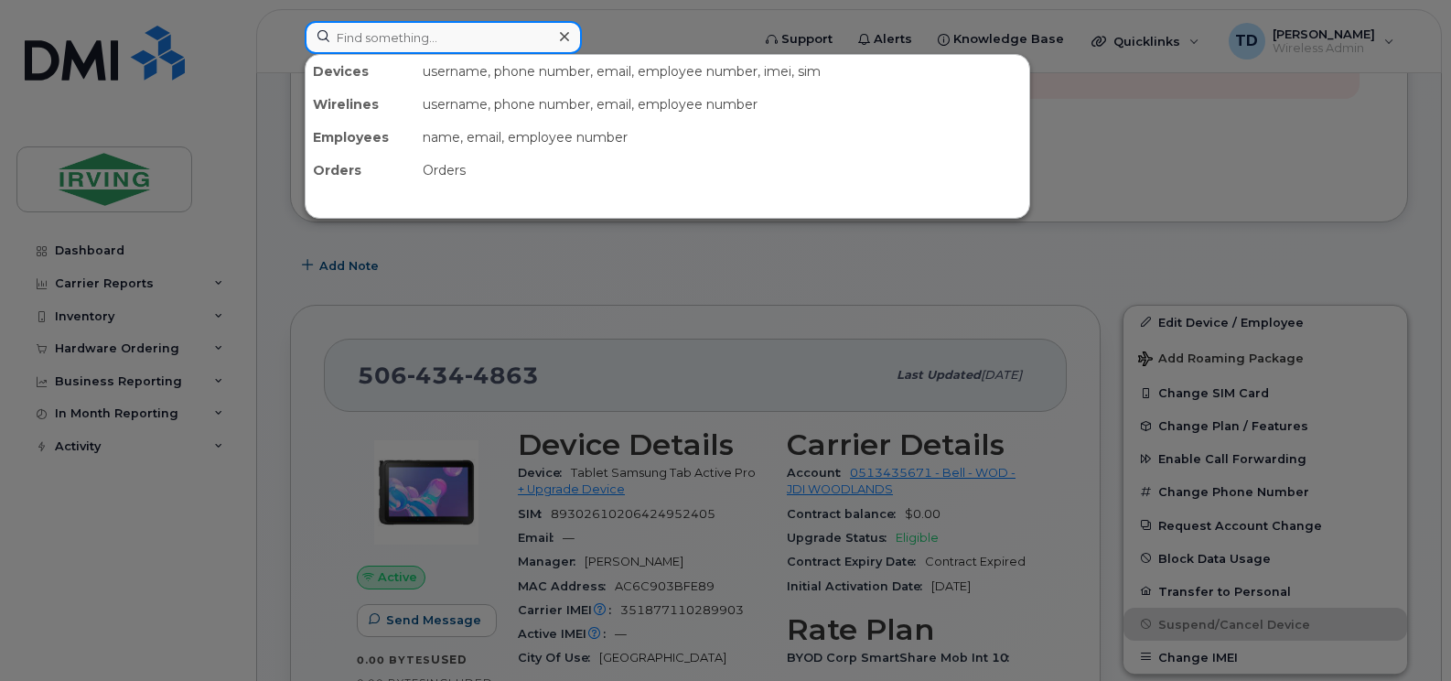
paste input "5064345049"
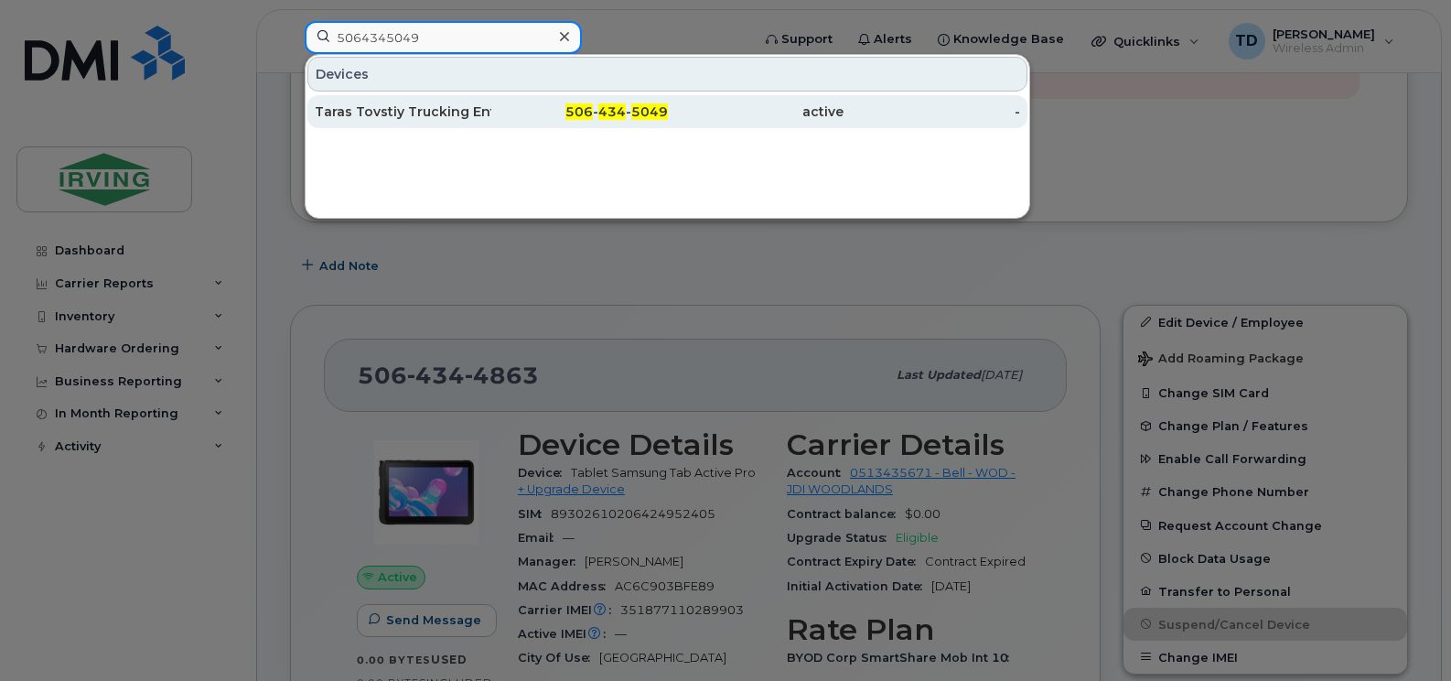
type input "5064345049"
click at [419, 112] on div "Taras Tovstiy Trucking Ent 2" at bounding box center [403, 111] width 177 height 18
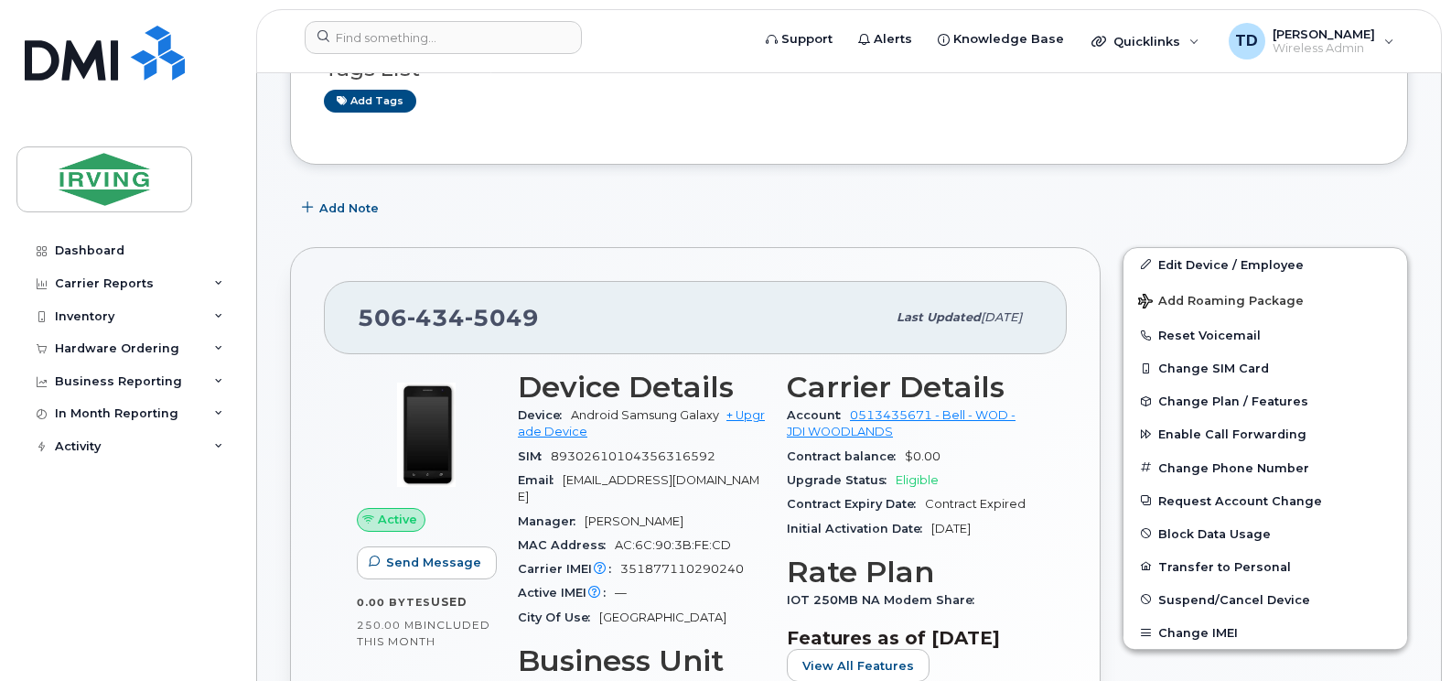
scroll to position [494, 0]
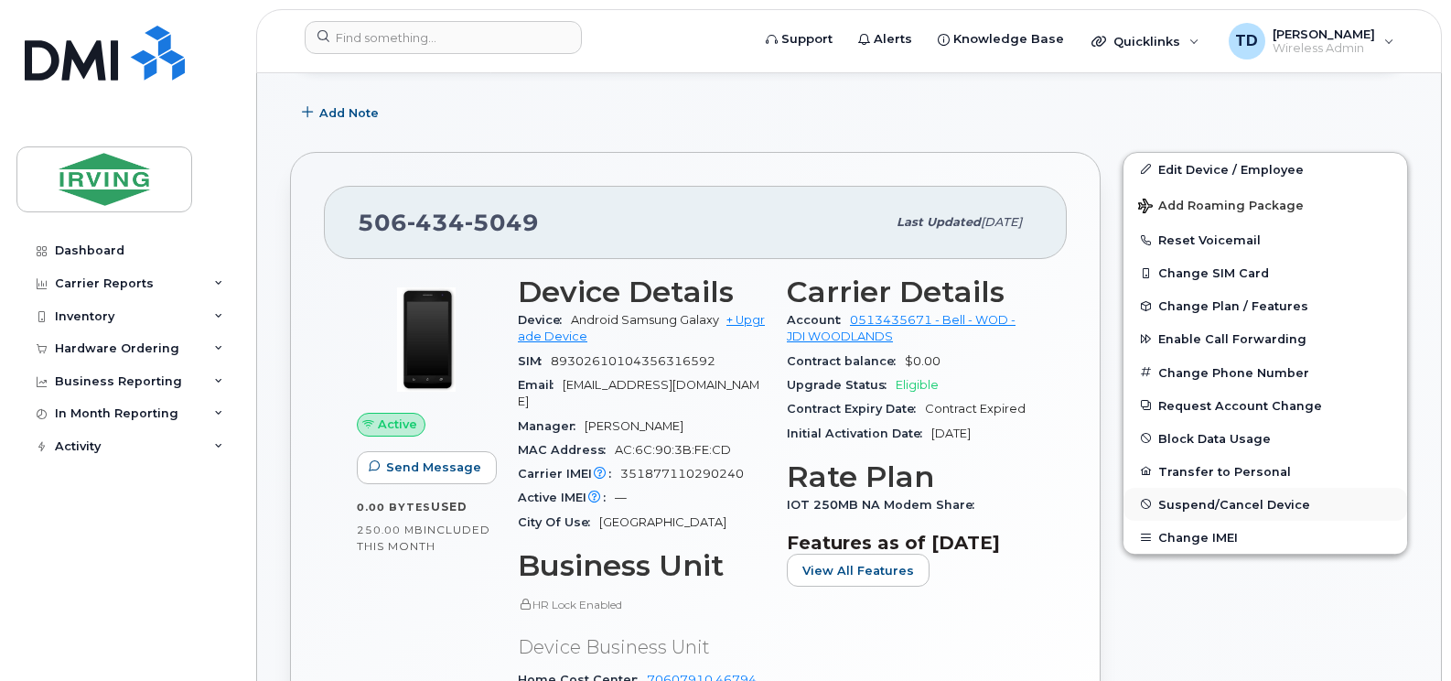
click at [1197, 500] on span "Suspend/Cancel Device" at bounding box center [1234, 504] width 152 height 14
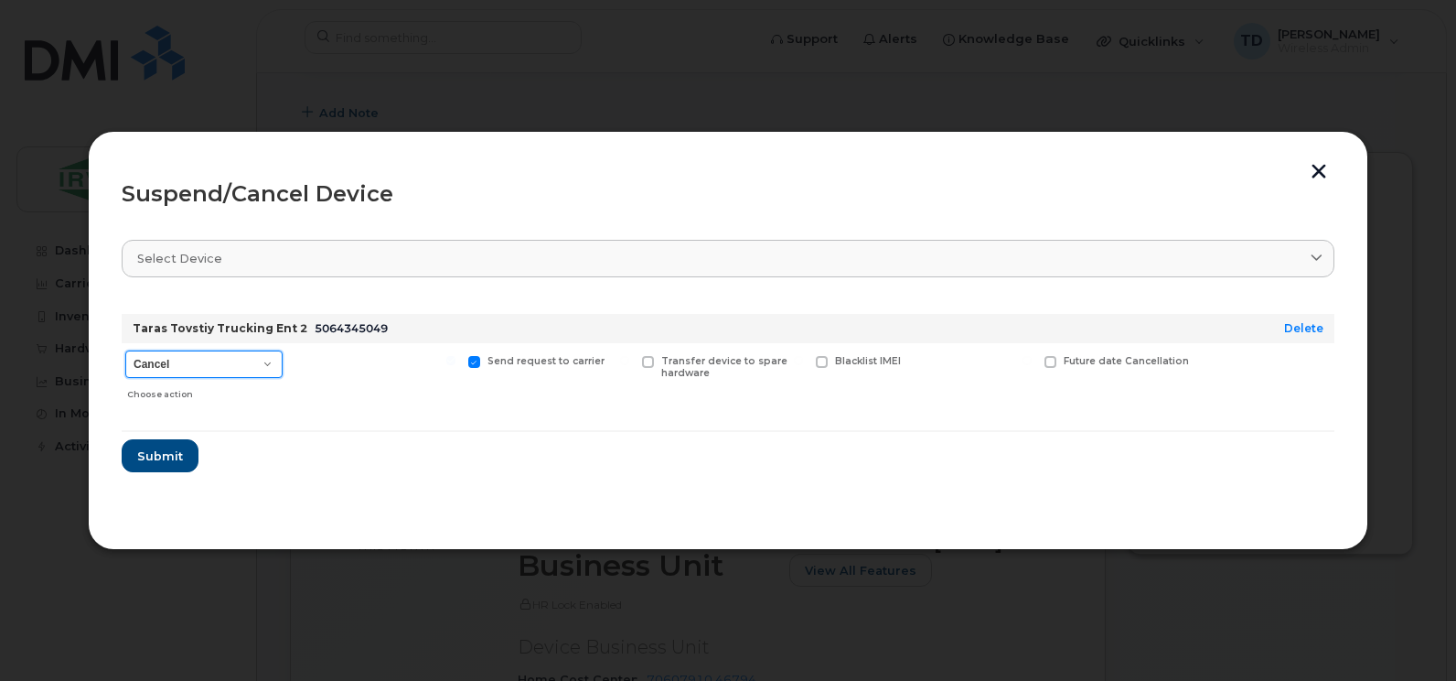
click at [227, 374] on select "Cancel Suspend - Extend Suspension Suspend - Reduced Rate Suspend - Full Rate S…" at bounding box center [203, 363] width 157 height 27
select select "[object Object]"
click at [125, 350] on select "Cancel Suspend - Extend Suspension Suspend - Reduced Rate Suspend - Full Rate S…" at bounding box center [203, 363] width 157 height 27
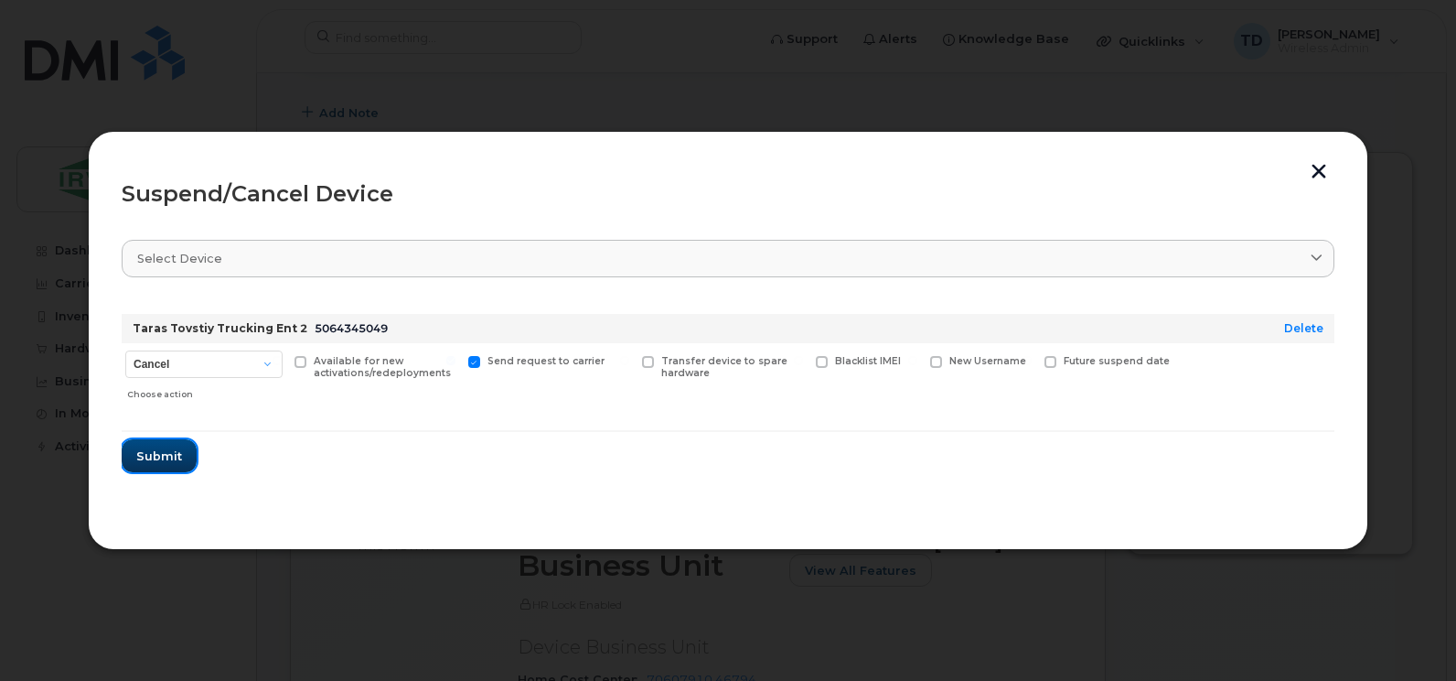
click at [164, 463] on span "Submit" at bounding box center [159, 455] width 46 height 17
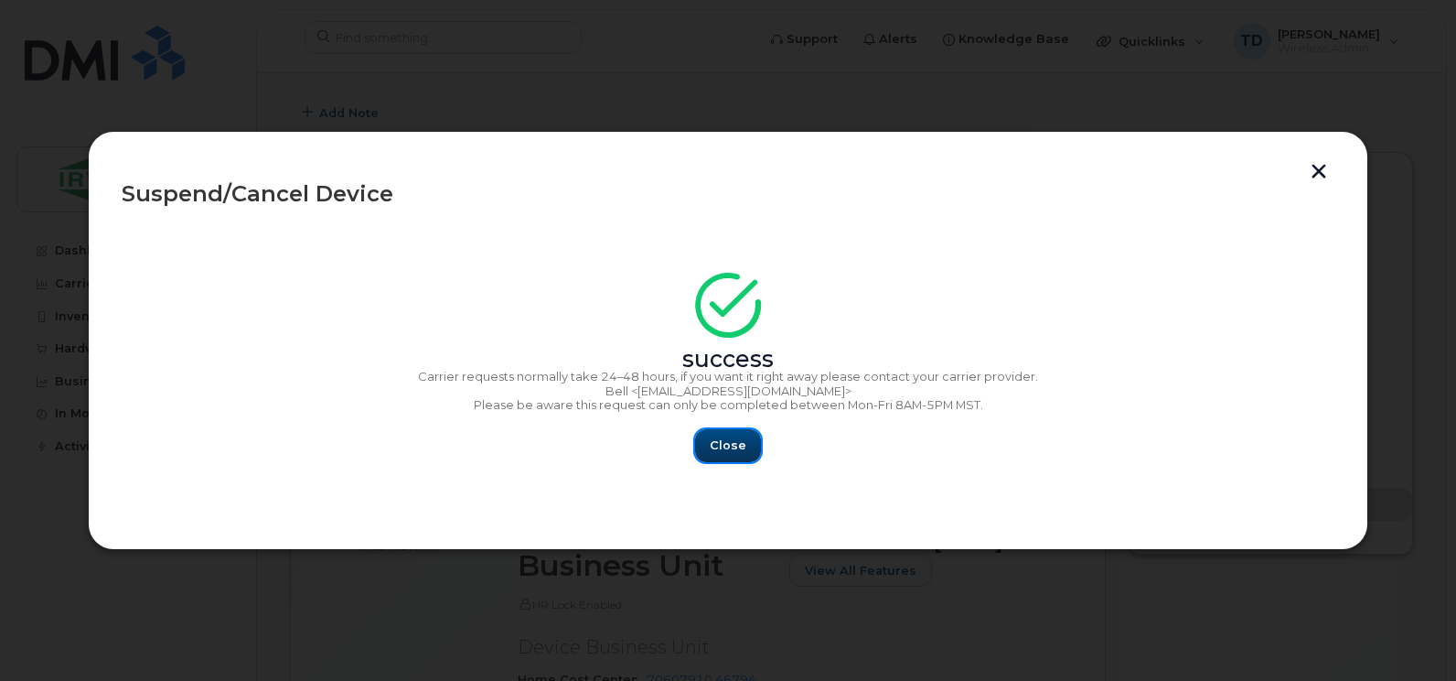
click at [704, 450] on button "Close" at bounding box center [728, 445] width 66 height 33
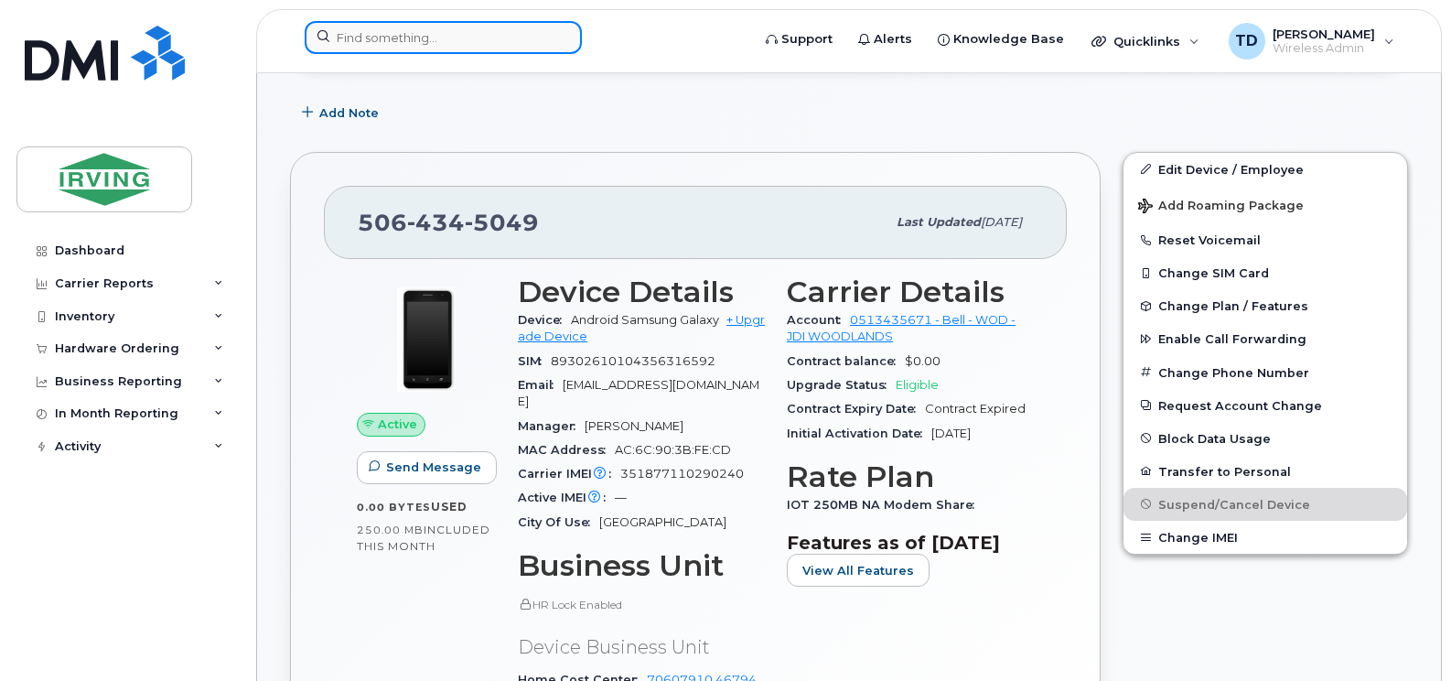
click at [449, 38] on input at bounding box center [443, 37] width 277 height 33
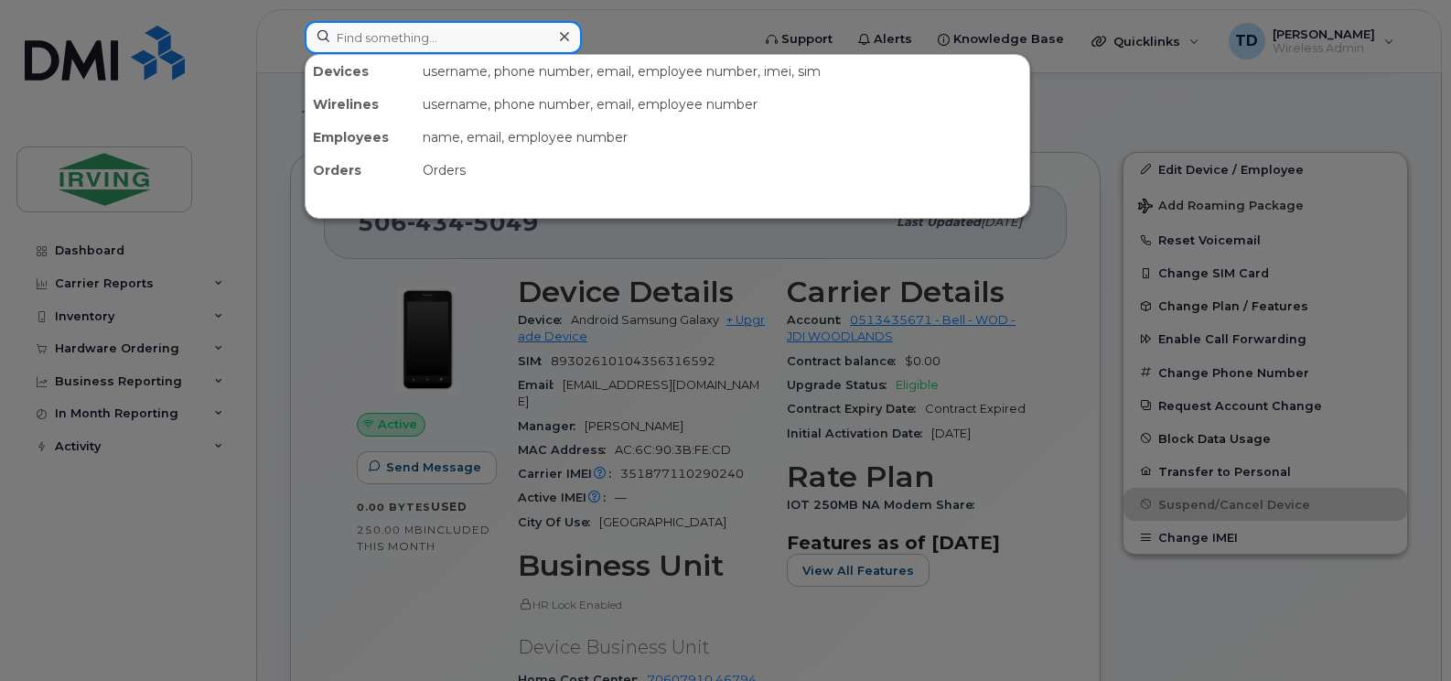
paste input "5064345633"
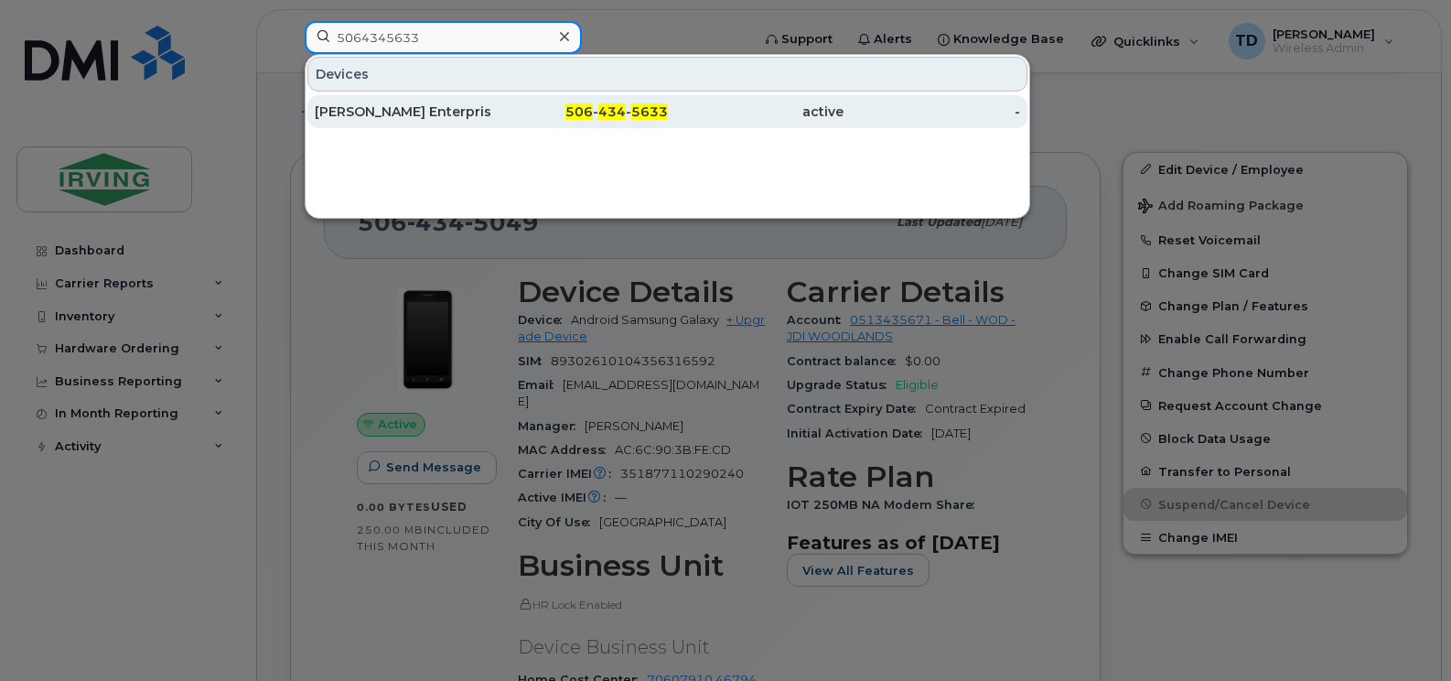
type input "5064345633"
click at [476, 111] on div "Gossen Enterprises Limited" at bounding box center [403, 111] width 177 height 18
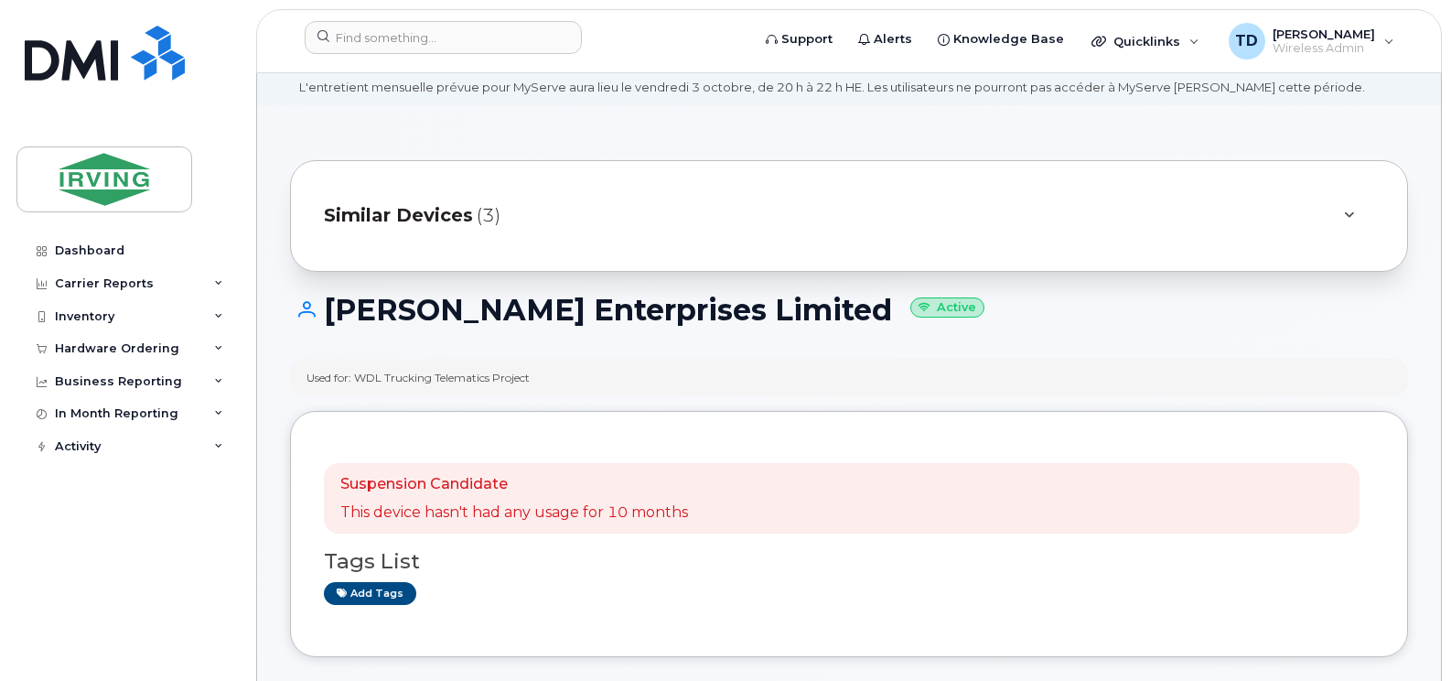
scroll to position [70, 0]
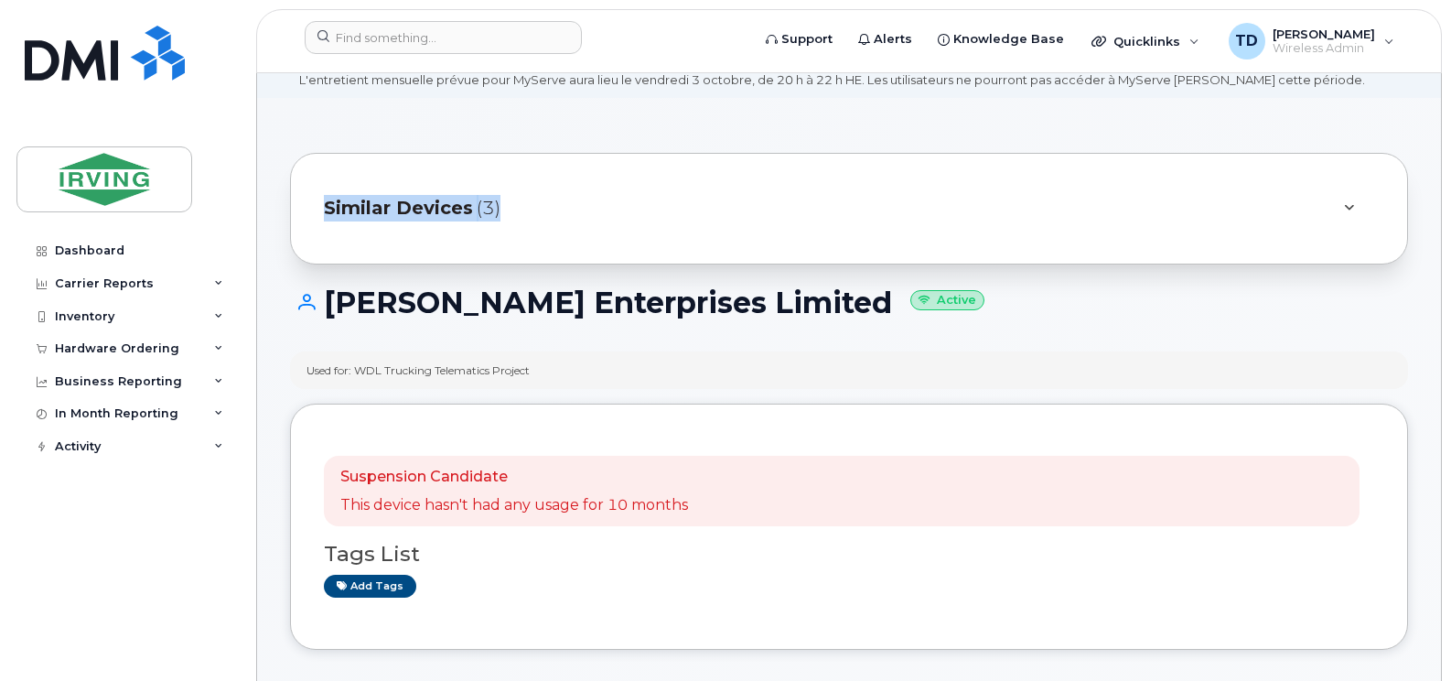
drag, startPoint x: 1449, startPoint y: 106, endPoint x: 1460, endPoint y: 193, distance: 87.6
drag, startPoint x: 1460, startPoint y: 193, endPoint x: 1235, endPoint y: 163, distance: 227.1
click at [1235, 163] on div "Similar Devices (3)" at bounding box center [849, 209] width 1118 height 112
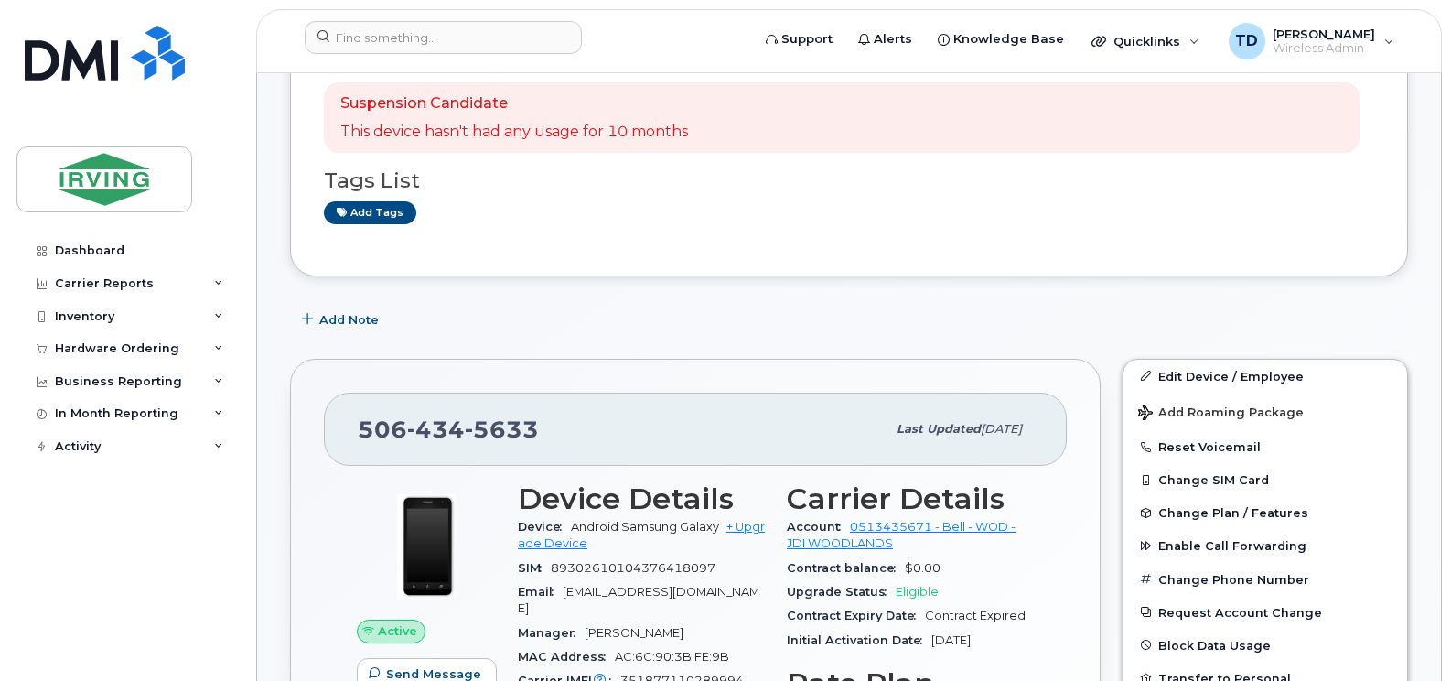
scroll to position [693, 0]
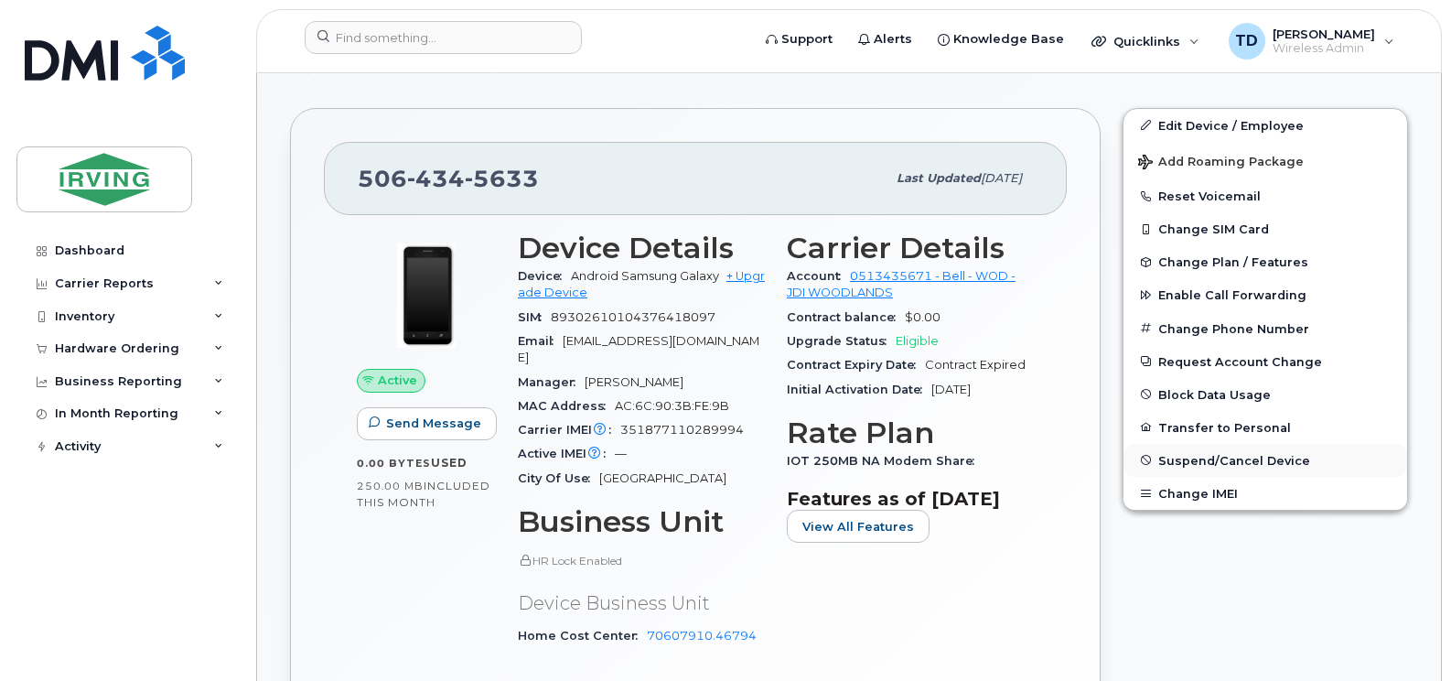
click at [1220, 460] on span "Suspend/Cancel Device" at bounding box center [1234, 460] width 152 height 14
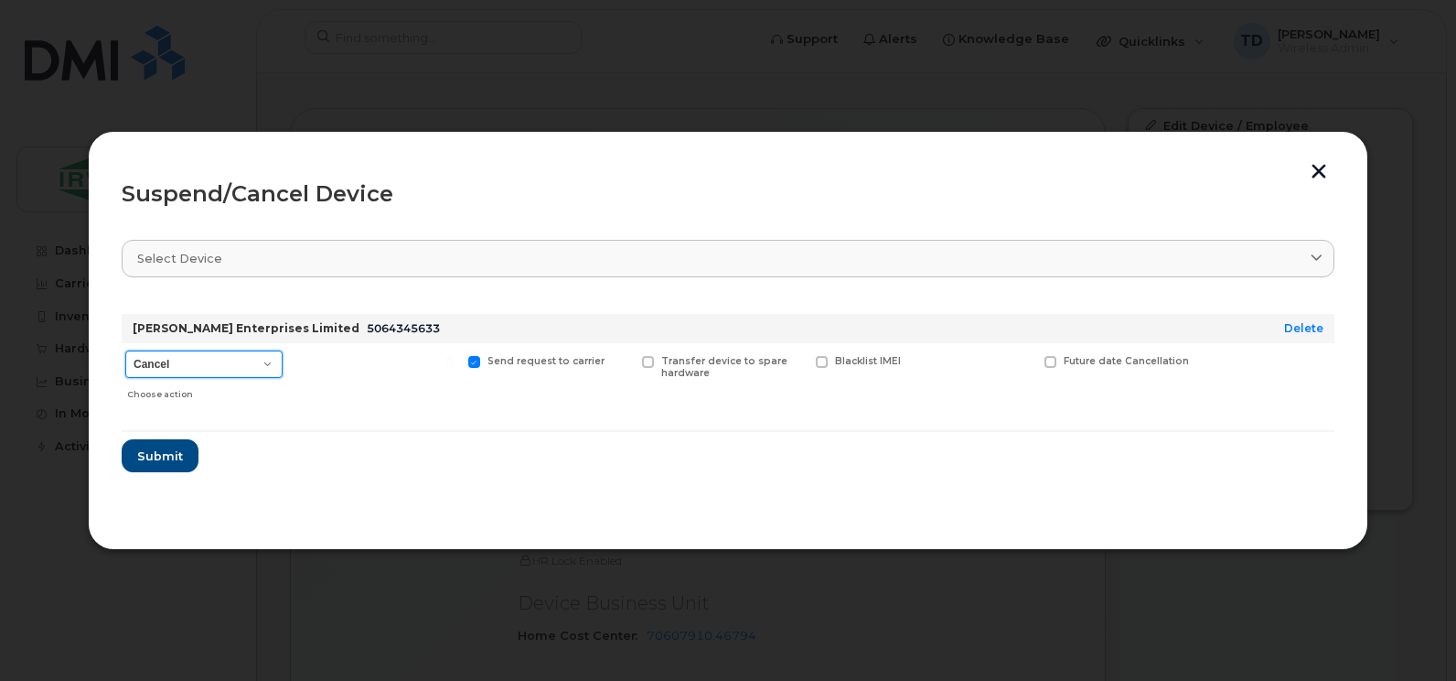
click at [254, 351] on select "Cancel Suspend - Extend Suspension Suspend - Reduced Rate Suspend - Full Rate S…" at bounding box center [203, 363] width 157 height 27
select select "[object Object]"
click at [125, 350] on select "Cancel Suspend - Extend Suspension Suspend - Reduced Rate Suspend - Full Rate S…" at bounding box center [203, 363] width 157 height 27
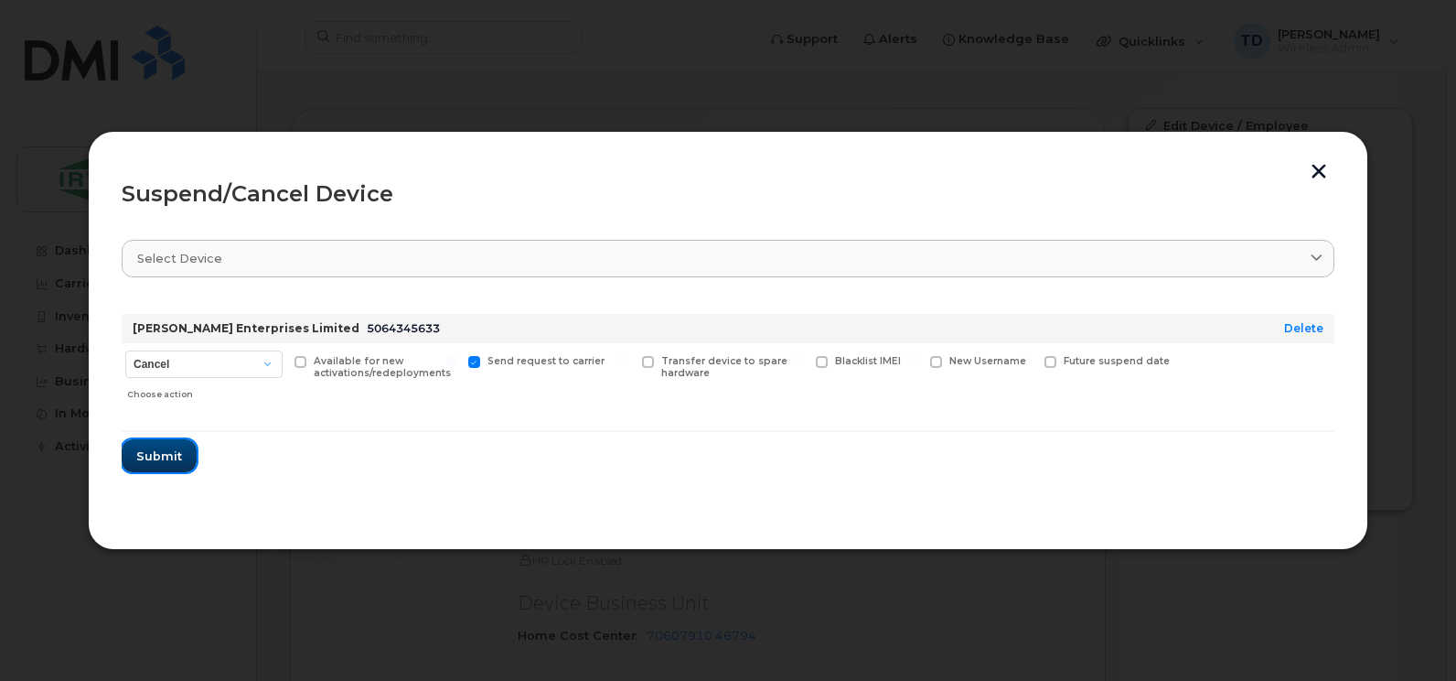
click at [165, 454] on span "Submit" at bounding box center [159, 455] width 46 height 17
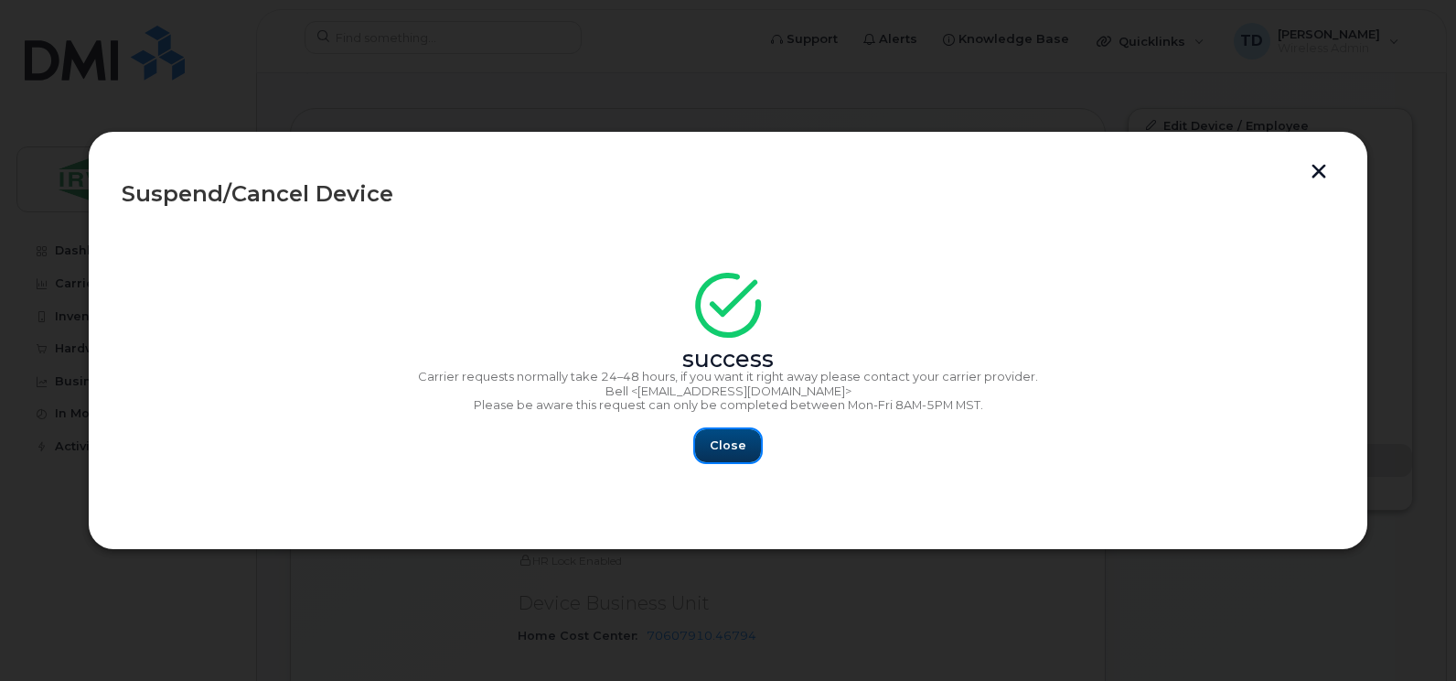
click at [746, 439] on button "Close" at bounding box center [728, 445] width 66 height 33
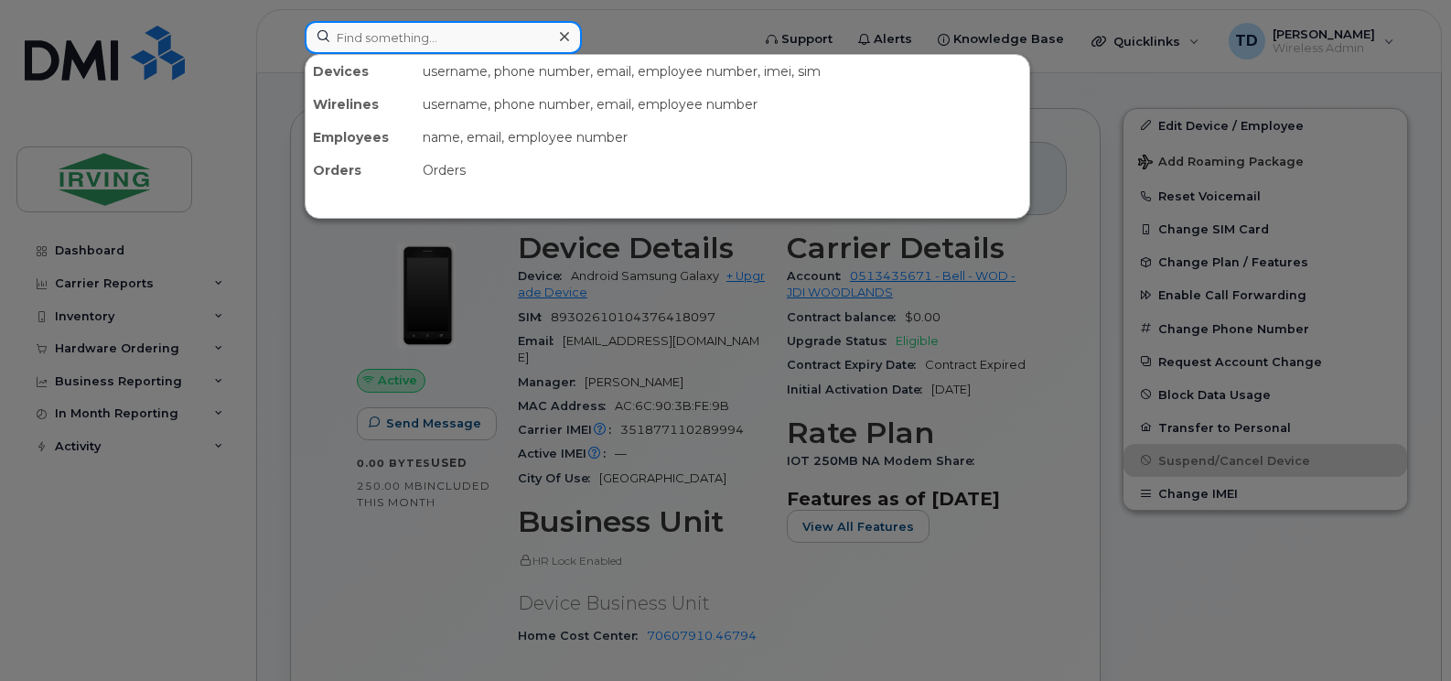
click at [424, 42] on input at bounding box center [443, 37] width 277 height 33
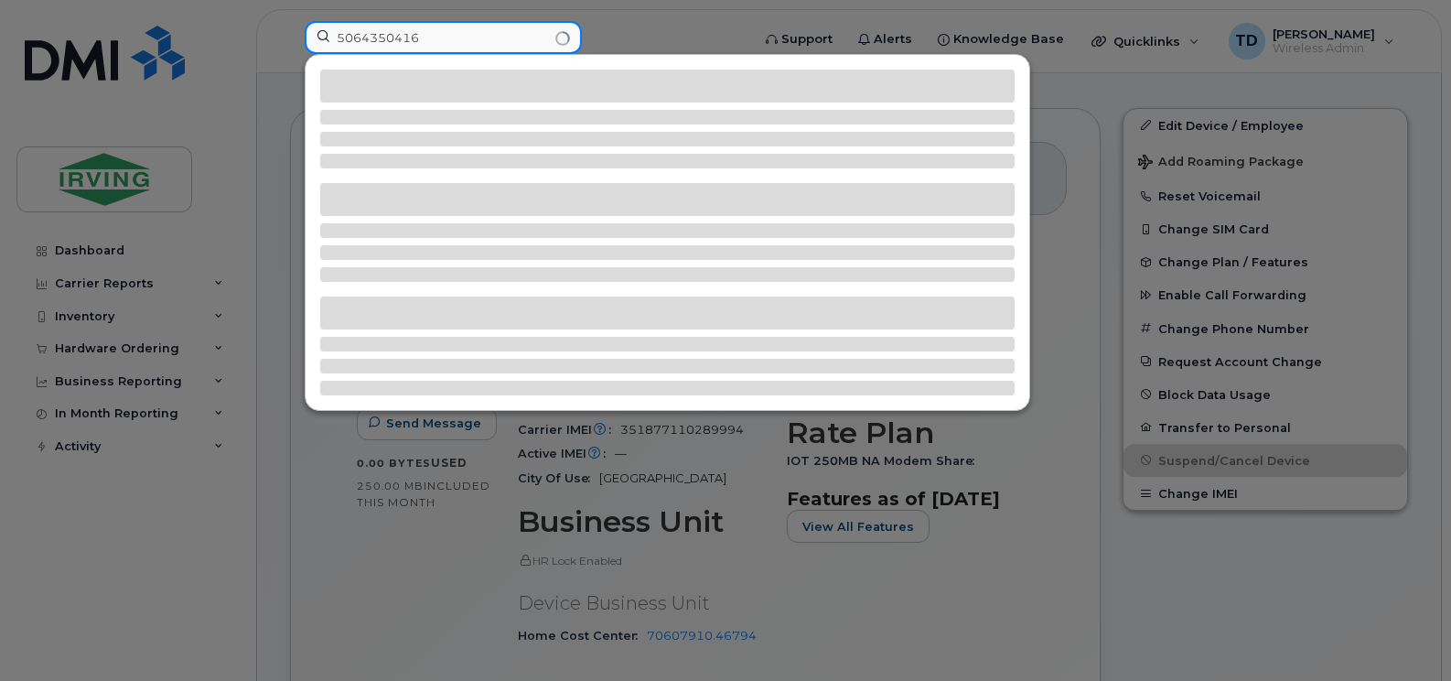
type input "5064350416"
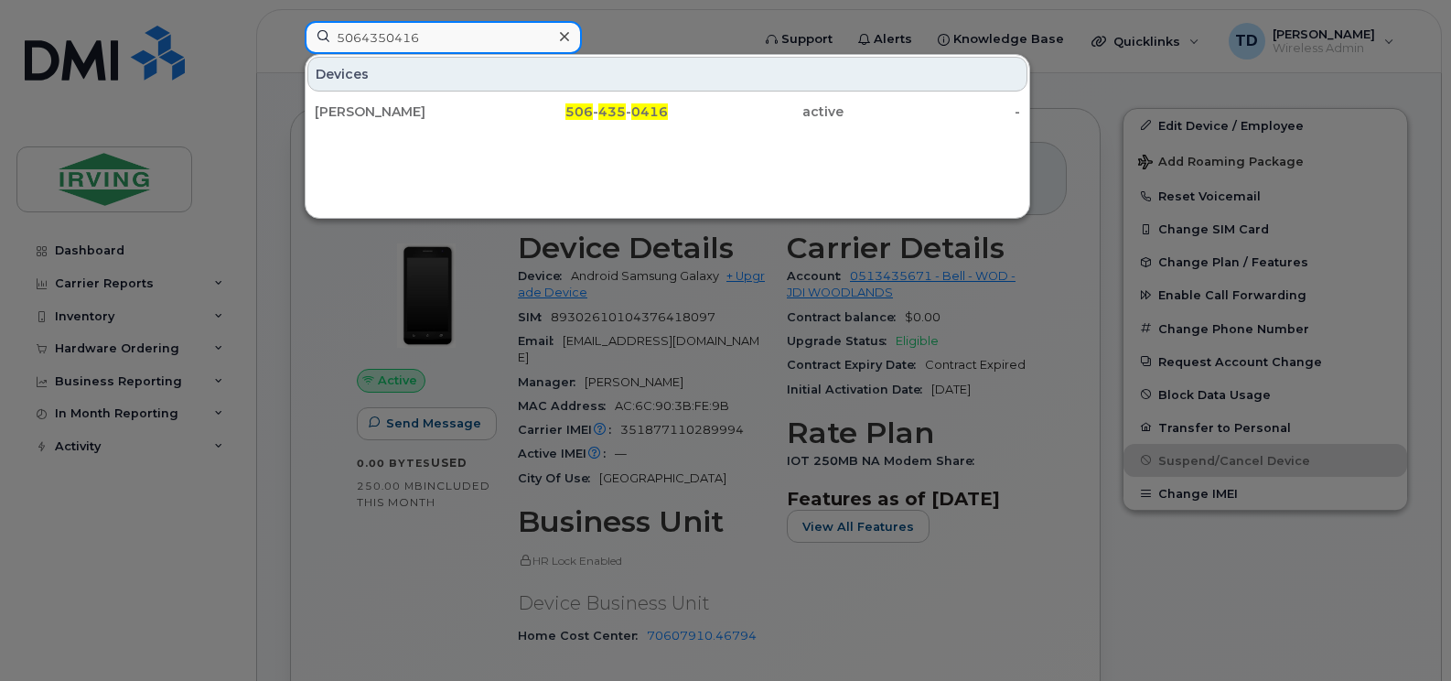
click at [424, 42] on input "5064350416" at bounding box center [443, 37] width 277 height 33
click at [424, 41] on input "5064350416" at bounding box center [443, 37] width 277 height 33
drag, startPoint x: 382, startPoint y: 105, endPoint x: 702, endPoint y: 21, distance: 330.2
click at [382, 105] on div "Jarrod Briggs" at bounding box center [403, 111] width 177 height 18
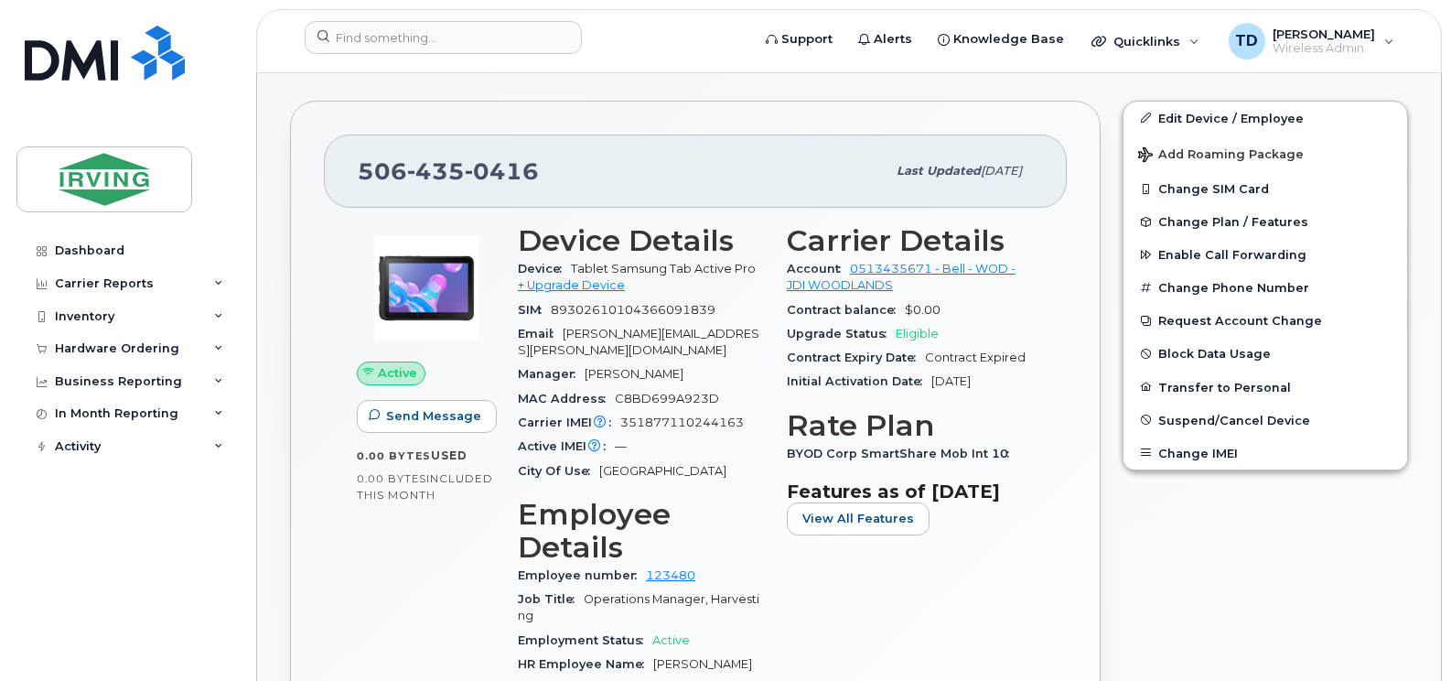
scroll to position [660, 0]
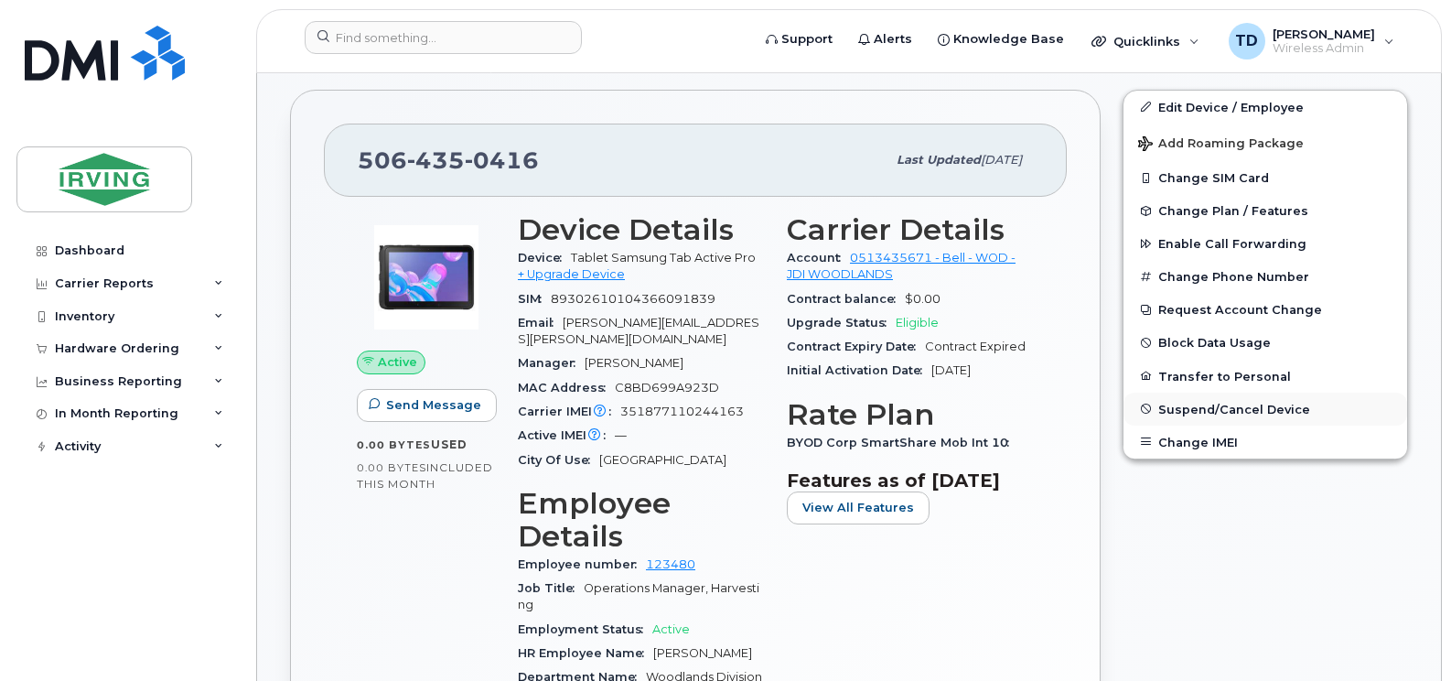
click at [1261, 411] on span "Suspend/Cancel Device" at bounding box center [1234, 409] width 152 height 14
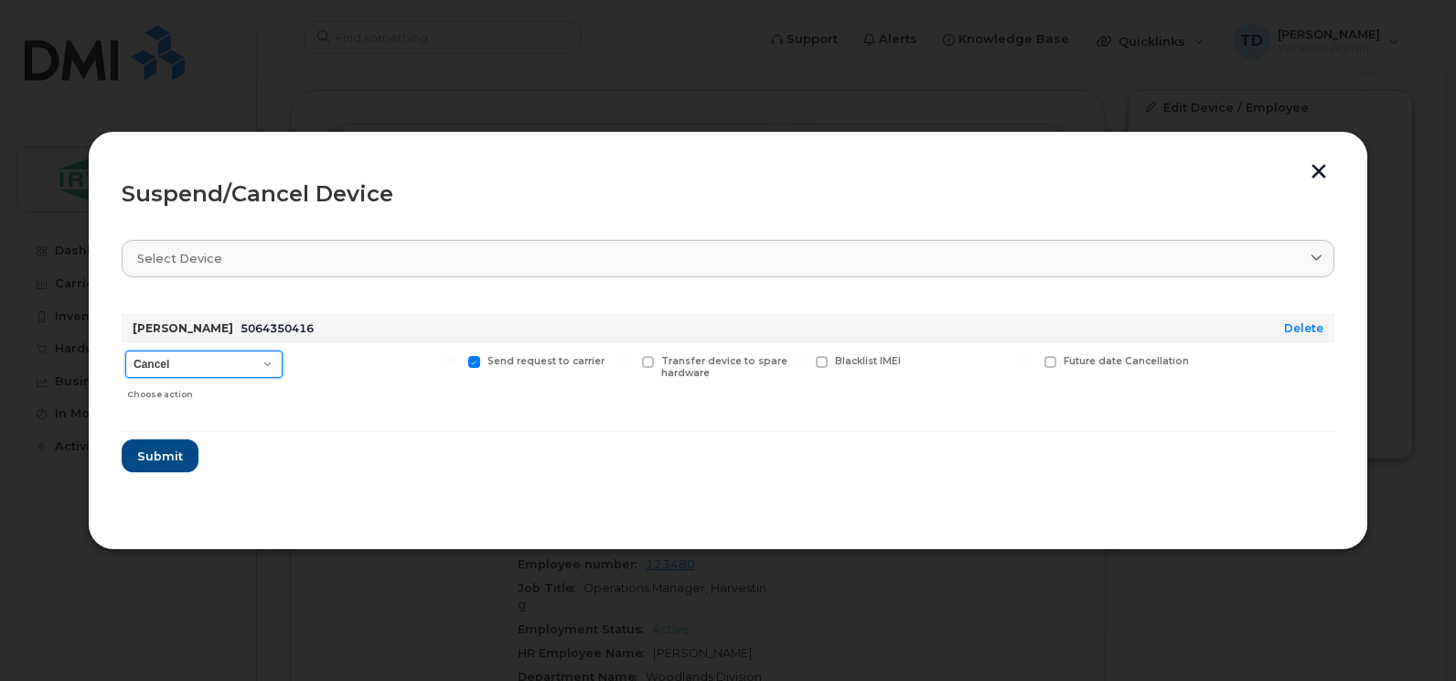
click at [158, 365] on select "Cancel Suspend - Extend Suspension Suspend - Reduced Rate Suspend - Full Rate S…" at bounding box center [203, 363] width 157 height 27
select select "[object Object]"
click at [125, 350] on select "Cancel Suspend - Extend Suspension Suspend - Reduced Rate Suspend - Full Rate S…" at bounding box center [203, 363] width 157 height 27
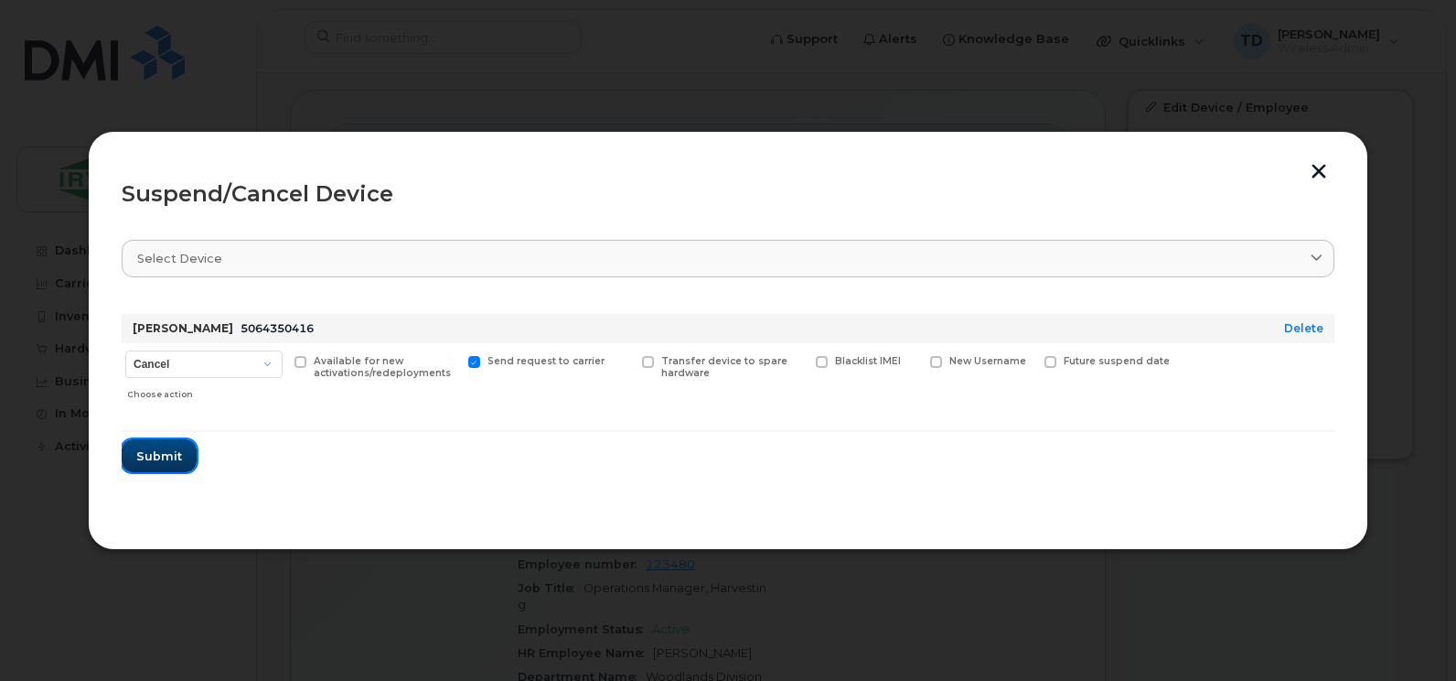
click at [149, 461] on span "Submit" at bounding box center [159, 455] width 46 height 17
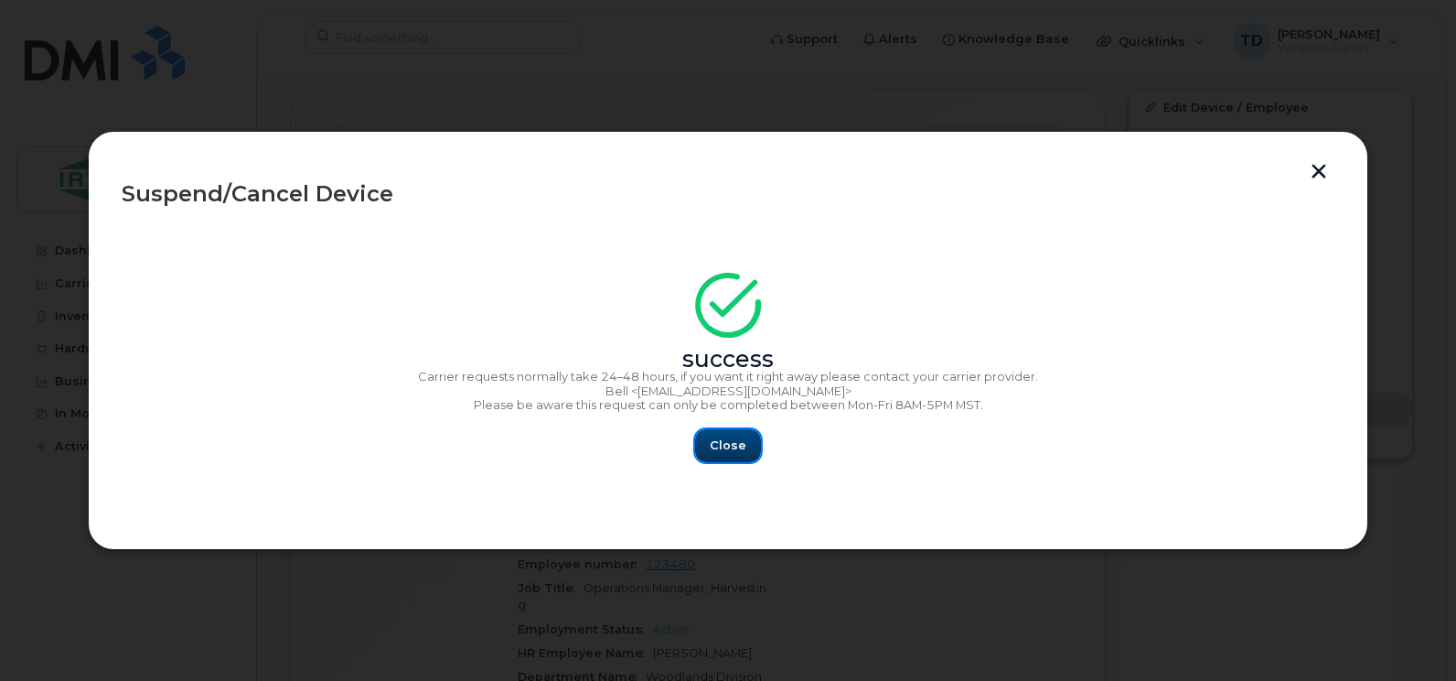
click at [708, 429] on button "Close" at bounding box center [728, 445] width 66 height 33
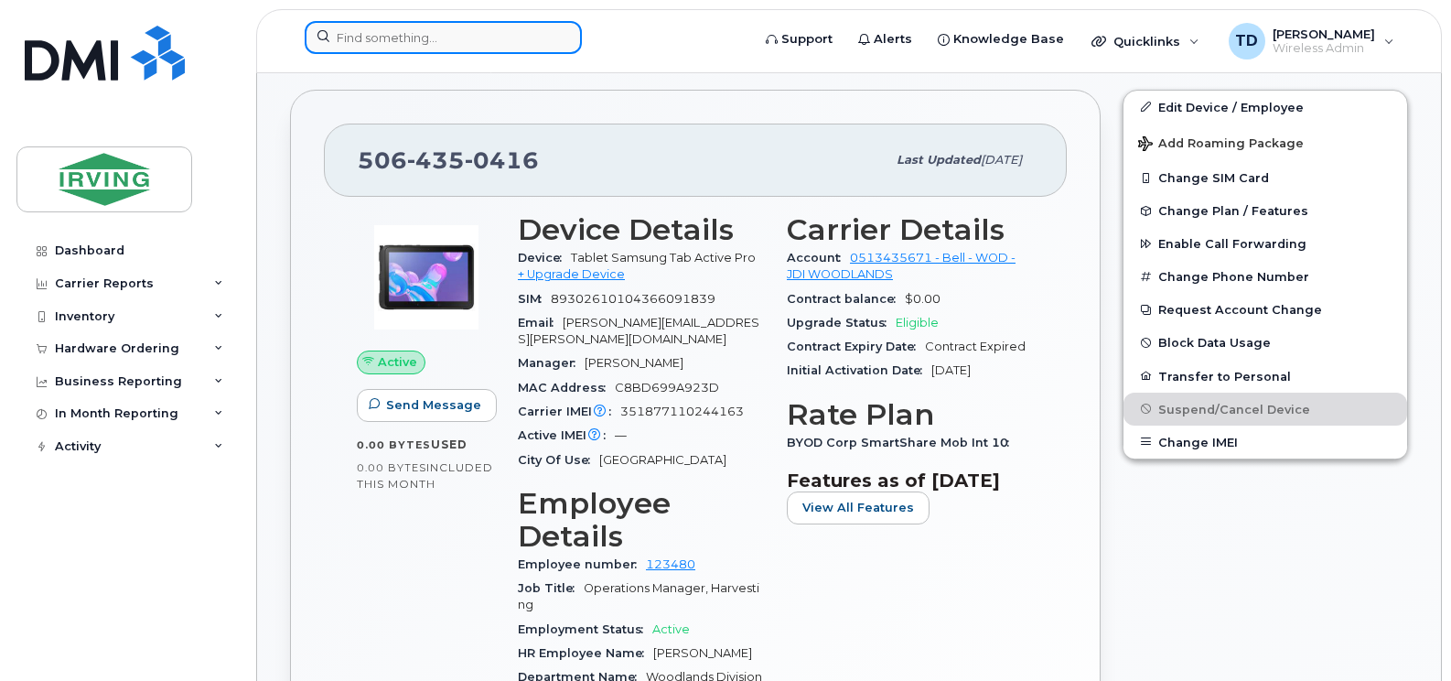
click at [453, 44] on input at bounding box center [443, 37] width 277 height 33
paste input "5064350742"
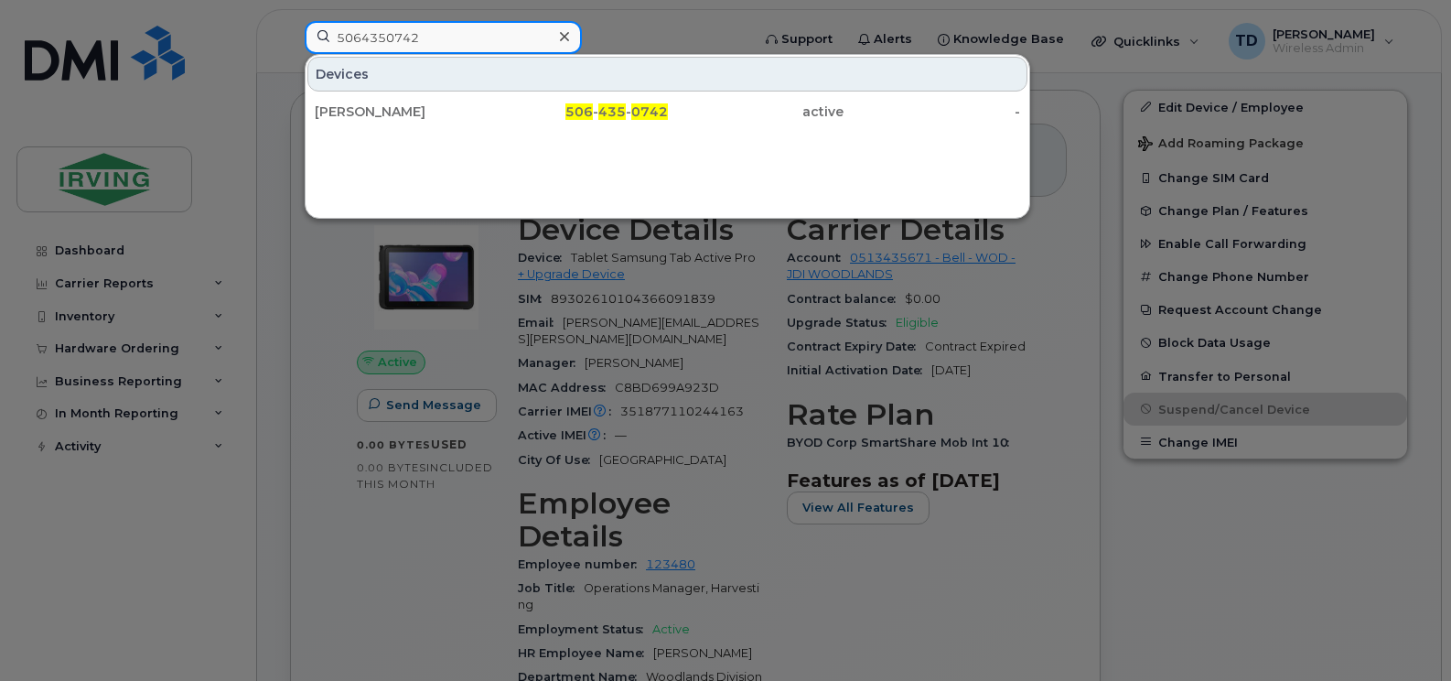
type input "5064350742"
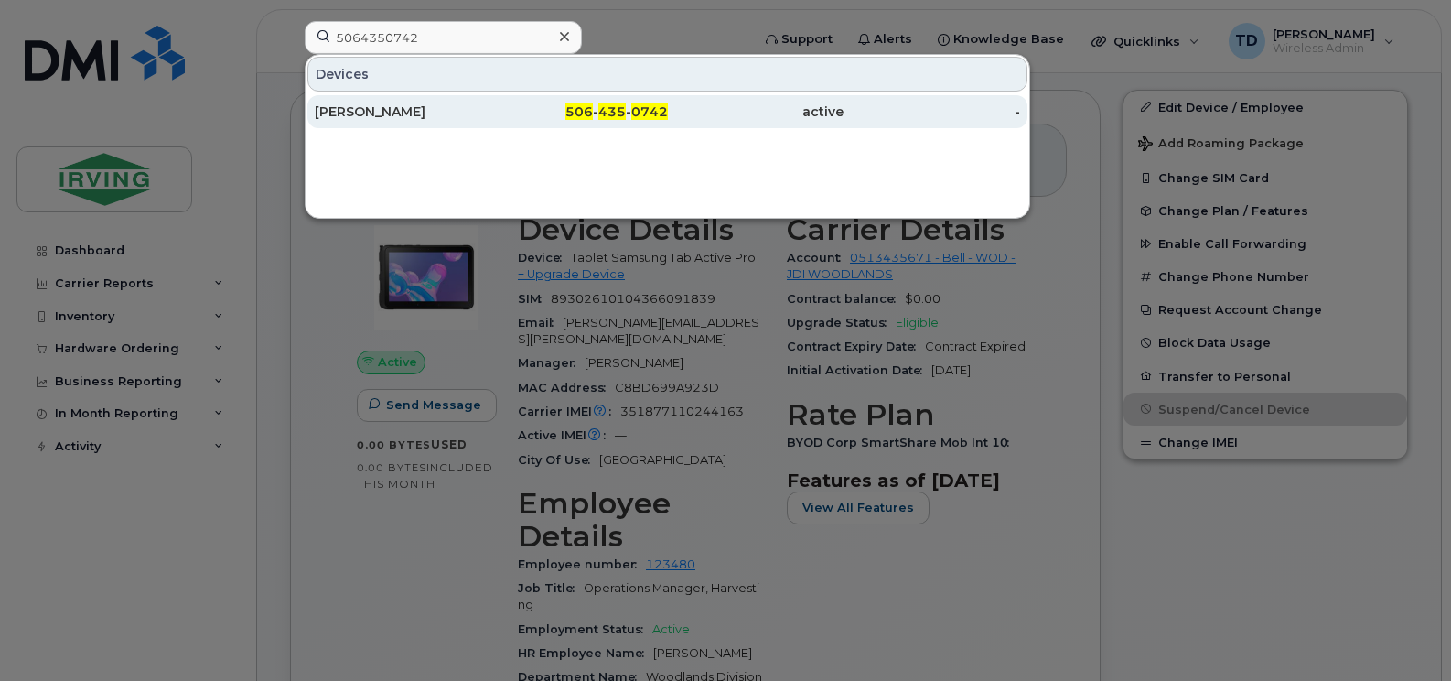
click at [461, 123] on div "Vanessa Briggs" at bounding box center [403, 111] width 177 height 33
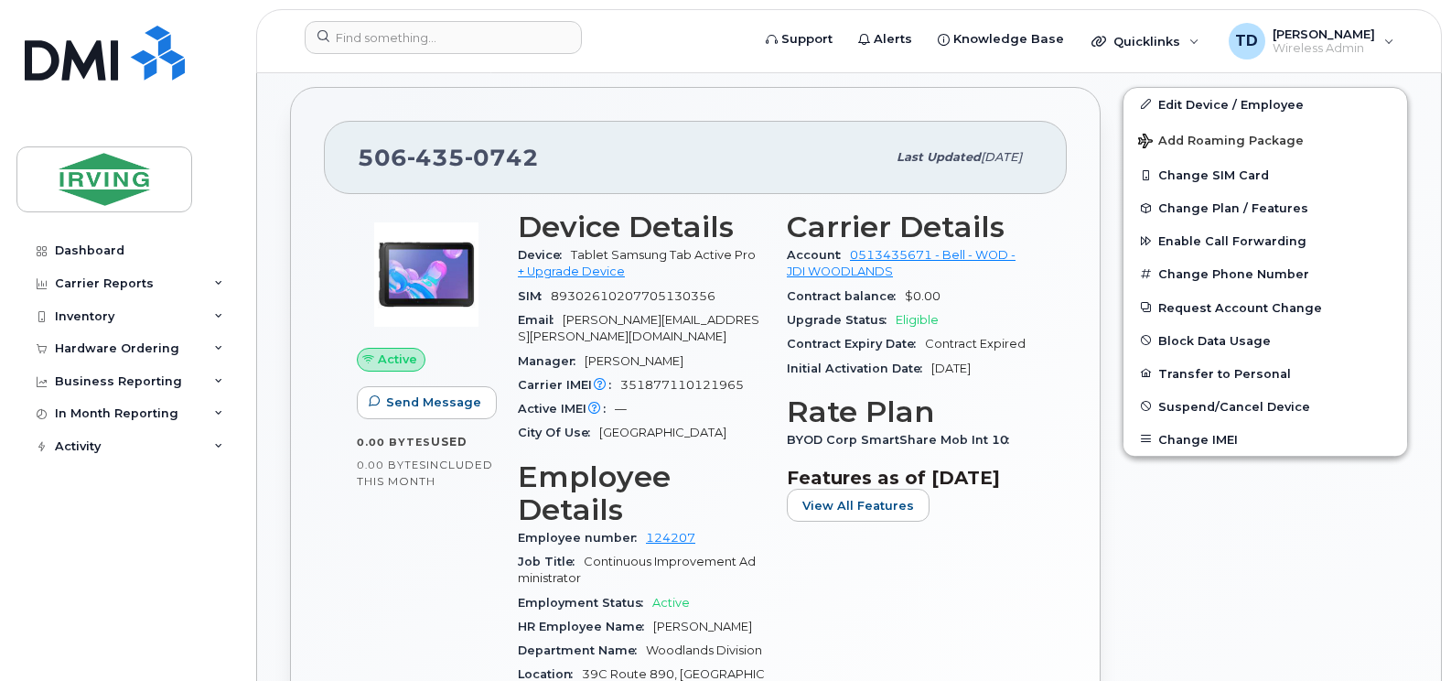
scroll to position [723, 0]
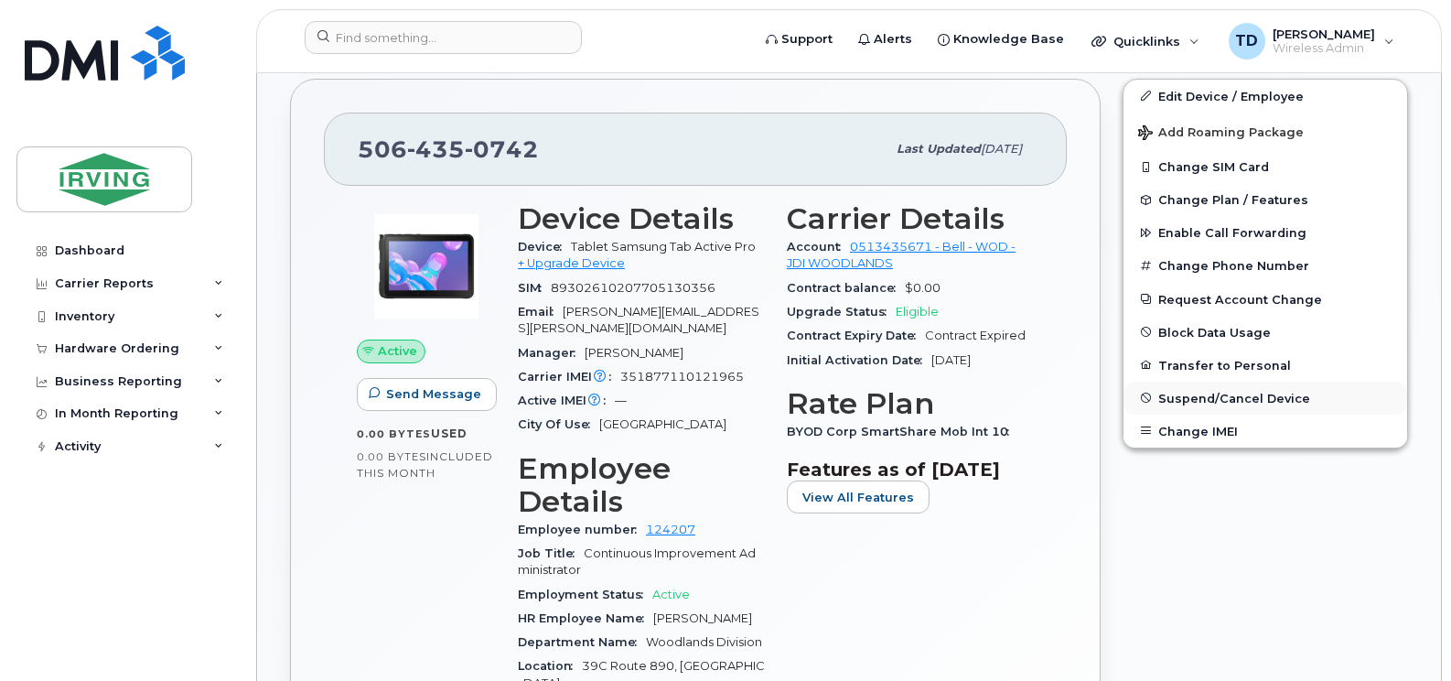
click at [1199, 394] on span "Suspend/Cancel Device" at bounding box center [1234, 398] width 152 height 14
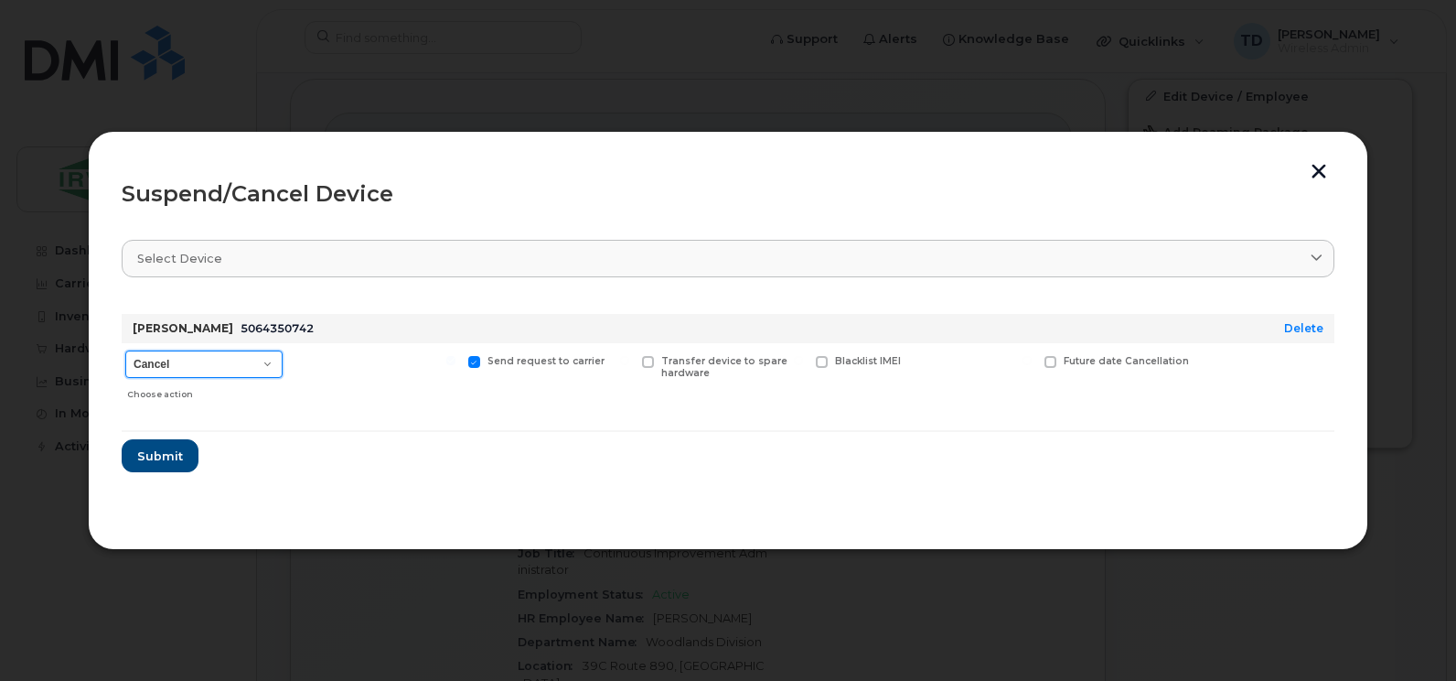
click at [255, 359] on select "Cancel Suspend - Extend Suspension Suspend - Reduced Rate Suspend - Full Rate S…" at bounding box center [203, 363] width 157 height 27
select select "[object Object]"
click at [125, 350] on select "Cancel Suspend - Extend Suspension Suspend - Reduced Rate Suspend - Full Rate S…" at bounding box center [203, 363] width 157 height 27
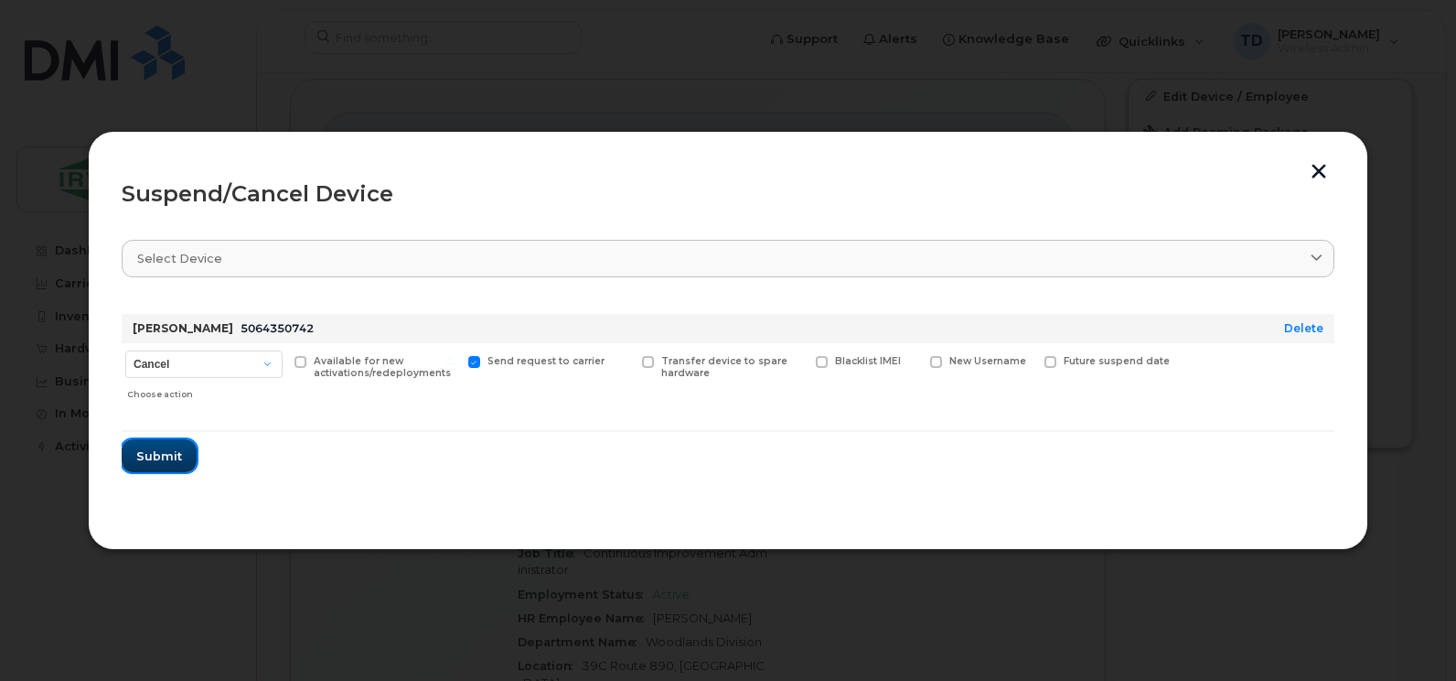
click at [159, 461] on span "Submit" at bounding box center [159, 455] width 46 height 17
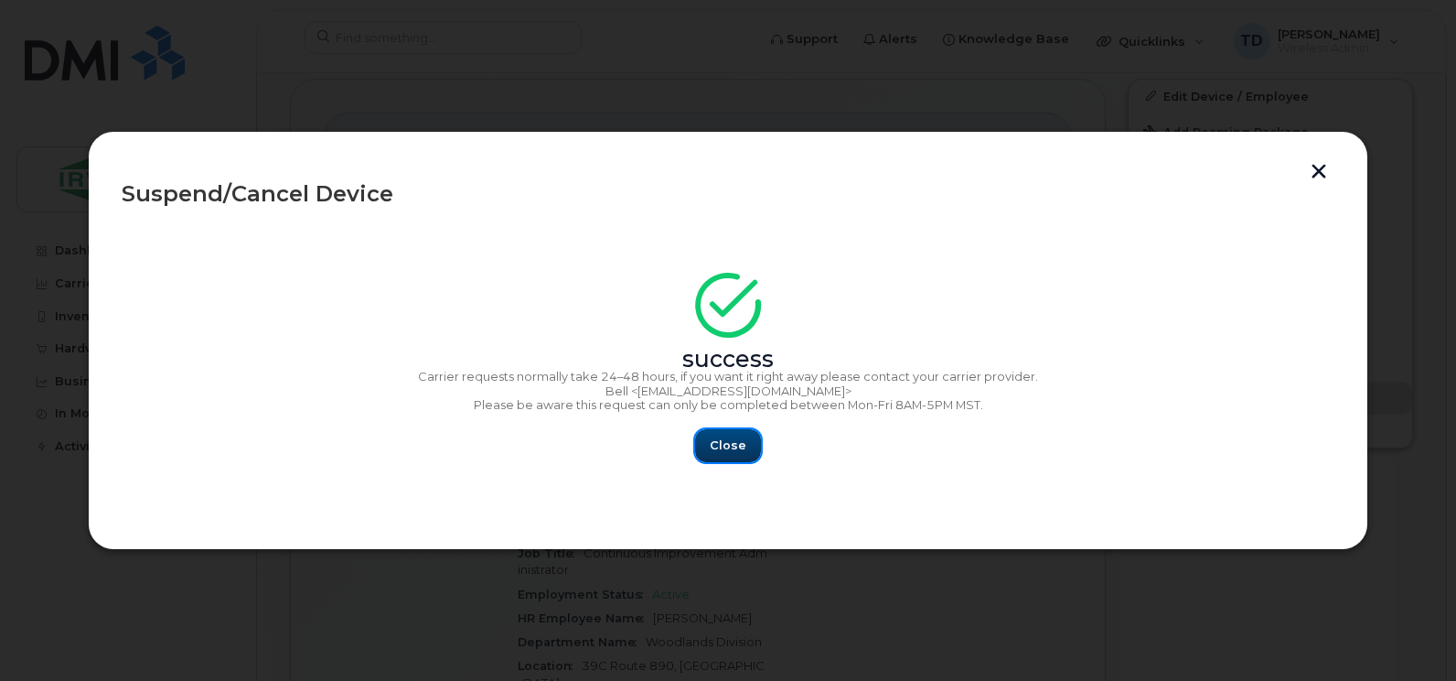
click at [710, 438] on button "Close" at bounding box center [728, 445] width 66 height 33
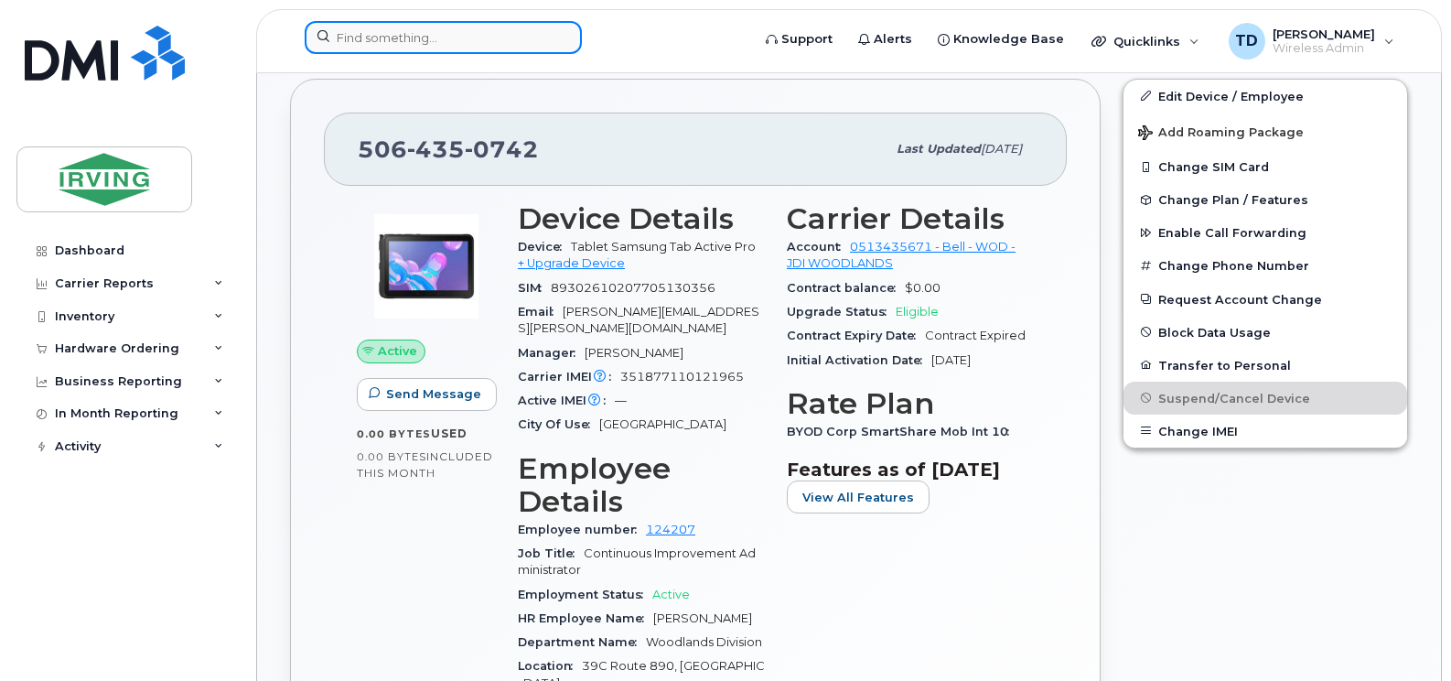
click at [424, 37] on input at bounding box center [443, 37] width 277 height 33
paste input "5064350948"
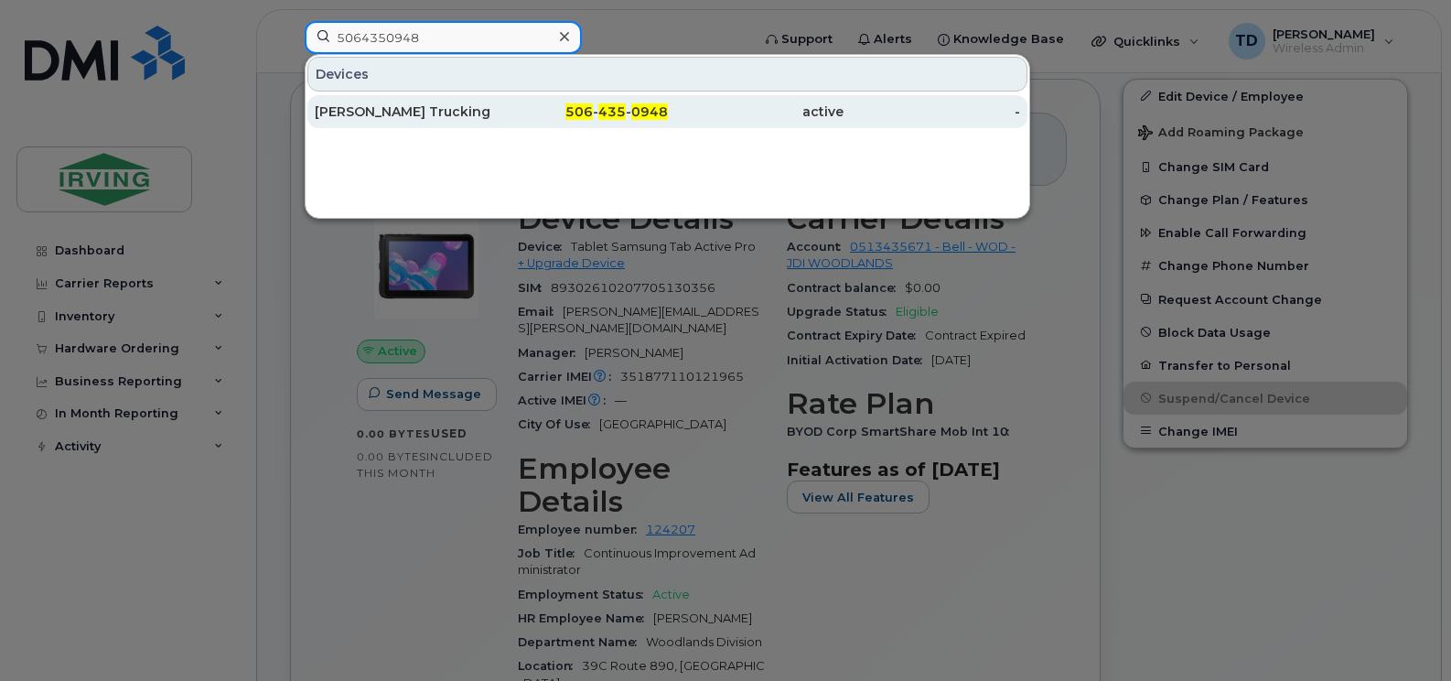
type input "5064350948"
click at [444, 106] on div "[PERSON_NAME] Trucking Ltd" at bounding box center [403, 111] width 177 height 18
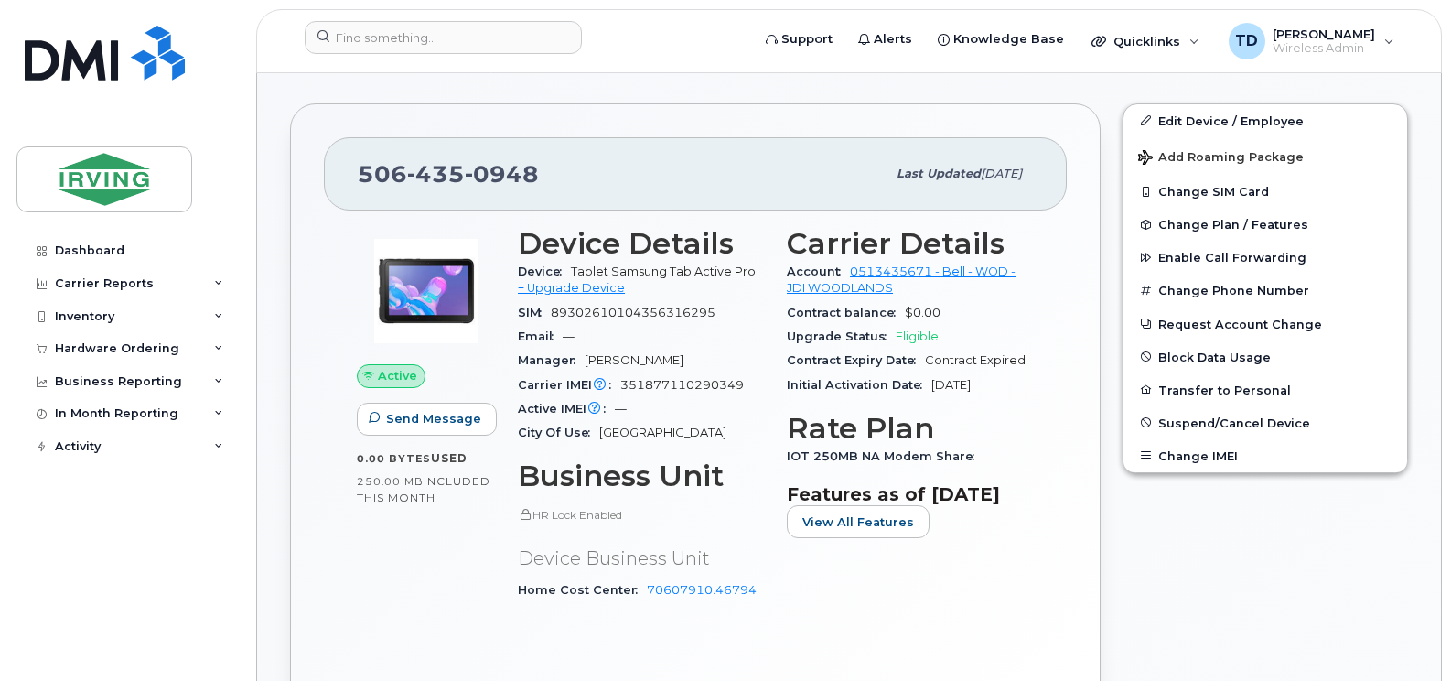
scroll to position [547, 0]
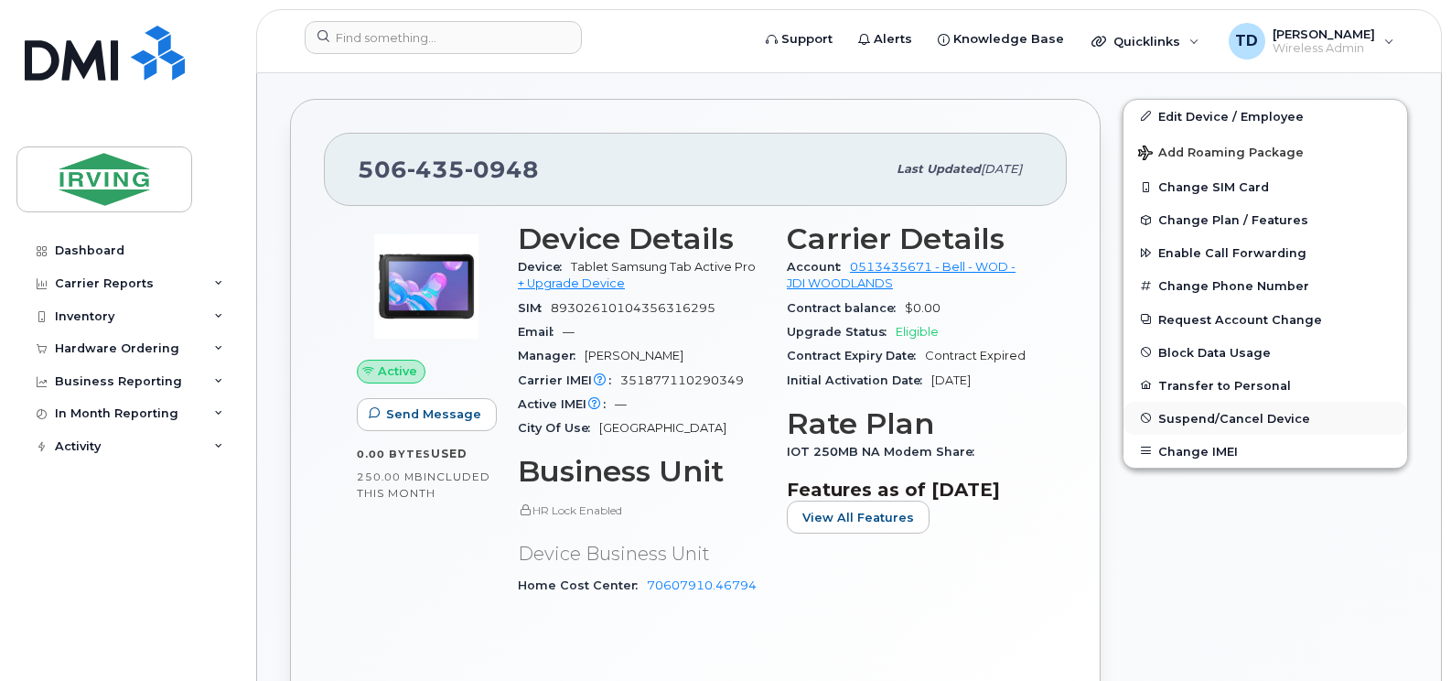
click at [1202, 418] on span "Suspend/Cancel Device" at bounding box center [1234, 418] width 152 height 14
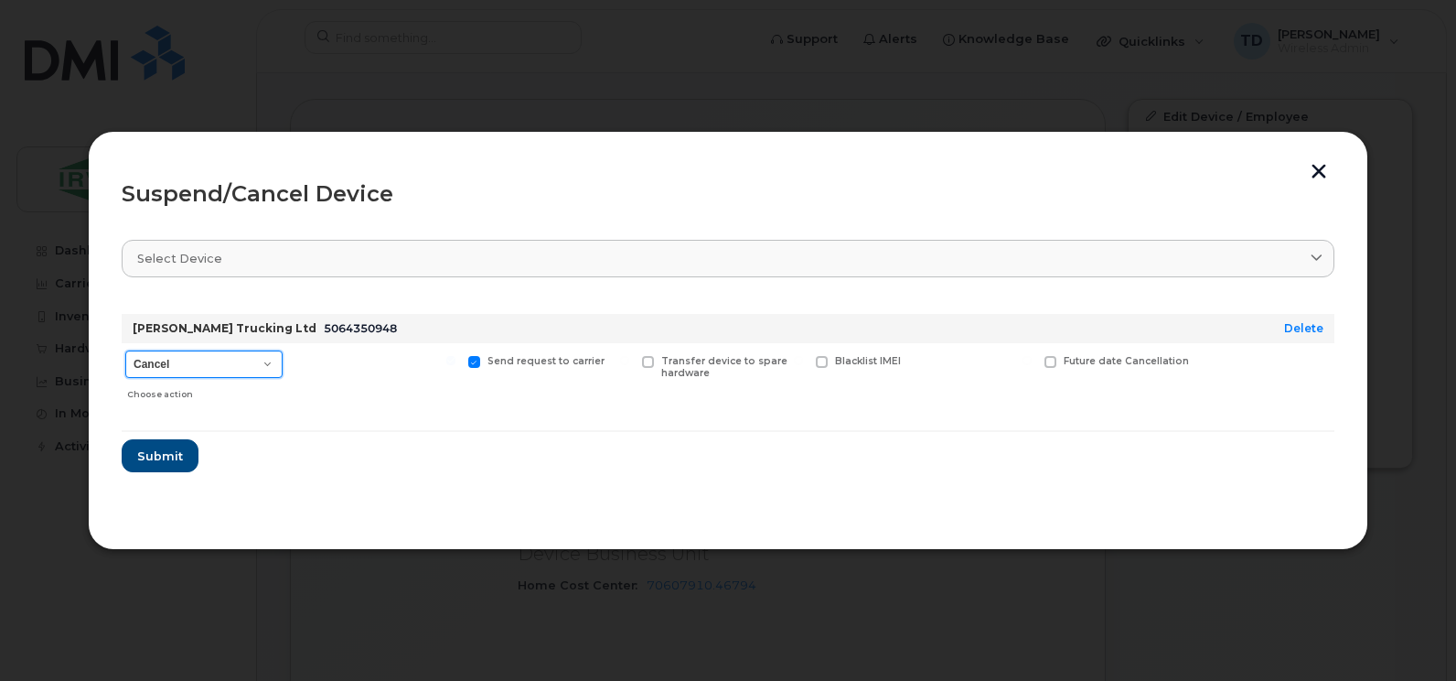
click at [244, 356] on select "Cancel Suspend - Extend Suspension Suspend - Reduced Rate Suspend - Full Rate S…" at bounding box center [203, 363] width 157 height 27
select select "[object Object]"
click at [125, 350] on select "Cancel Suspend - Extend Suspension Suspend - Reduced Rate Suspend - Full Rate S…" at bounding box center [203, 363] width 157 height 27
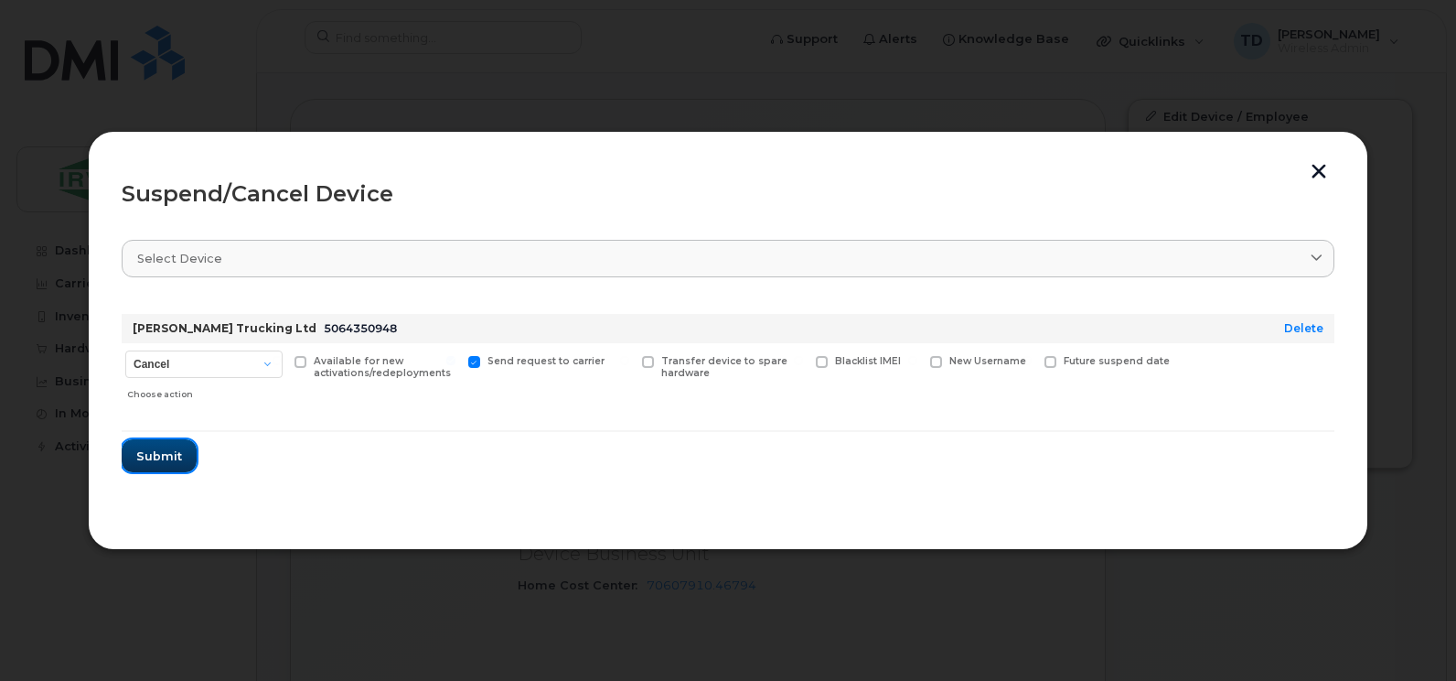
click at [179, 447] on span "Submit" at bounding box center [159, 455] width 46 height 17
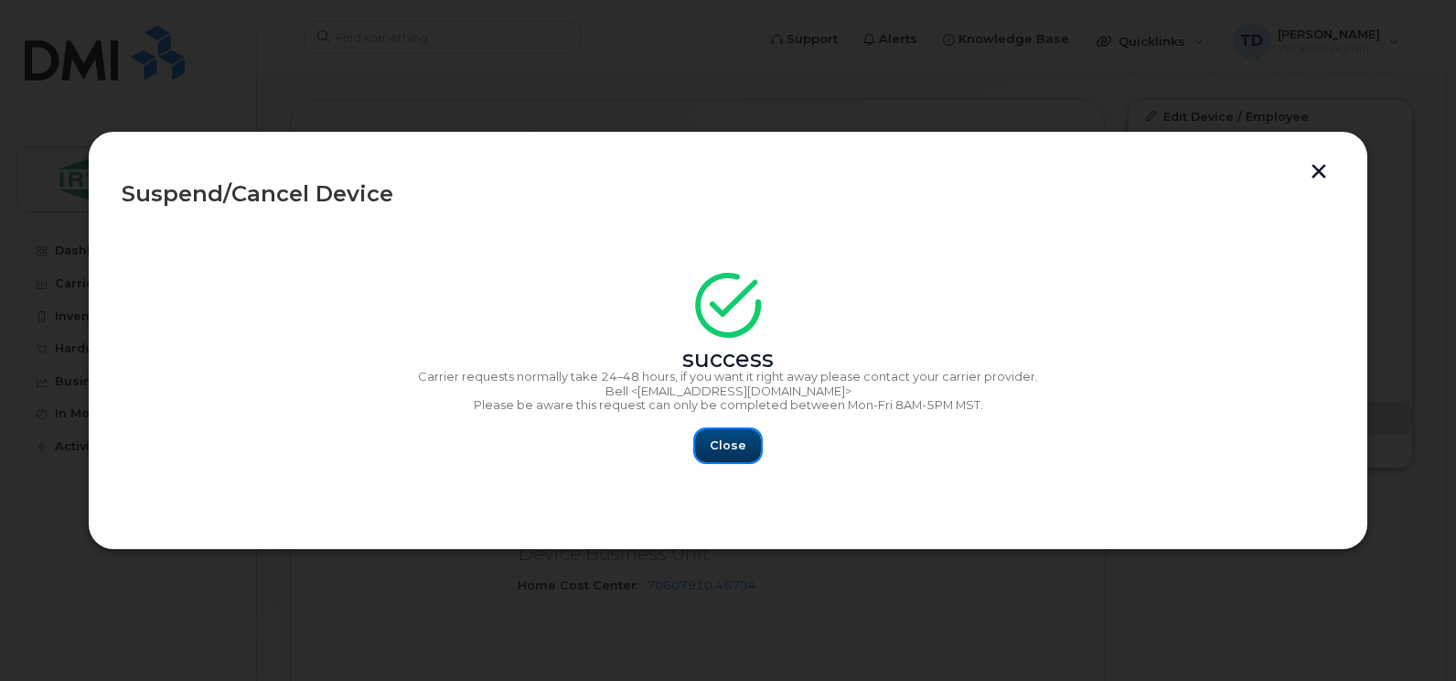
click at [731, 457] on button "Close" at bounding box center [728, 445] width 66 height 33
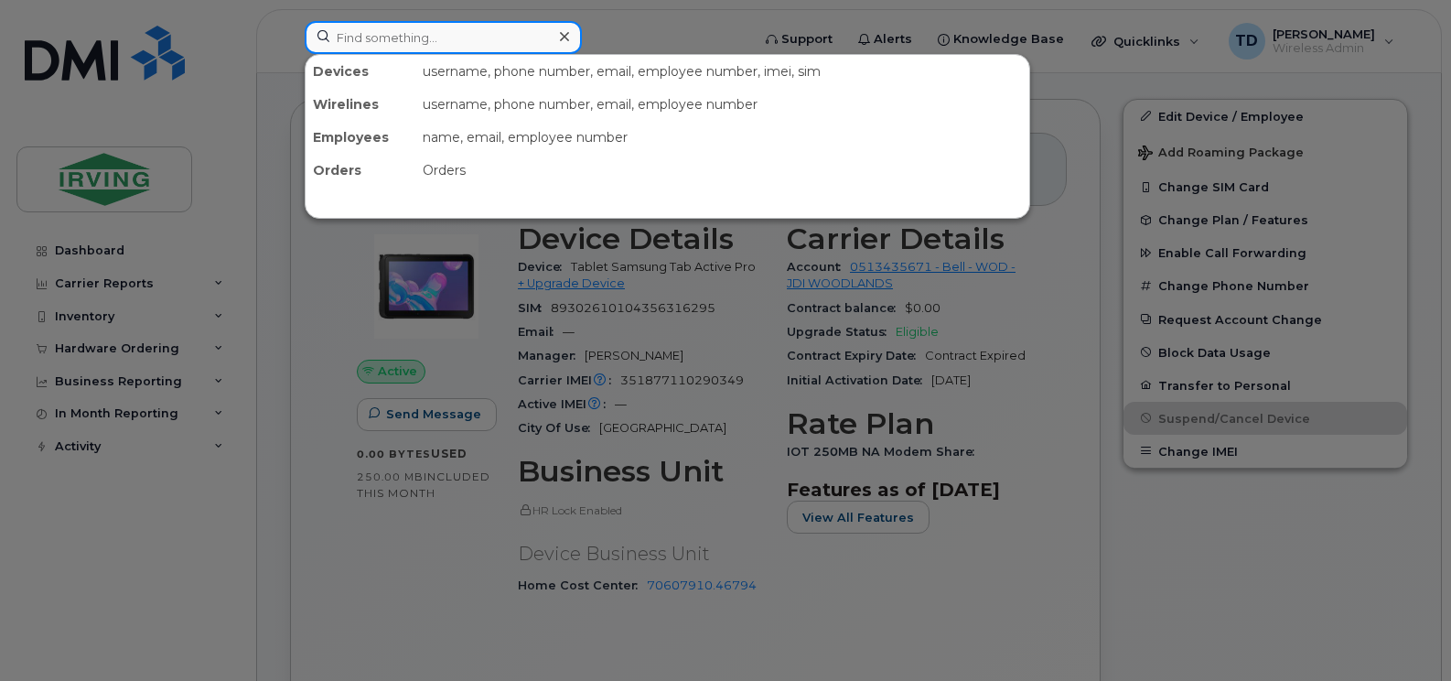
click at [526, 29] on input at bounding box center [443, 37] width 277 height 33
type input "5064352566"
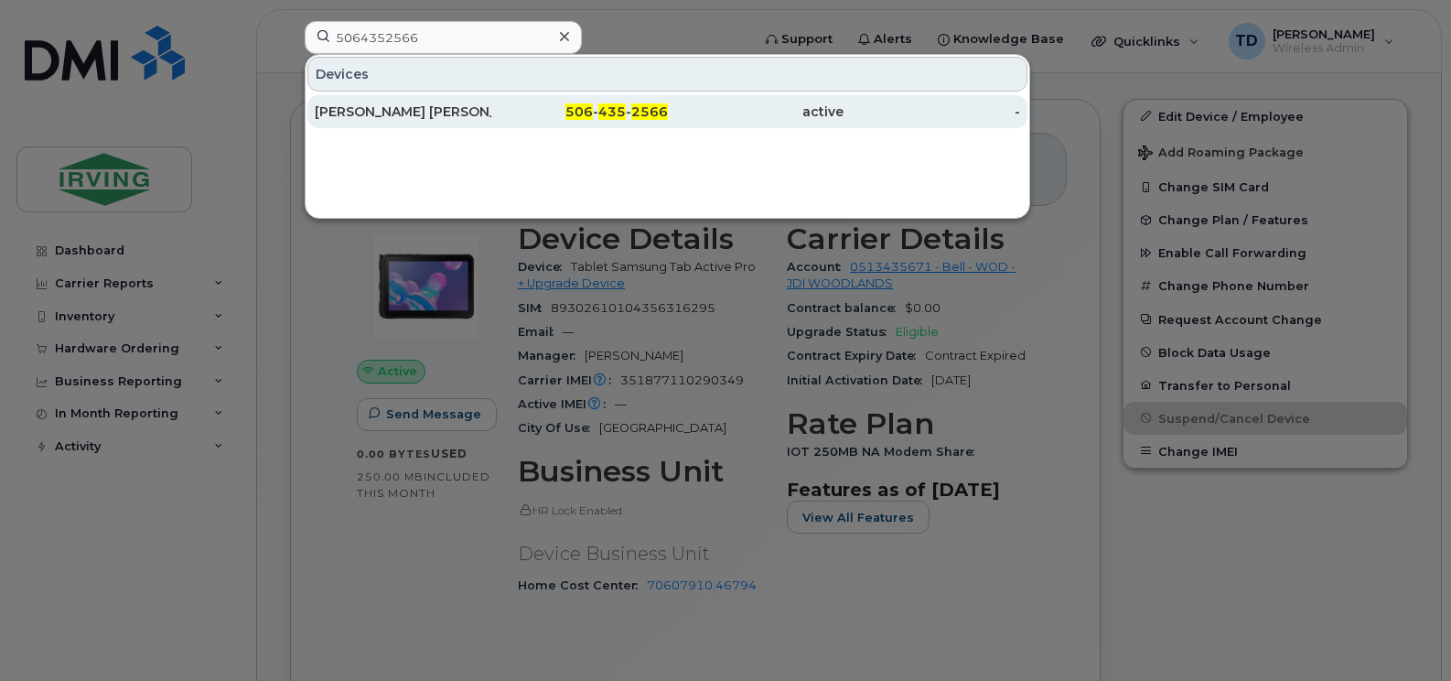
click at [542, 116] on div "506 - 435 - 2566" at bounding box center [579, 111] width 177 height 18
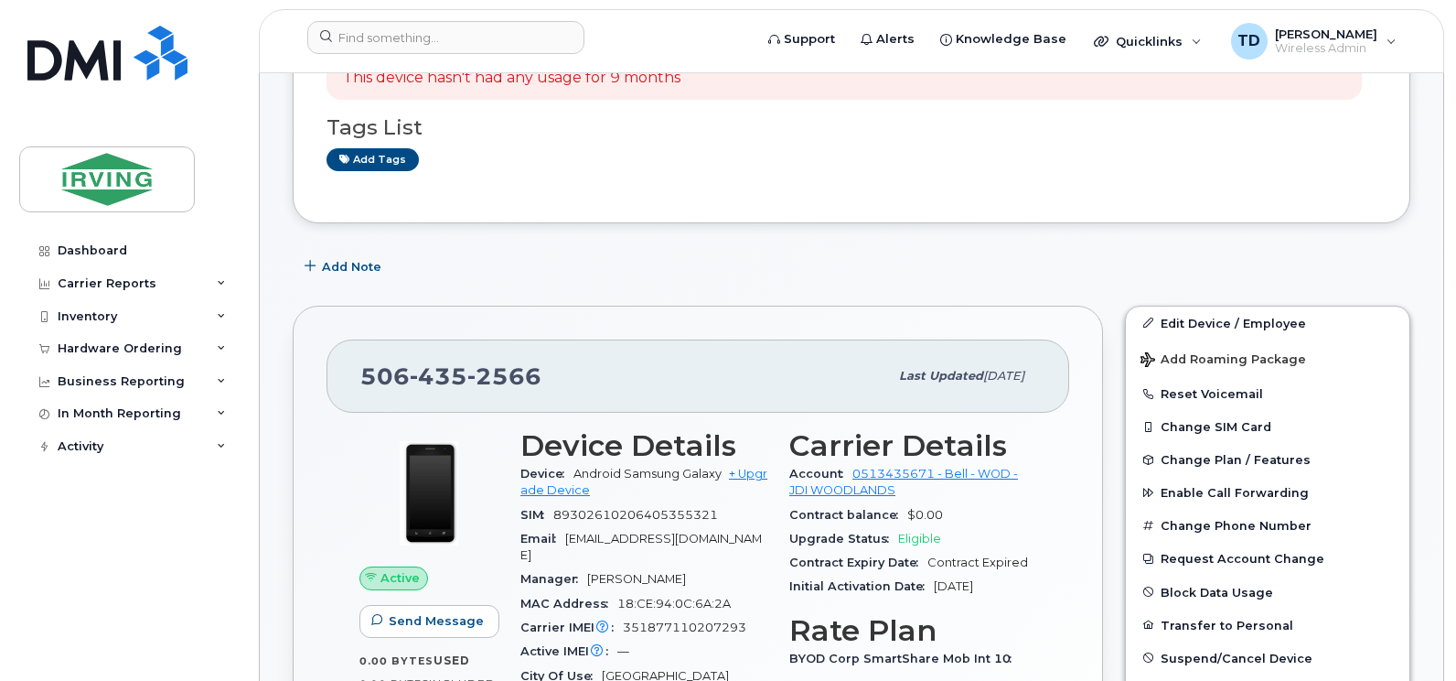
scroll to position [299, 0]
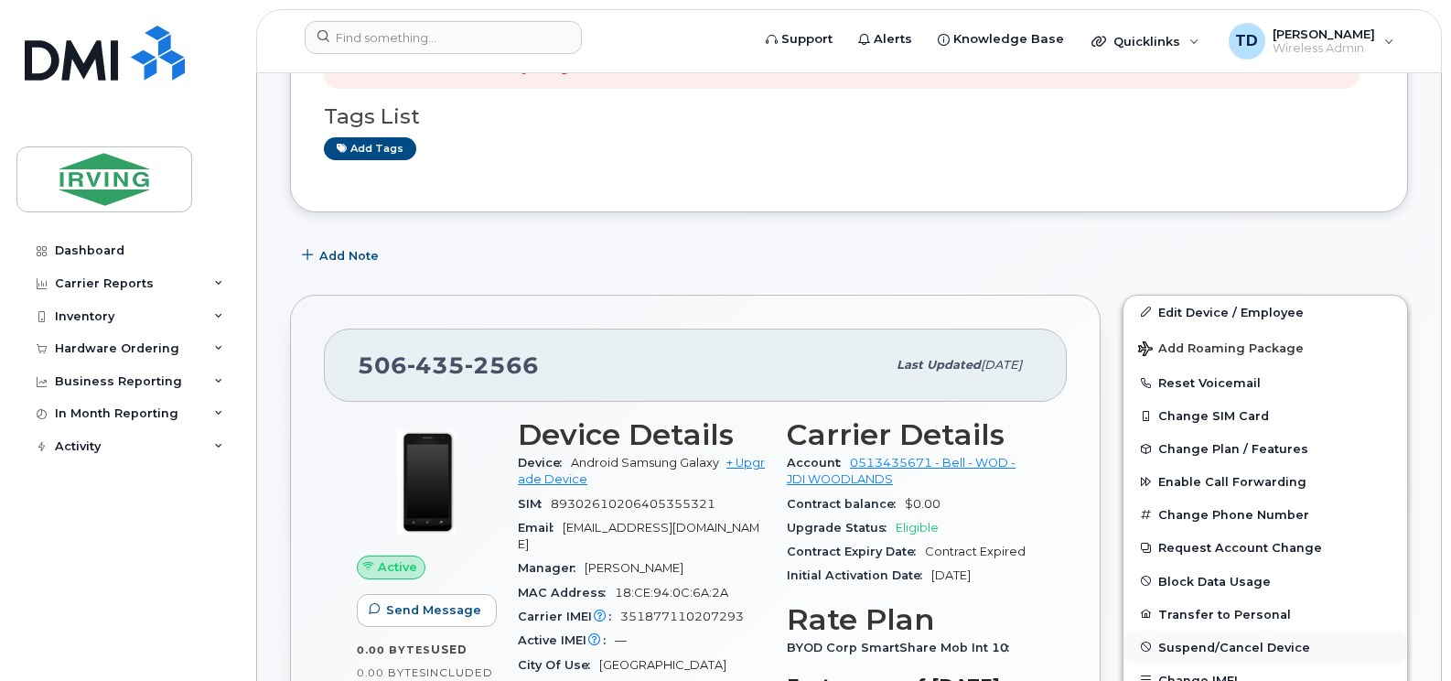
click at [1219, 642] on span "Suspend/Cancel Device" at bounding box center [1234, 646] width 152 height 14
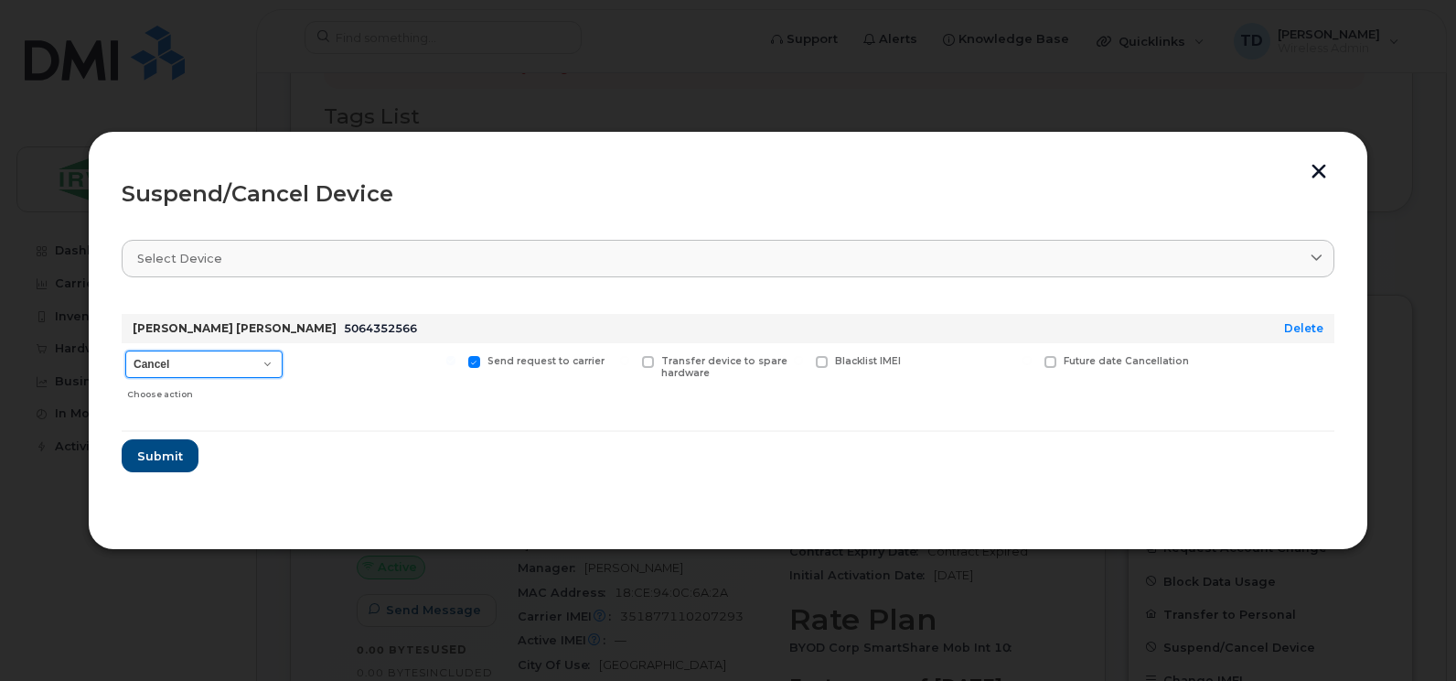
click at [141, 359] on select "Cancel Suspend - Extend Suspension Suspend - Reduced Rate Suspend - Full Rate S…" at bounding box center [203, 363] width 157 height 27
select select "[object Object]"
click at [125, 350] on select "Cancel Suspend - Extend Suspension Suspend - Reduced Rate Suspend - Full Rate S…" at bounding box center [203, 363] width 157 height 27
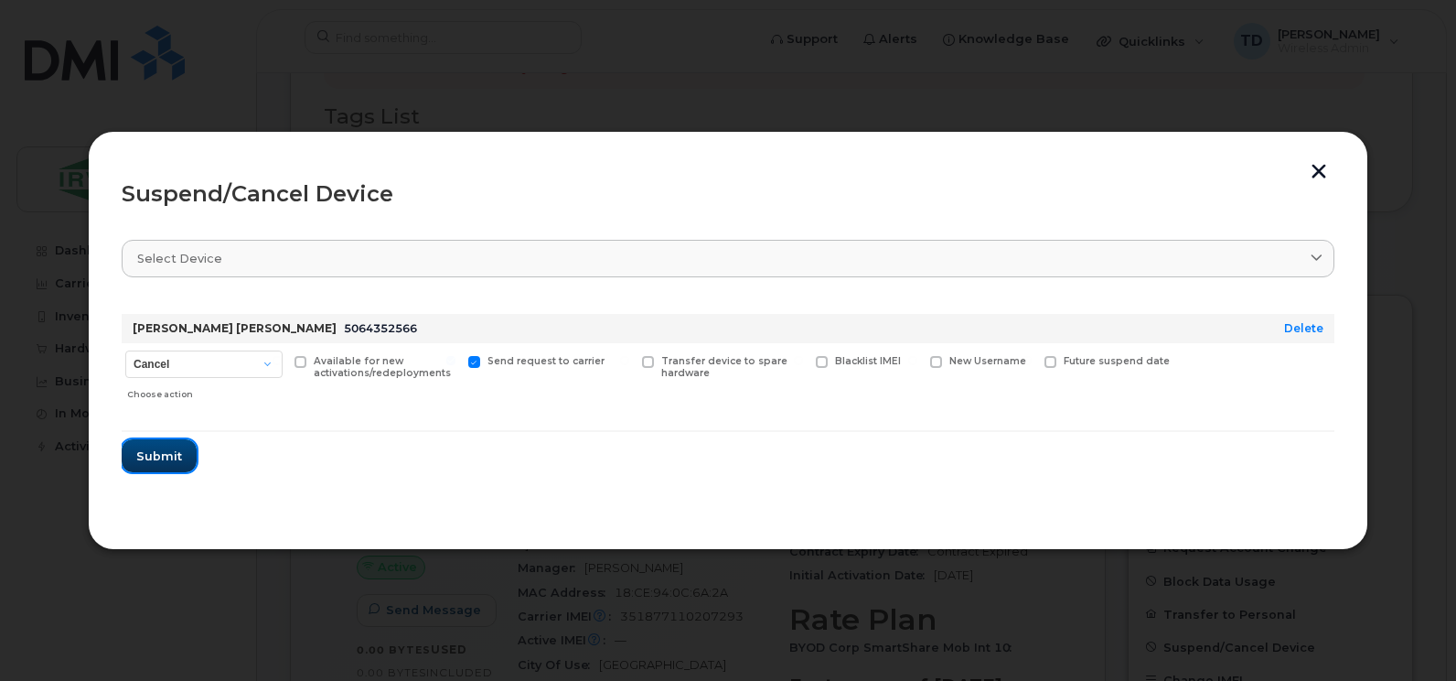
click at [178, 458] on span "Submit" at bounding box center [159, 455] width 46 height 17
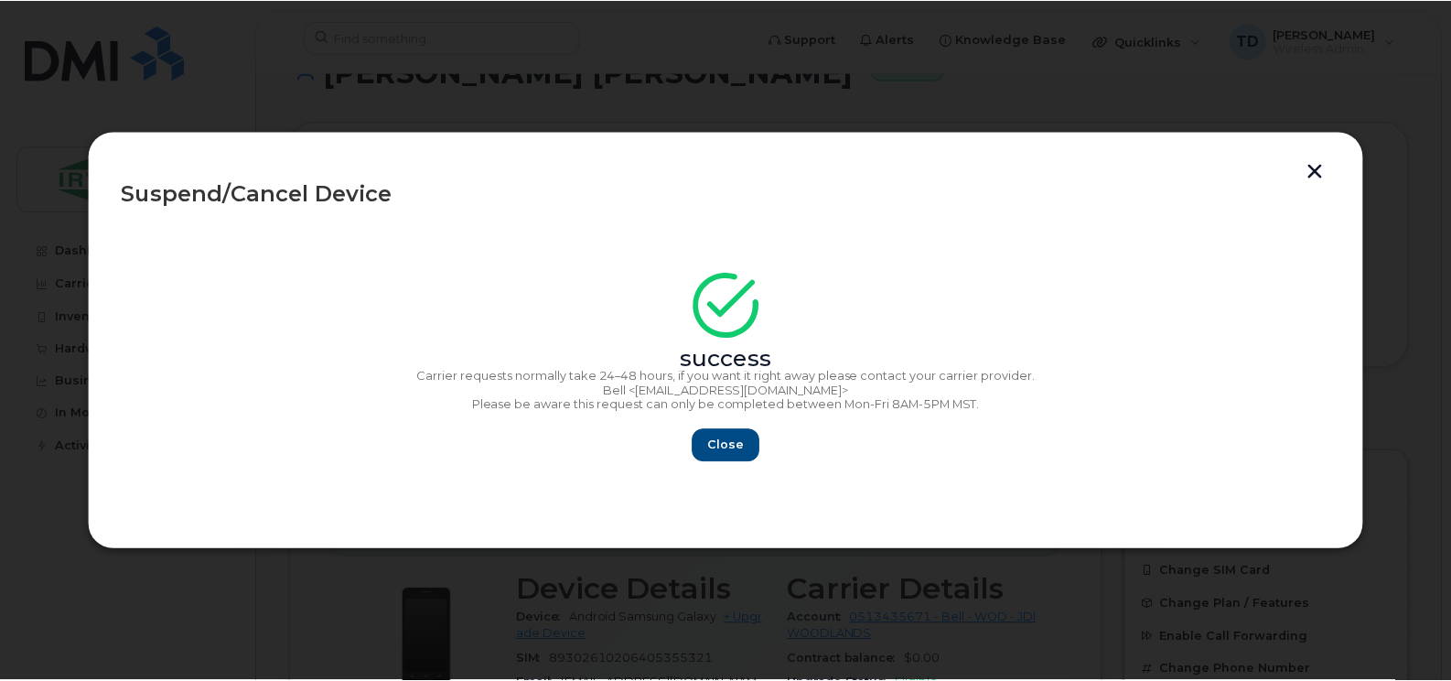
scroll to position [455, 0]
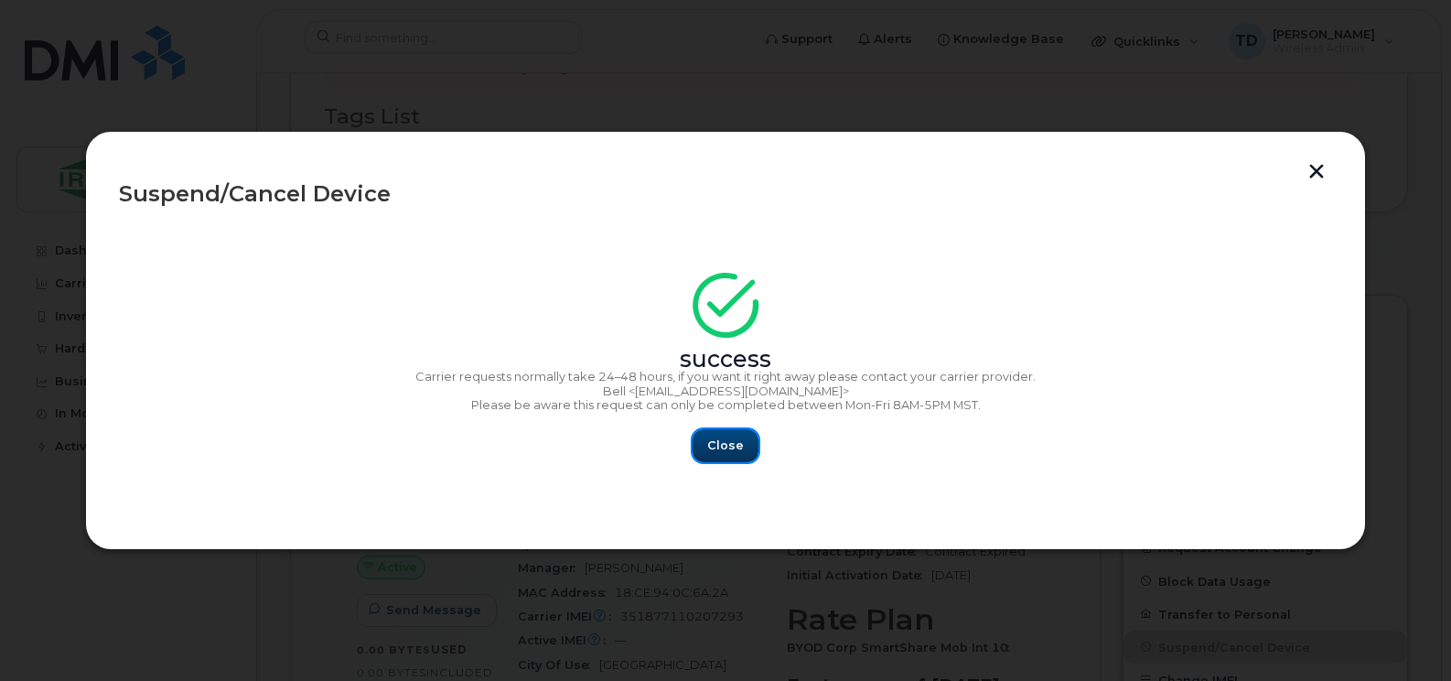
click at [713, 434] on button "Close" at bounding box center [725, 445] width 66 height 33
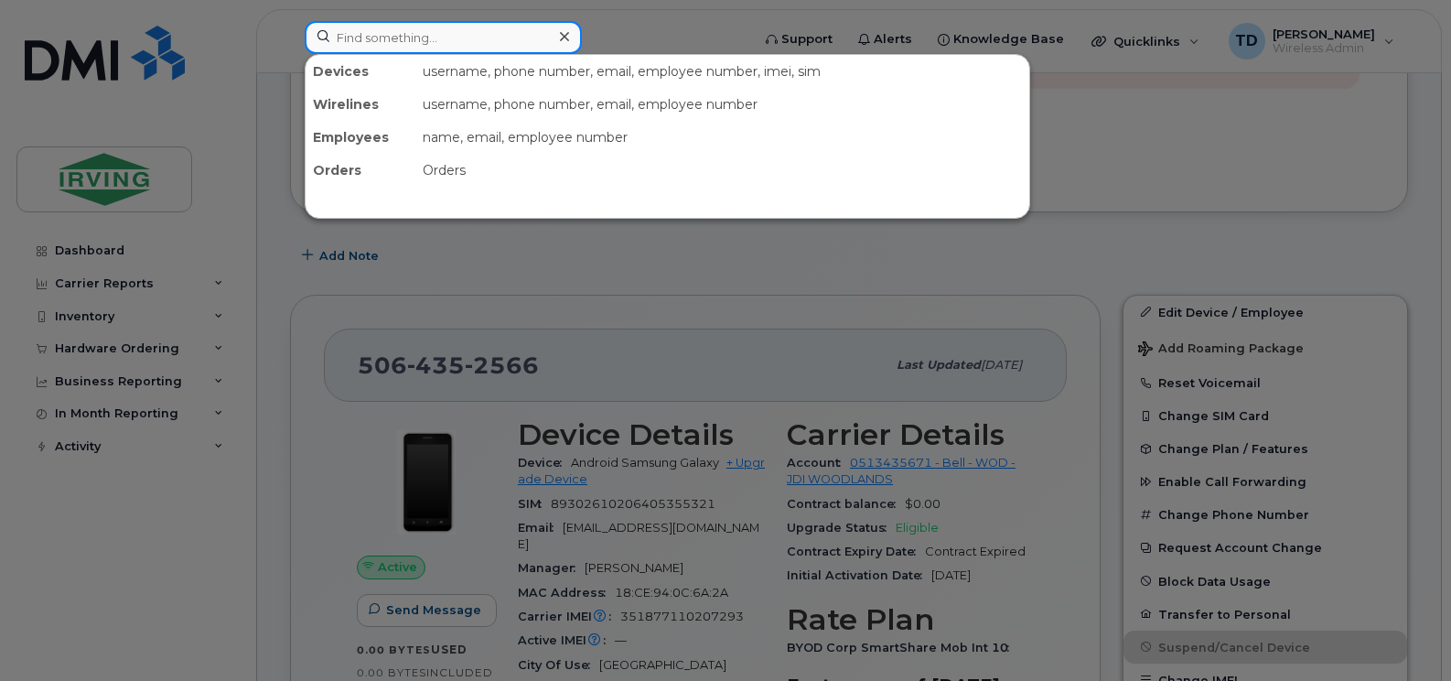
click at [448, 40] on input at bounding box center [443, 37] width 277 height 33
paste input "DISCONNECTED-10/06/2025"
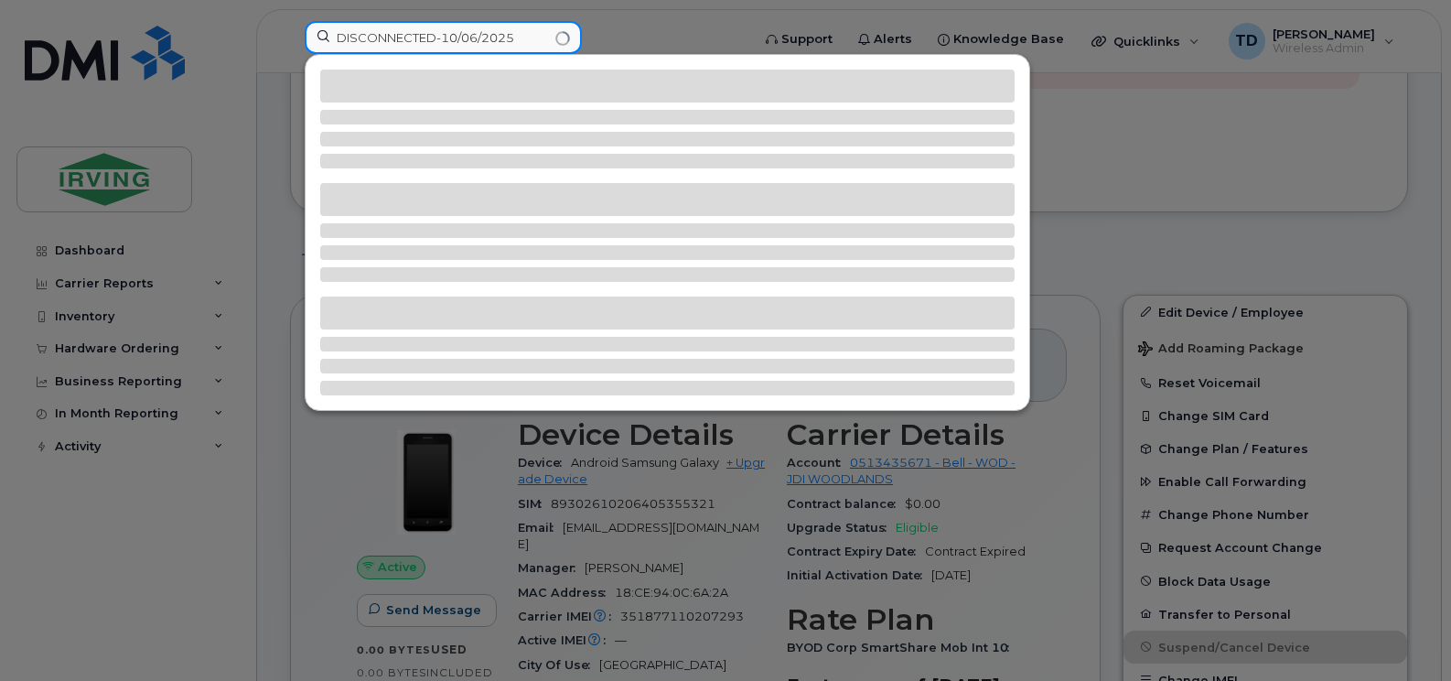
click at [448, 40] on input "DISCONNECTED-10/06/2025" at bounding box center [443, 37] width 277 height 33
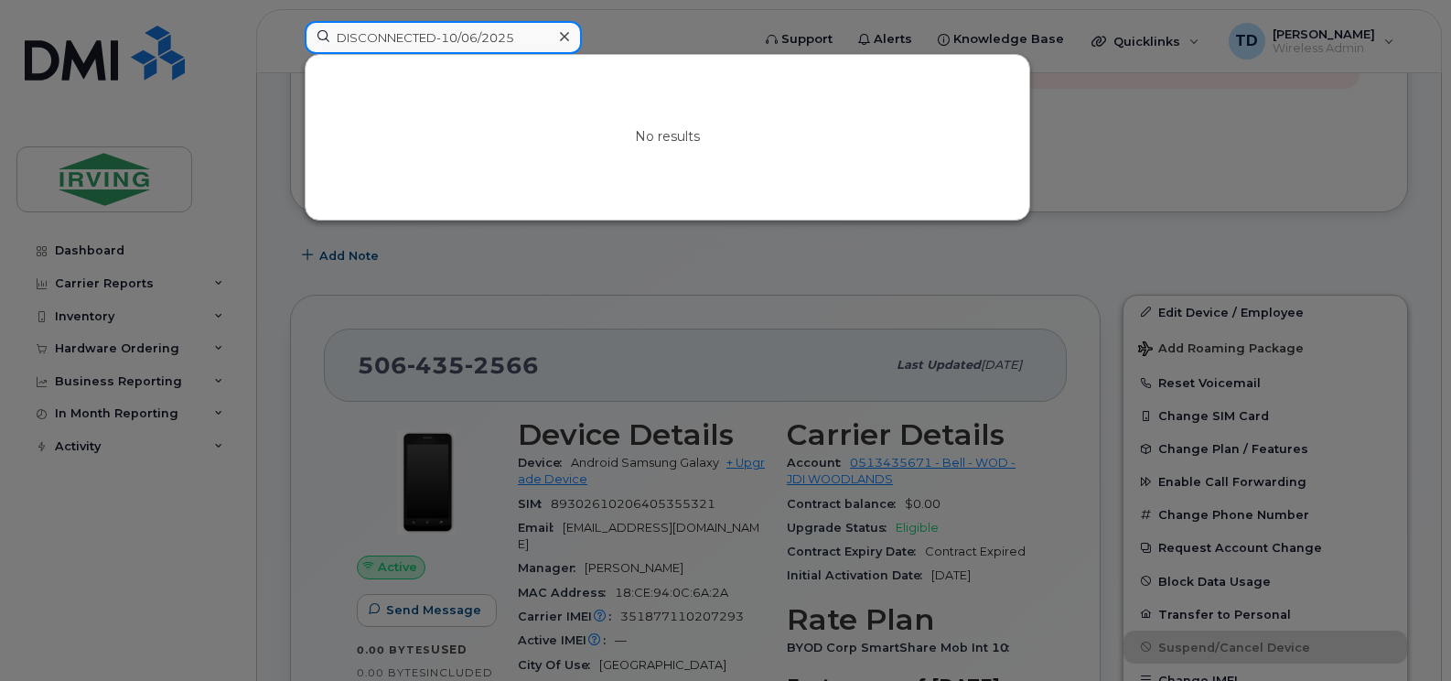
click at [448, 40] on input "DISCONNECTED-10/06/2025" at bounding box center [443, 37] width 277 height 33
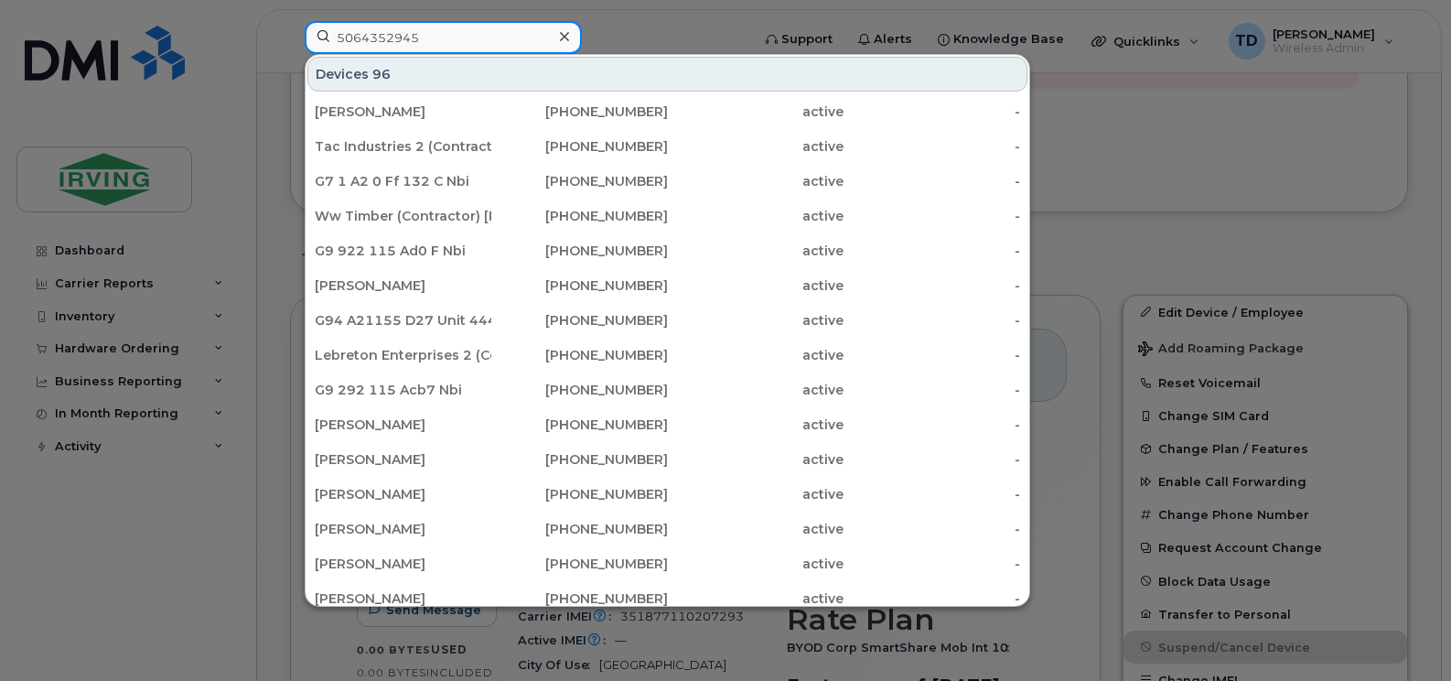
type input "5064352945"
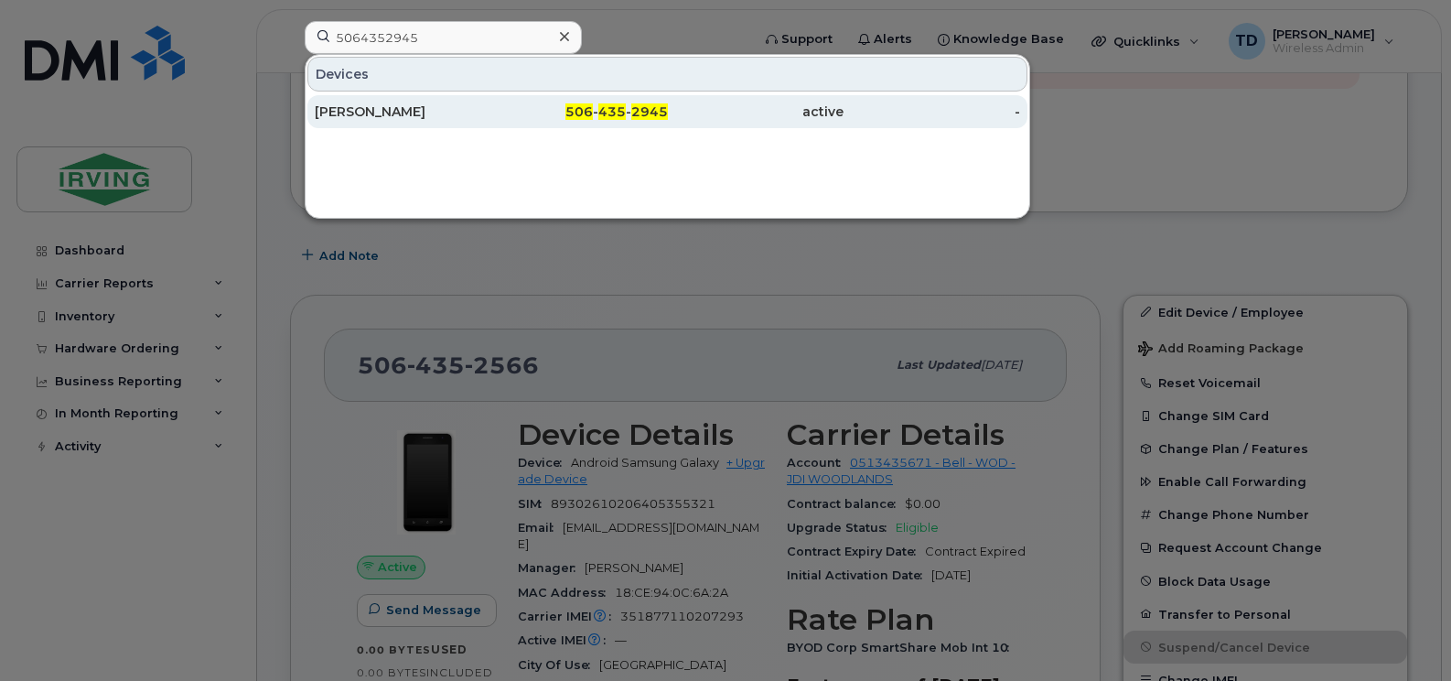
click at [449, 104] on div "[PERSON_NAME]" at bounding box center [403, 111] width 177 height 18
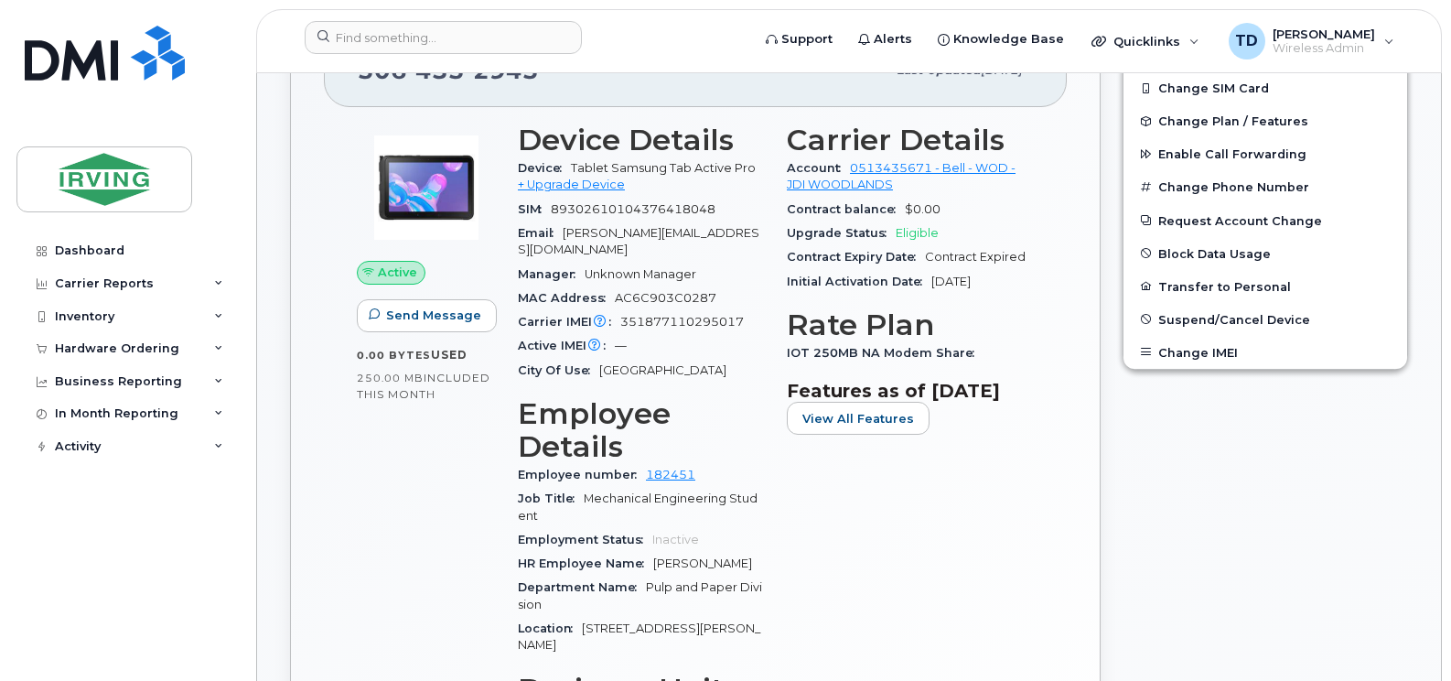
scroll to position [886, 0]
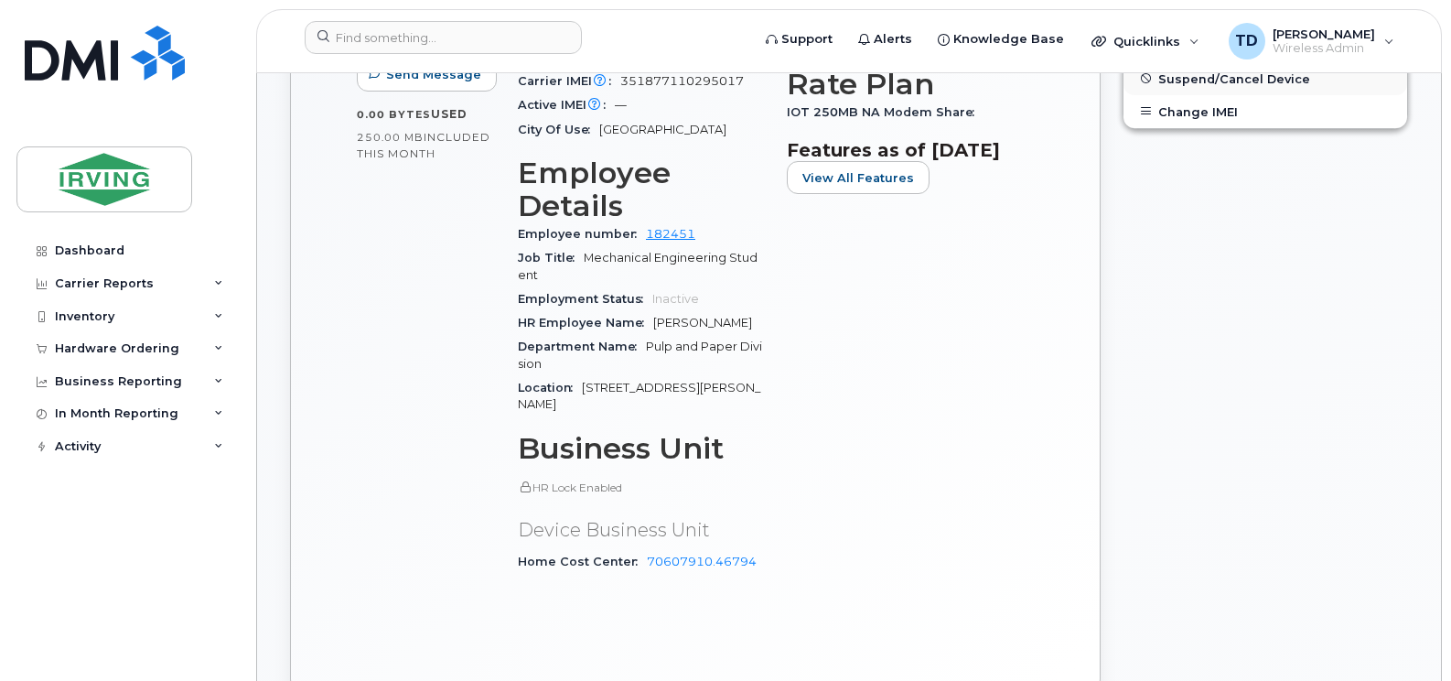
click at [1261, 78] on span "Suspend/Cancel Device" at bounding box center [1234, 78] width 152 height 14
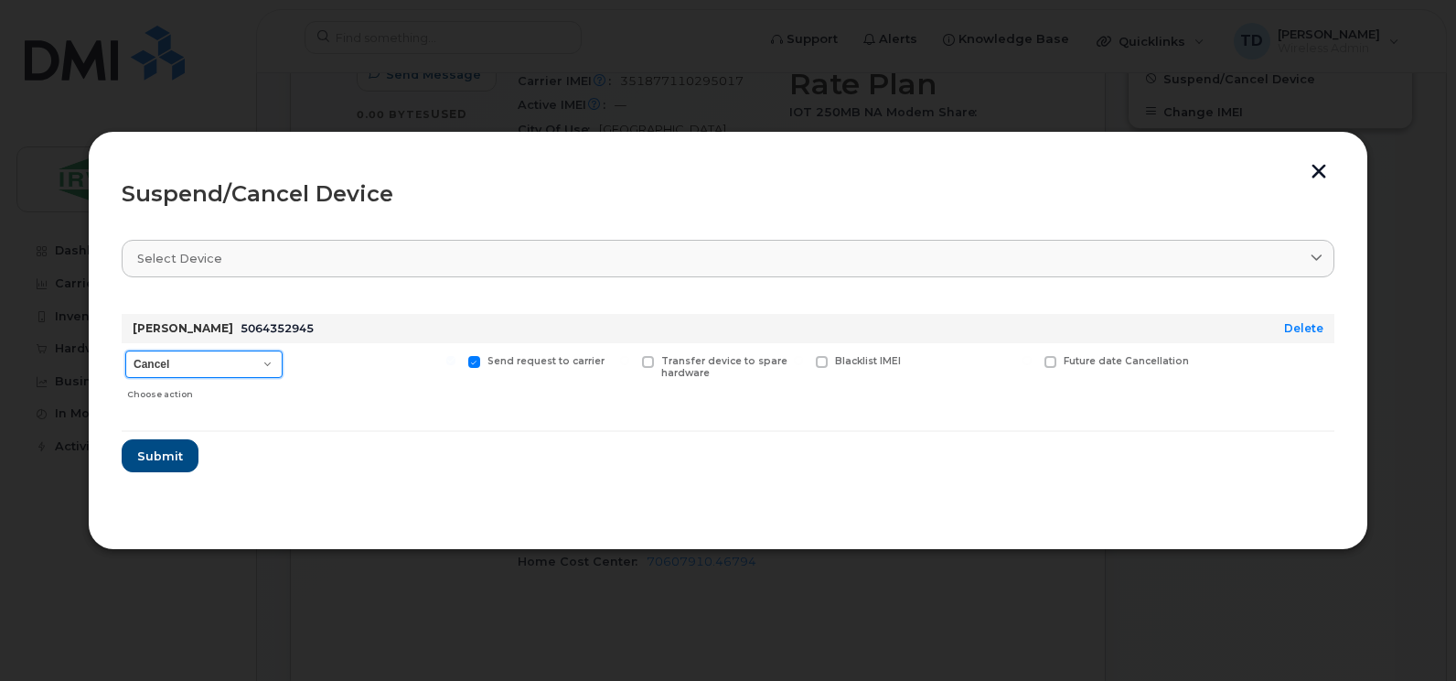
click at [162, 365] on select "Cancel Suspend - Extend Suspension Suspend - Reduced Rate Suspend - Full Rate S…" at bounding box center [203, 363] width 157 height 27
select select "[object Object]"
click at [125, 350] on select "Cancel Suspend - Extend Suspension Suspend - Reduced Rate Suspend - Full Rate S…" at bounding box center [203, 363] width 157 height 27
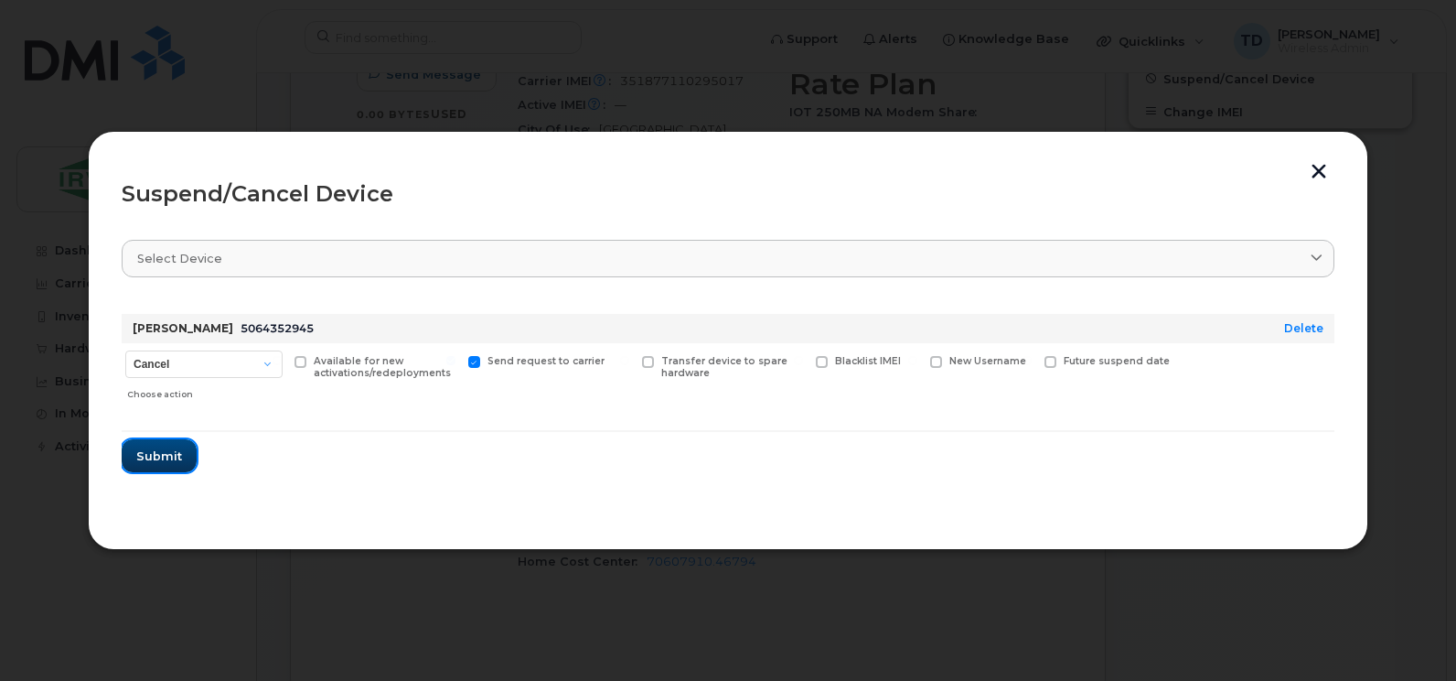
click at [165, 445] on button "Submit" at bounding box center [159, 455] width 75 height 33
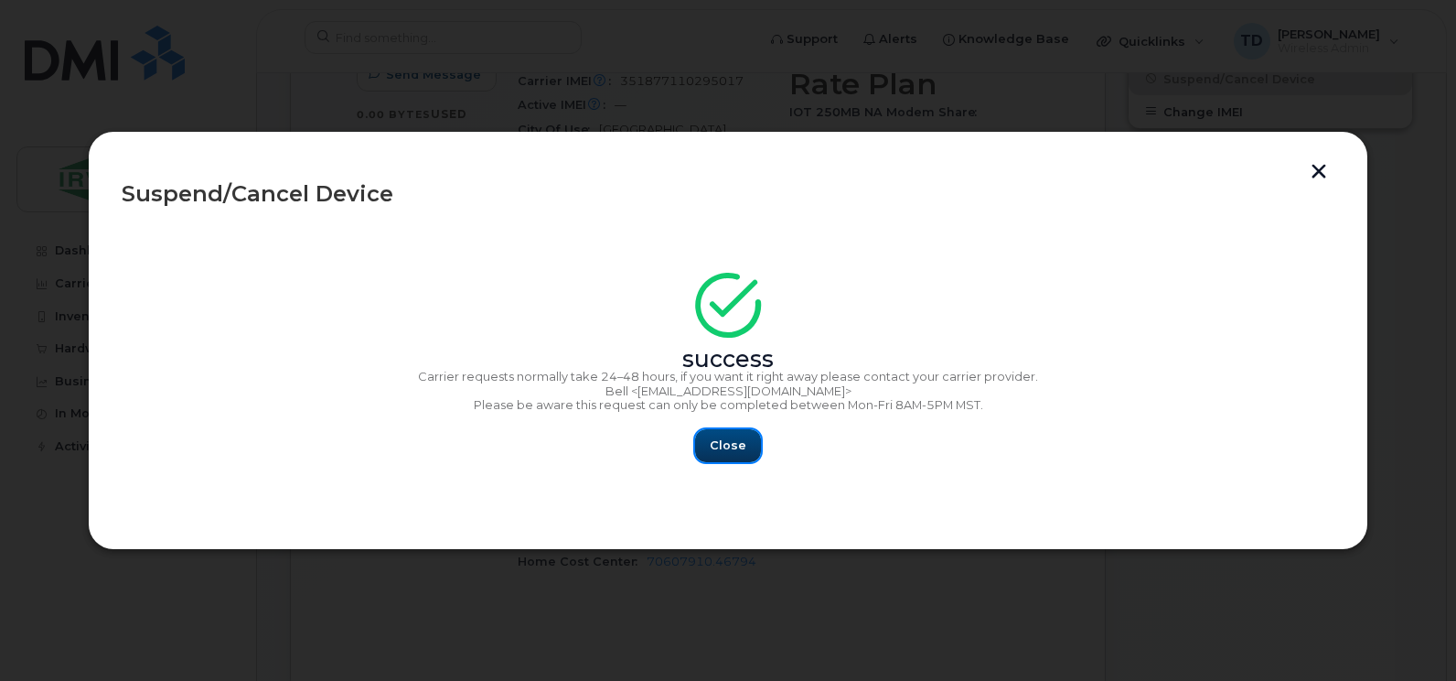
click at [722, 438] on span "Close" at bounding box center [728, 444] width 37 height 17
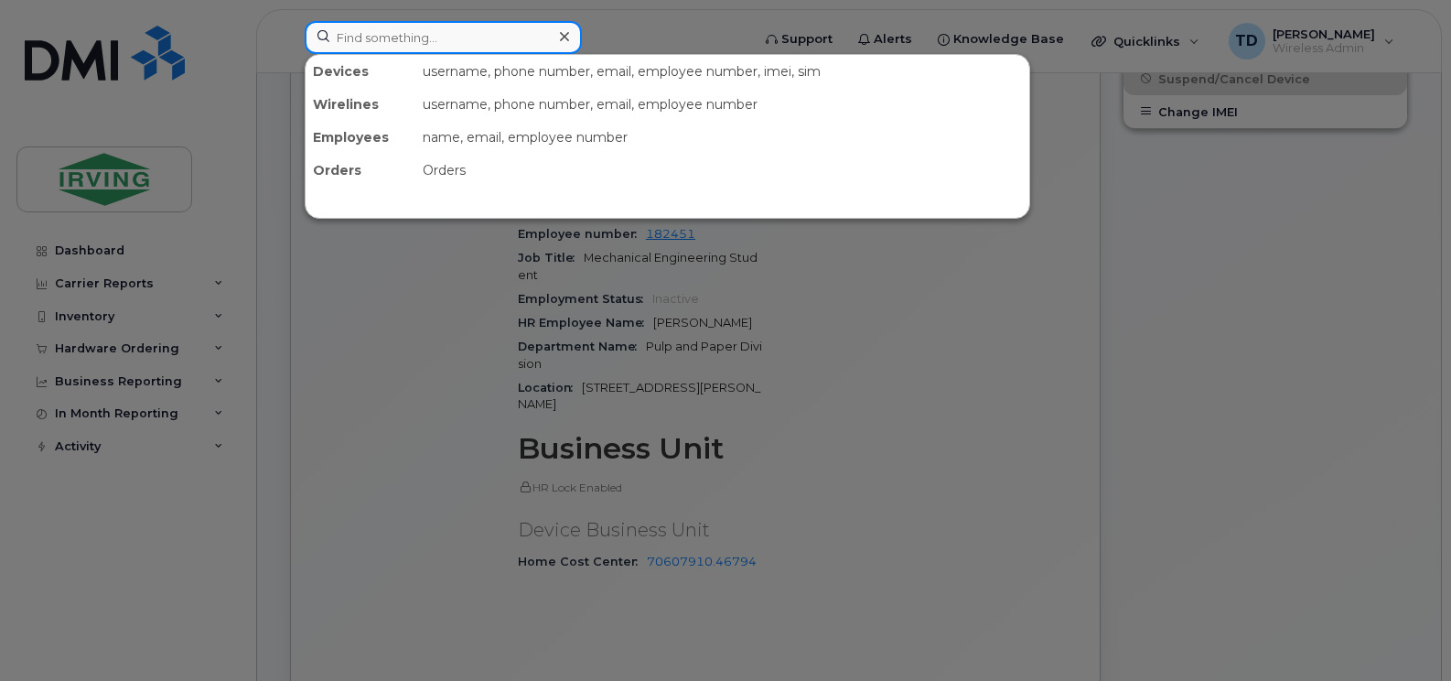
click at [423, 36] on input at bounding box center [443, 37] width 277 height 33
paste input "5064354961"
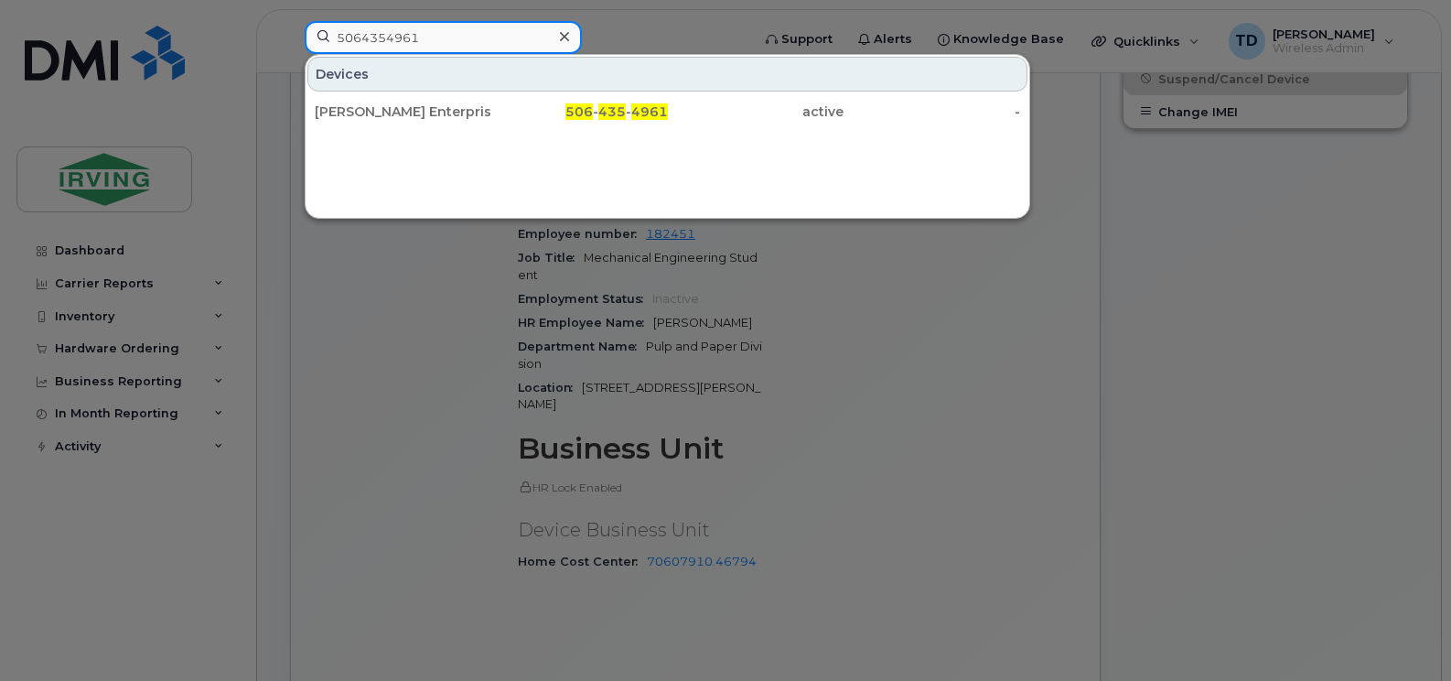
type input "5064354961"
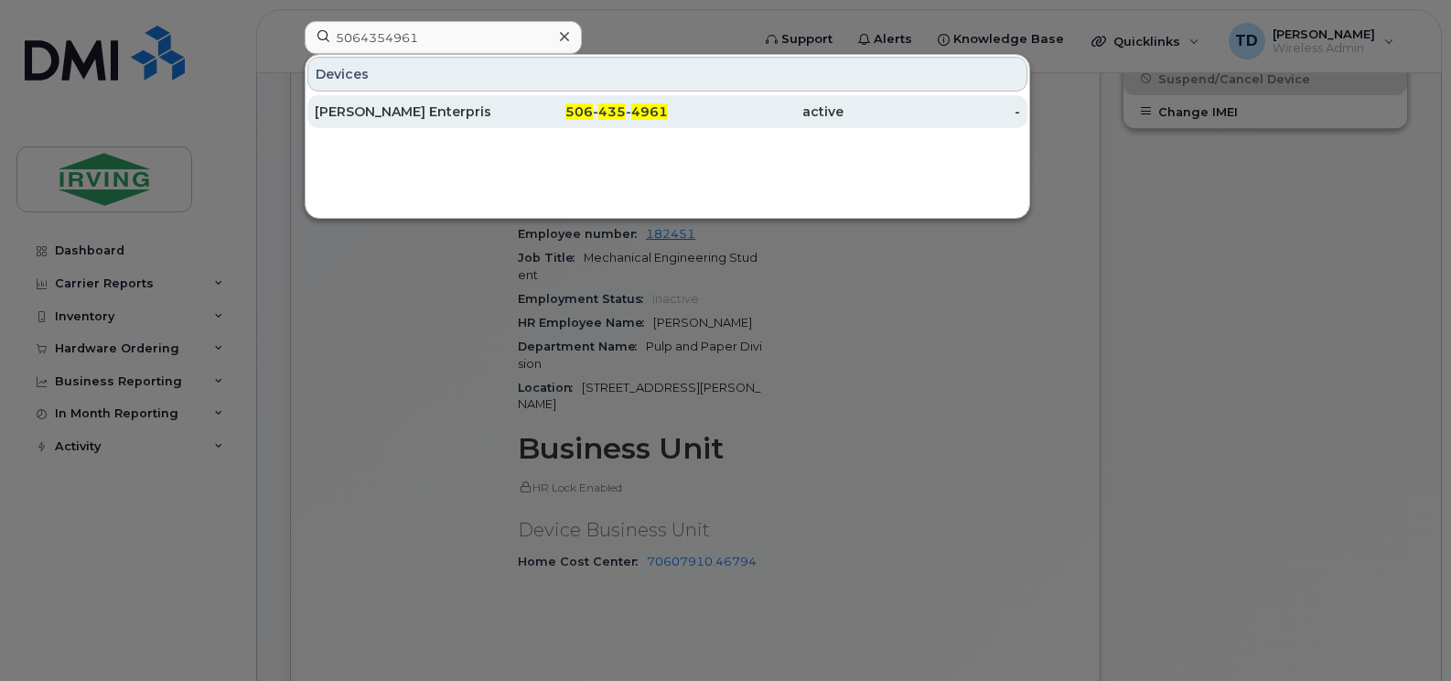
click at [456, 111] on div "[PERSON_NAME] Enterprise 6 [PERSON_NAME]" at bounding box center [403, 111] width 177 height 18
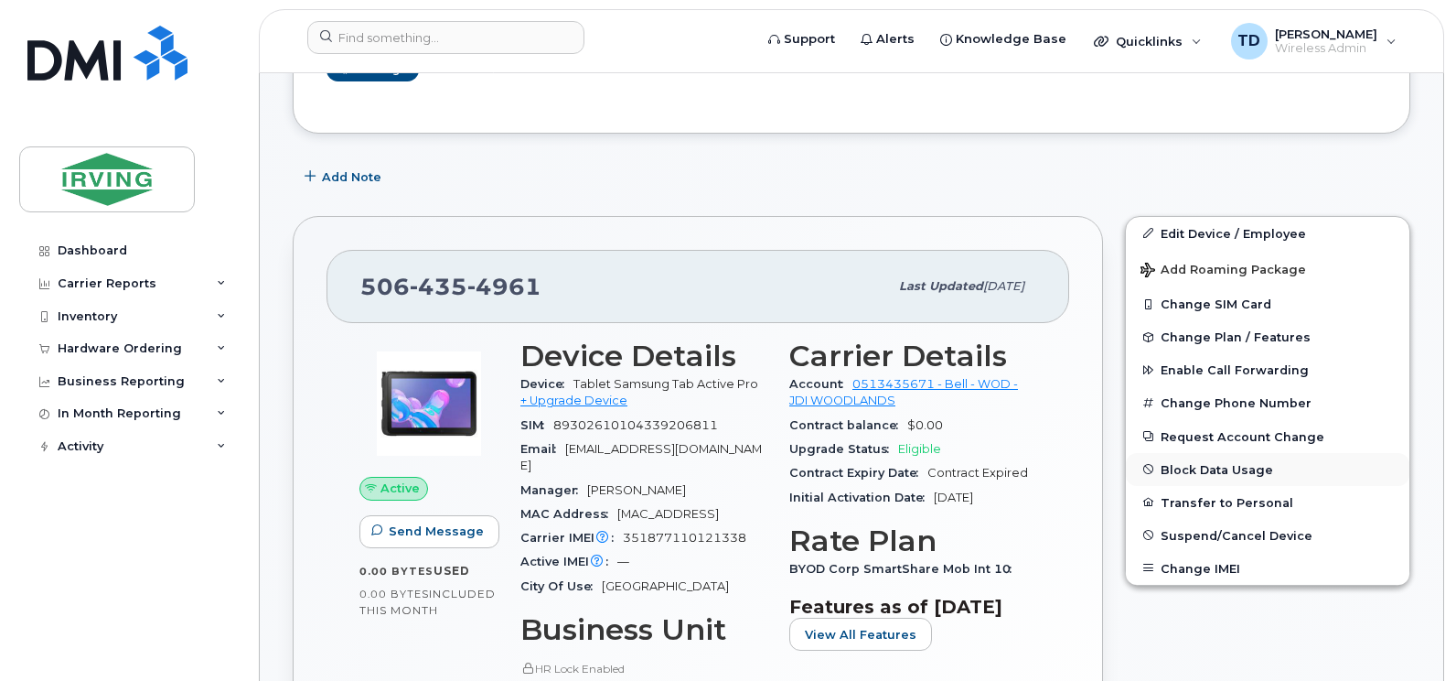
scroll to position [433, 0]
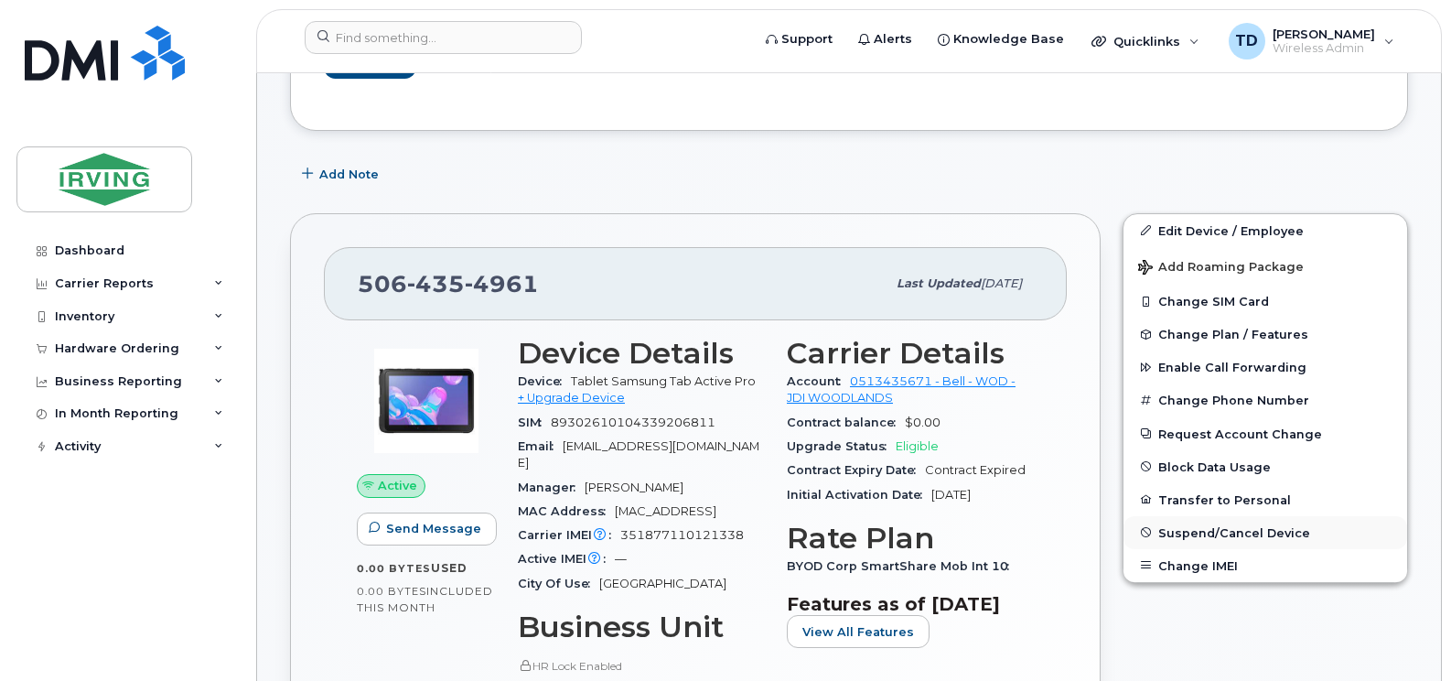
click at [1258, 526] on span "Suspend/Cancel Device" at bounding box center [1234, 532] width 152 height 14
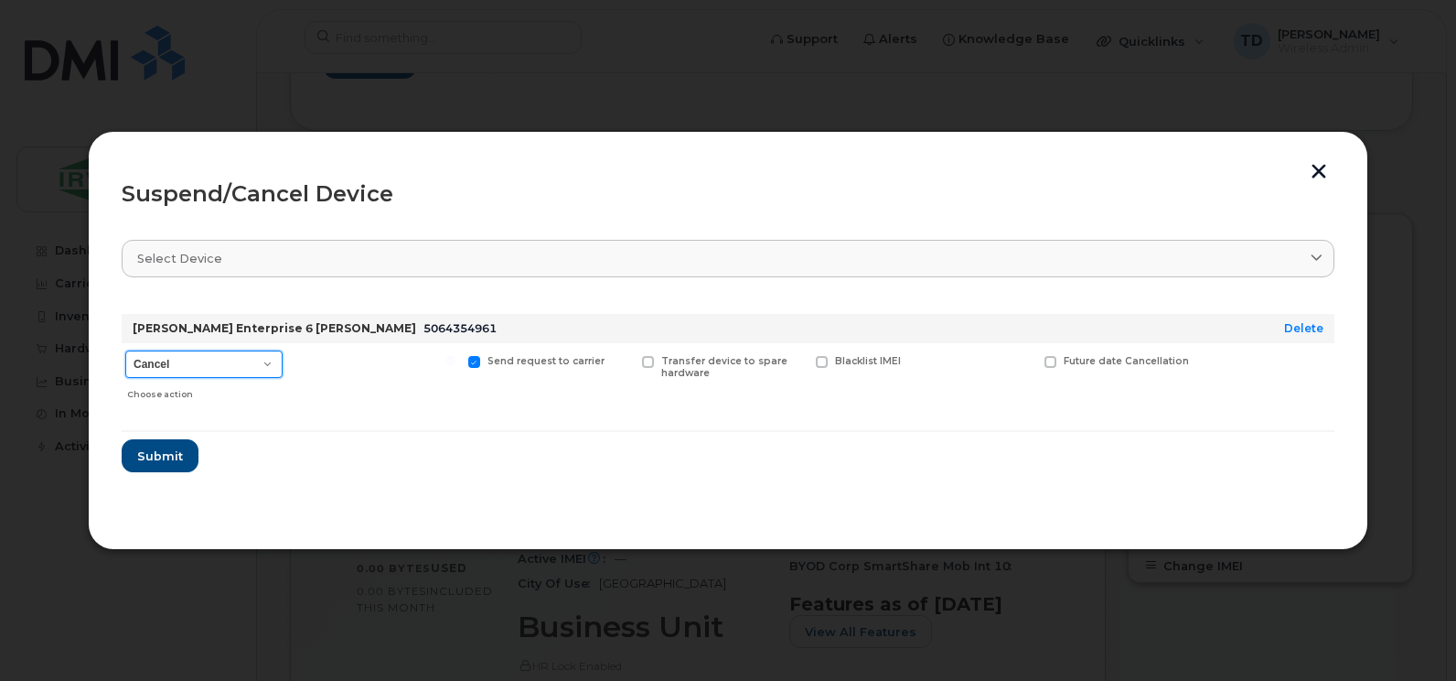
click at [236, 362] on select "Cancel Suspend - Extend Suspension Suspend - Reduced Rate Suspend - Full Rate S…" at bounding box center [203, 363] width 157 height 27
select select "[object Object]"
click at [125, 350] on select "Cancel Suspend - Extend Suspension Suspend - Reduced Rate Suspend - Full Rate S…" at bounding box center [203, 363] width 157 height 27
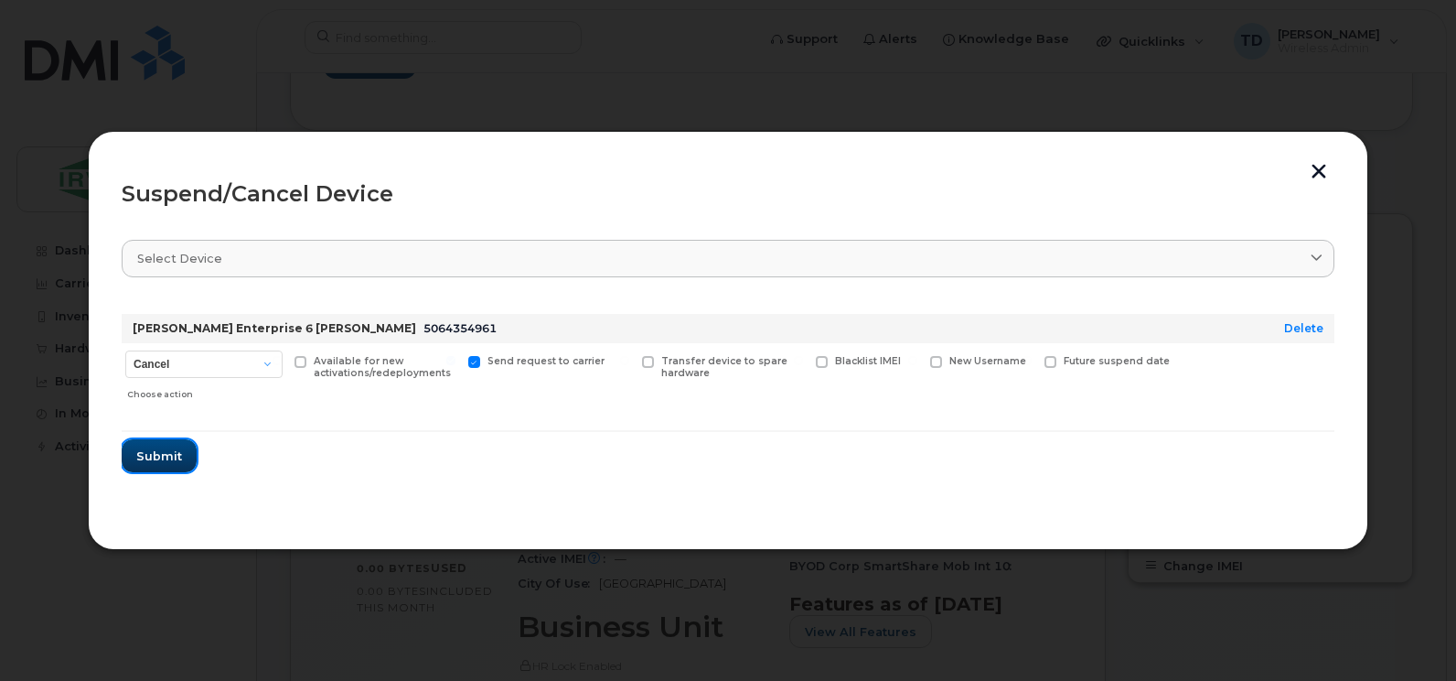
click at [166, 457] on span "Submit" at bounding box center [159, 455] width 46 height 17
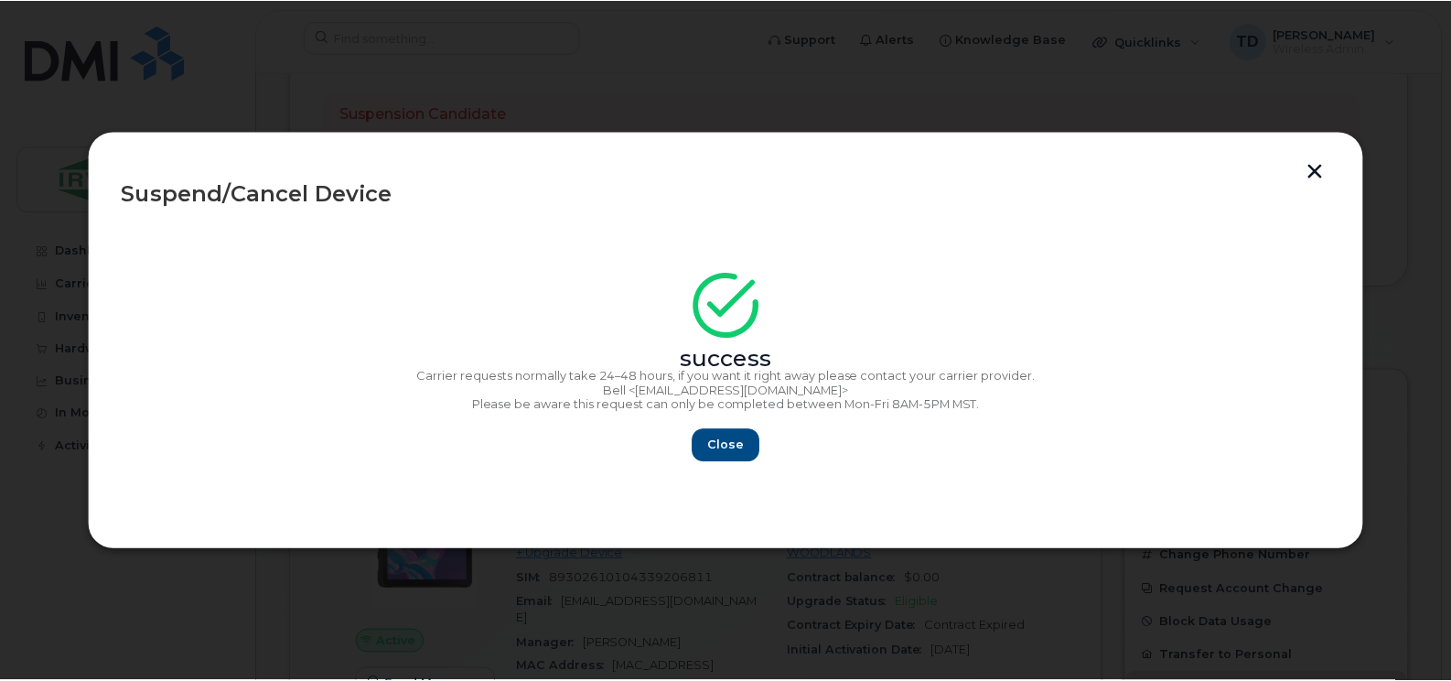
scroll to position [588, 0]
